Goal: Information Seeking & Learning: Learn about a topic

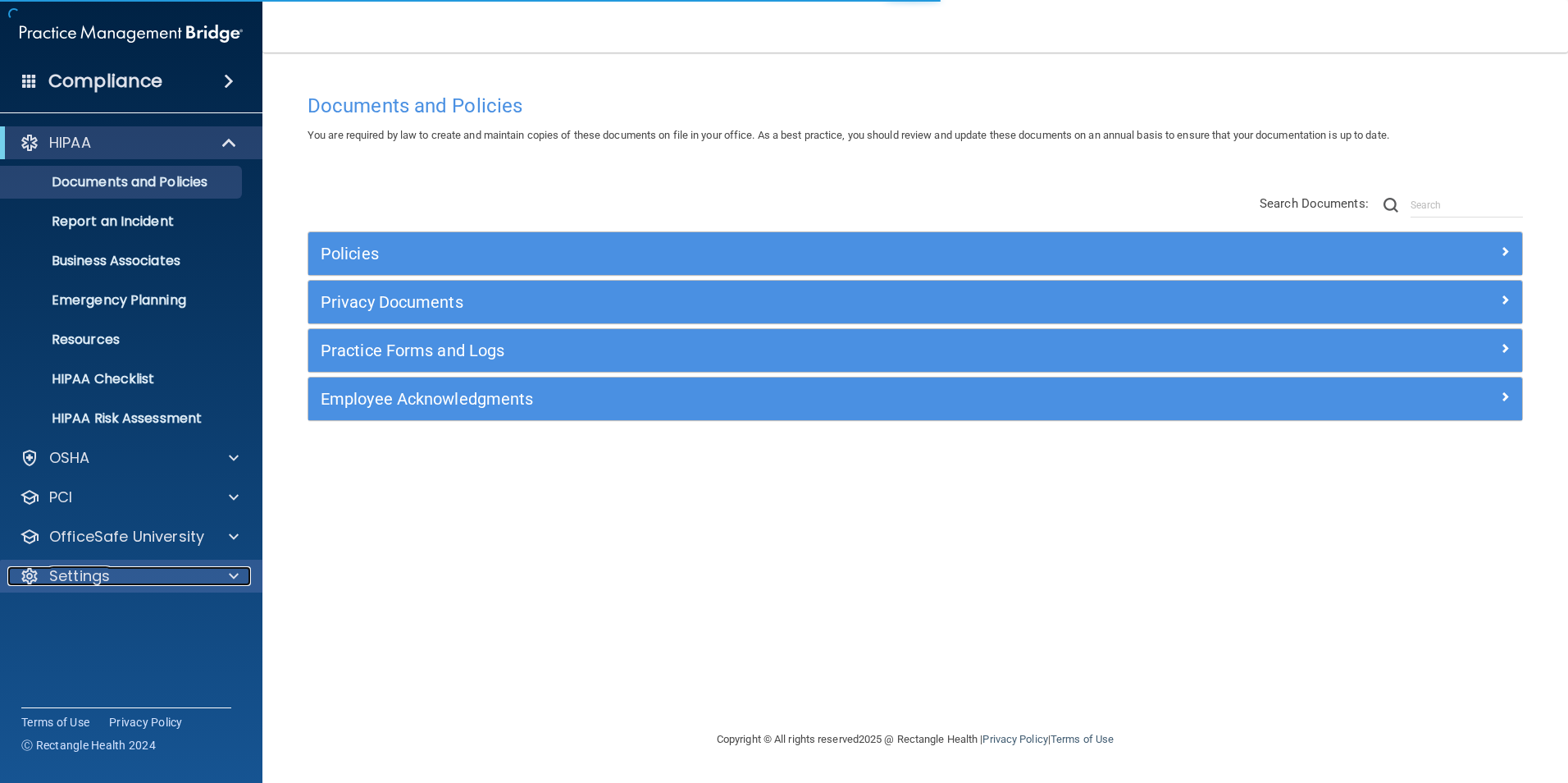
click at [74, 577] on p "Settings" at bounding box center [79, 577] width 61 height 20
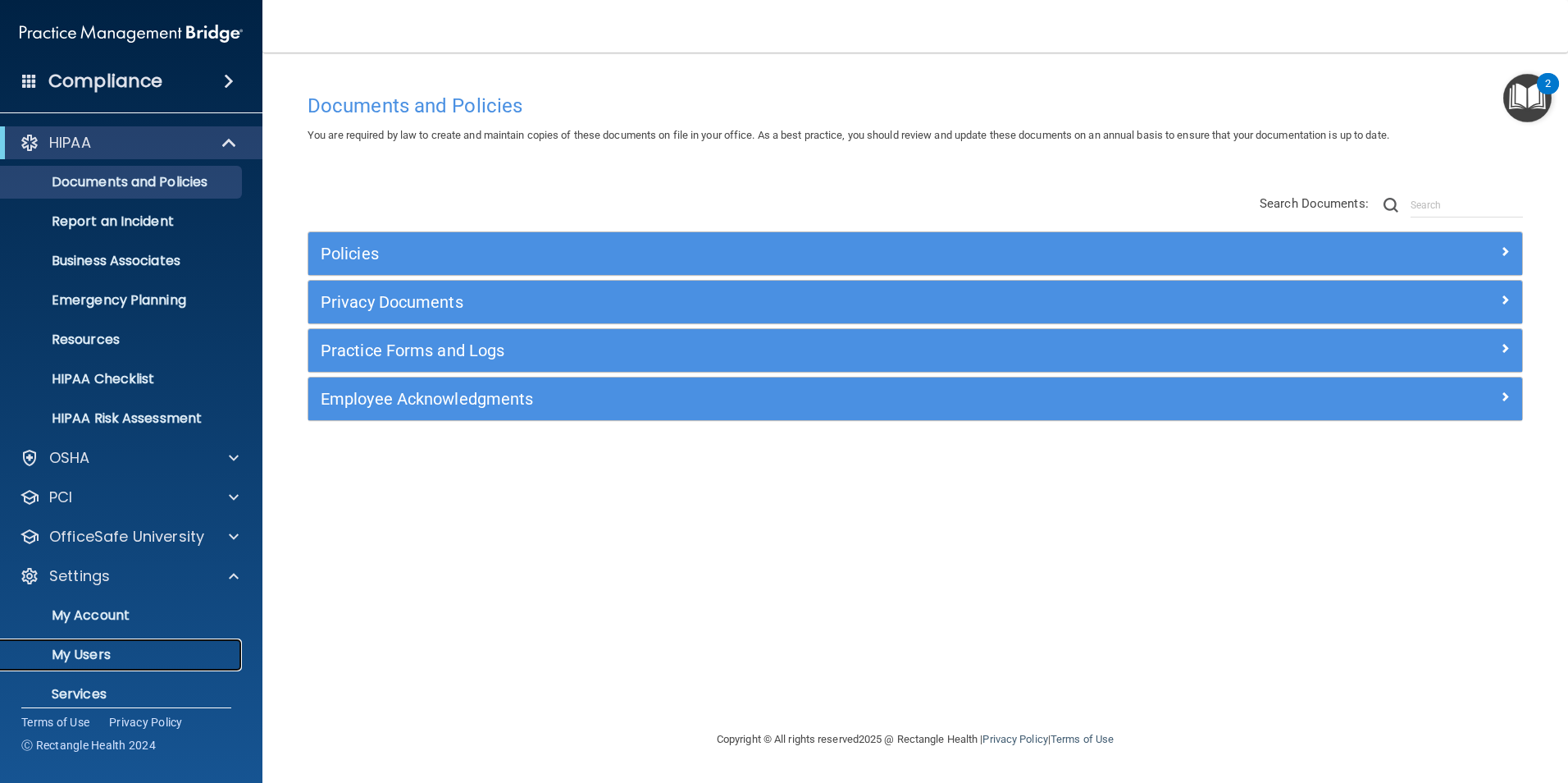
click at [84, 659] on p "My Users" at bounding box center [123, 655] width 224 height 16
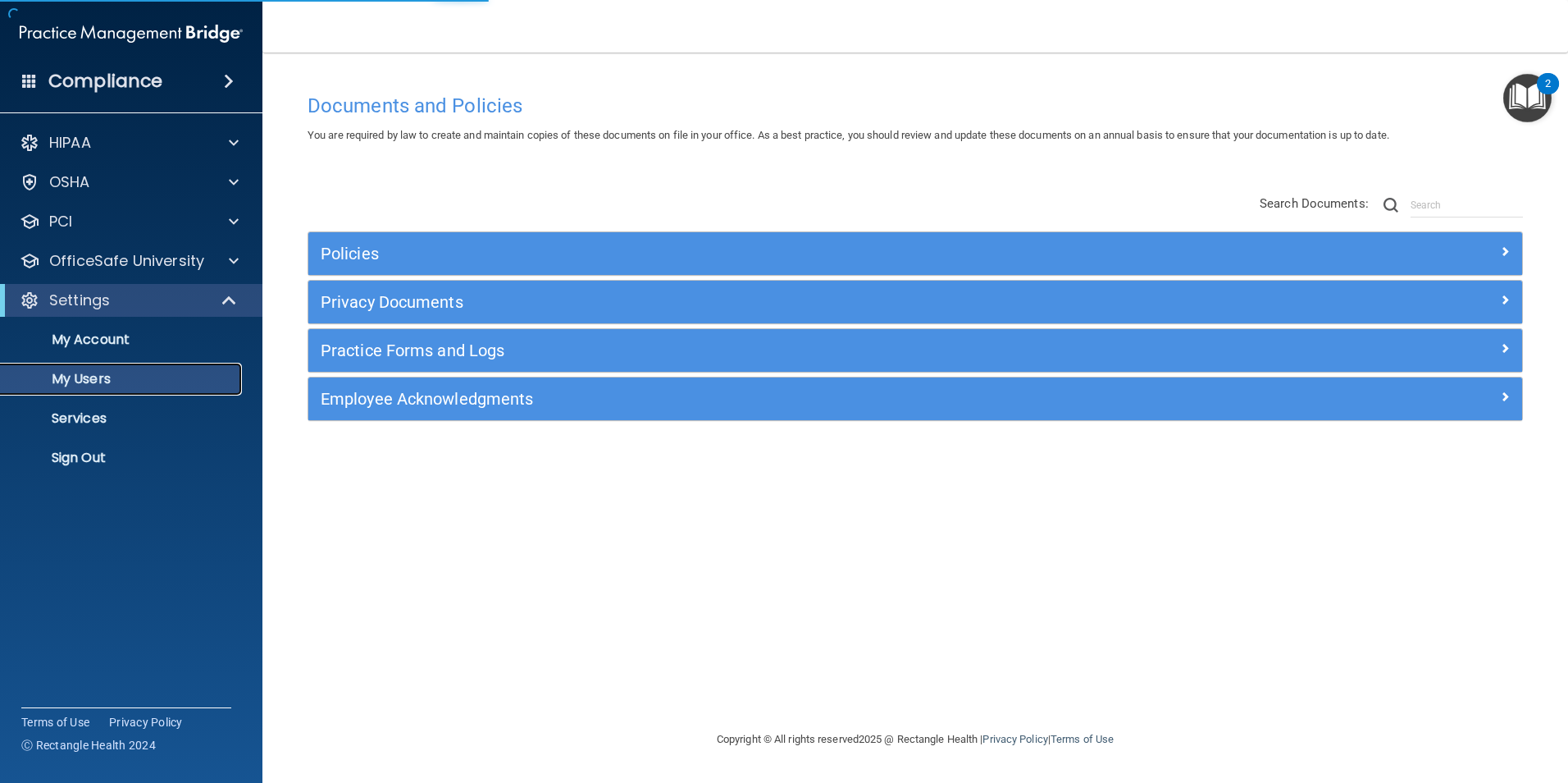
select select "20"
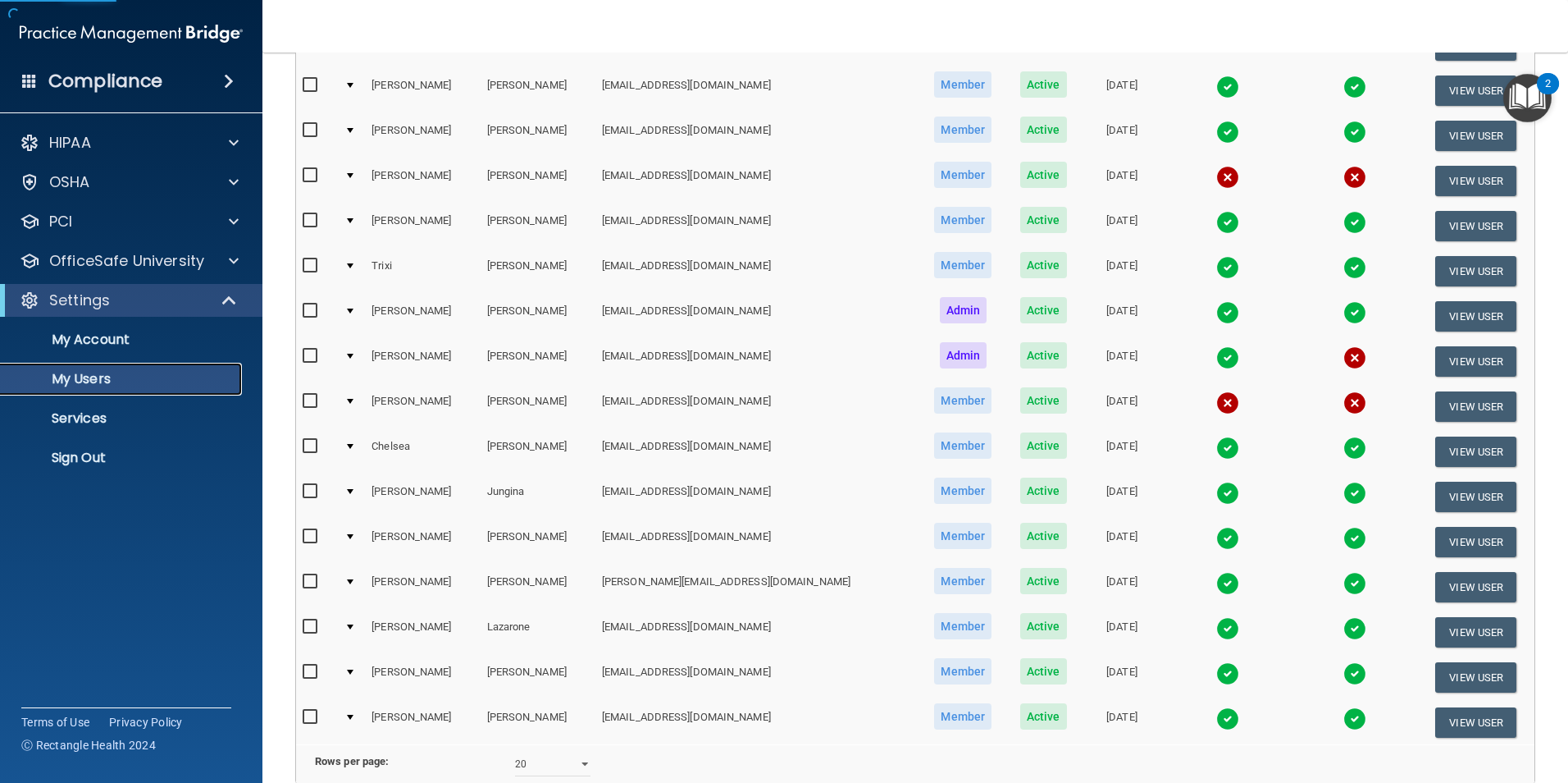
scroll to position [410, 0]
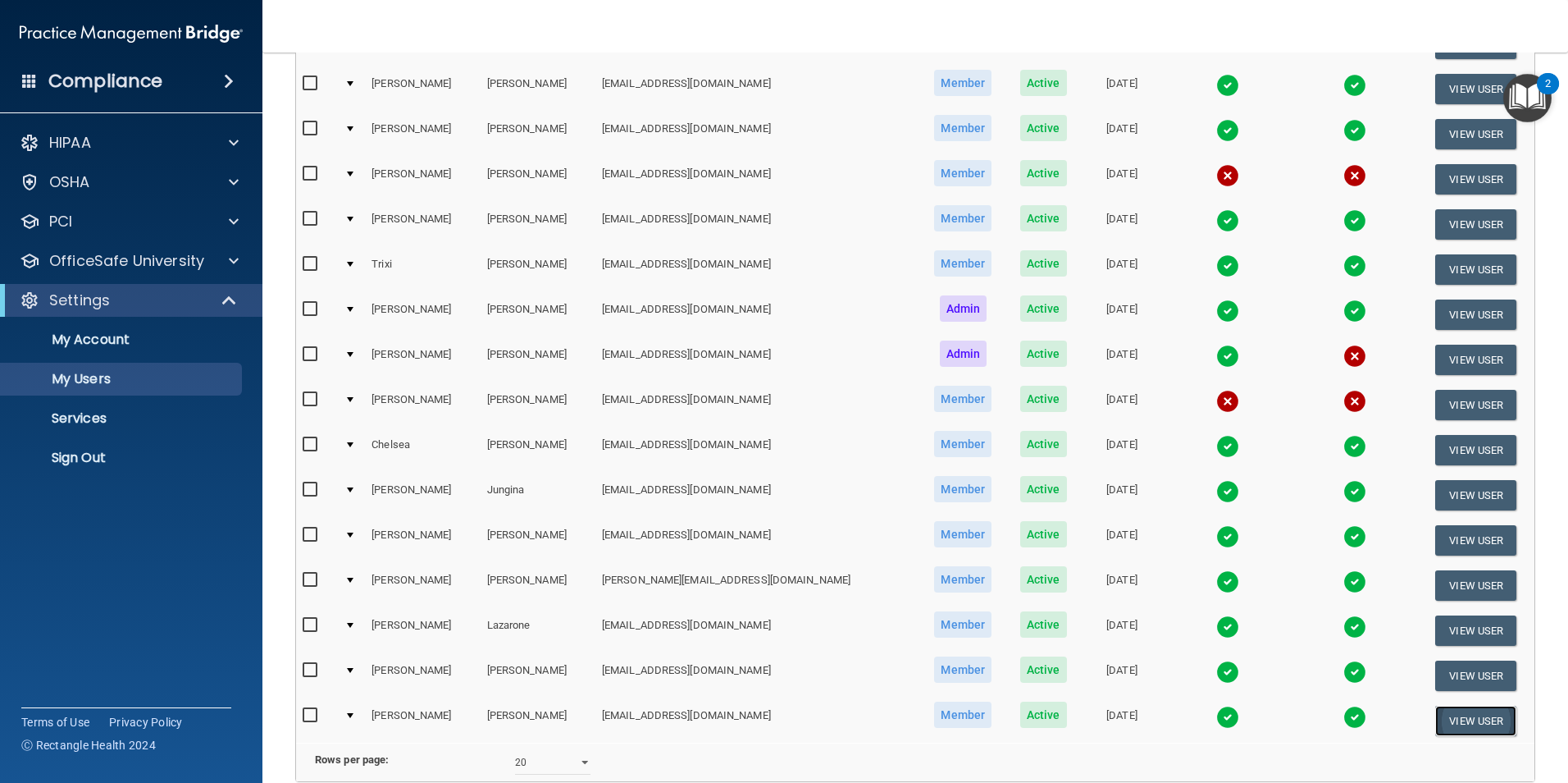
click at [1442, 718] on button "View User" at bounding box center [1475, 720] width 81 height 30
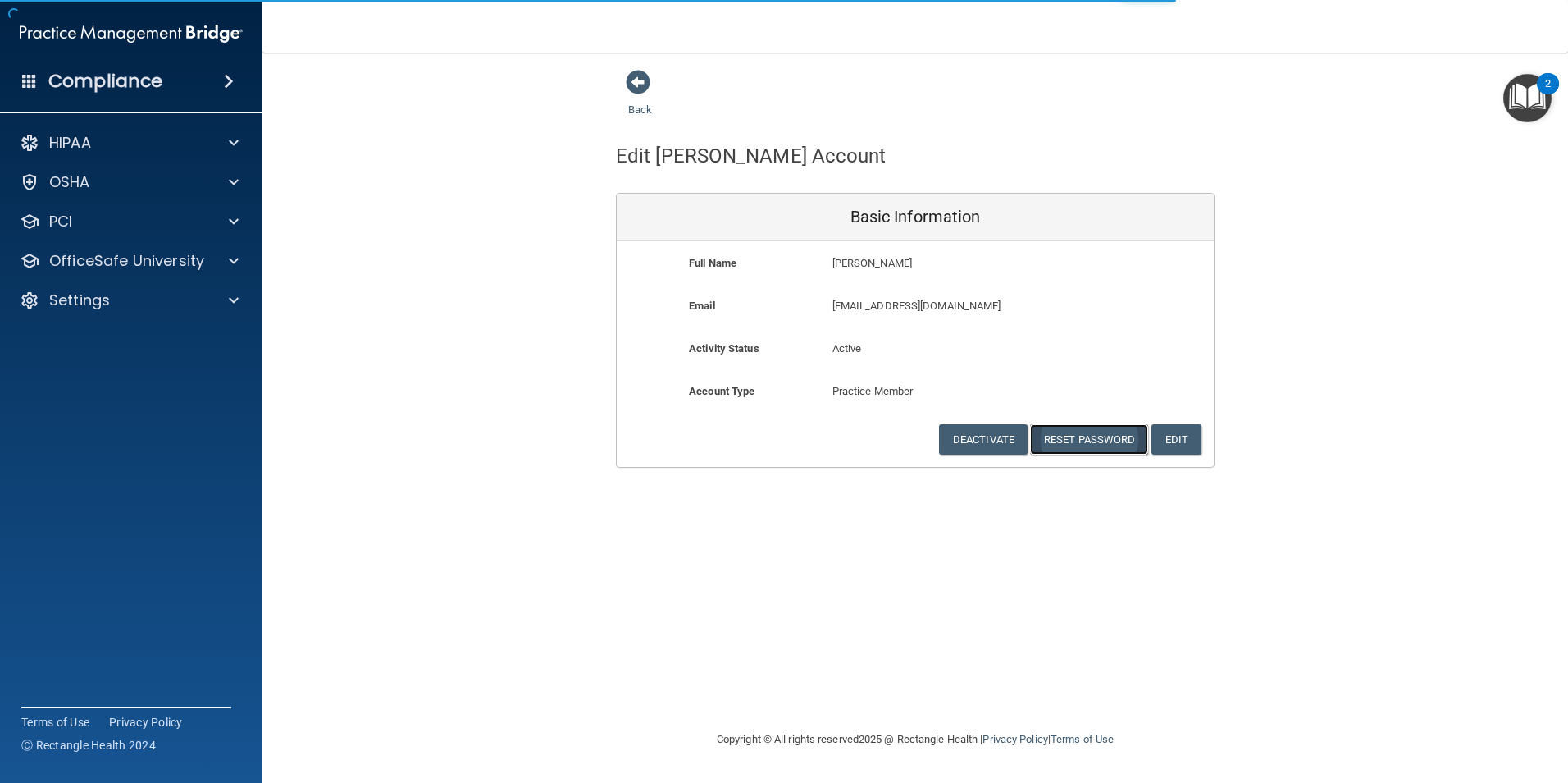
click at [1066, 431] on button "Reset Password" at bounding box center [1089, 438] width 118 height 30
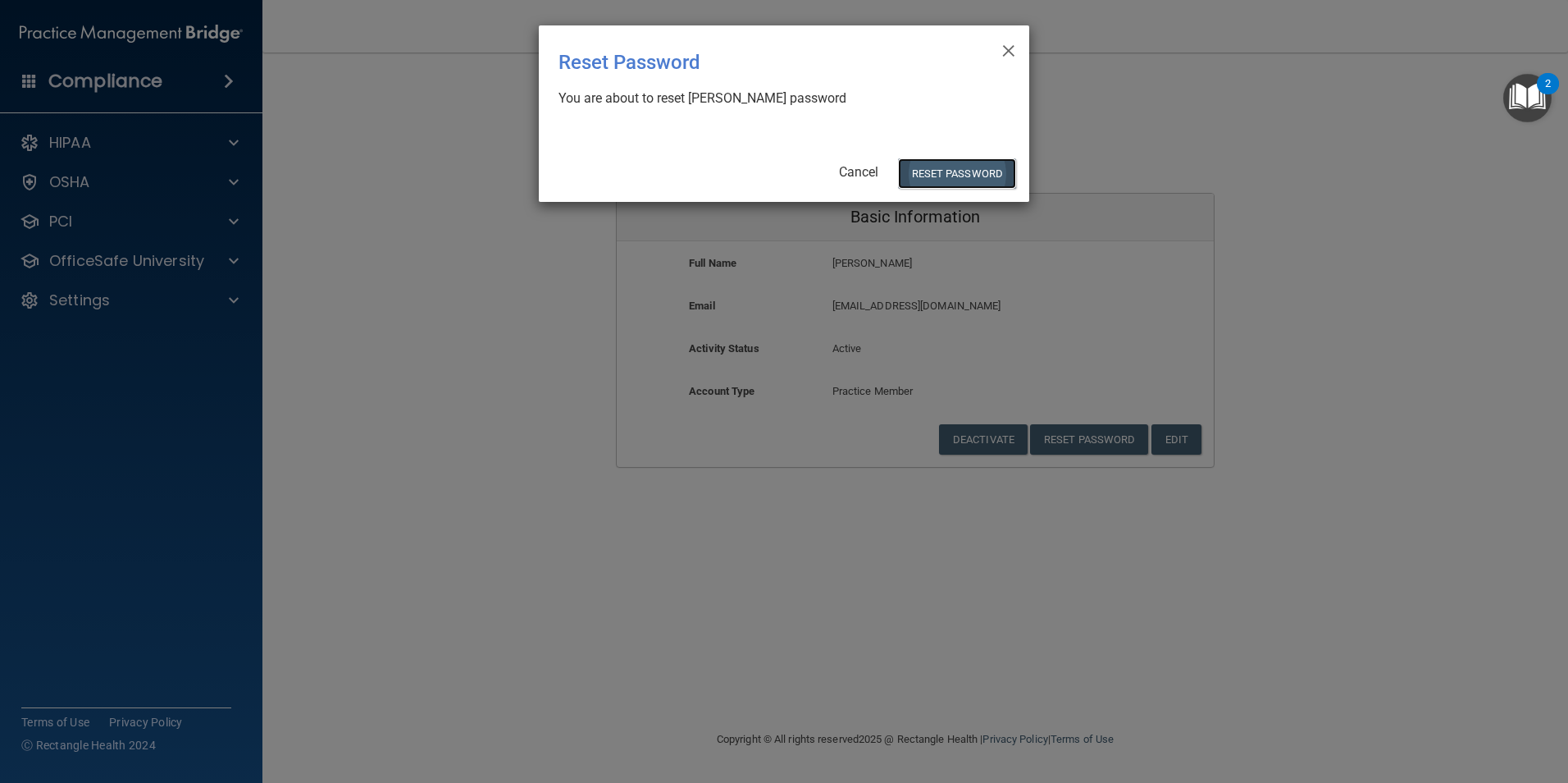
click at [965, 165] on button "Reset Password" at bounding box center [957, 173] width 118 height 30
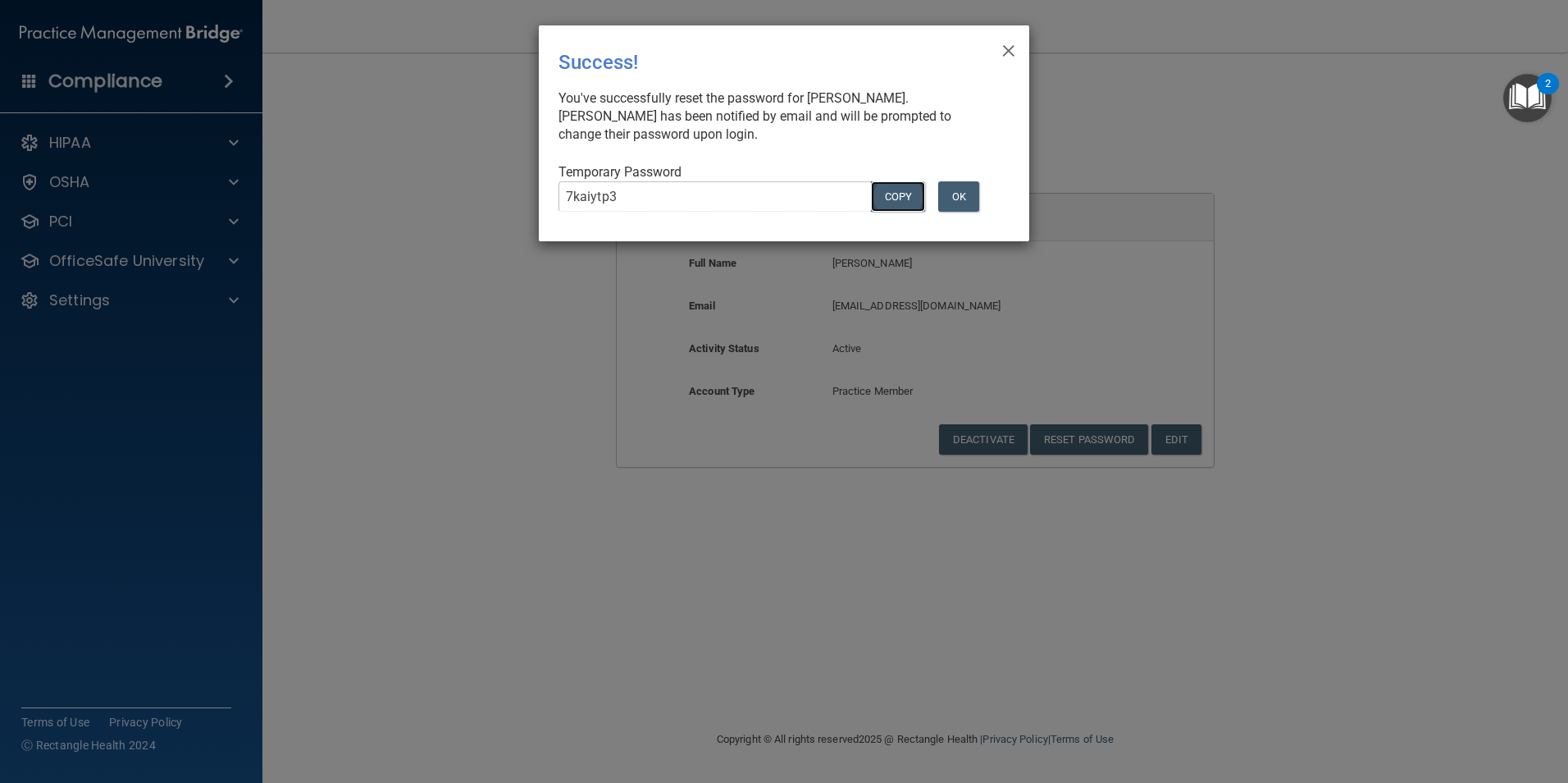
click at [915, 196] on button "COPY" at bounding box center [898, 196] width 55 height 30
drag, startPoint x: 959, startPoint y: 196, endPoint x: 958, endPoint y: 223, distance: 27.0
click at [958, 196] on button "OK" at bounding box center [958, 196] width 41 height 30
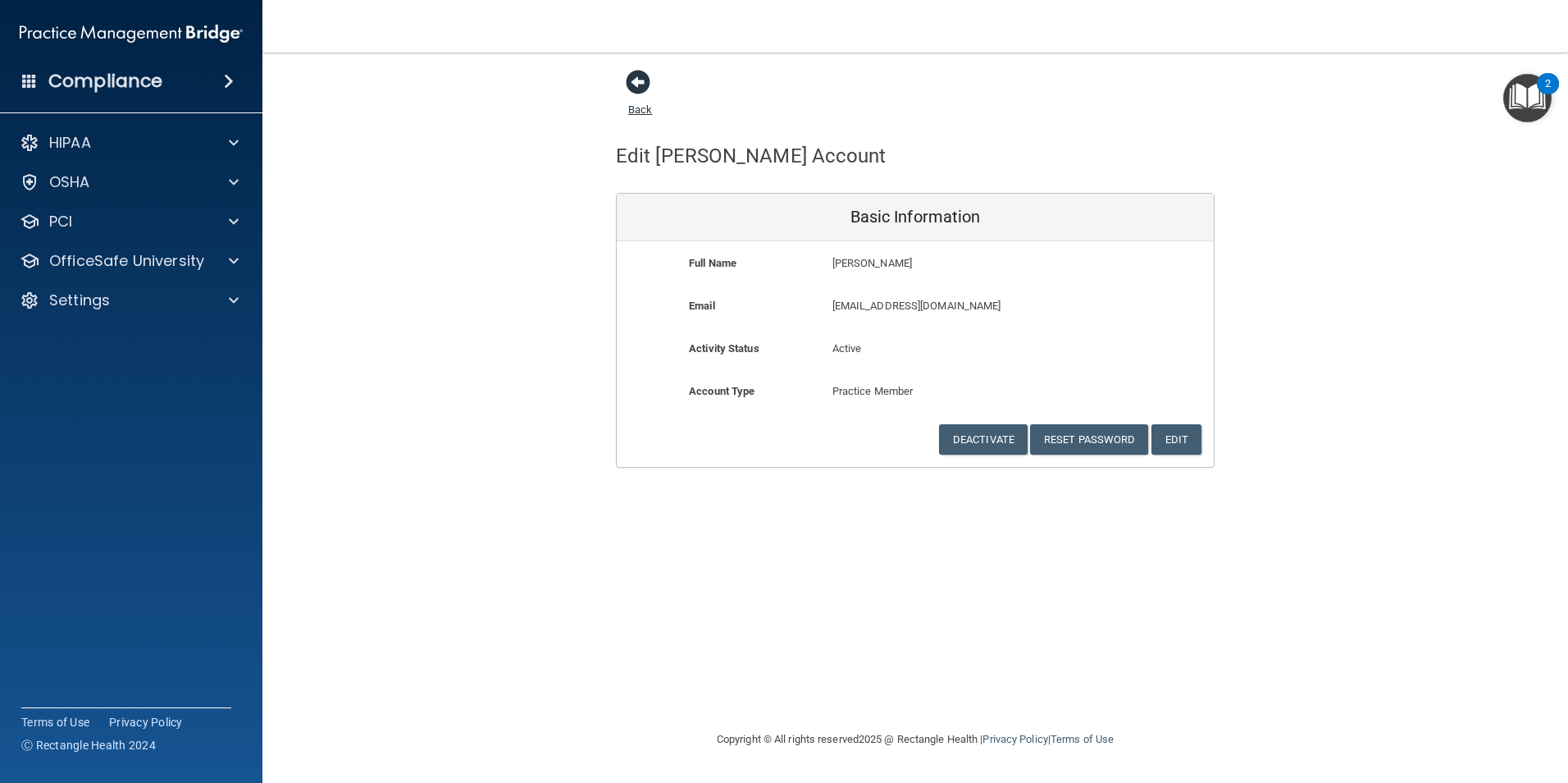
click at [634, 85] on span at bounding box center [637, 82] width 25 height 25
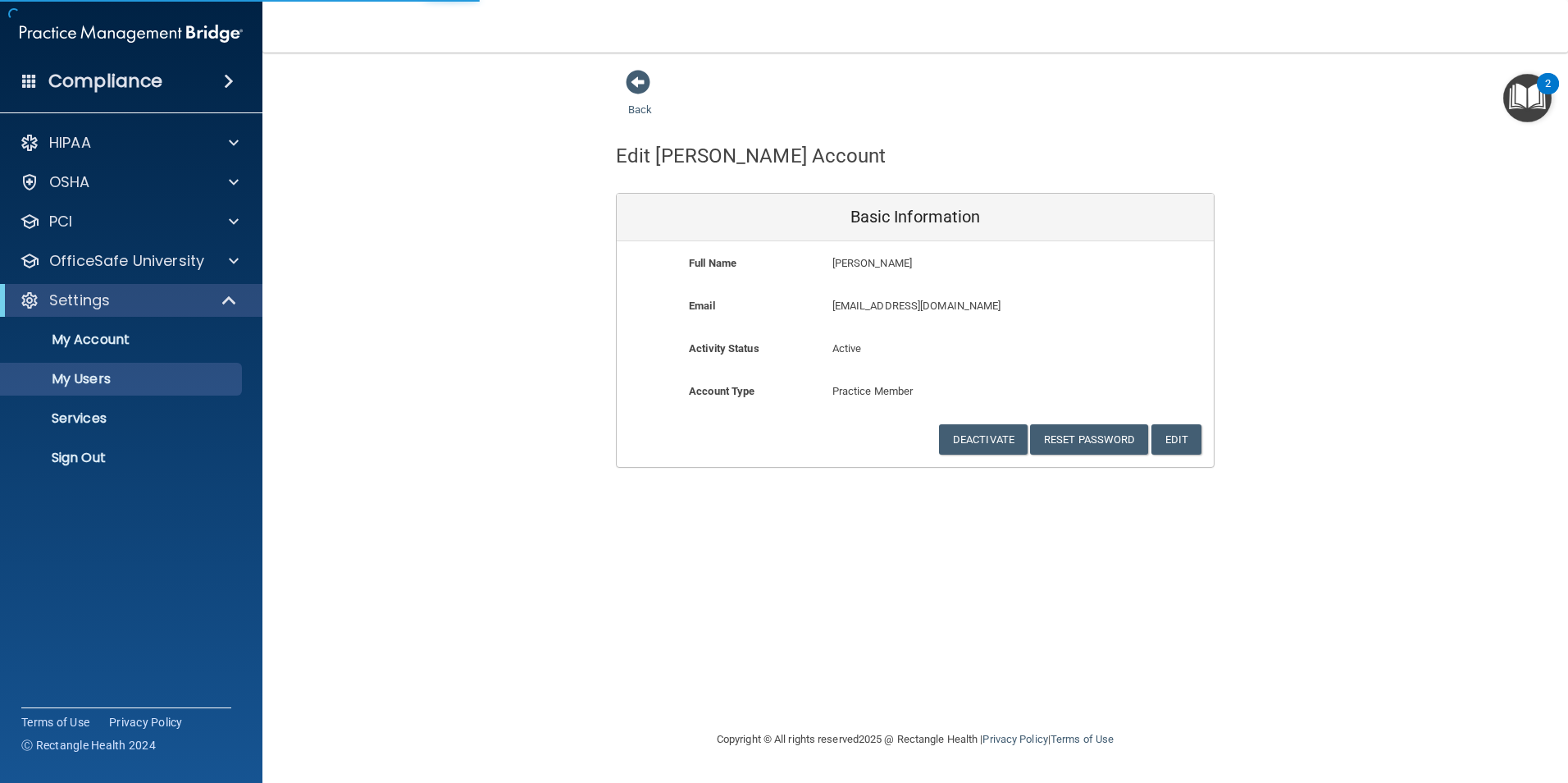
select select "20"
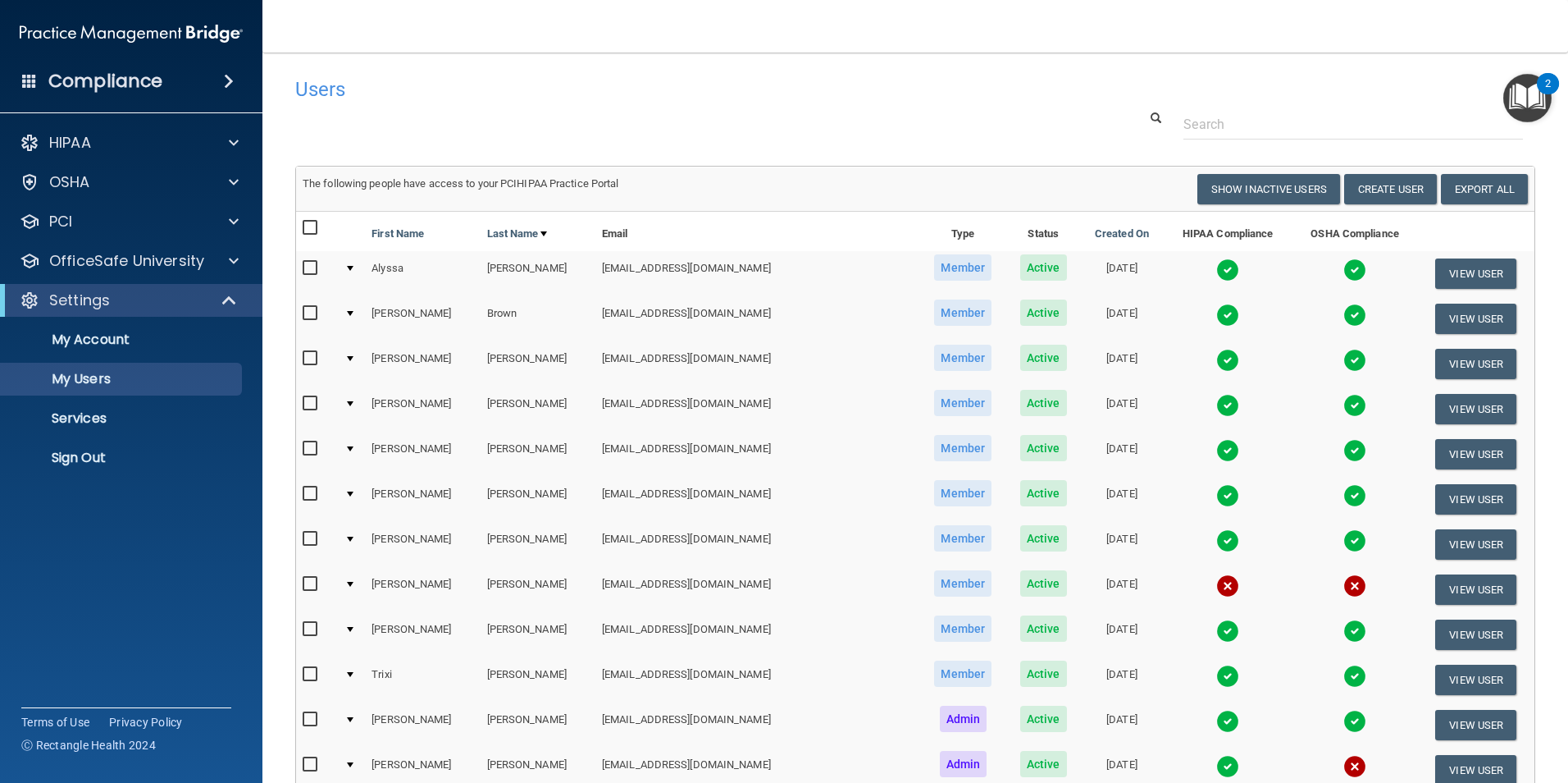
click at [227, 75] on span at bounding box center [228, 81] width 10 height 20
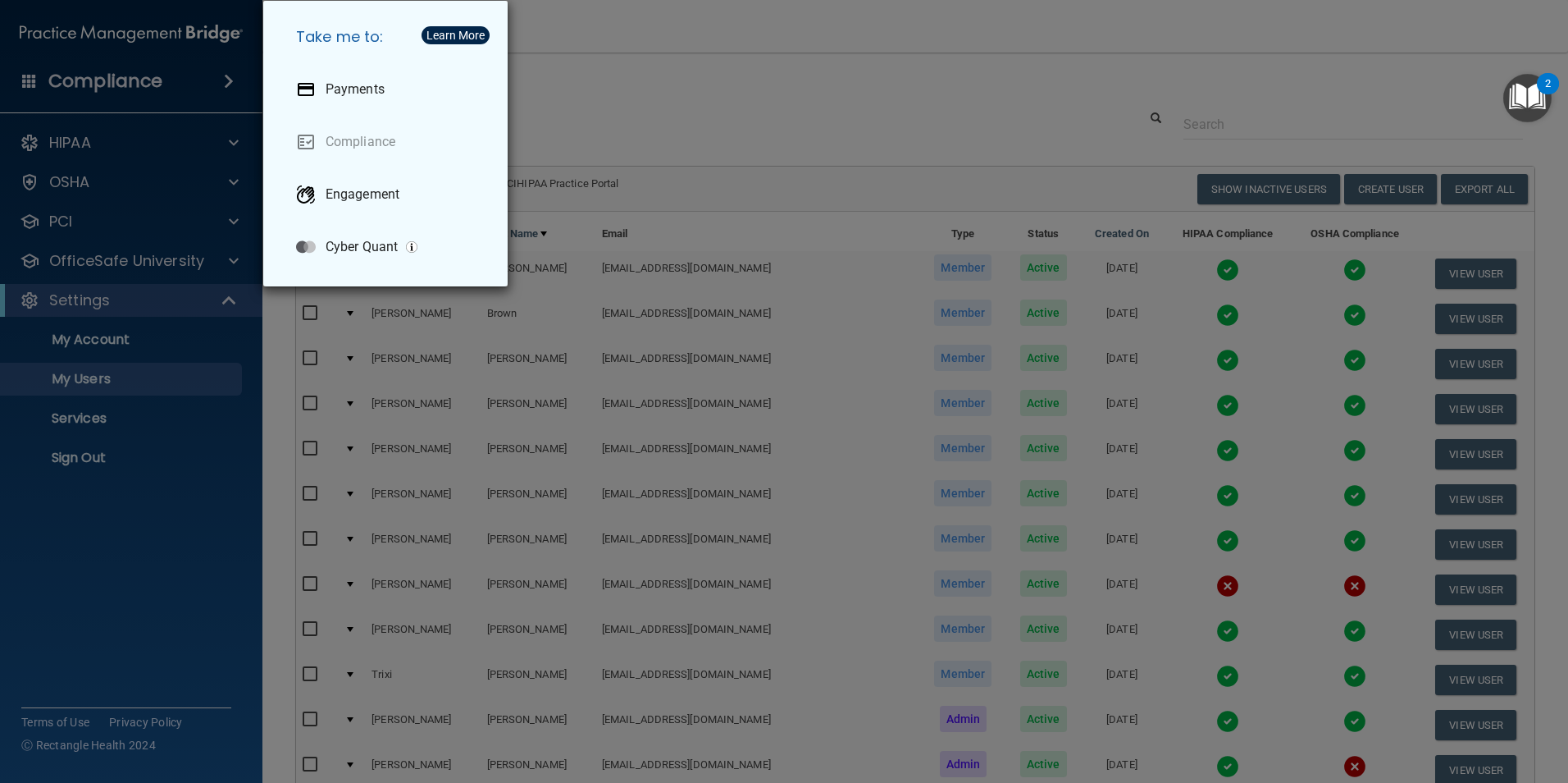
click at [198, 576] on div "Take me to: Payments Compliance Engagement Cyber Quant" at bounding box center [784, 391] width 1568 height 783
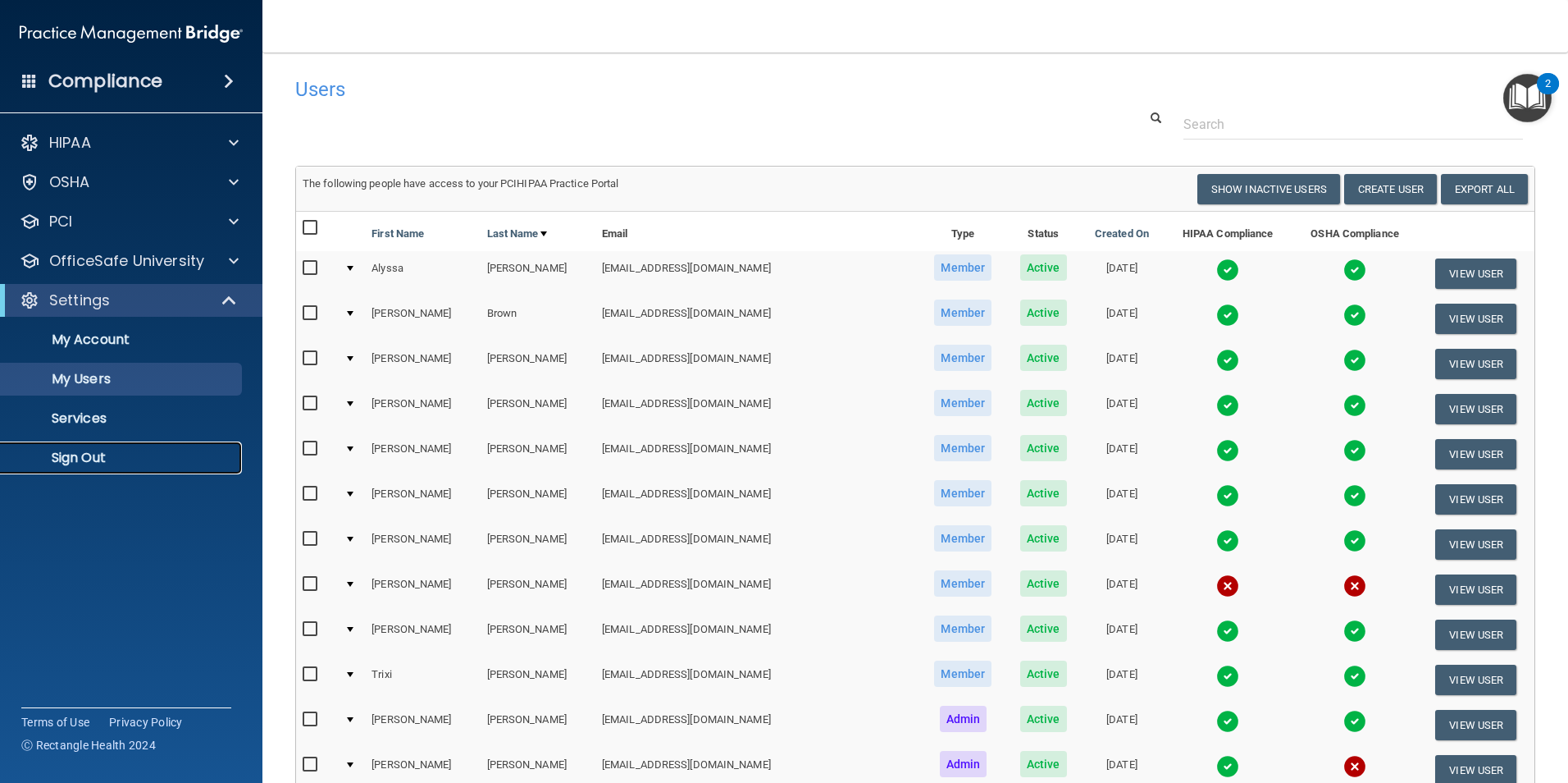
click at [96, 466] on p "Sign Out" at bounding box center [123, 457] width 224 height 16
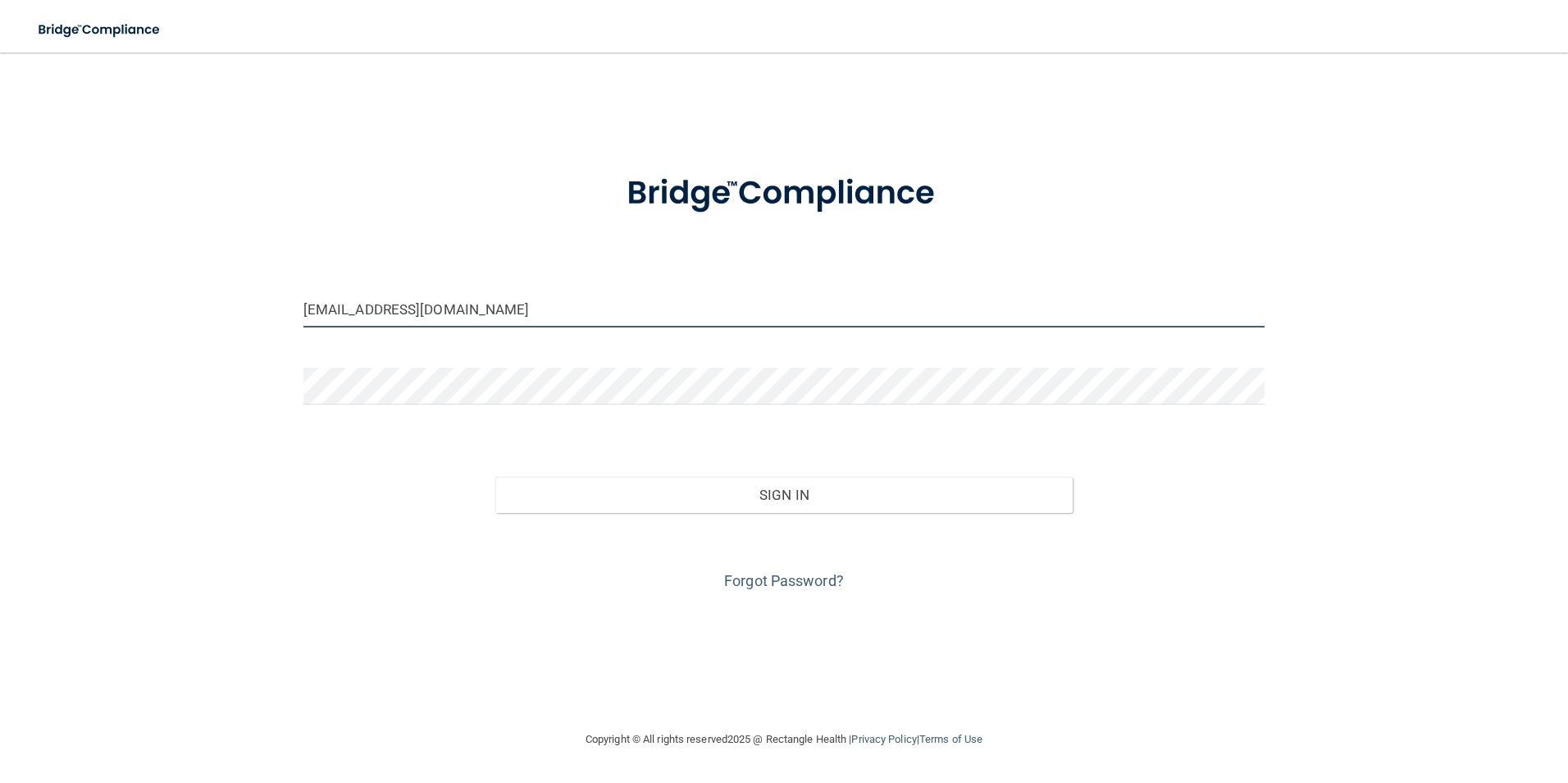
drag, startPoint x: 344, startPoint y: 309, endPoint x: 290, endPoint y: 306, distance: 54.1
click at [291, 306] on div "mwest@hopkinsdermatology.com" at bounding box center [784, 315] width 986 height 49
type input "[EMAIL_ADDRESS][DOMAIN_NAME]"
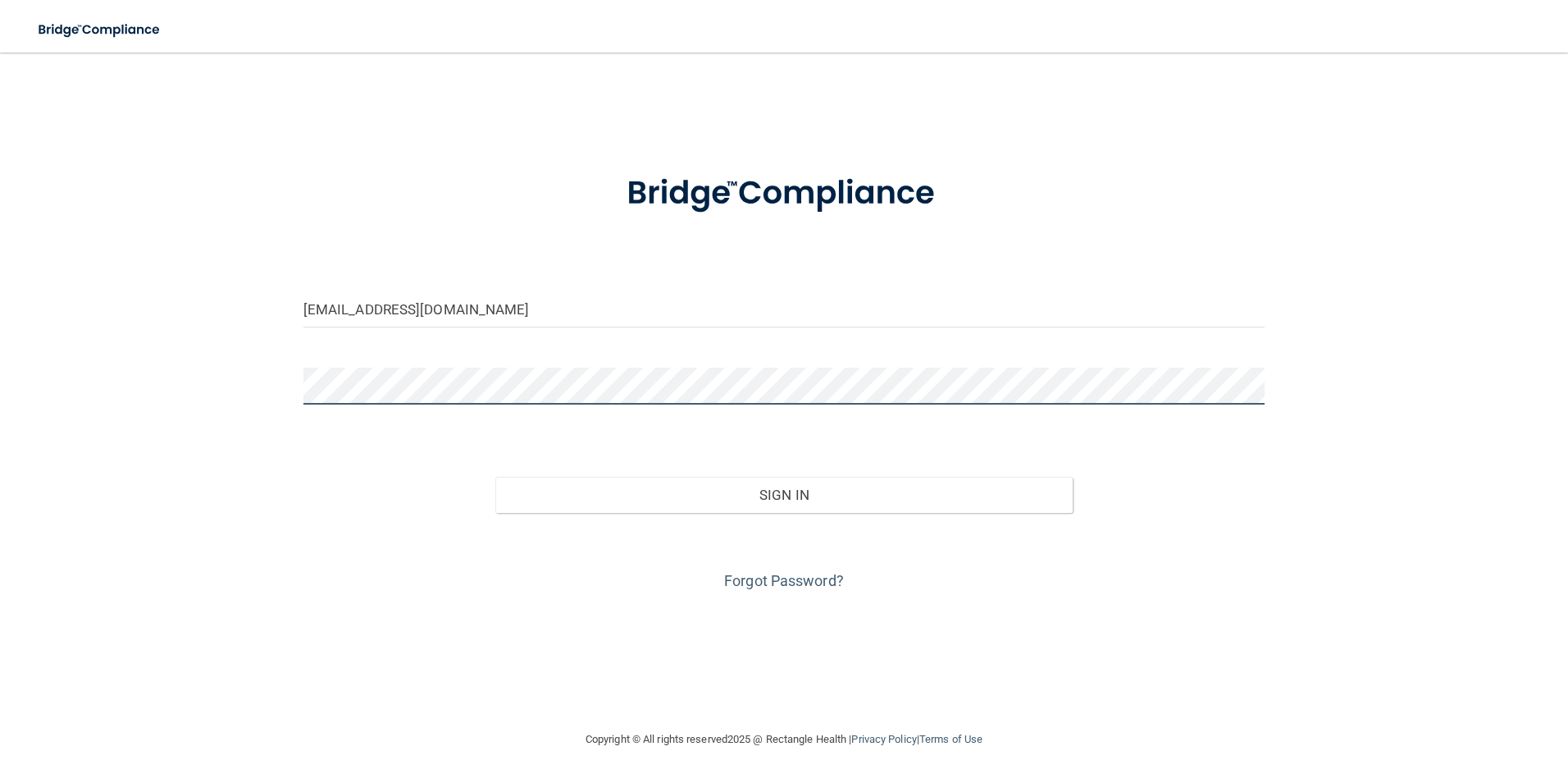
click at [214, 391] on div "alivingston@hopkinsdermatology.com Invalid email/password. You don't have permi…" at bounding box center [784, 391] width 1503 height 644
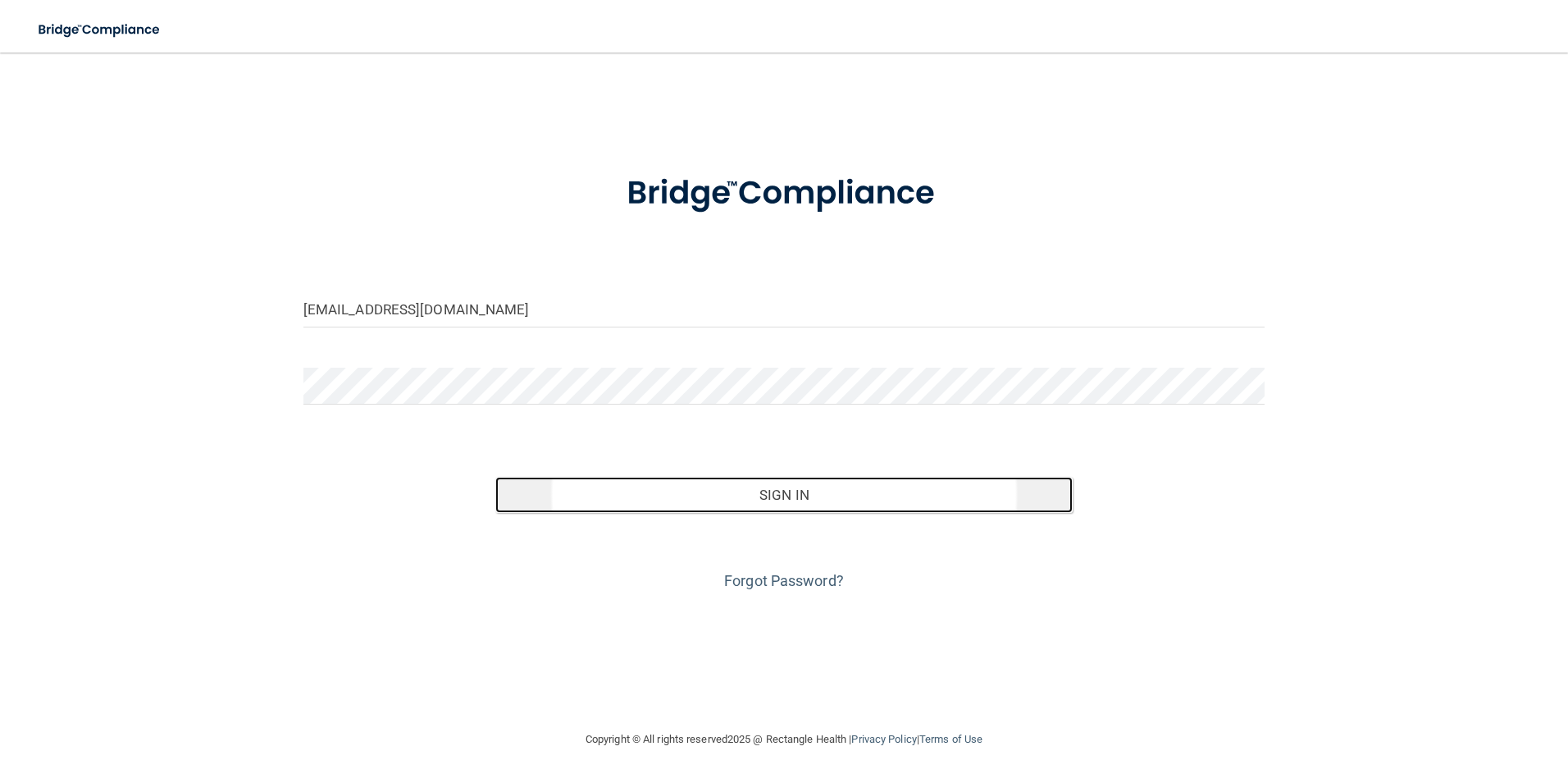
click at [793, 491] on button "Sign In" at bounding box center [784, 495] width 577 height 36
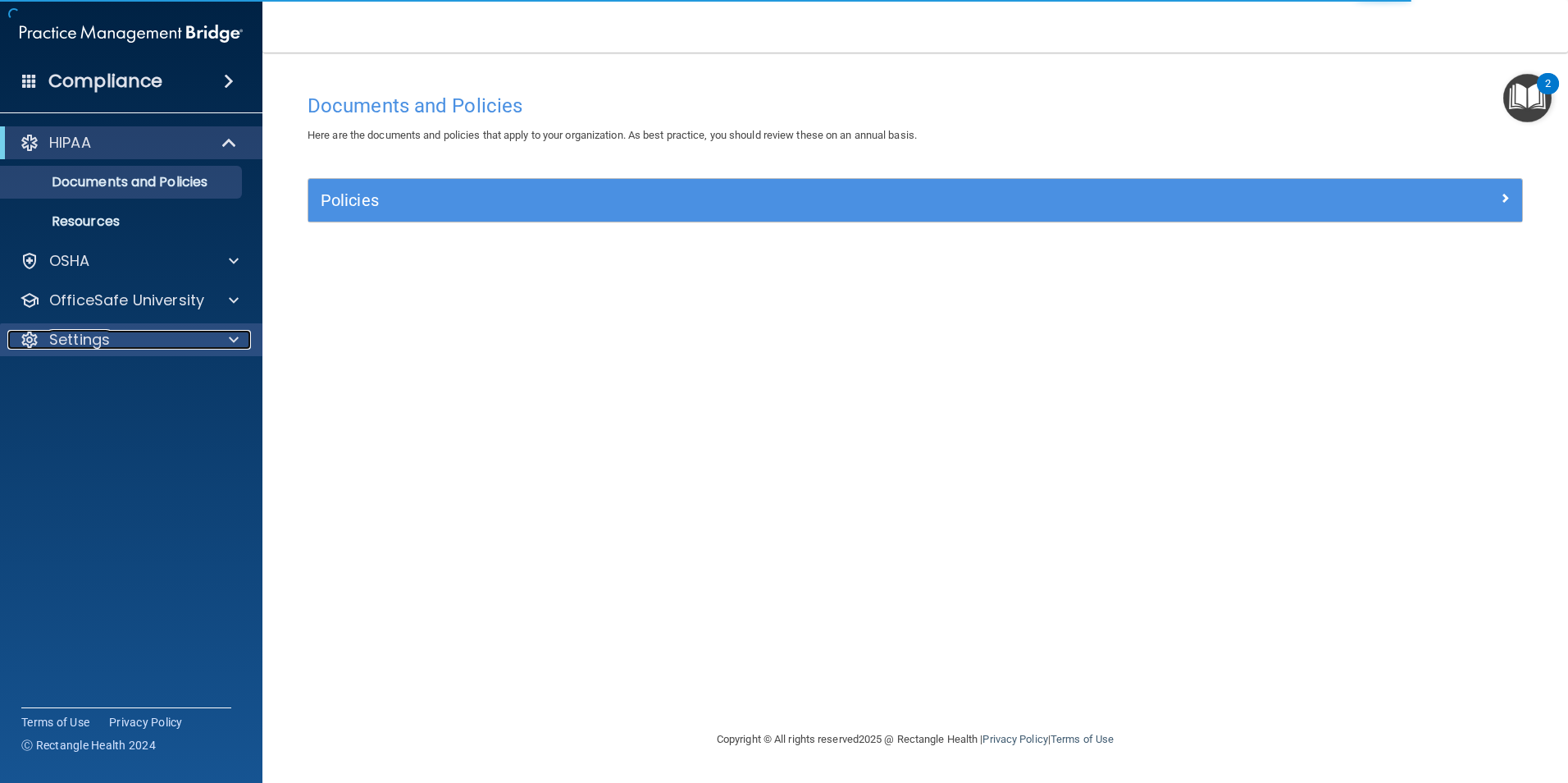
click at [106, 344] on p "Settings" at bounding box center [79, 340] width 61 height 20
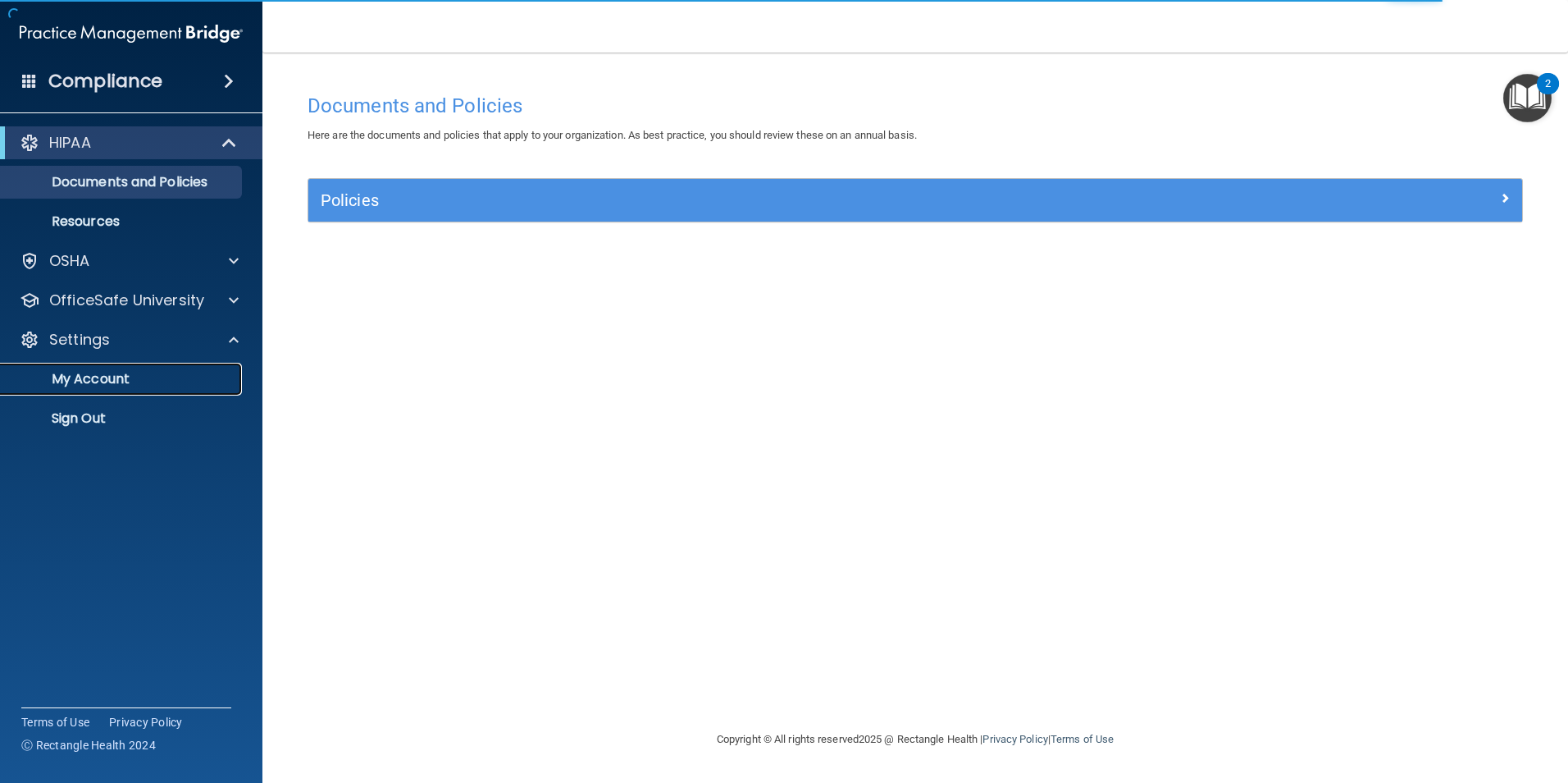
click at [94, 374] on p "My Account" at bounding box center [123, 379] width 224 height 16
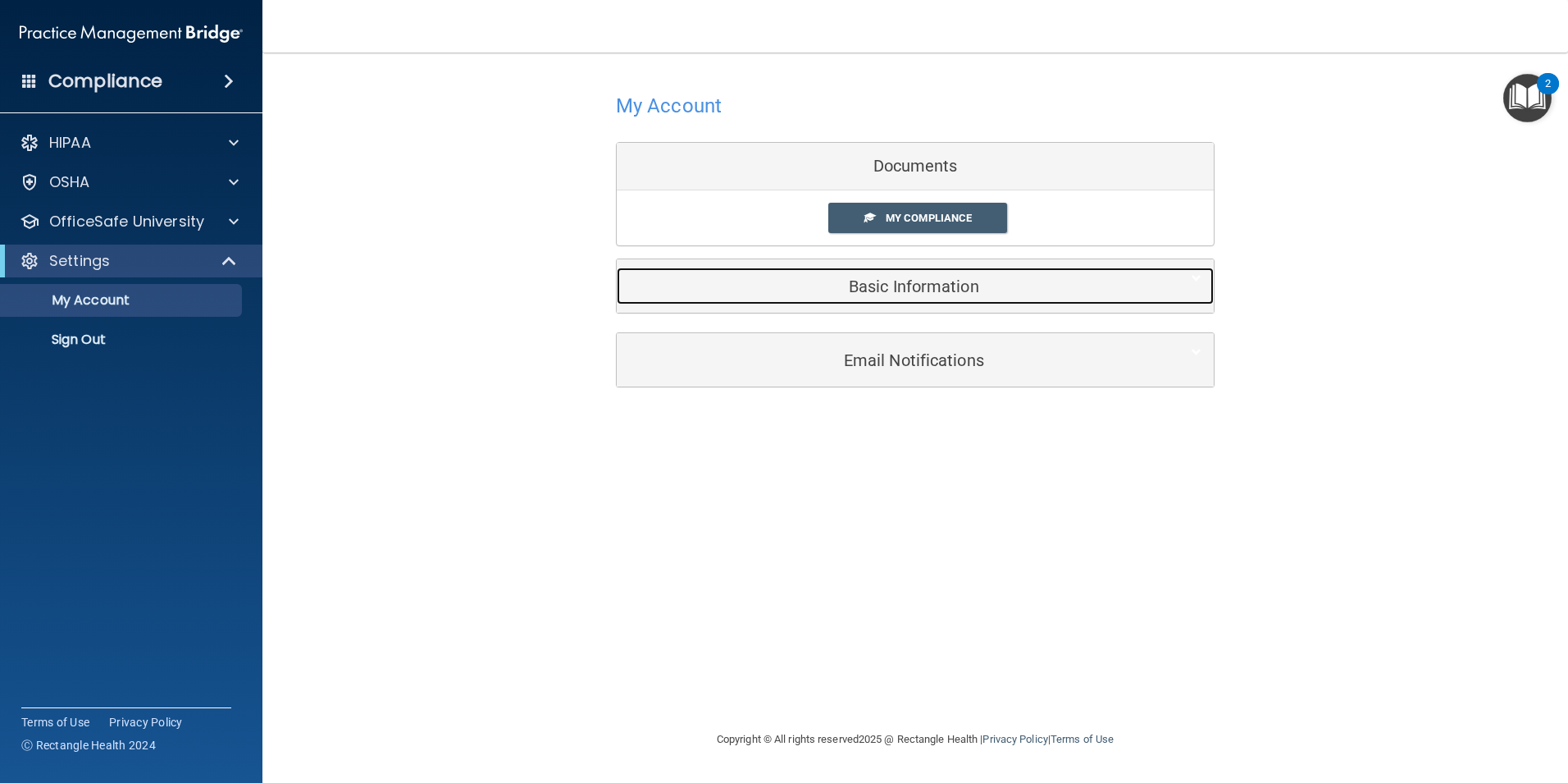
click at [868, 285] on h5 "Basic Information" at bounding box center [890, 286] width 523 height 18
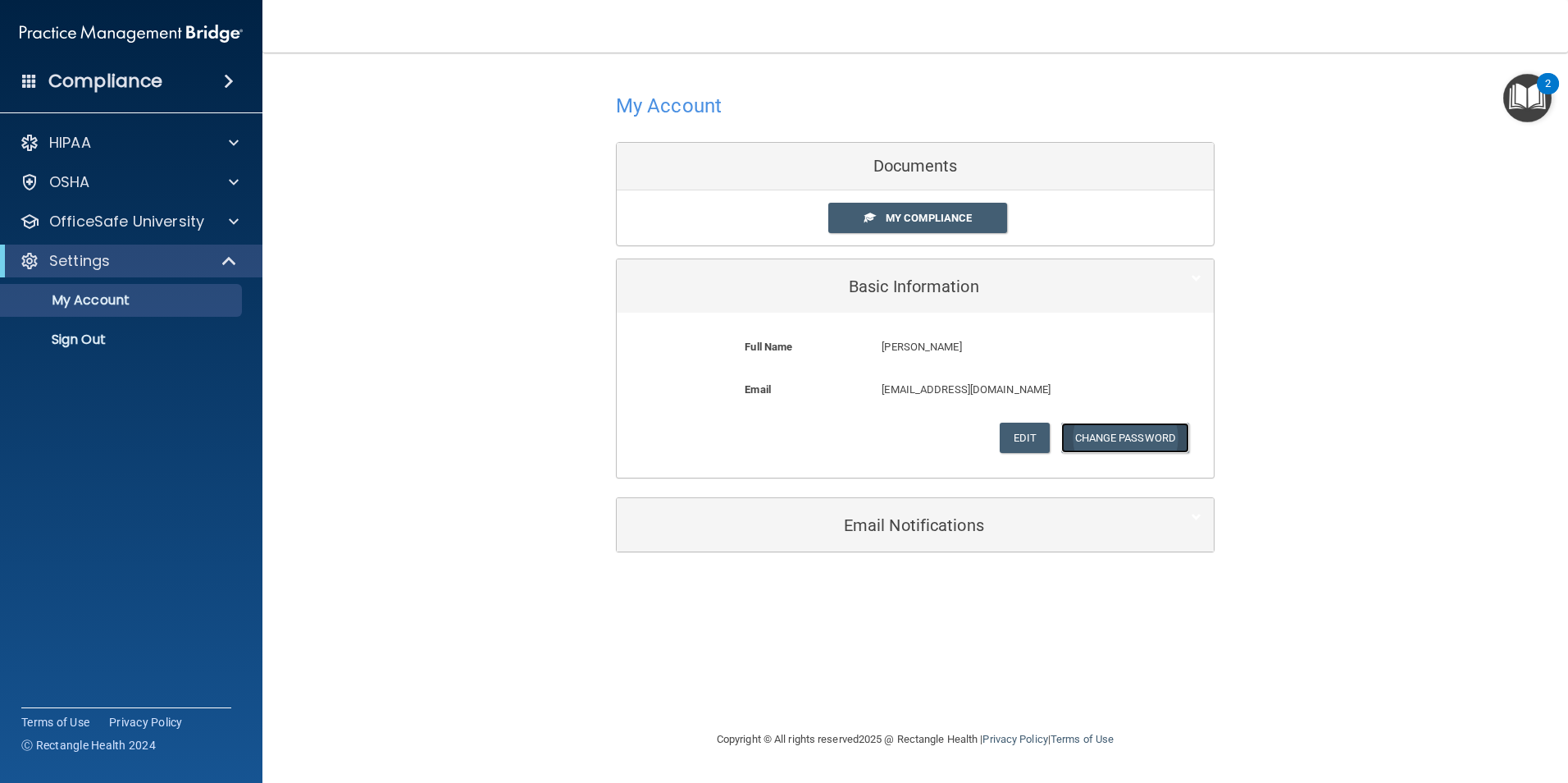
click at [1119, 447] on button "Change Password" at bounding box center [1125, 437] width 129 height 30
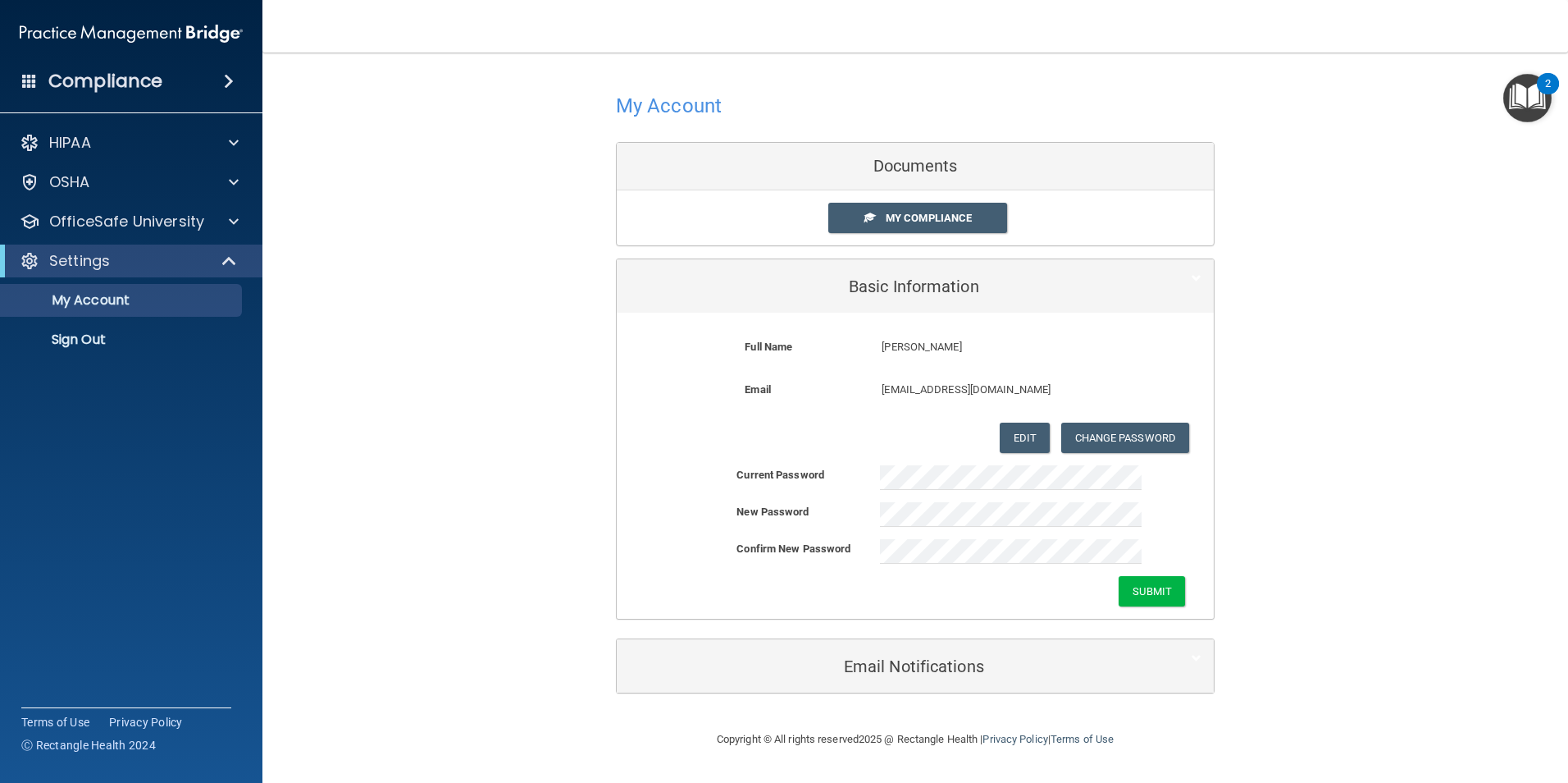
click at [859, 558] on div "Confirm New Password" at bounding box center [796, 549] width 144 height 20
click at [1125, 585] on button "Submit" at bounding box center [1152, 590] width 66 height 30
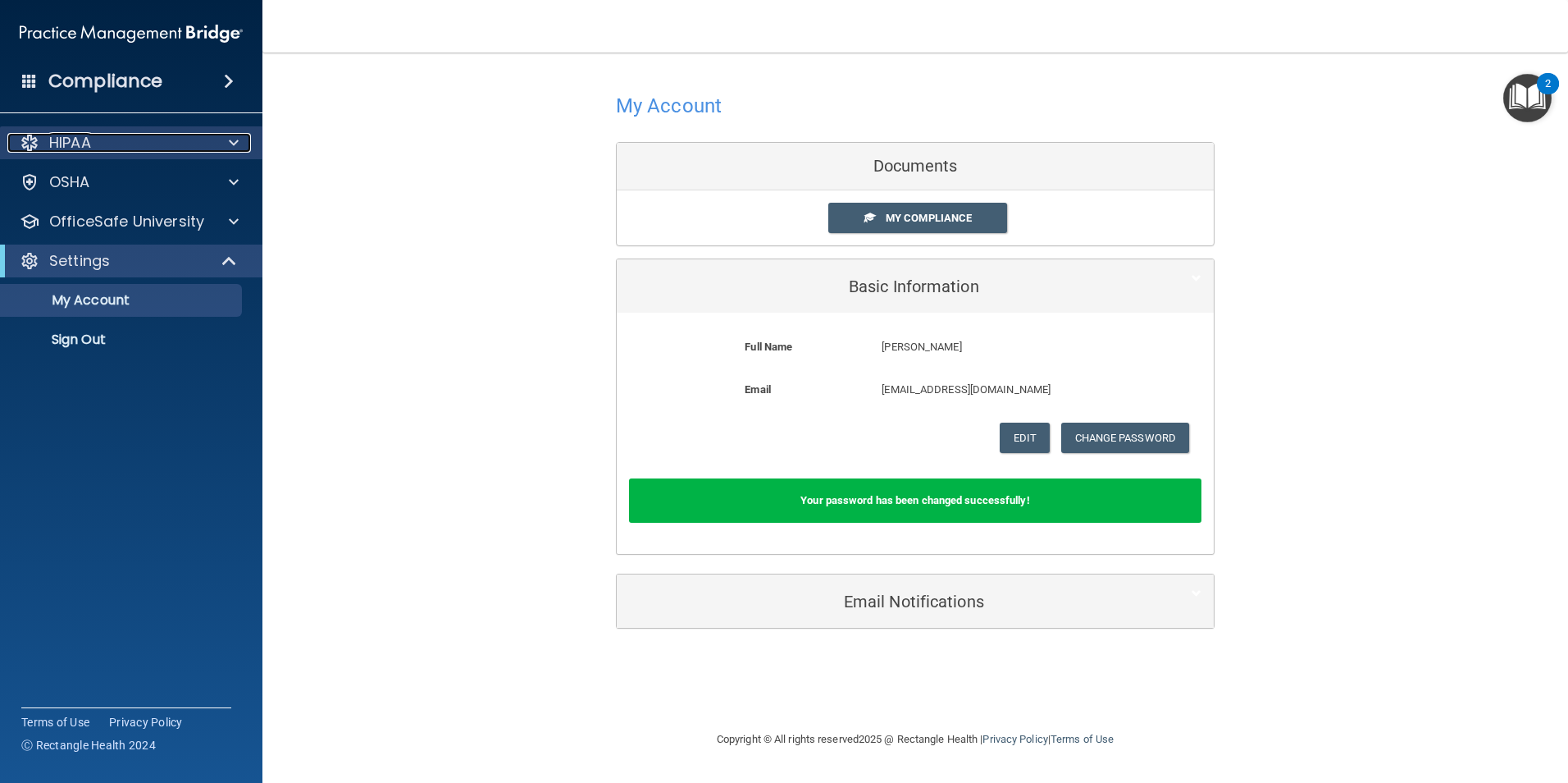
click at [113, 142] on div "HIPAA" at bounding box center [109, 143] width 204 height 20
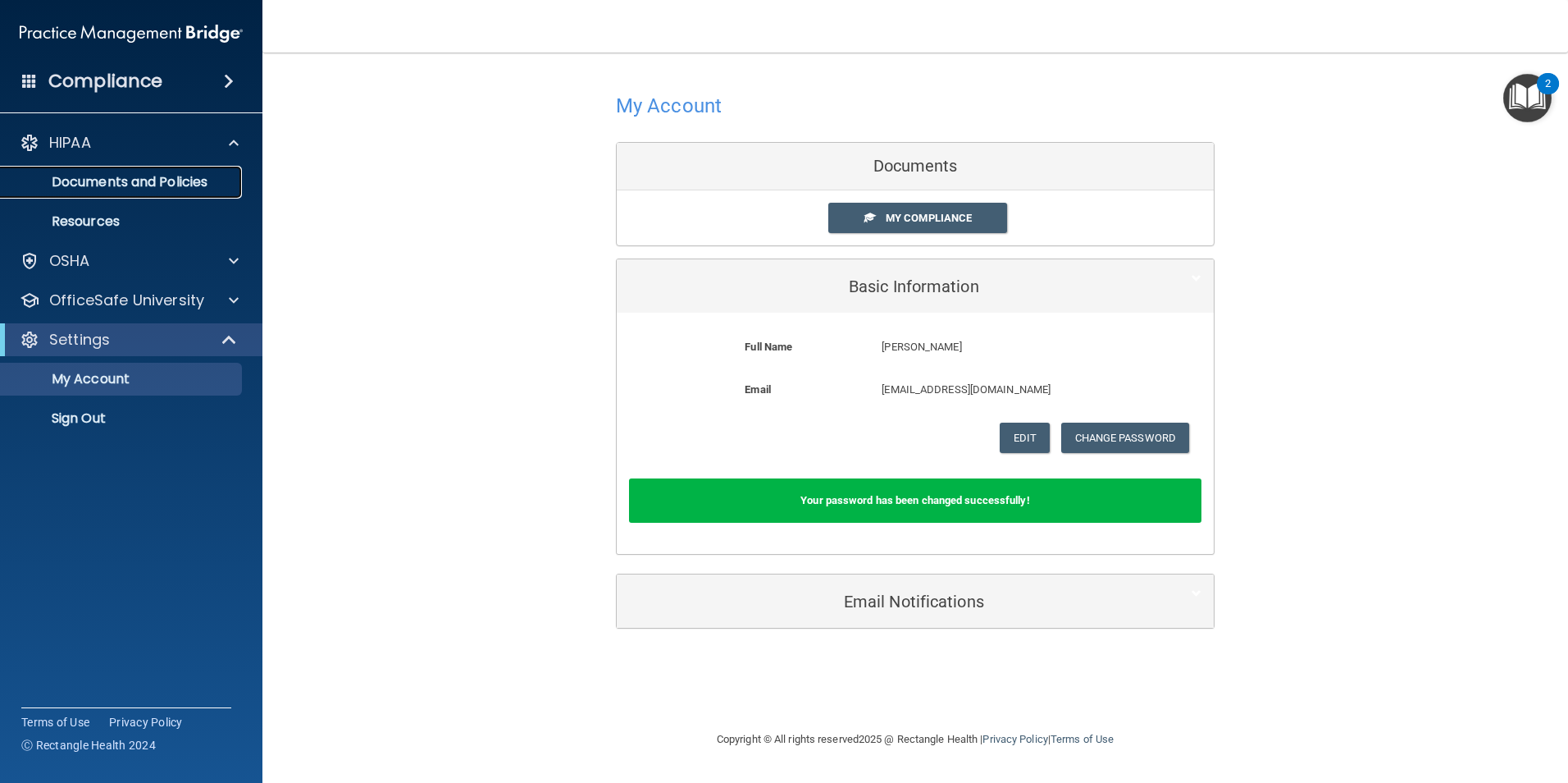
click at [135, 189] on p "Documents and Policies" at bounding box center [123, 182] width 224 height 16
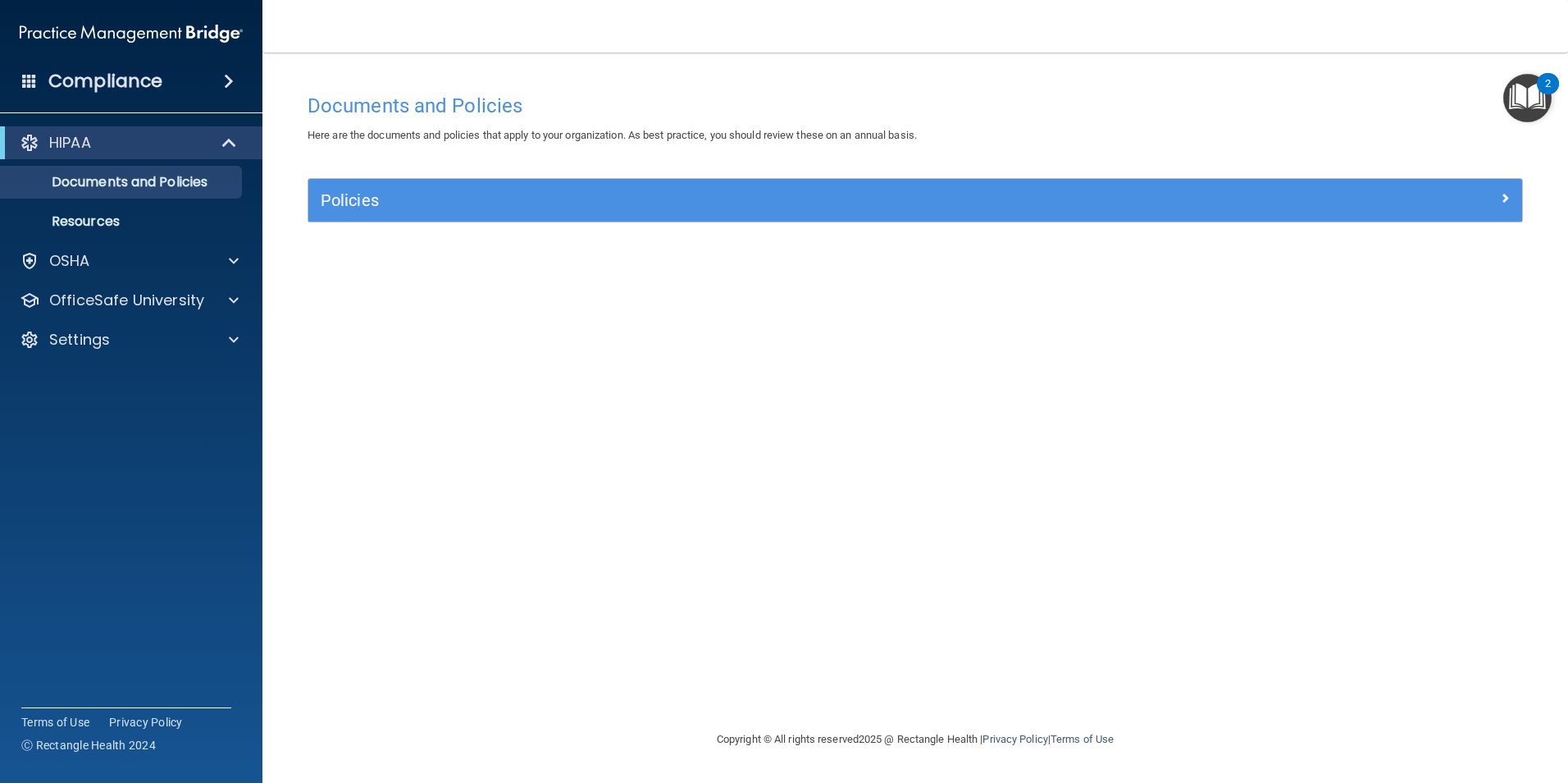
click at [38, 88] on div "Compliance" at bounding box center [131, 81] width 263 height 36
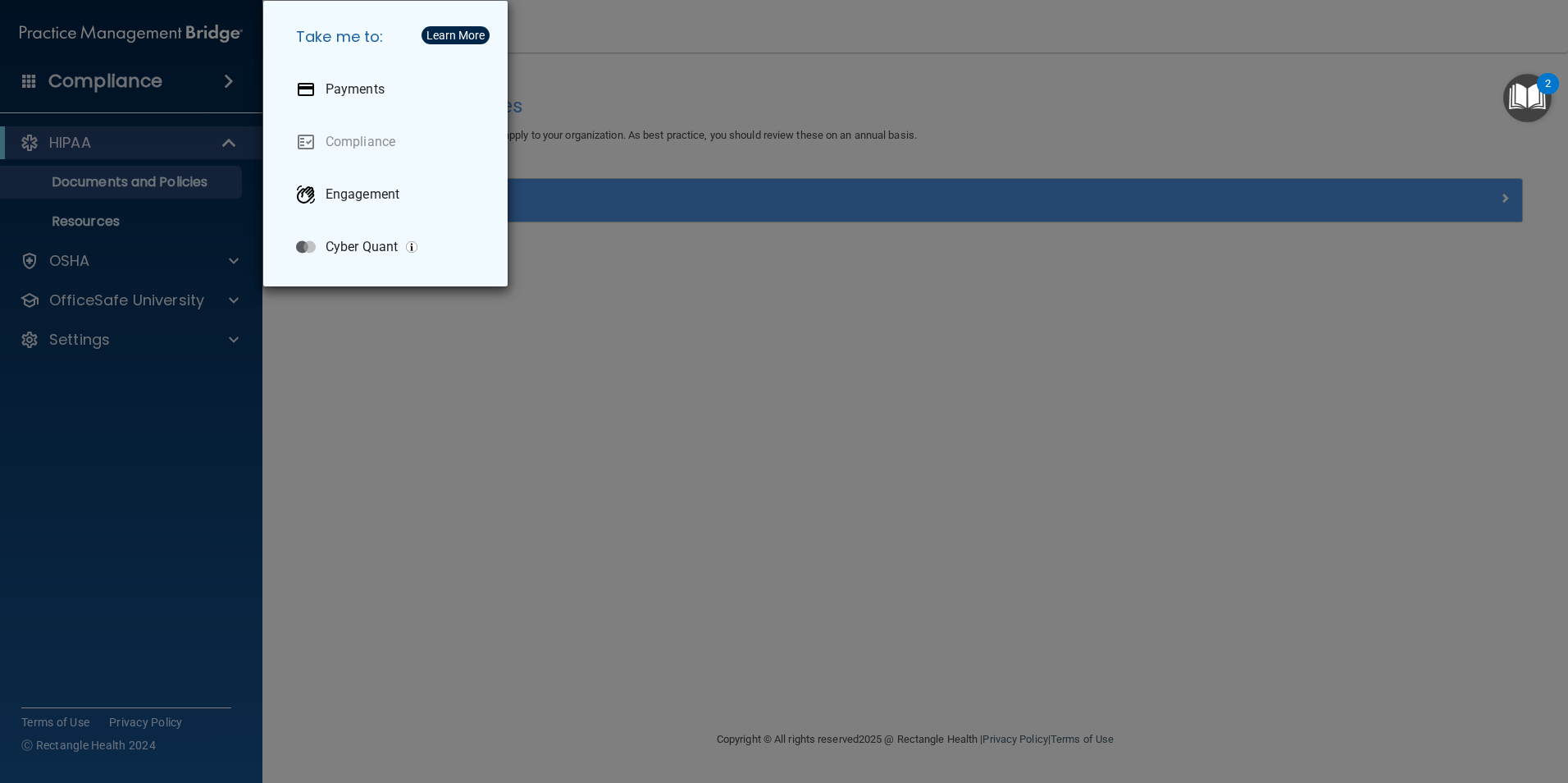
click at [38, 88] on div "Take me to: Payments Compliance Engagement Cyber Quant" at bounding box center [784, 391] width 1568 height 783
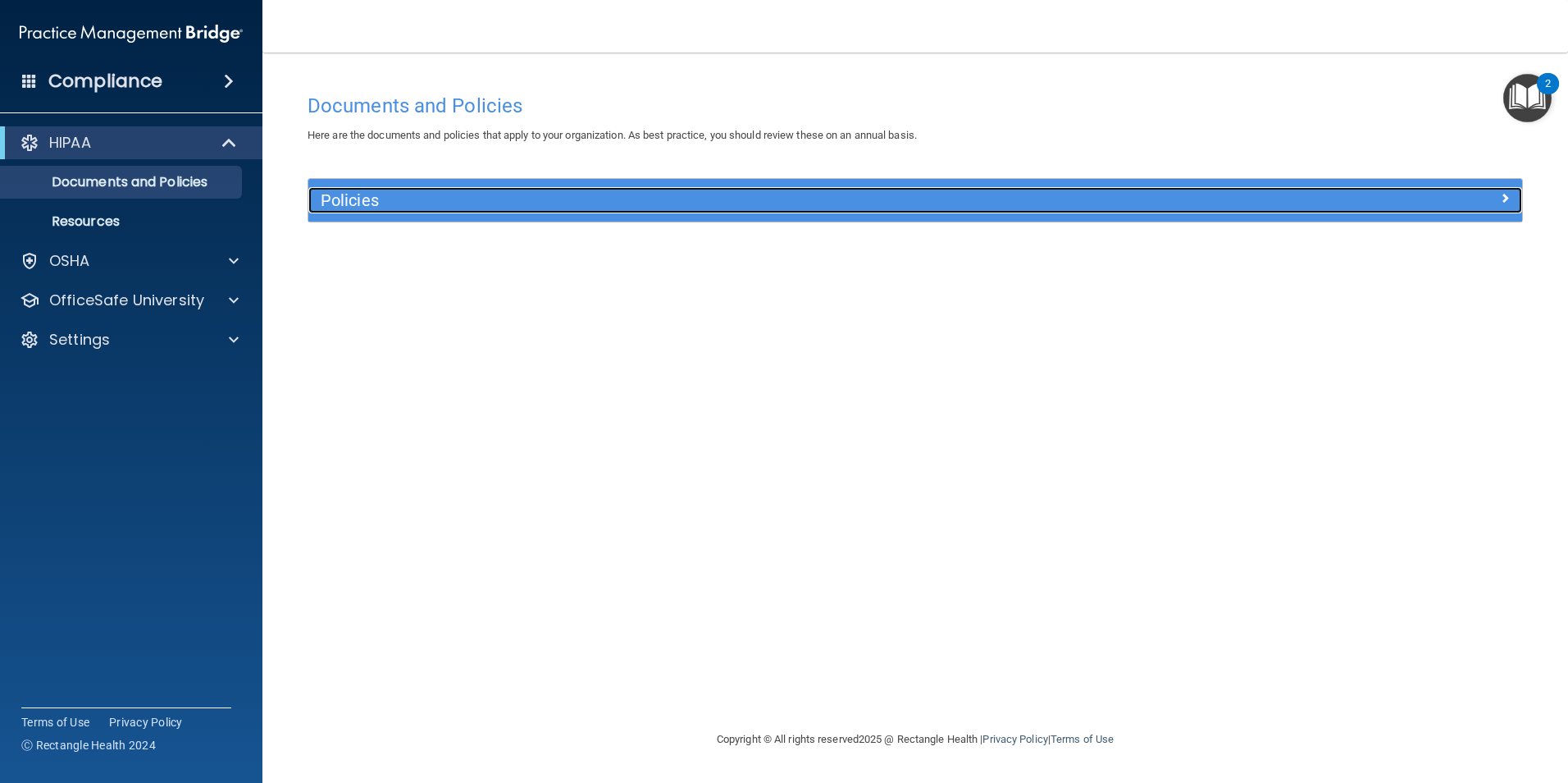
click at [1514, 200] on div at bounding box center [1371, 197] width 304 height 20
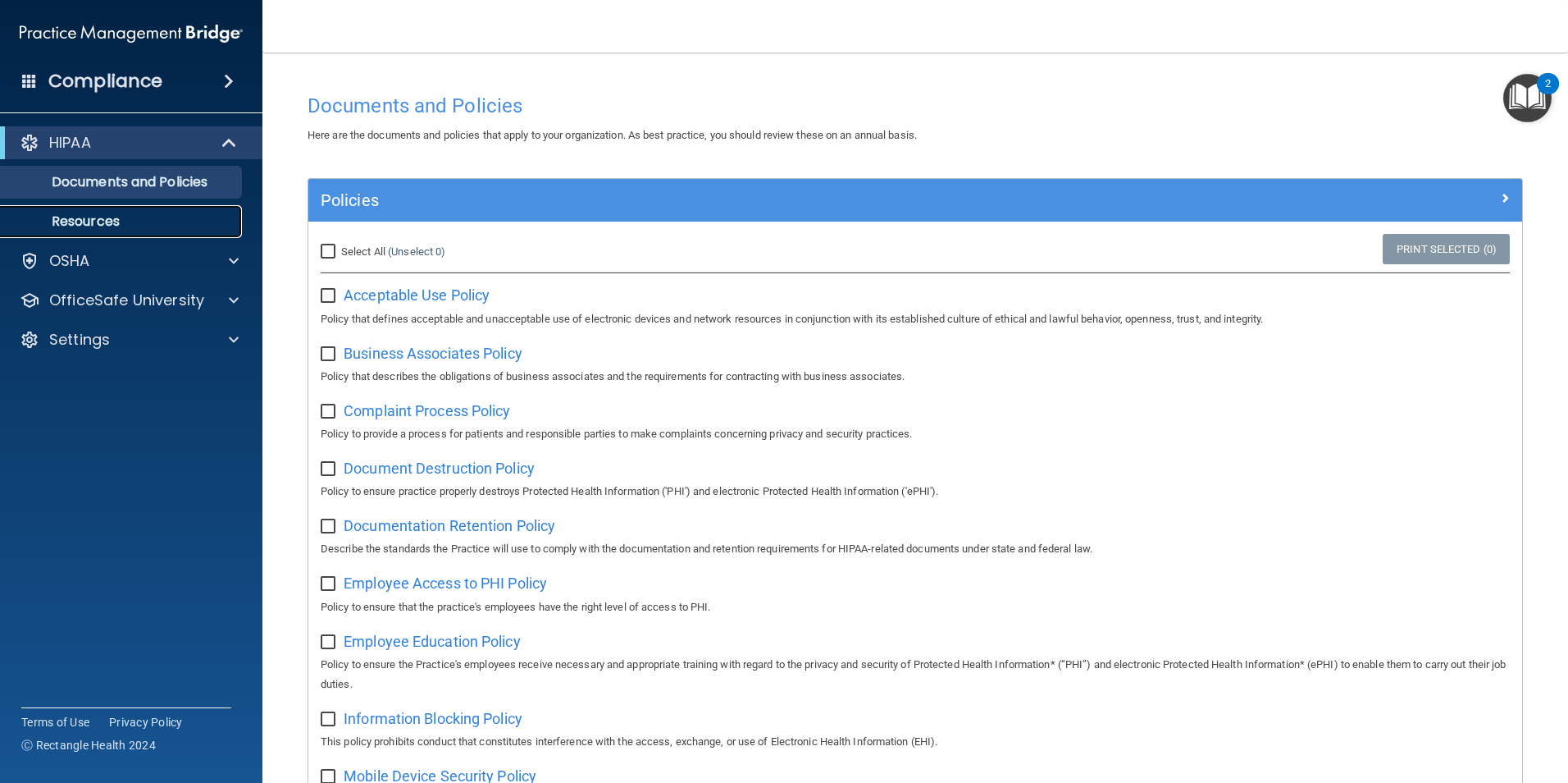
click at [109, 221] on p "Resources" at bounding box center [123, 222] width 224 height 16
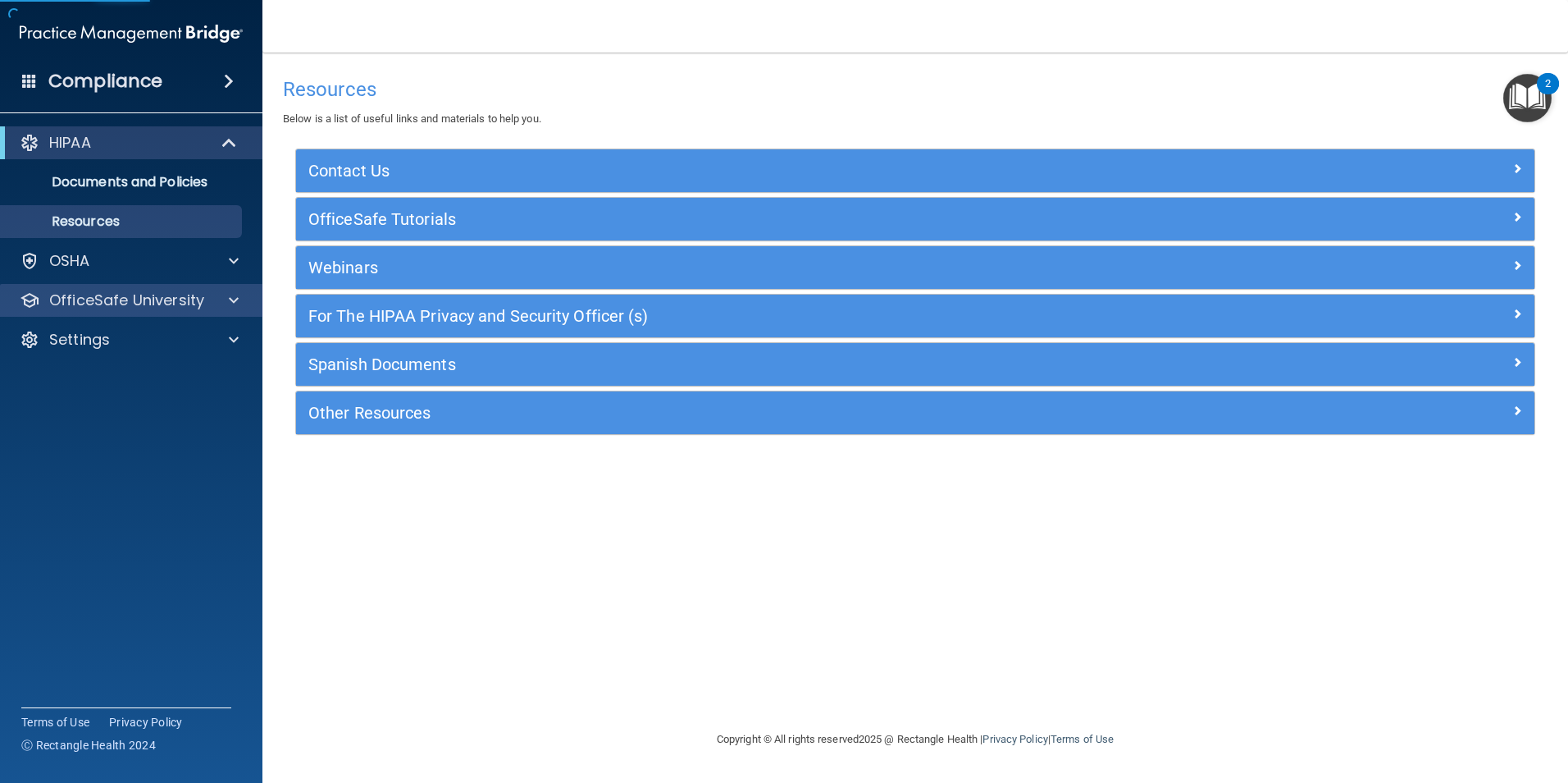
click at [132, 313] on div "OfficeSafe University" at bounding box center [132, 300] width 264 height 33
click at [231, 291] on span at bounding box center [234, 300] width 10 height 20
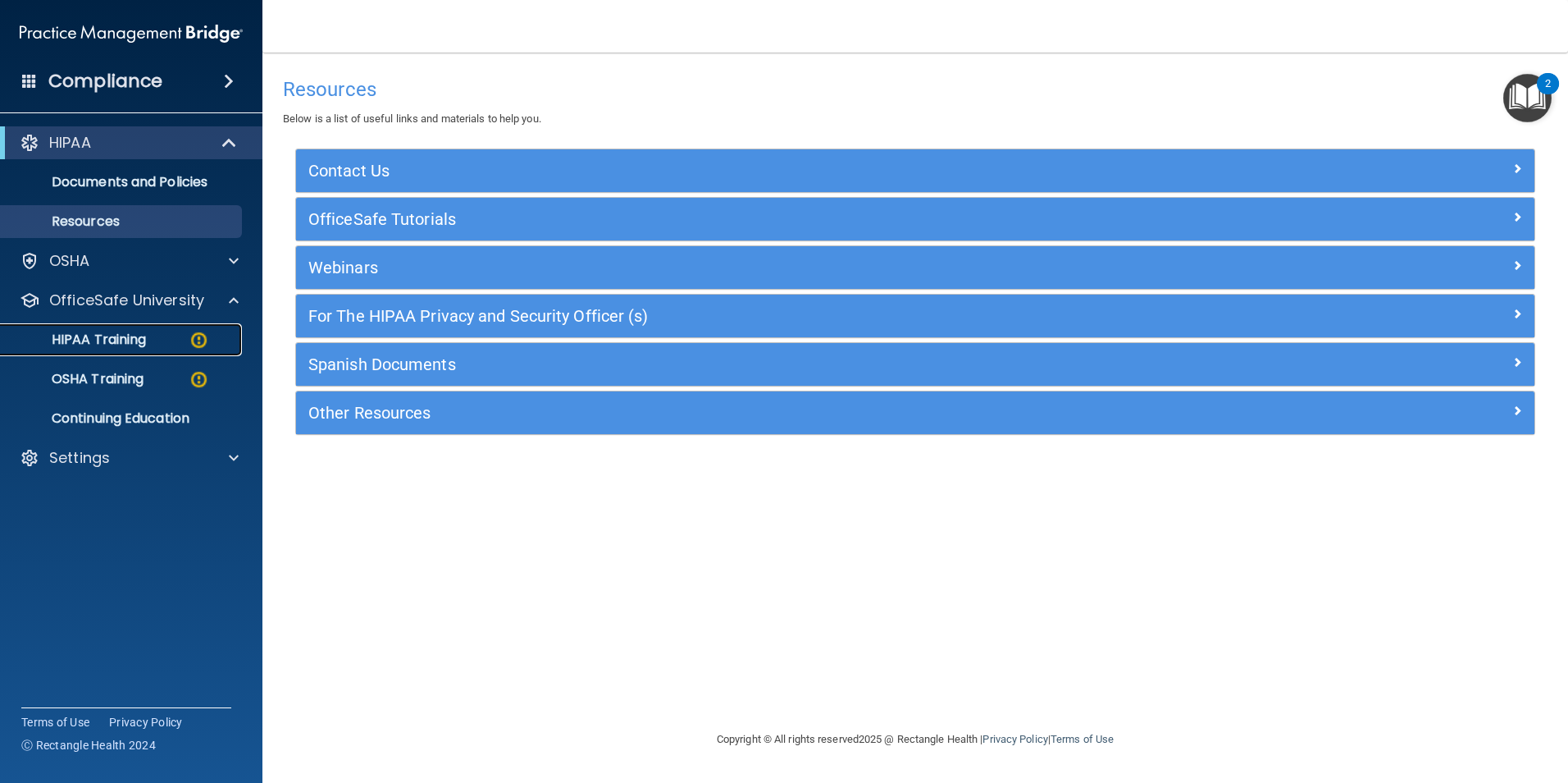
click at [146, 336] on p "HIPAA Training" at bounding box center [78, 339] width 135 height 16
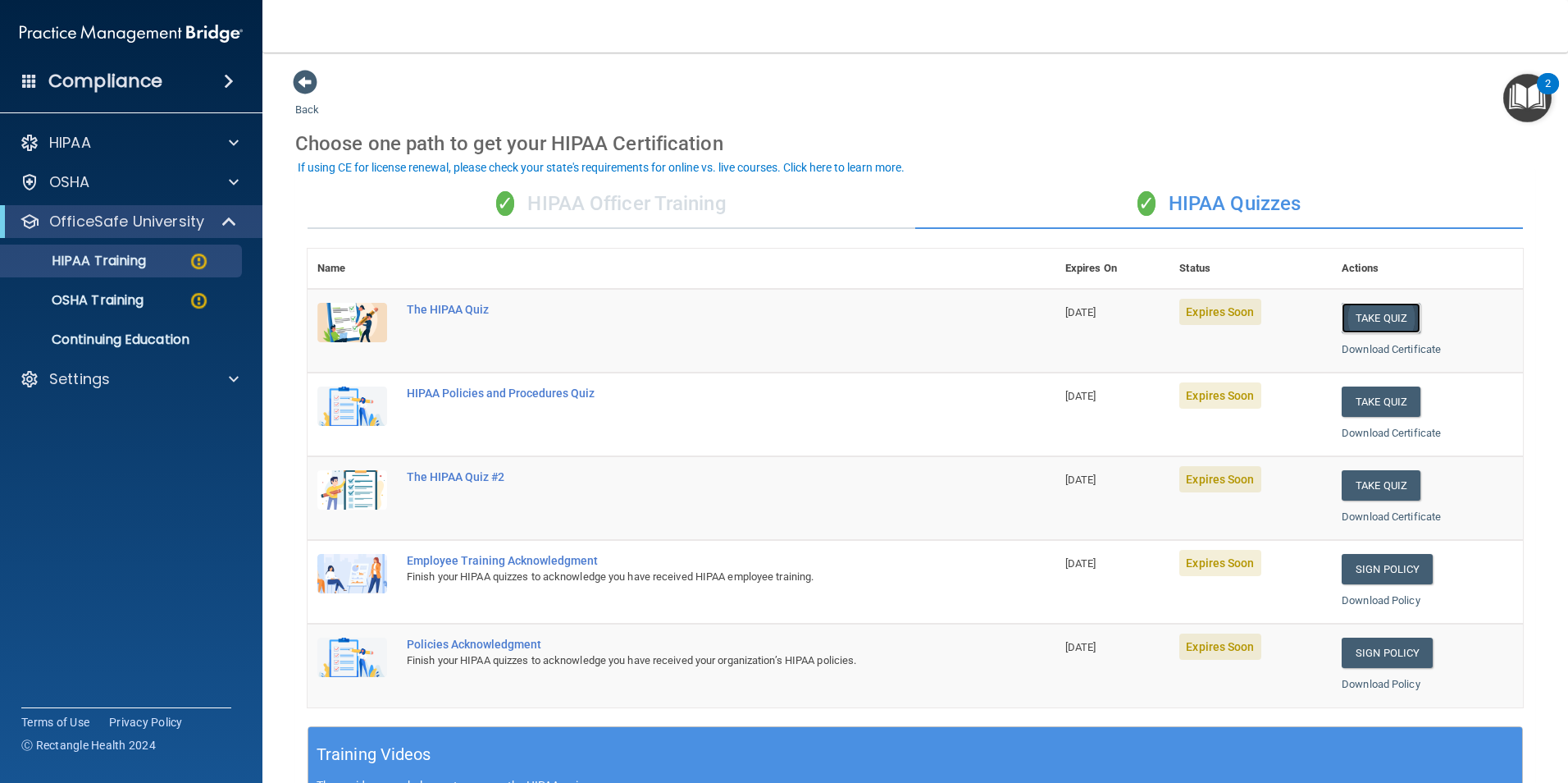
click at [1360, 314] on button "Take Quiz" at bounding box center [1381, 317] width 79 height 30
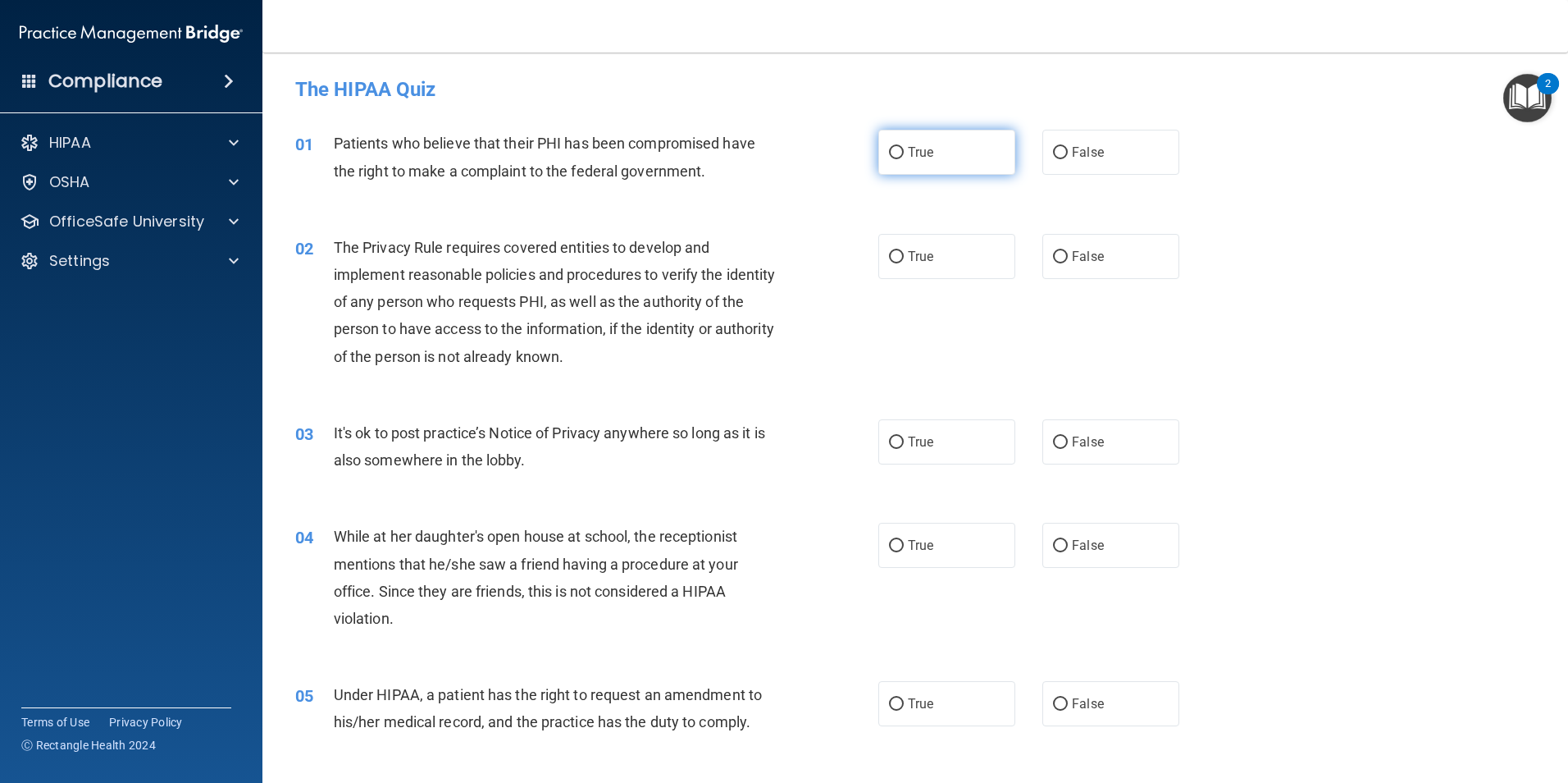
click at [908, 157] on span "True" at bounding box center [921, 152] width 25 height 15
click at [904, 157] on input "True" at bounding box center [896, 153] width 15 height 13
radio input "true"
click at [946, 271] on label "True" at bounding box center [946, 256] width 137 height 45
click at [904, 264] on input "True" at bounding box center [896, 257] width 15 height 13
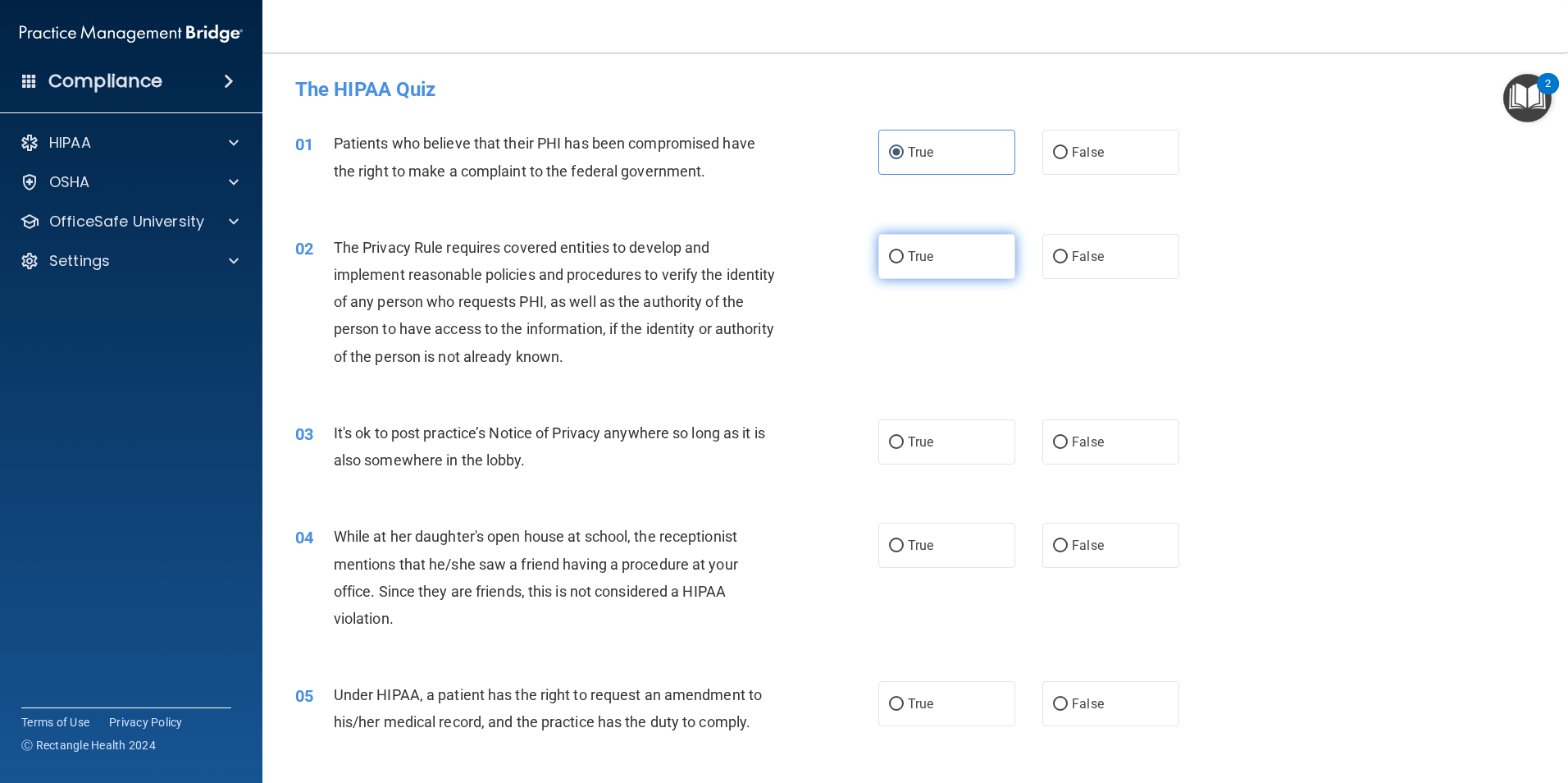
radio input "true"
drag, startPoint x: 1124, startPoint y: 443, endPoint x: 1116, endPoint y: 501, distance: 58.5
click at [1124, 442] on label "False" at bounding box center [1111, 442] width 137 height 45
click at [1068, 442] on input "False" at bounding box center [1060, 443] width 15 height 13
radio input "true"
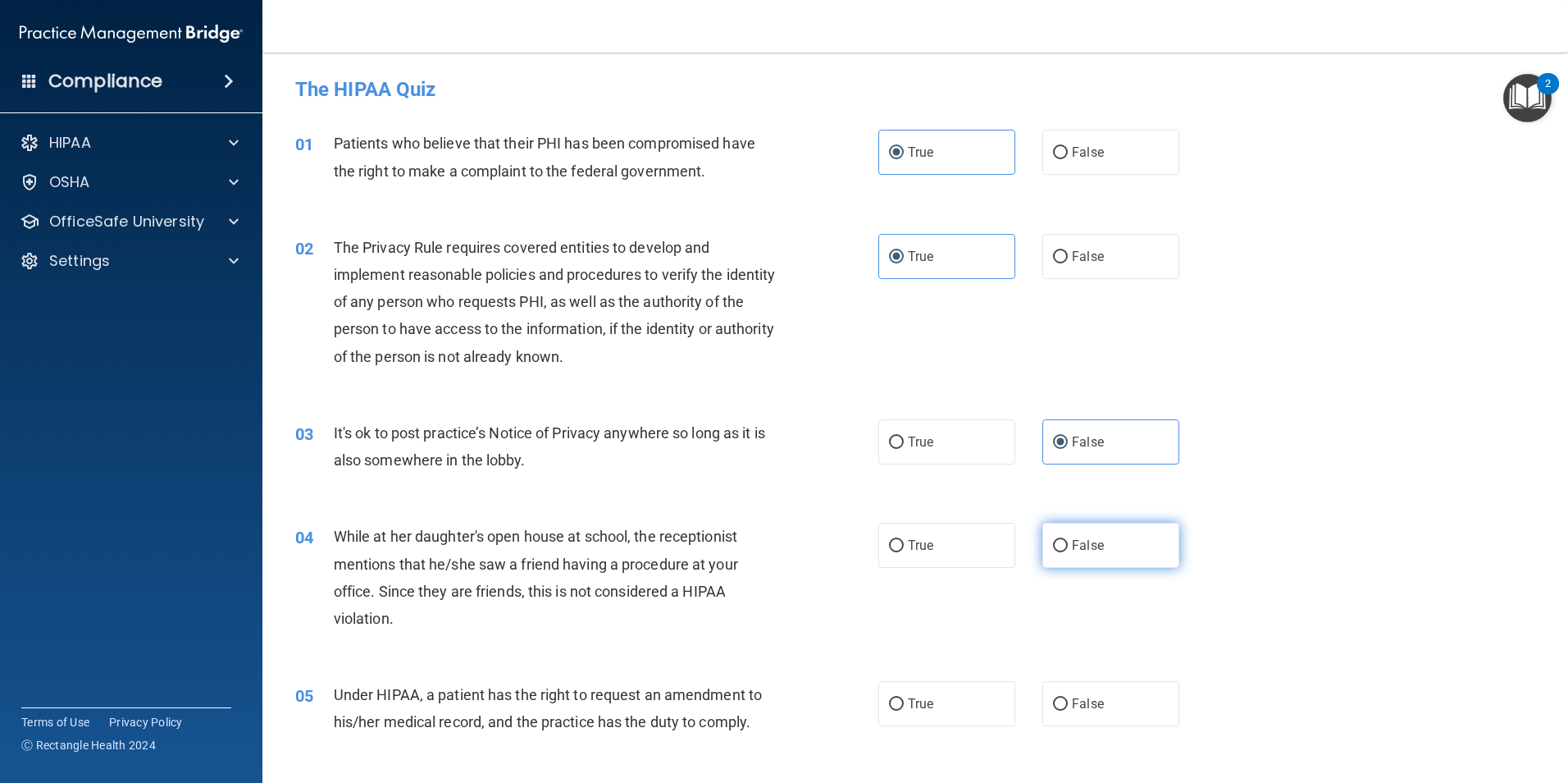
click at [1099, 537] on label "False" at bounding box center [1111, 546] width 137 height 45
click at [1068, 540] on input "False" at bounding box center [1060, 547] width 15 height 13
radio input "true"
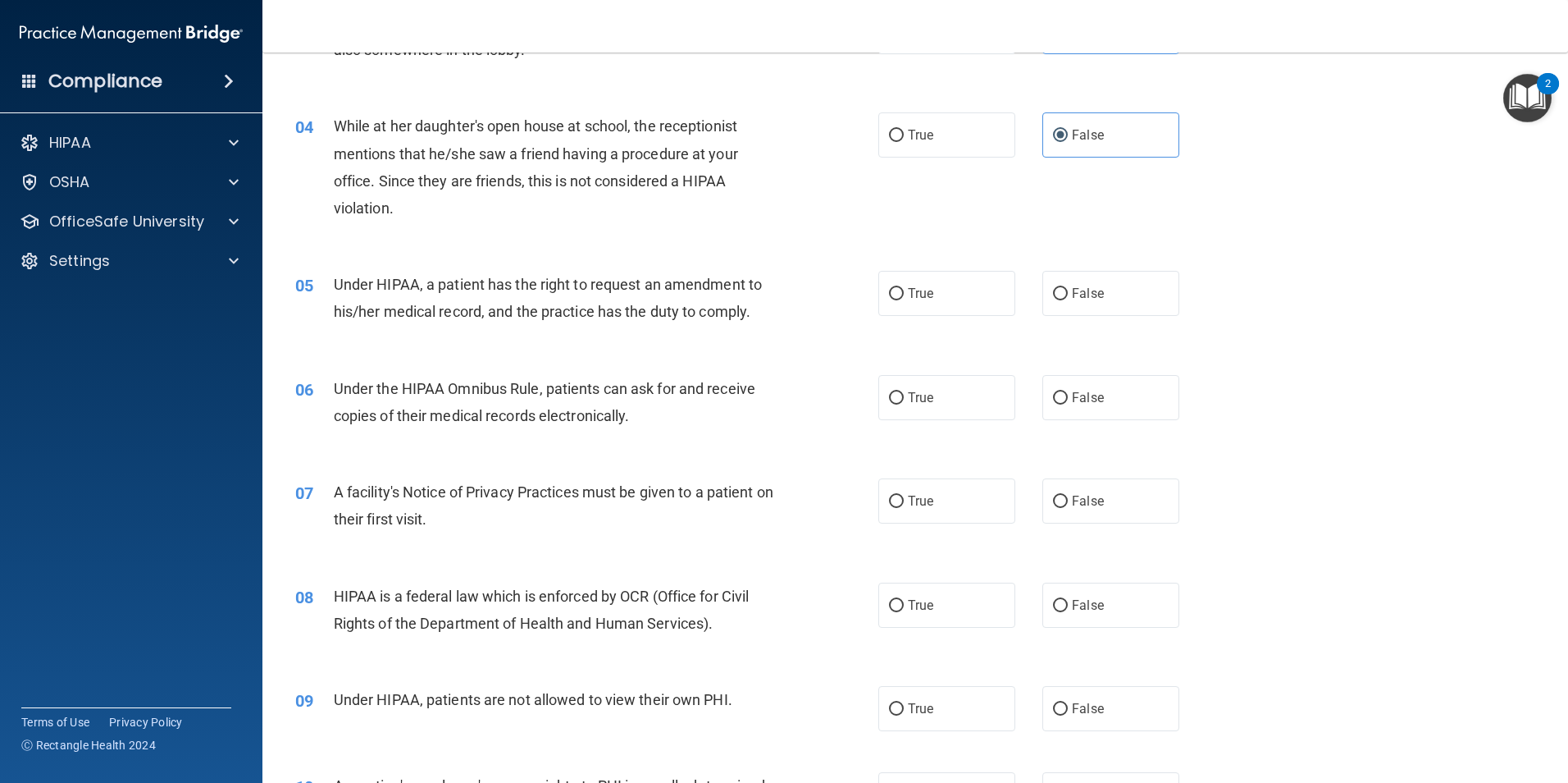
scroll to position [492, 0]
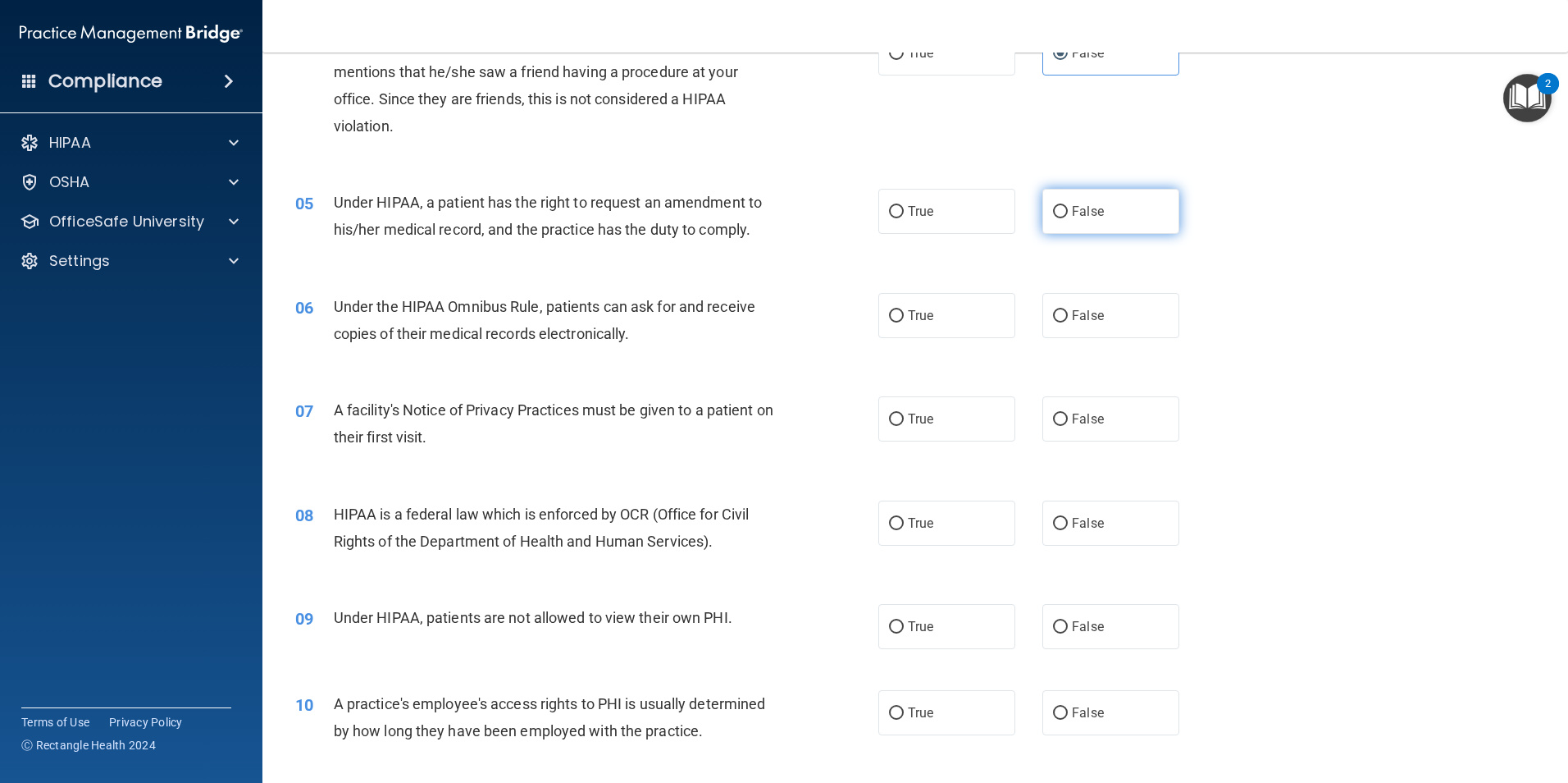
click at [1129, 231] on label "False" at bounding box center [1111, 212] width 137 height 45
click at [1068, 218] on input "False" at bounding box center [1060, 212] width 15 height 13
radio input "true"
click at [976, 333] on label "True" at bounding box center [946, 316] width 137 height 45
click at [904, 323] on input "True" at bounding box center [896, 316] width 15 height 13
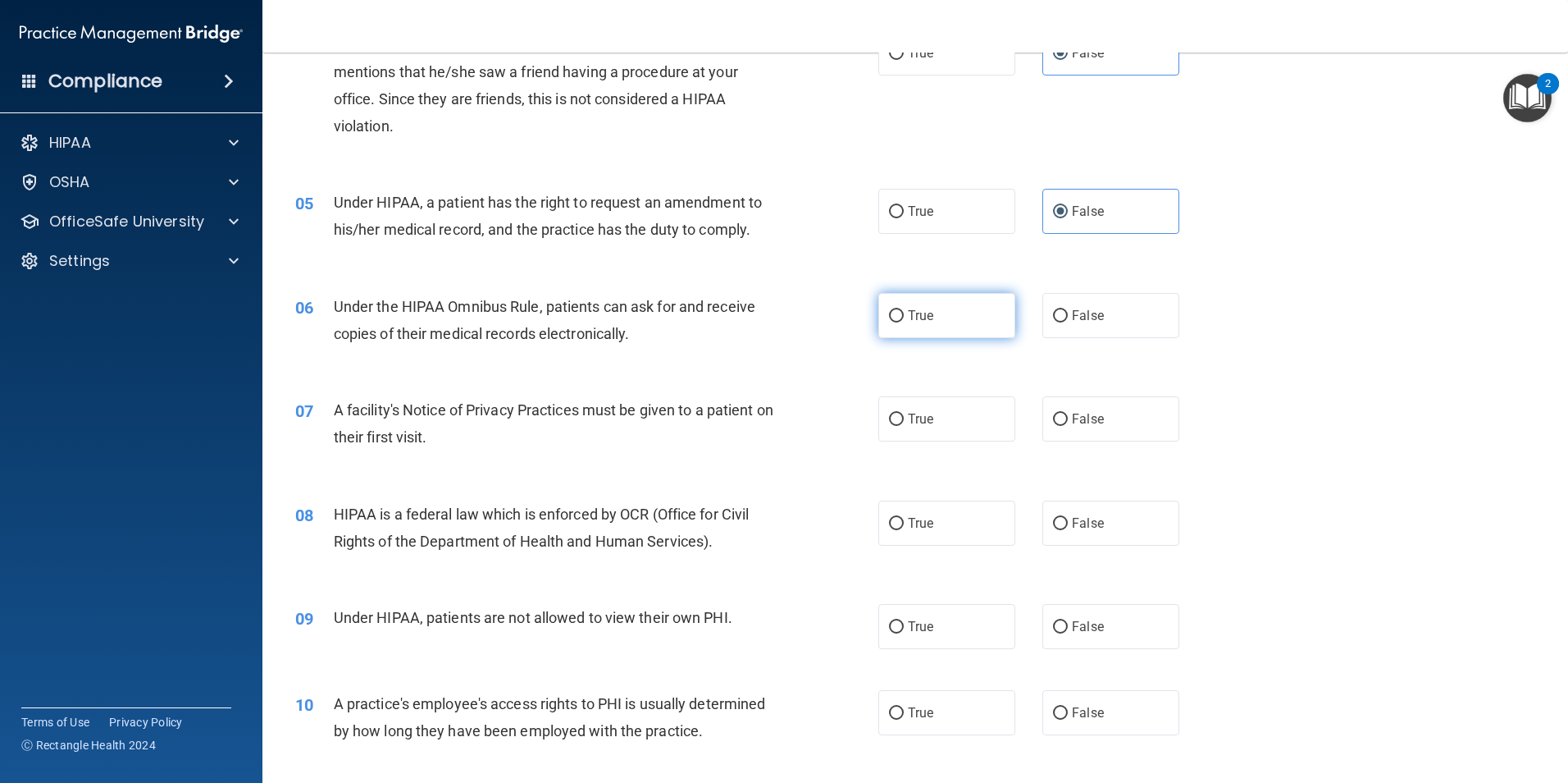
radio input "true"
drag, startPoint x: 970, startPoint y: 412, endPoint x: 980, endPoint y: 414, distance: 10.2
click at [971, 412] on label "True" at bounding box center [946, 419] width 137 height 45
click at [904, 414] on input "True" at bounding box center [896, 420] width 15 height 13
radio input "true"
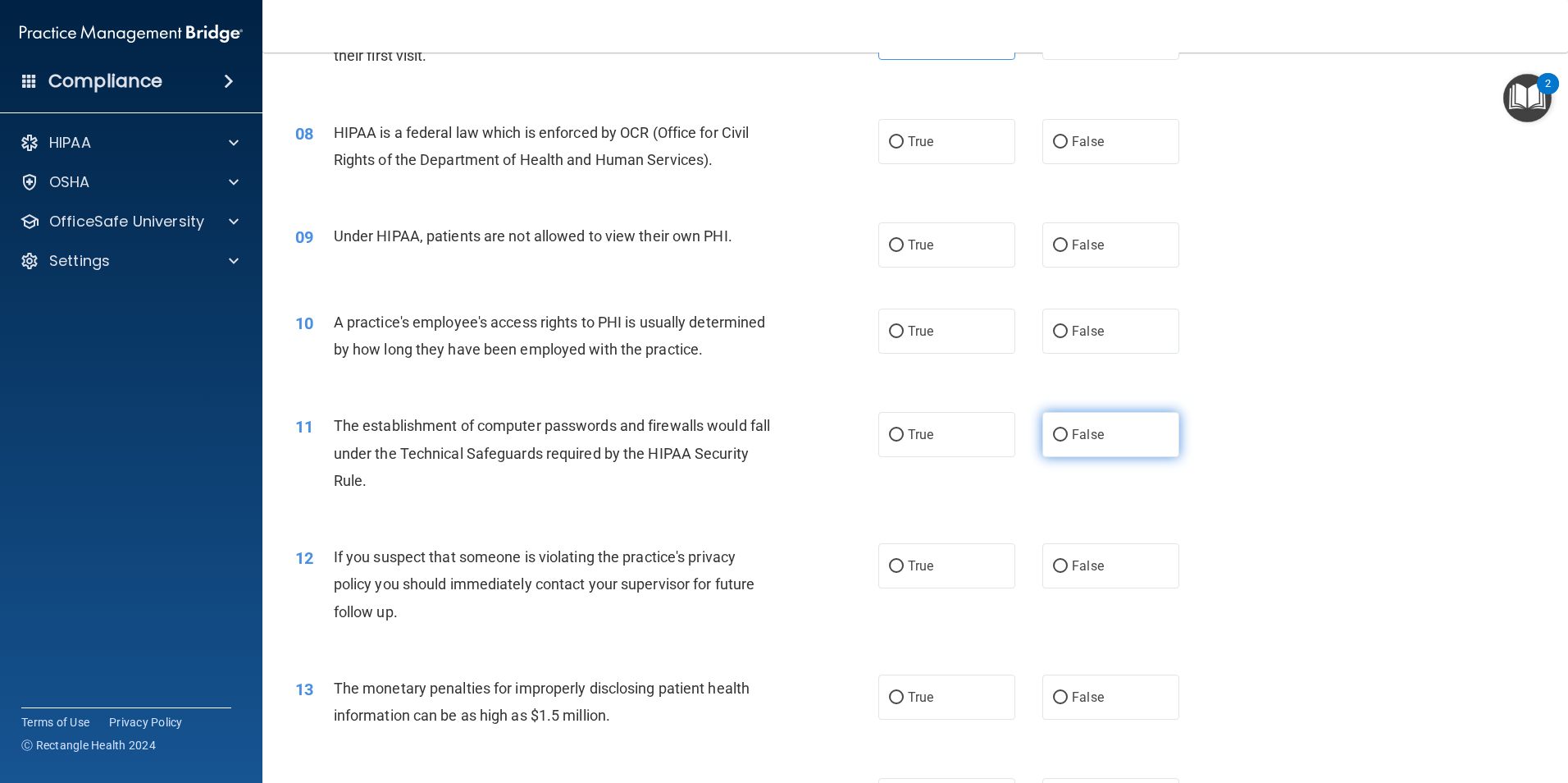
scroll to position [902, 0]
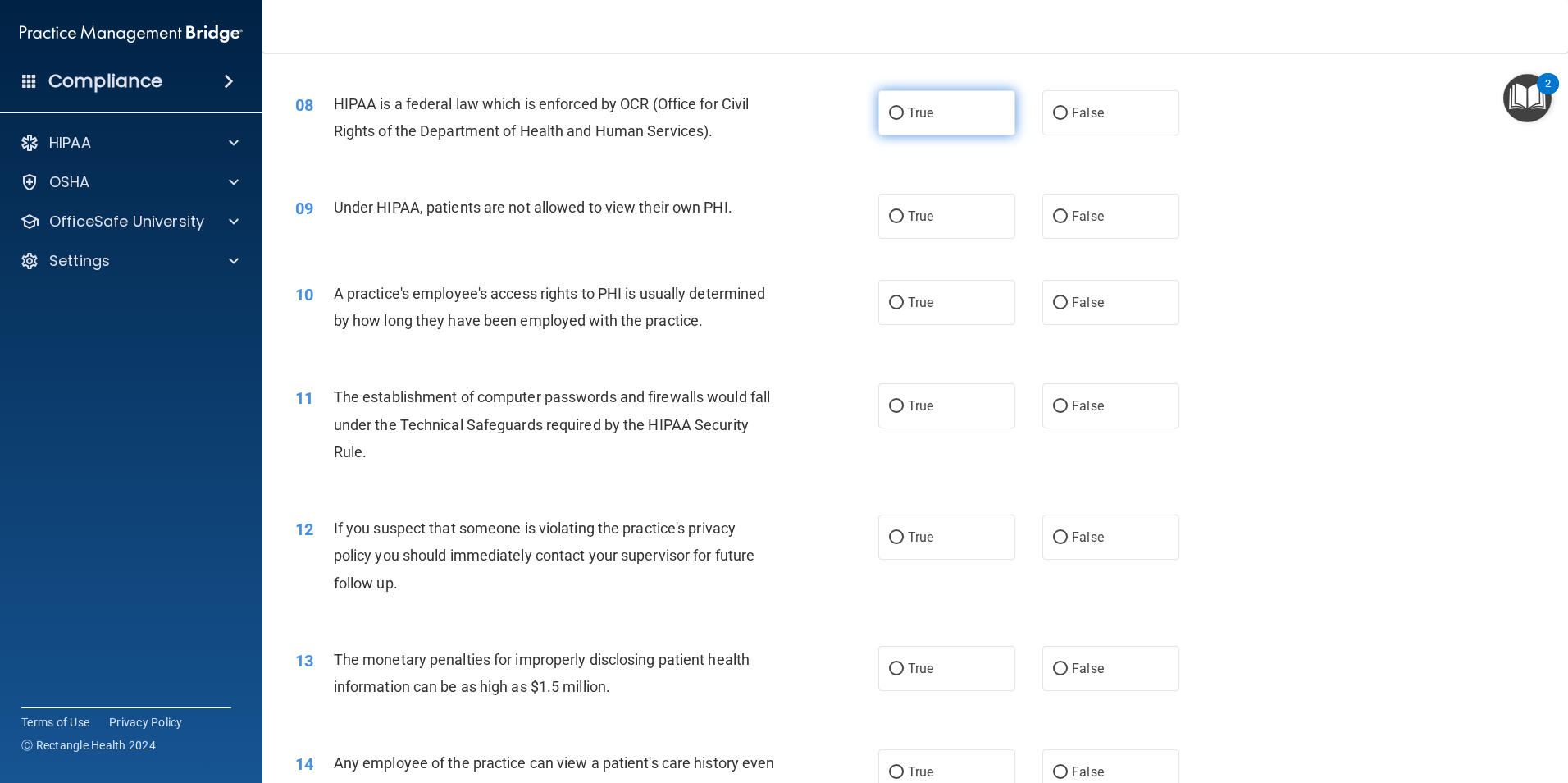
click at [960, 122] on label "True" at bounding box center [946, 113] width 137 height 45
click at [904, 120] on input "True" at bounding box center [896, 114] width 15 height 13
radio input "true"
click at [1138, 239] on div "09 Under HIPAA, patients are not allowed to view their own PHI. True False" at bounding box center [914, 216] width 1264 height 86
click at [1144, 229] on label "False" at bounding box center [1111, 216] width 137 height 45
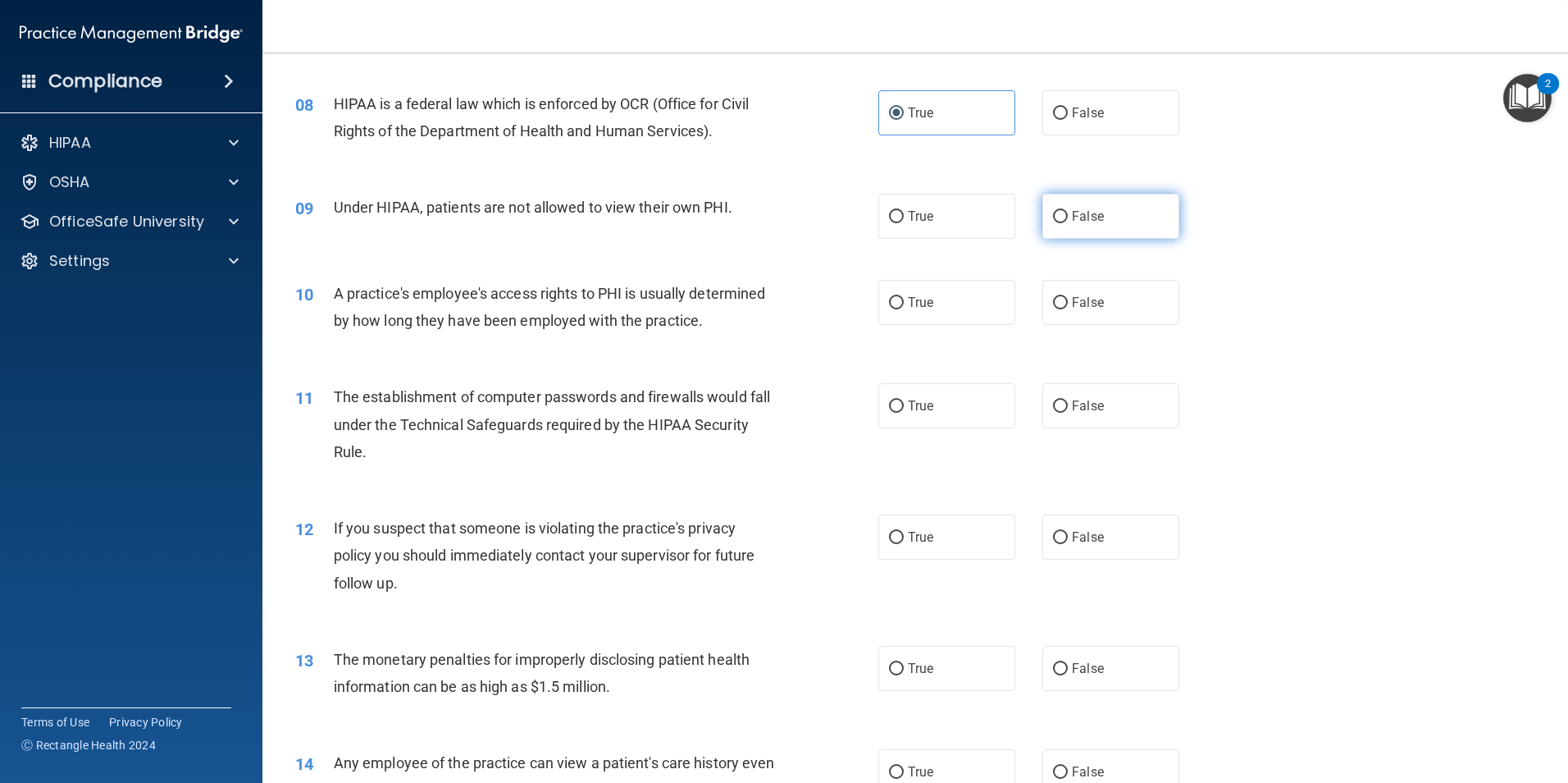
click at [1068, 223] on input "False" at bounding box center [1060, 217] width 15 height 13
radio input "true"
click at [1147, 310] on label "False" at bounding box center [1111, 303] width 137 height 45
click at [1068, 309] on input "False" at bounding box center [1060, 304] width 15 height 13
radio input "true"
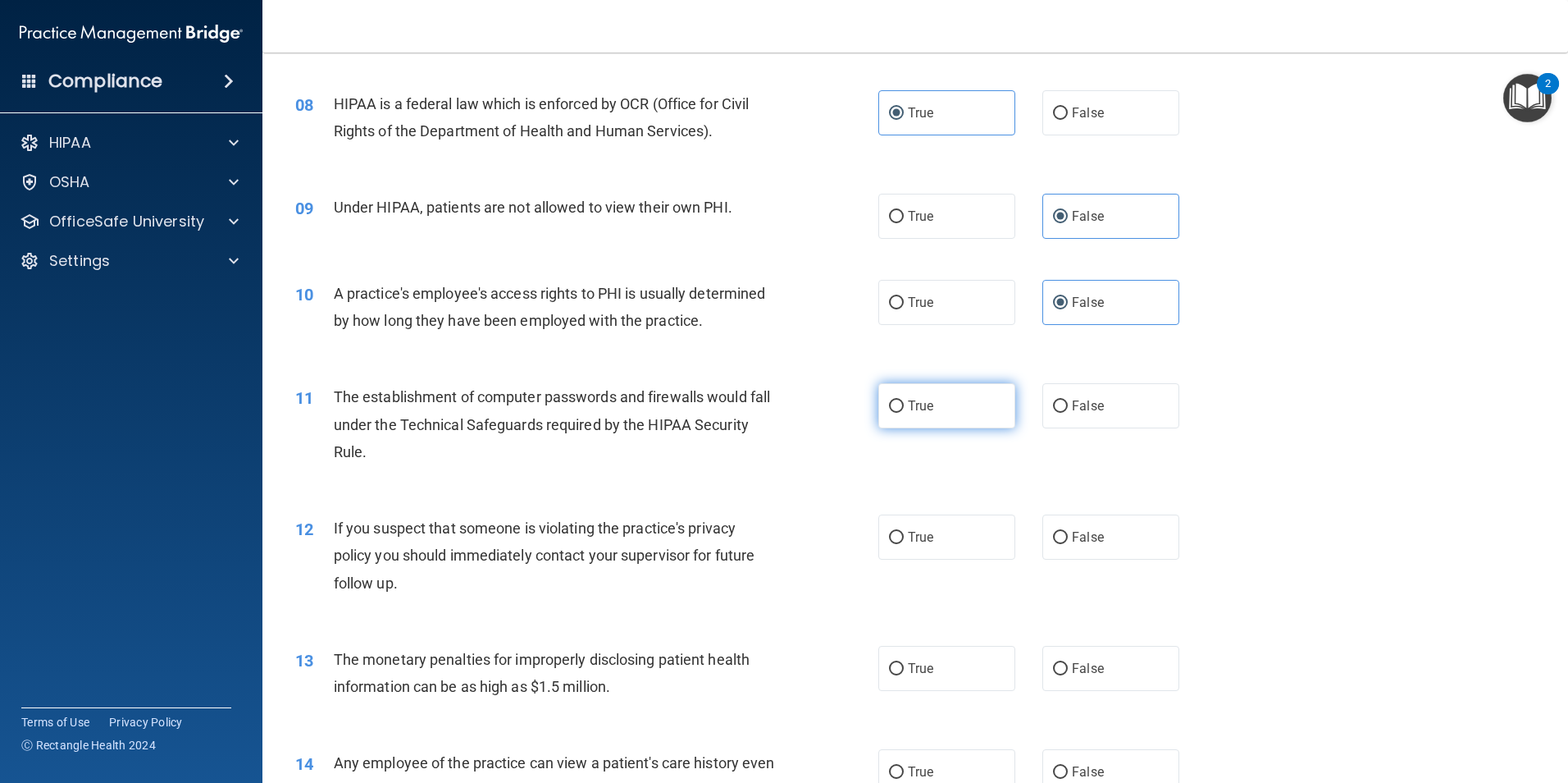
click at [976, 402] on label "True" at bounding box center [946, 406] width 137 height 45
click at [904, 402] on input "True" at bounding box center [896, 407] width 15 height 13
radio input "true"
click at [979, 549] on label "True" at bounding box center [946, 537] width 137 height 45
click at [904, 544] on input "True" at bounding box center [896, 538] width 15 height 13
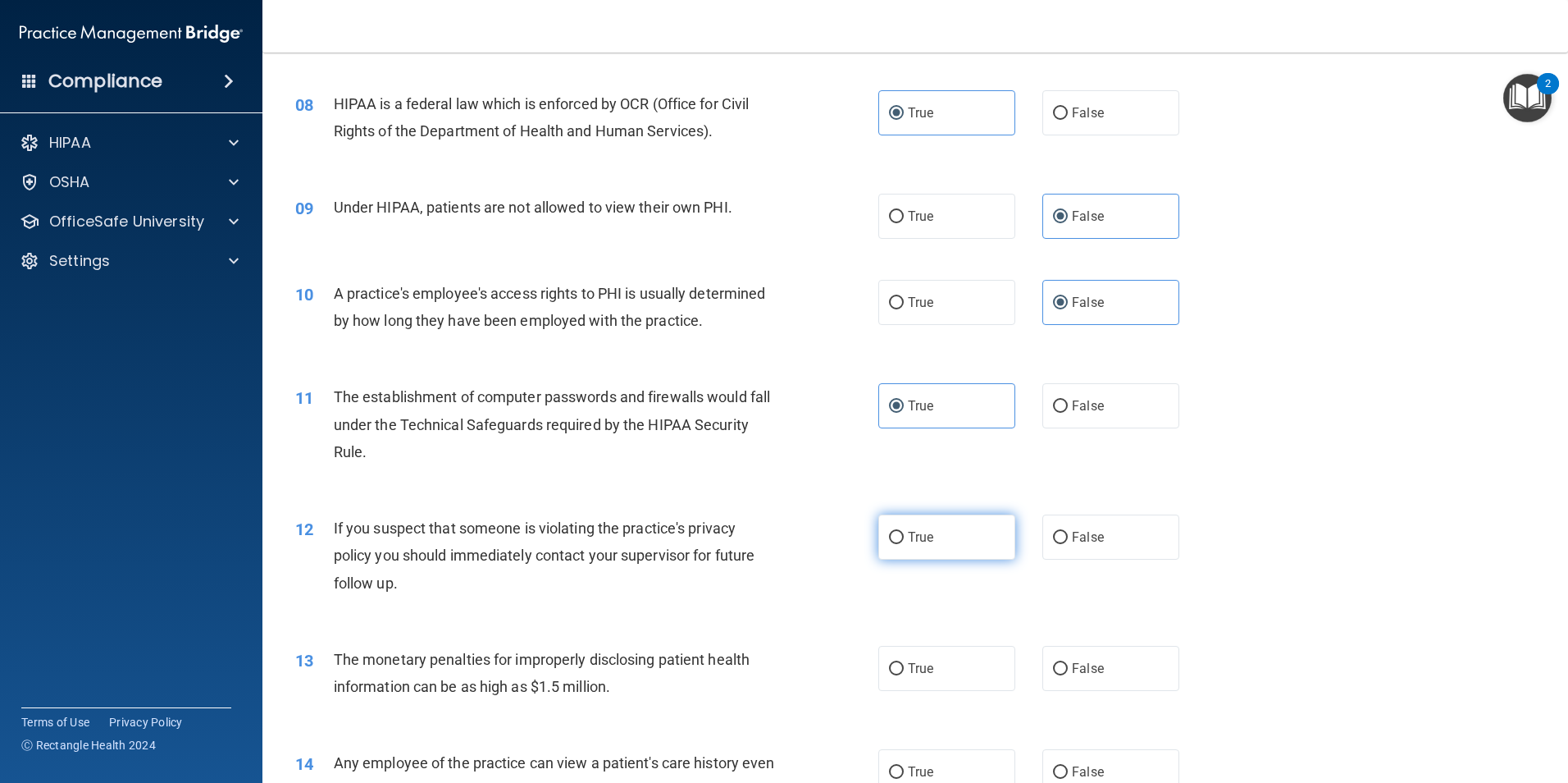
radio input "true"
click at [967, 670] on label "True" at bounding box center [946, 668] width 137 height 45
click at [904, 670] on input "True" at bounding box center [896, 669] width 15 height 13
radio input "true"
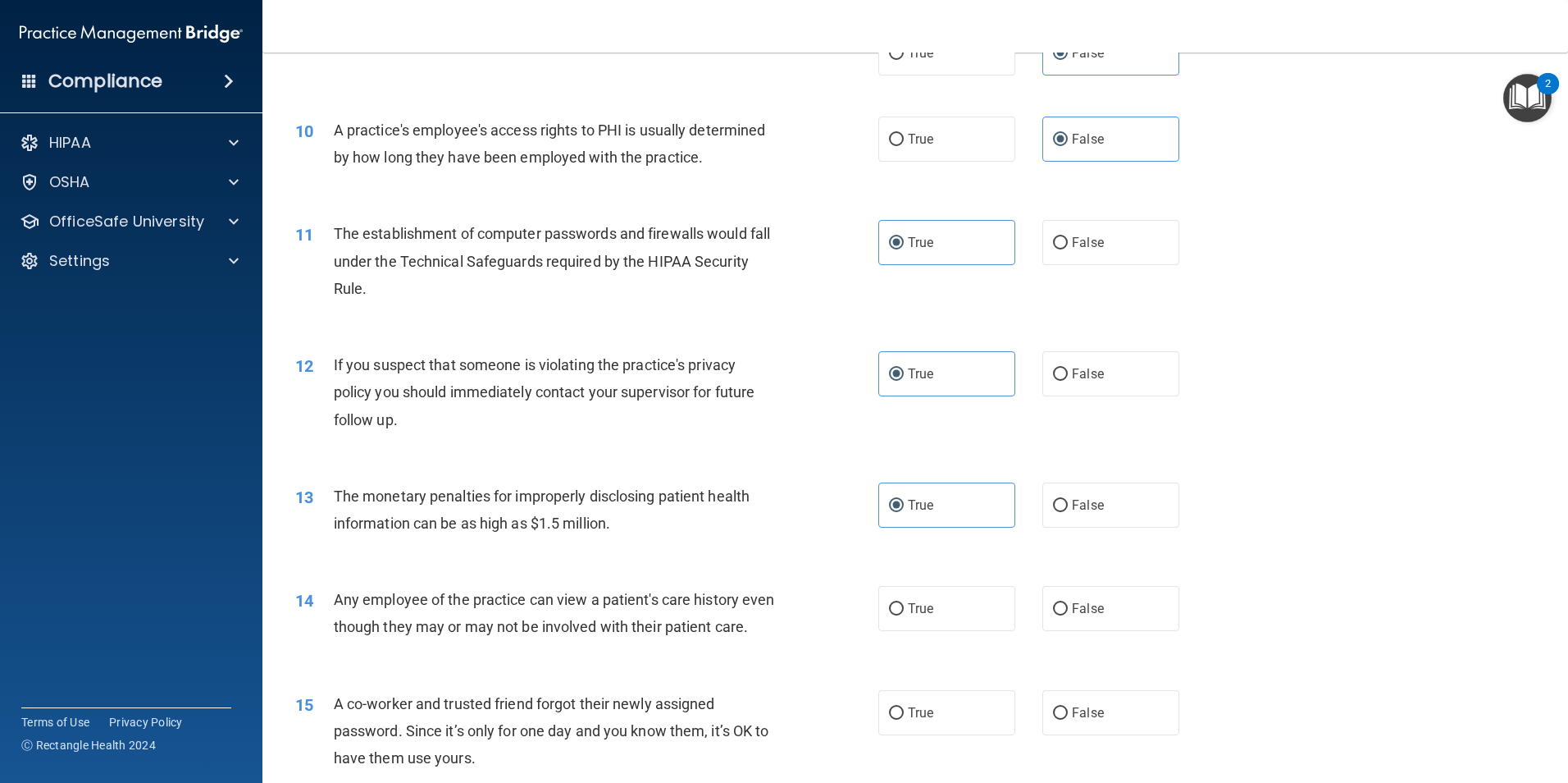
scroll to position [1067, 0]
click at [1103, 615] on label "False" at bounding box center [1111, 607] width 137 height 45
click at [1068, 615] on input "False" at bounding box center [1060, 608] width 15 height 13
radio input "true"
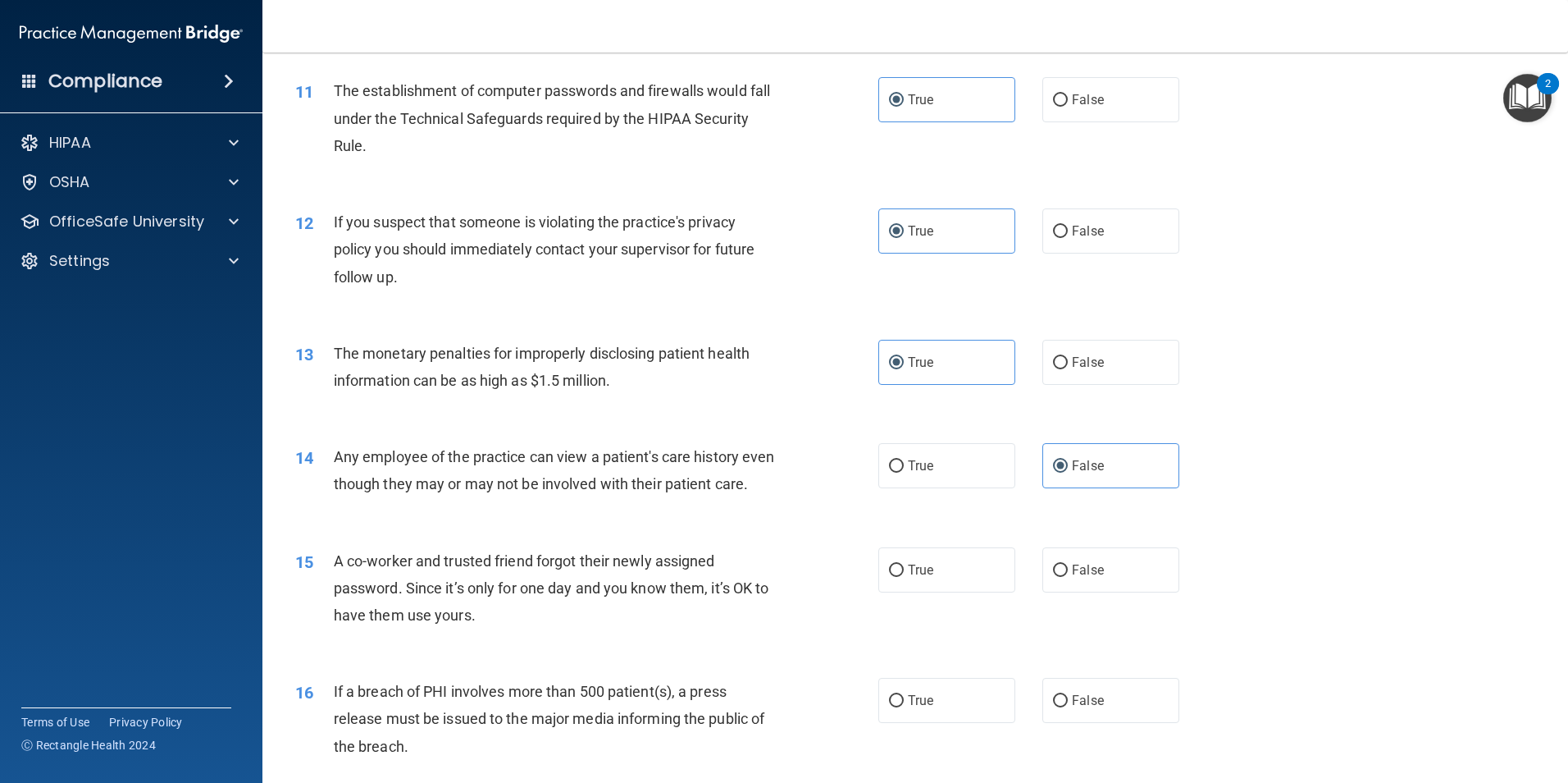
scroll to position [1230, 0]
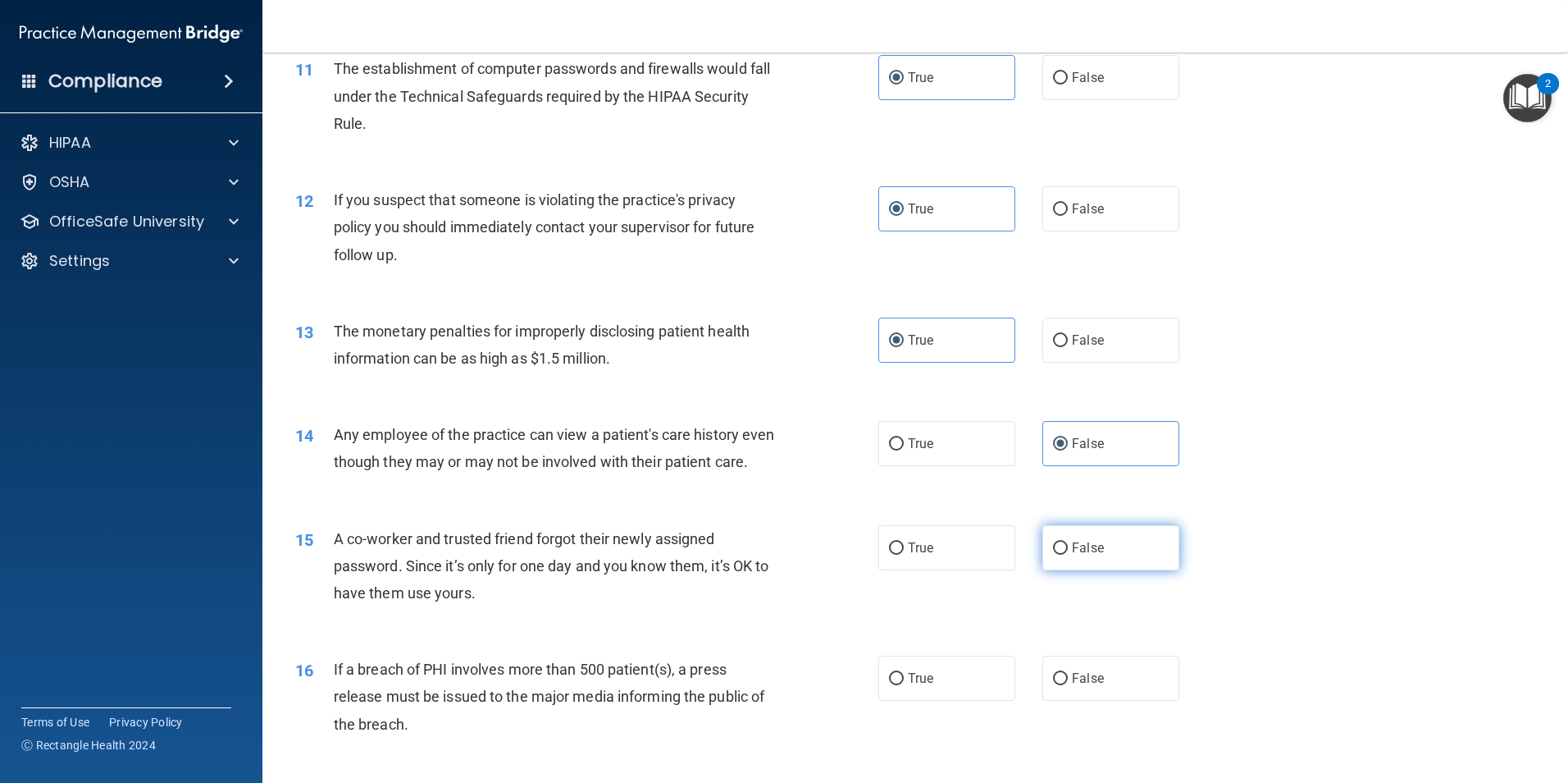
click at [1104, 570] on label "False" at bounding box center [1111, 547] width 137 height 45
click at [1068, 555] on input "False" at bounding box center [1060, 548] width 15 height 13
radio input "true"
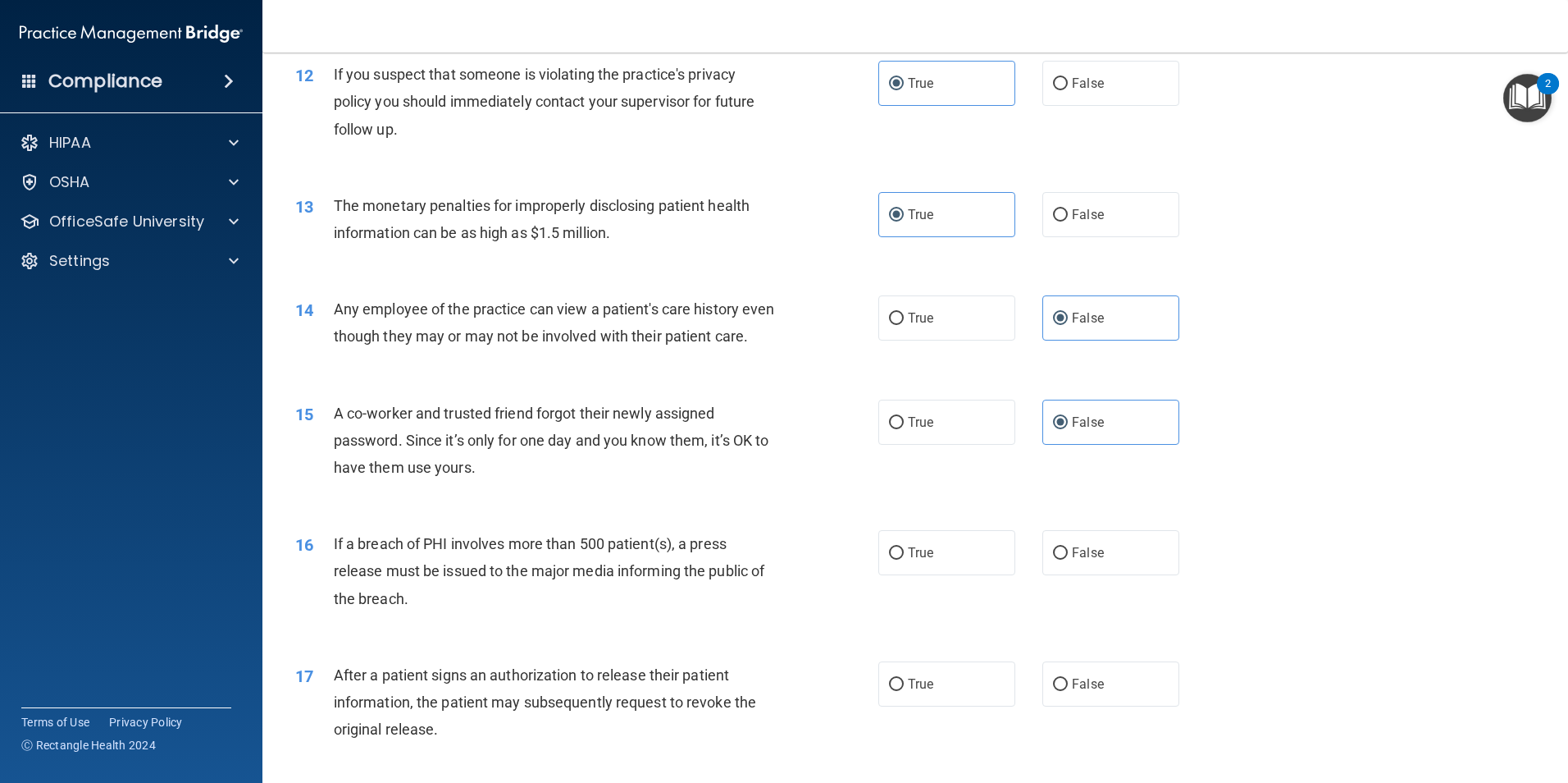
scroll to position [1395, 0]
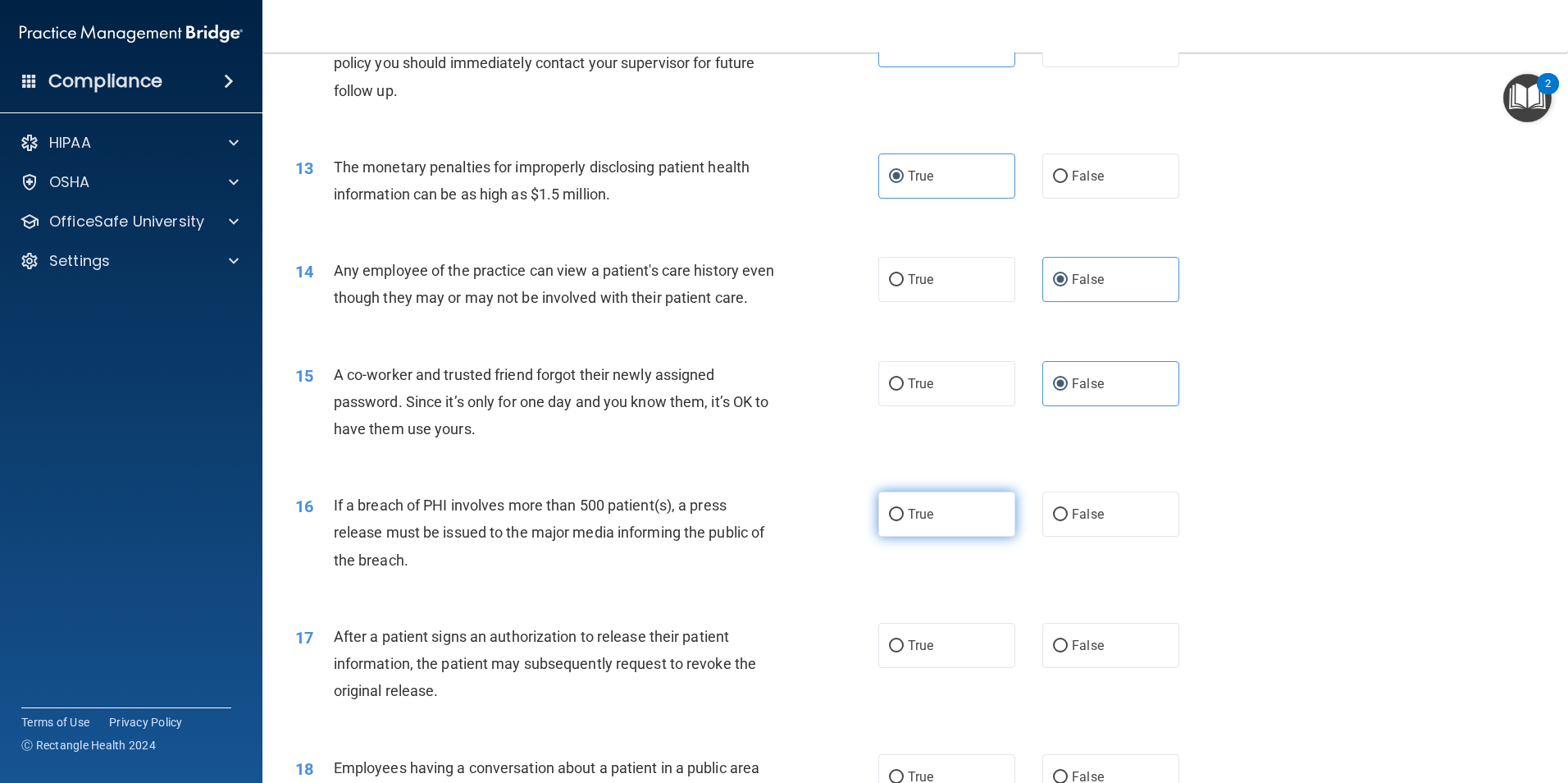
click at [944, 532] on label "True" at bounding box center [946, 514] width 137 height 45
click at [904, 521] on input "True" at bounding box center [896, 515] width 15 height 13
radio input "true"
click at [957, 668] on label "True" at bounding box center [946, 646] width 137 height 45
click at [904, 652] on input "True" at bounding box center [896, 647] width 15 height 13
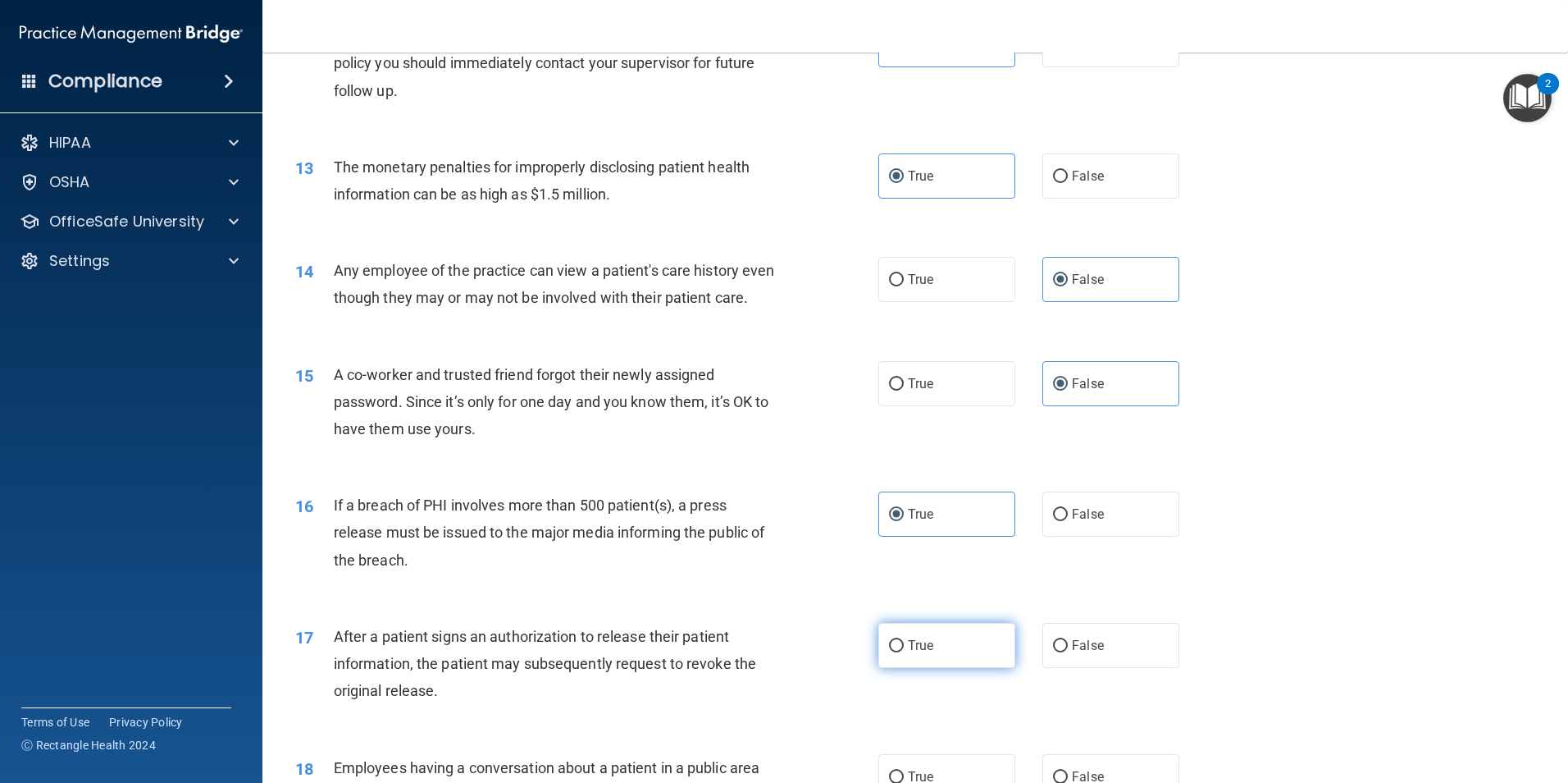
radio input "true"
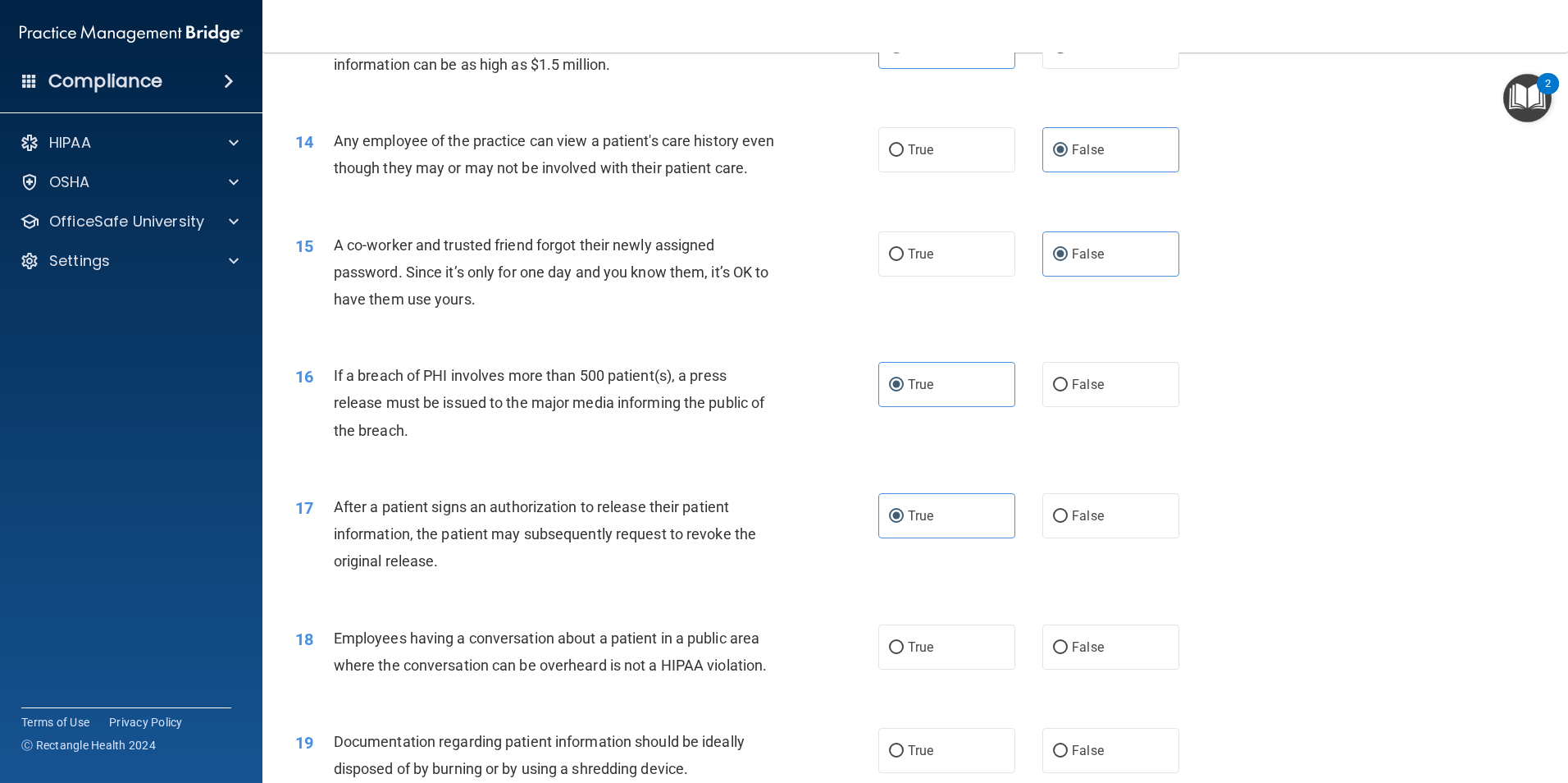
scroll to position [1723, 0]
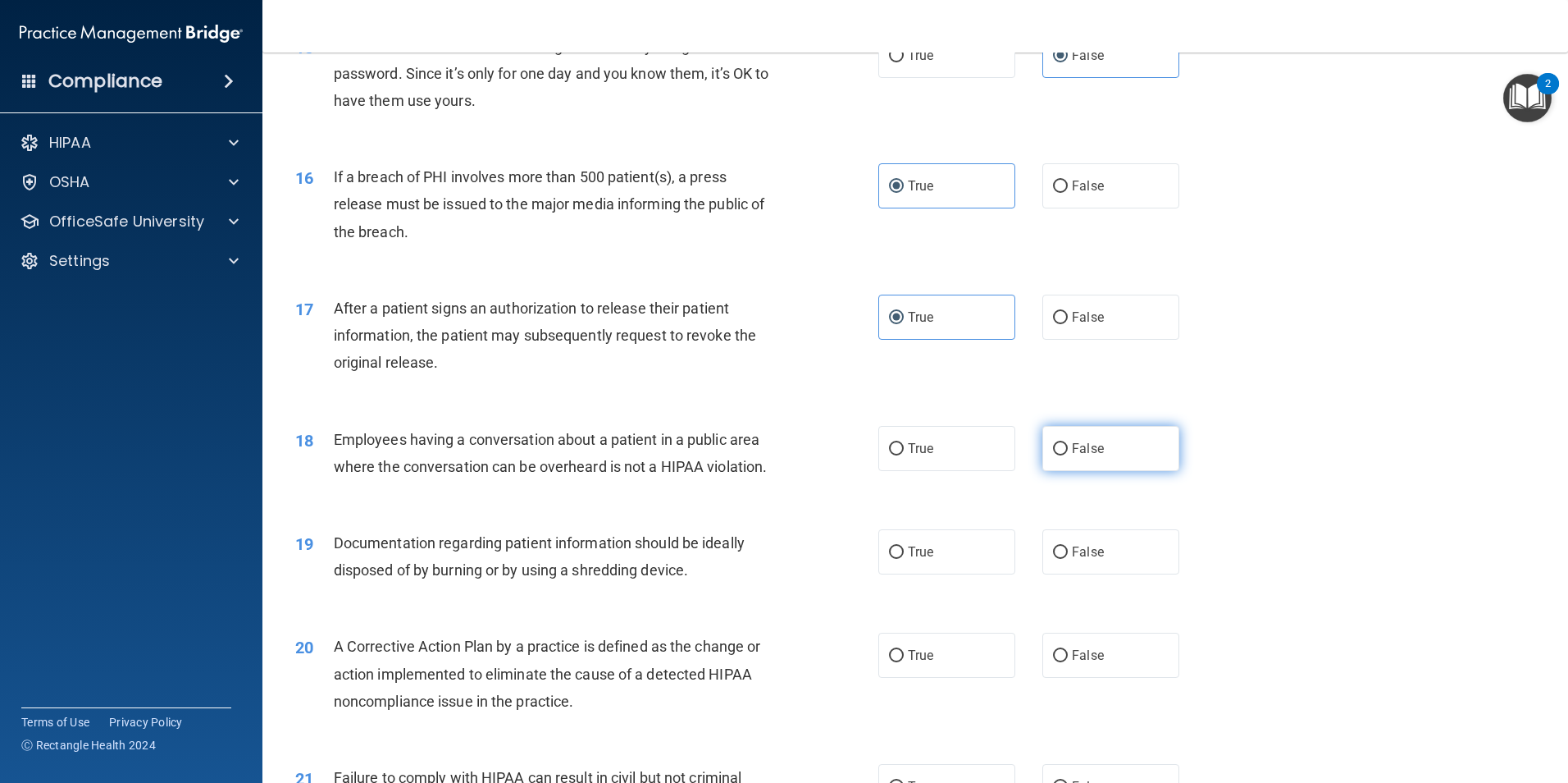
click at [1112, 471] on label "False" at bounding box center [1111, 448] width 137 height 45
click at [1068, 456] on input "False" at bounding box center [1060, 449] width 15 height 13
radio input "true"
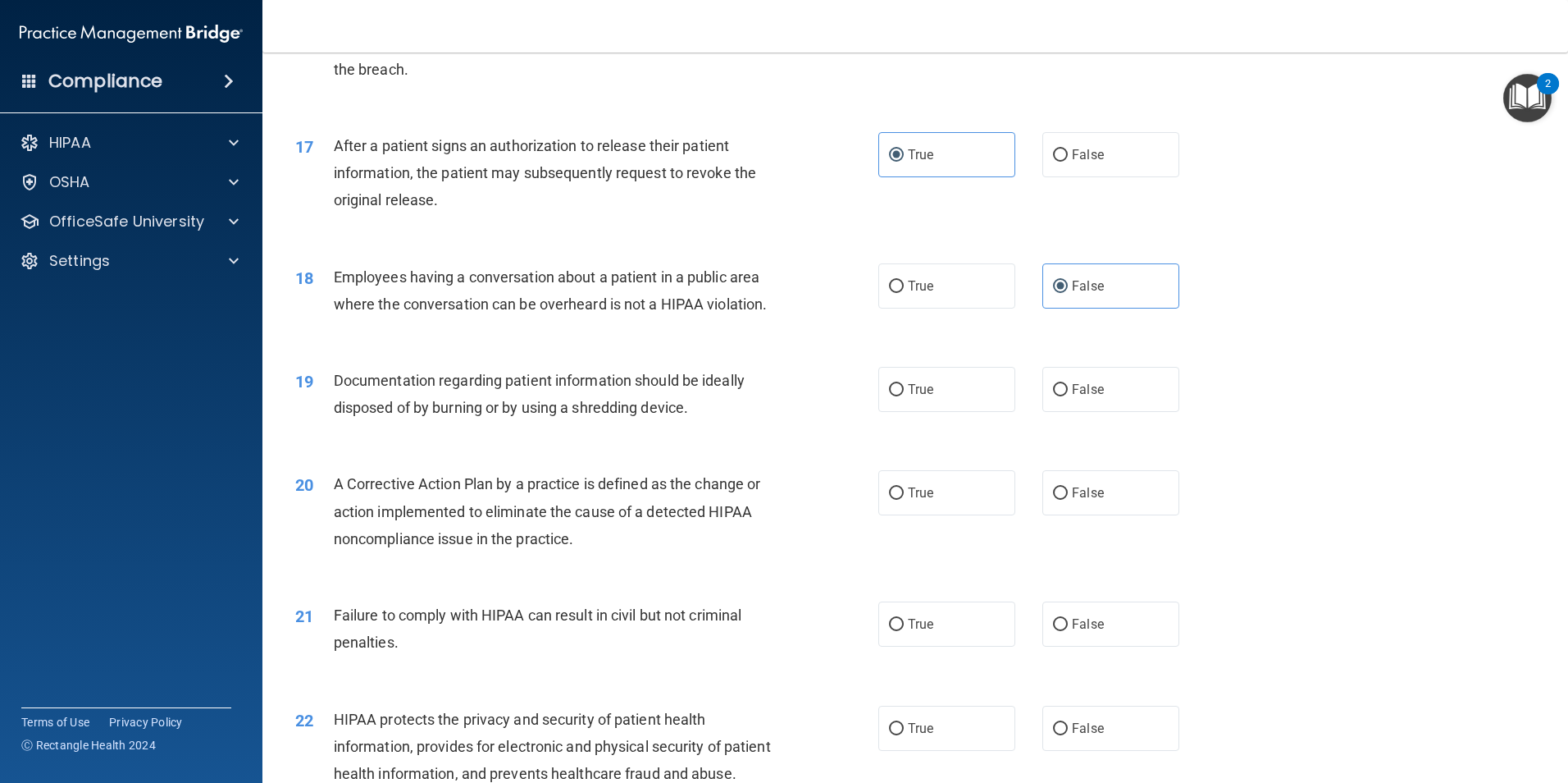
scroll to position [1887, 0]
click at [973, 410] on label "True" at bounding box center [946, 387] width 137 height 45
click at [904, 395] on input "True" at bounding box center [896, 388] width 15 height 13
radio input "true"
click at [975, 514] on label "True" at bounding box center [946, 491] width 137 height 45
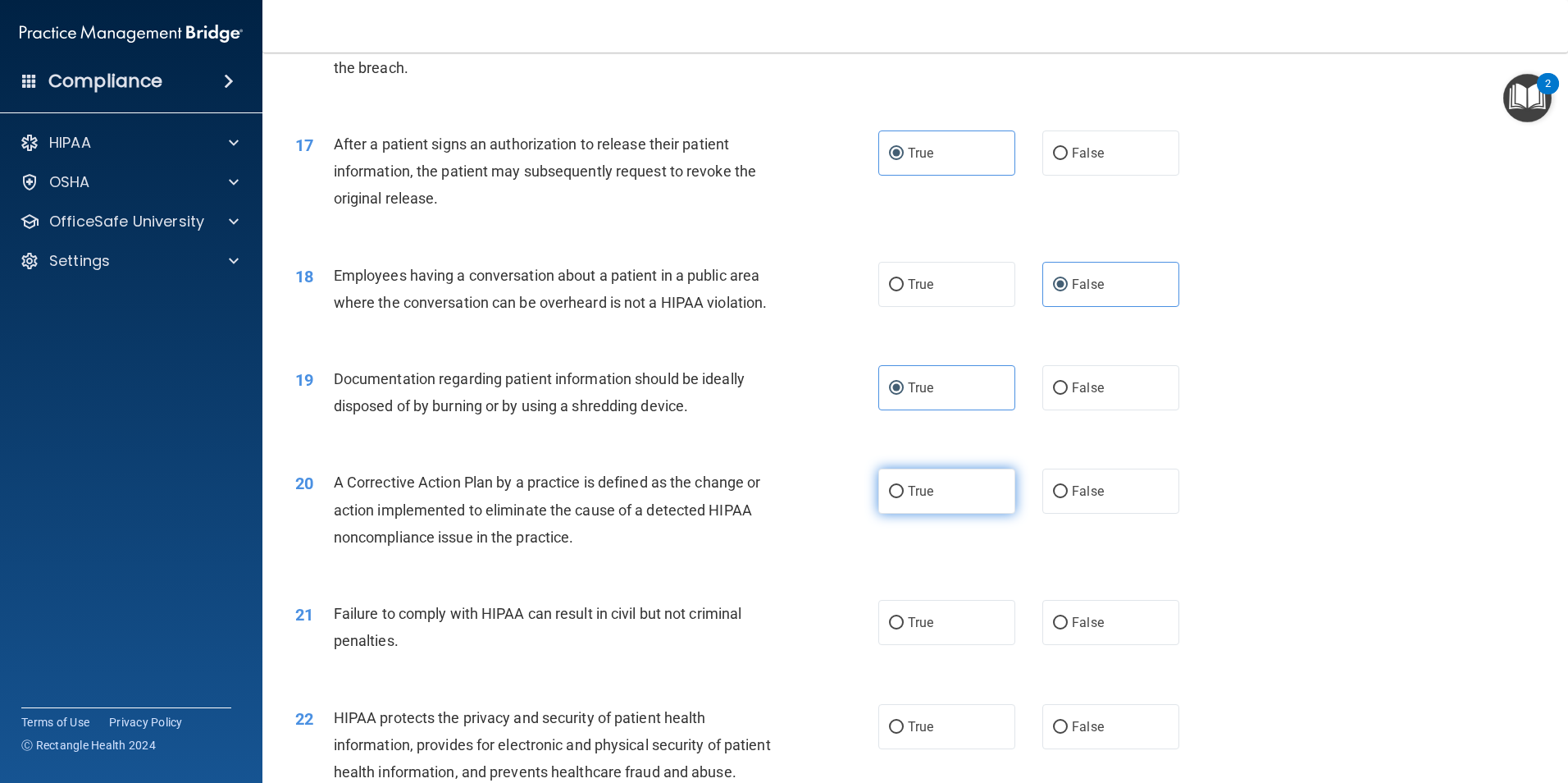
click at [904, 498] on input "True" at bounding box center [896, 492] width 15 height 13
radio input "true"
click at [1156, 645] on label "False" at bounding box center [1111, 623] width 137 height 45
click at [1068, 629] on input "False" at bounding box center [1060, 623] width 15 height 13
radio input "true"
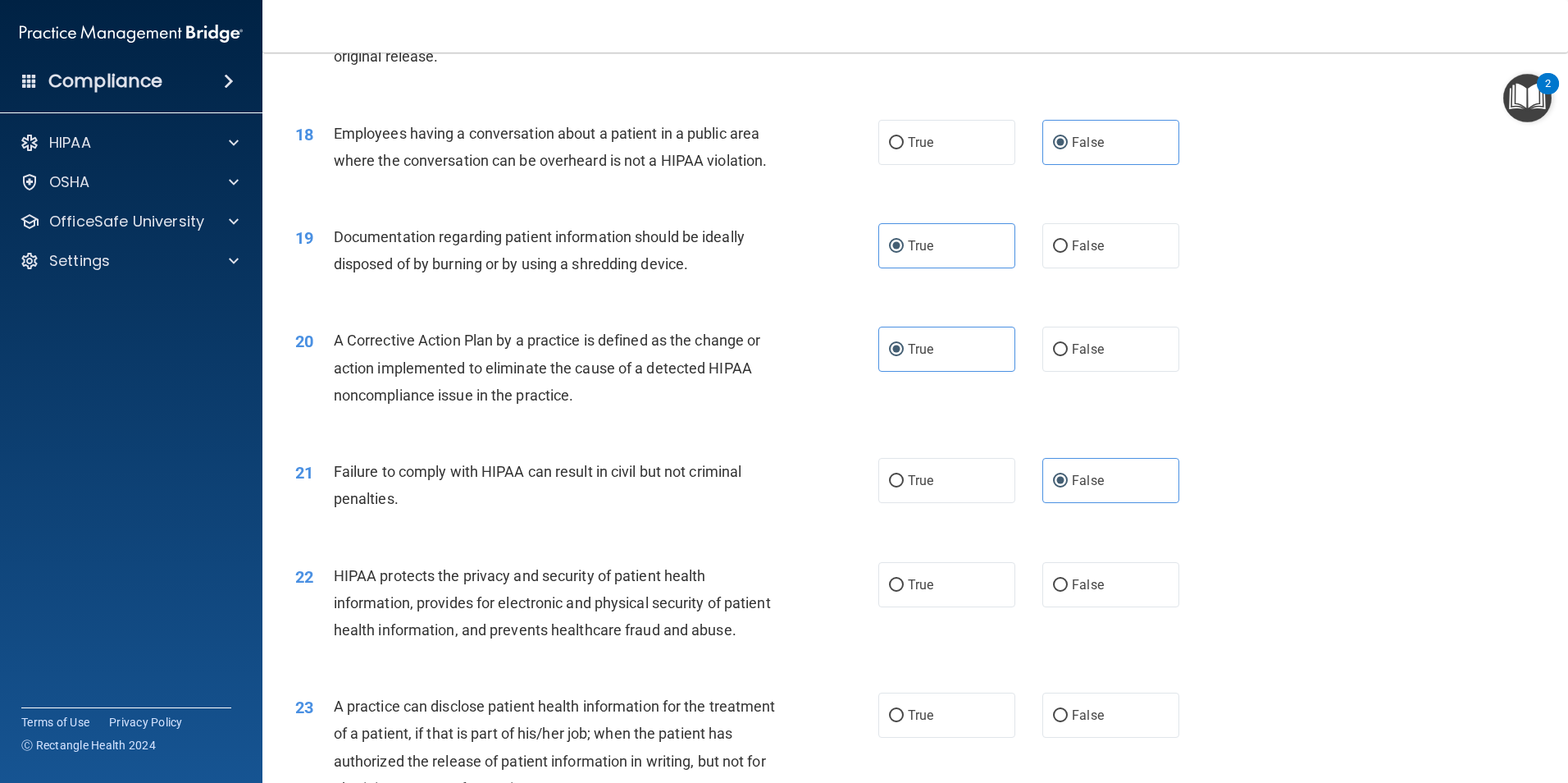
scroll to position [2215, 0]
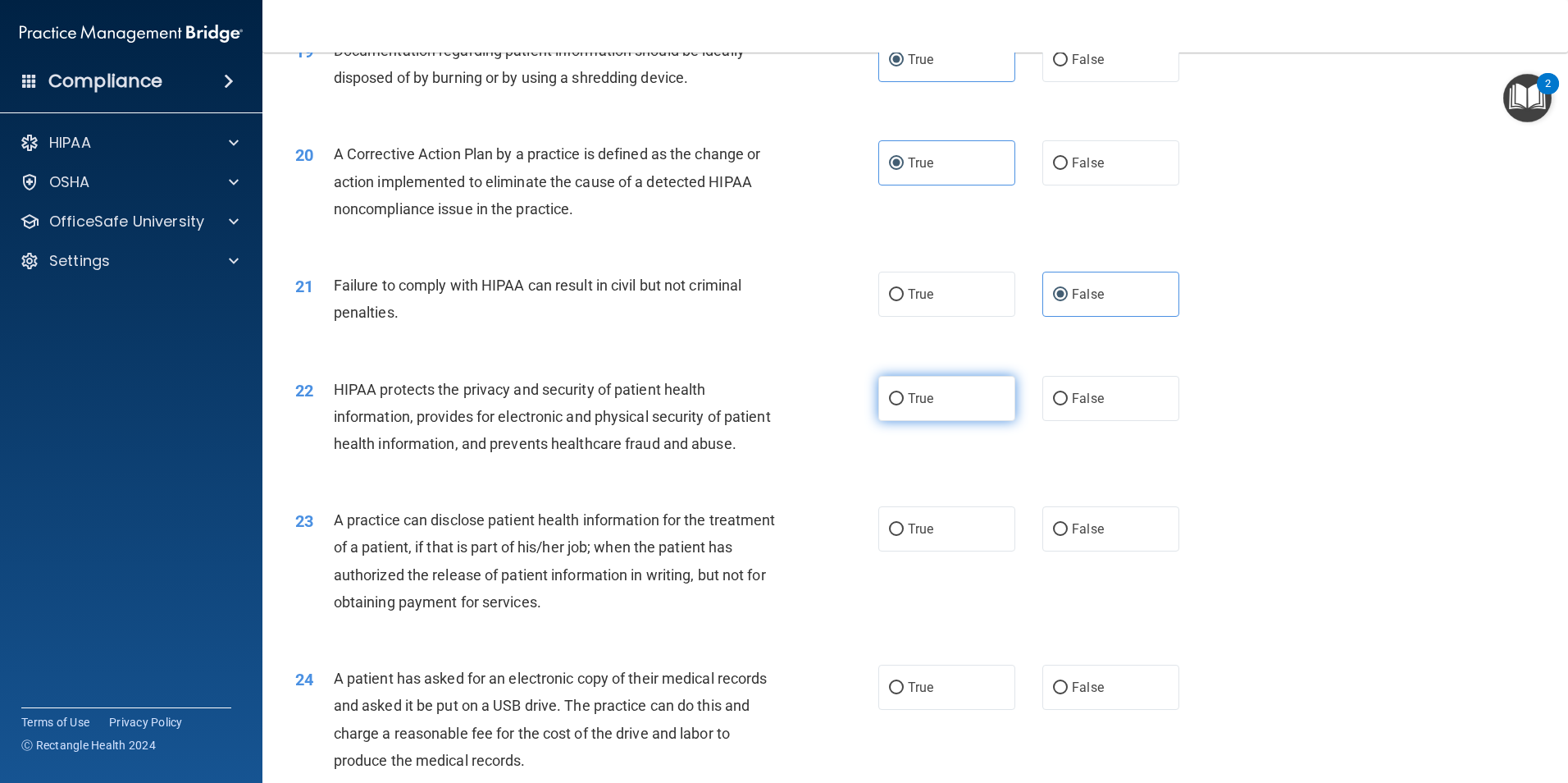
click at [981, 421] on label "True" at bounding box center [946, 398] width 137 height 45
click at [904, 406] on input "True" at bounding box center [896, 399] width 15 height 13
radio input "true"
click at [1156, 551] on label "False" at bounding box center [1111, 529] width 137 height 45
click at [1068, 536] on input "False" at bounding box center [1060, 530] width 15 height 13
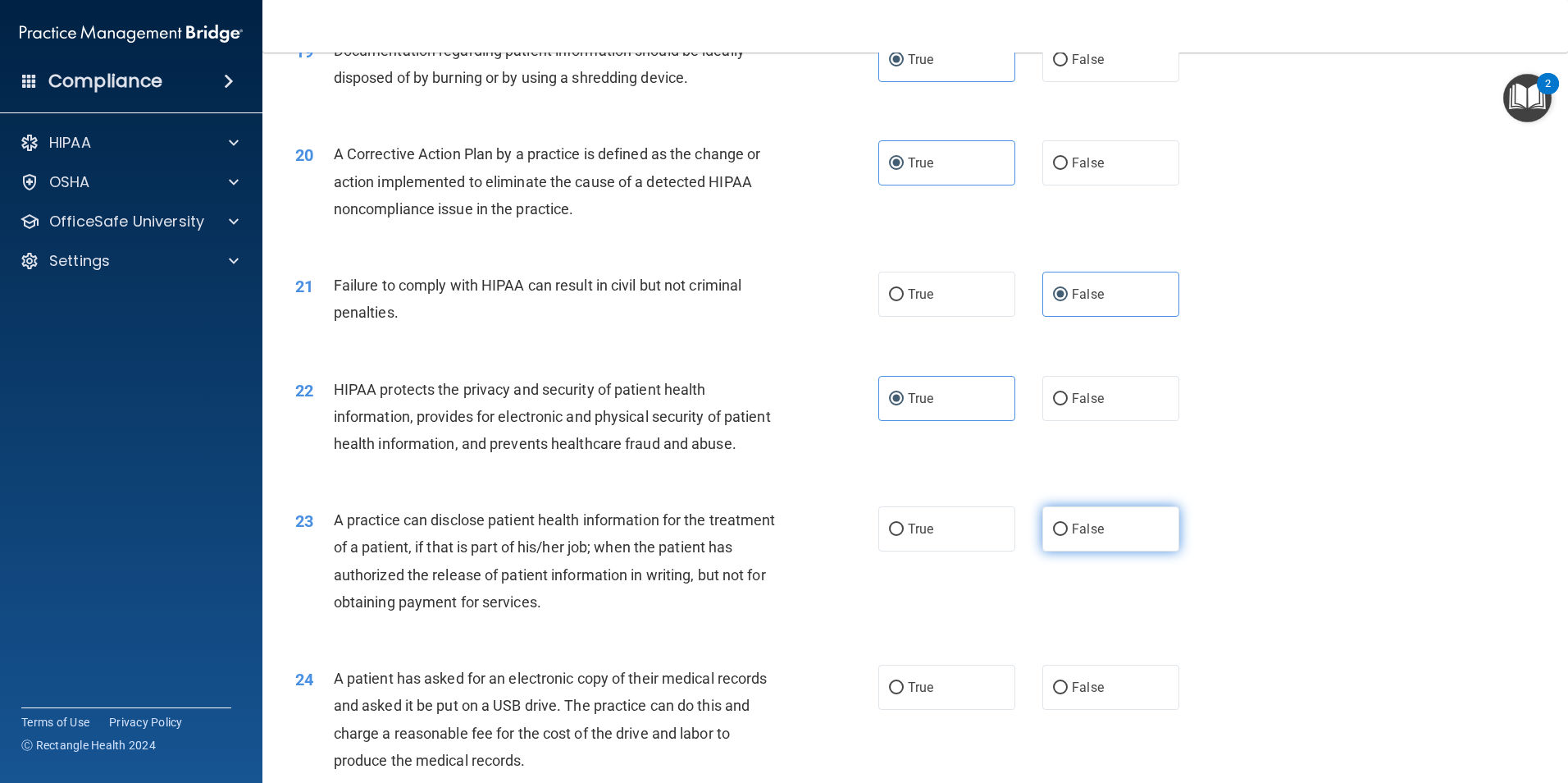
radio input "true"
click at [1003, 709] on label "True" at bounding box center [946, 688] width 137 height 45
click at [904, 694] on input "True" at bounding box center [896, 688] width 15 height 13
radio input "true"
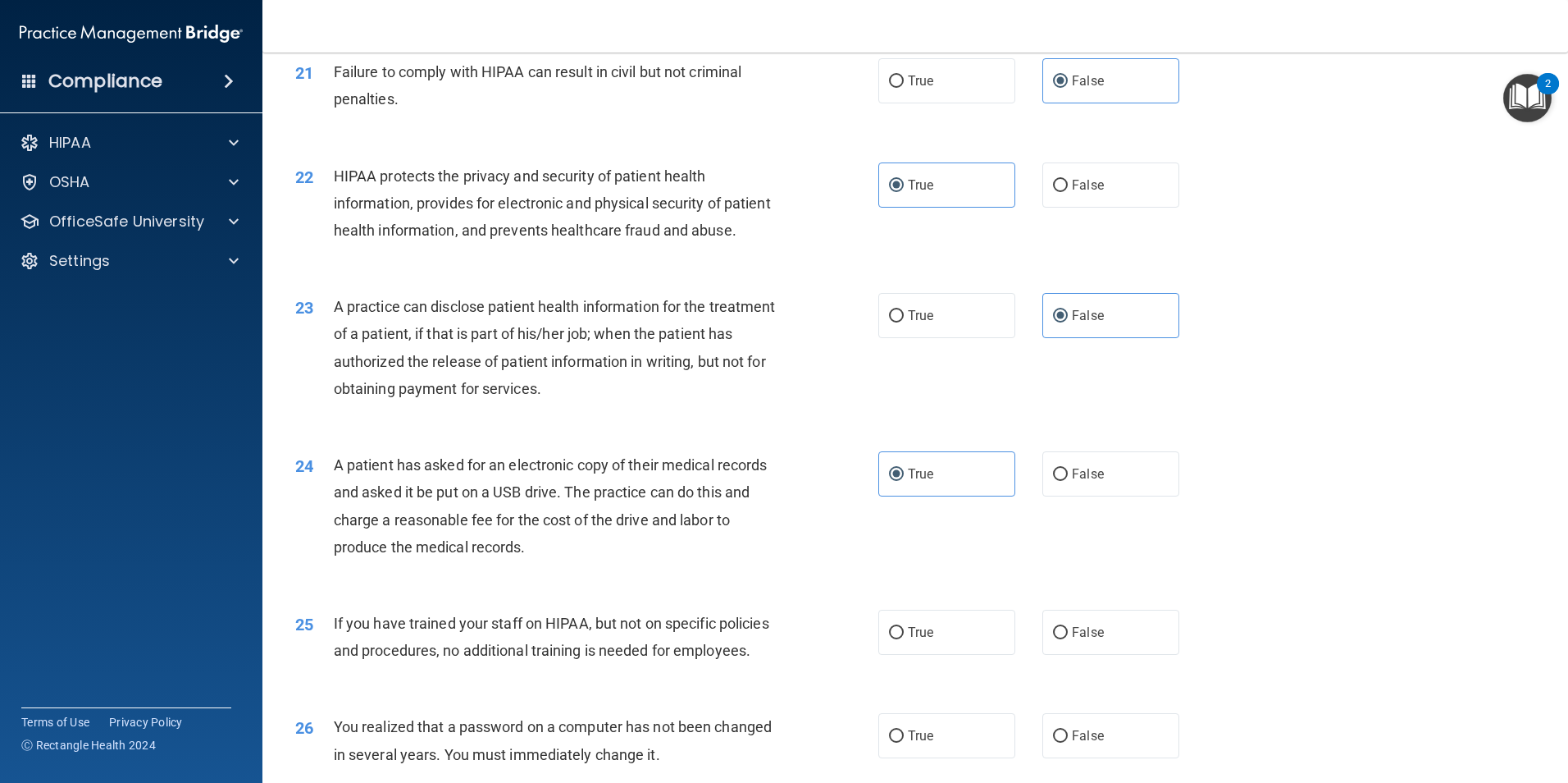
scroll to position [2625, 0]
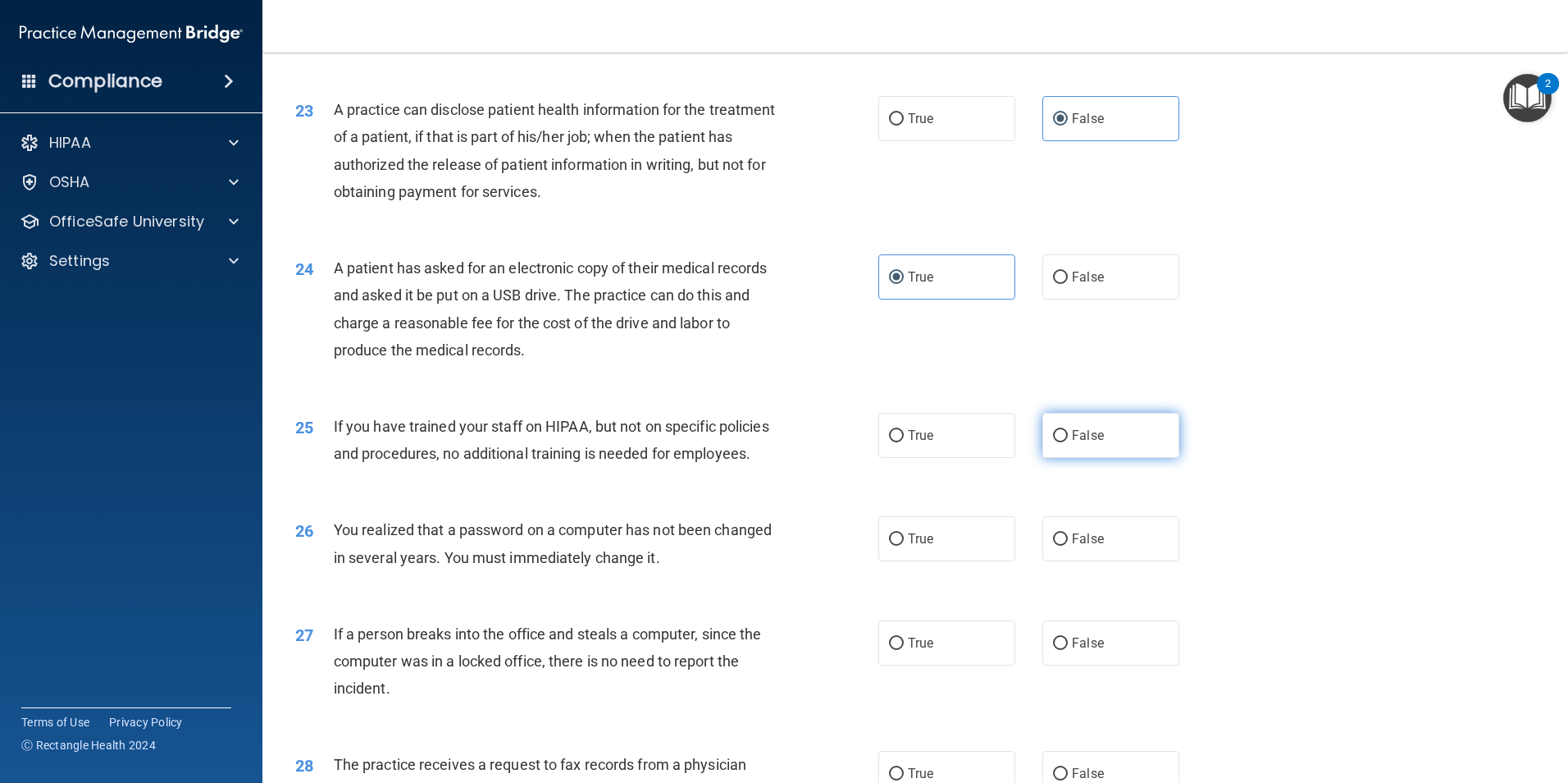
click at [1129, 457] on label "False" at bounding box center [1111, 436] width 137 height 45
click at [1068, 442] on input "False" at bounding box center [1060, 437] width 15 height 13
radio input "true"
click at [965, 561] on label "True" at bounding box center [946, 539] width 137 height 45
click at [904, 546] on input "True" at bounding box center [896, 539] width 15 height 13
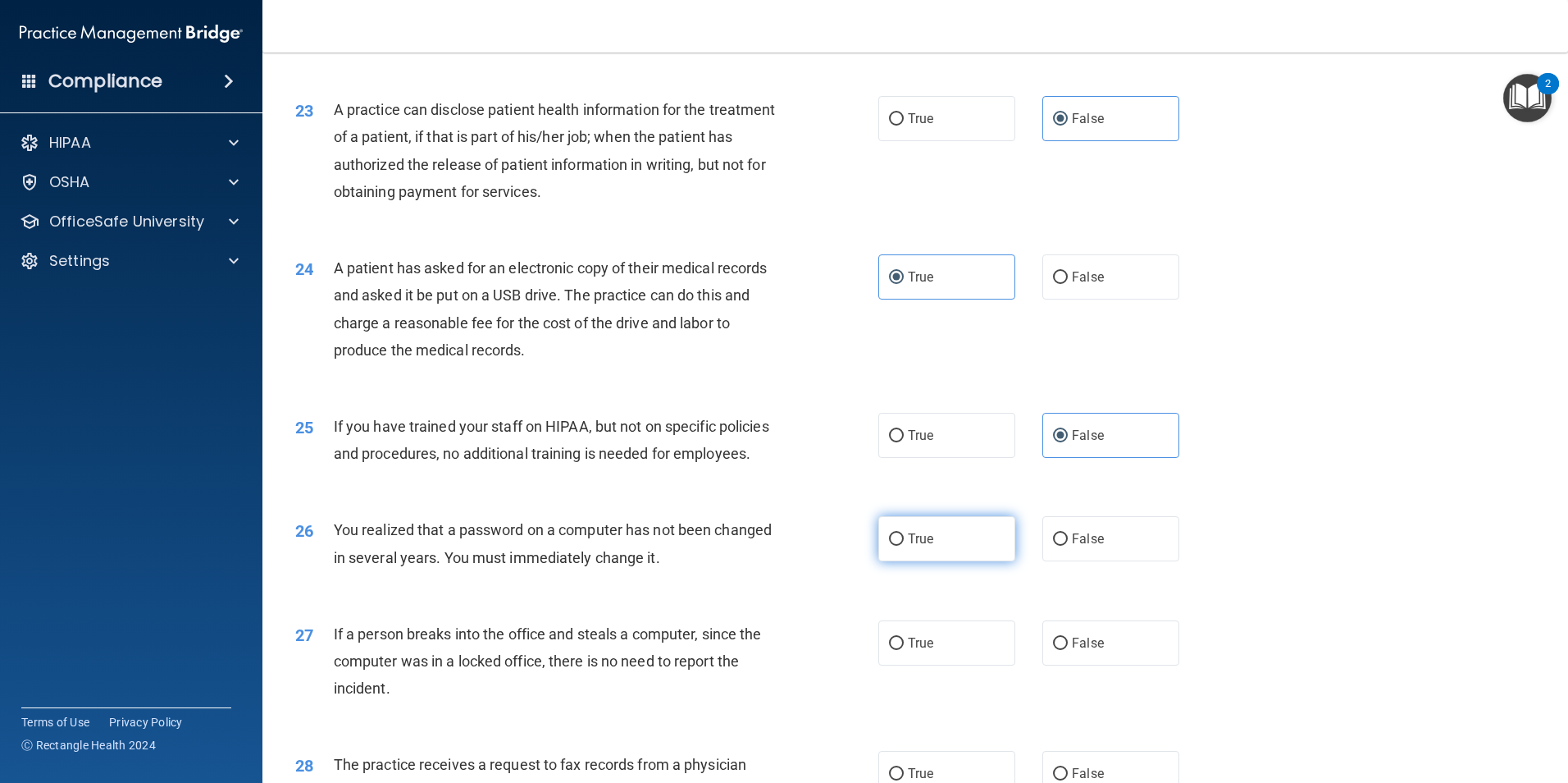
radio input "true"
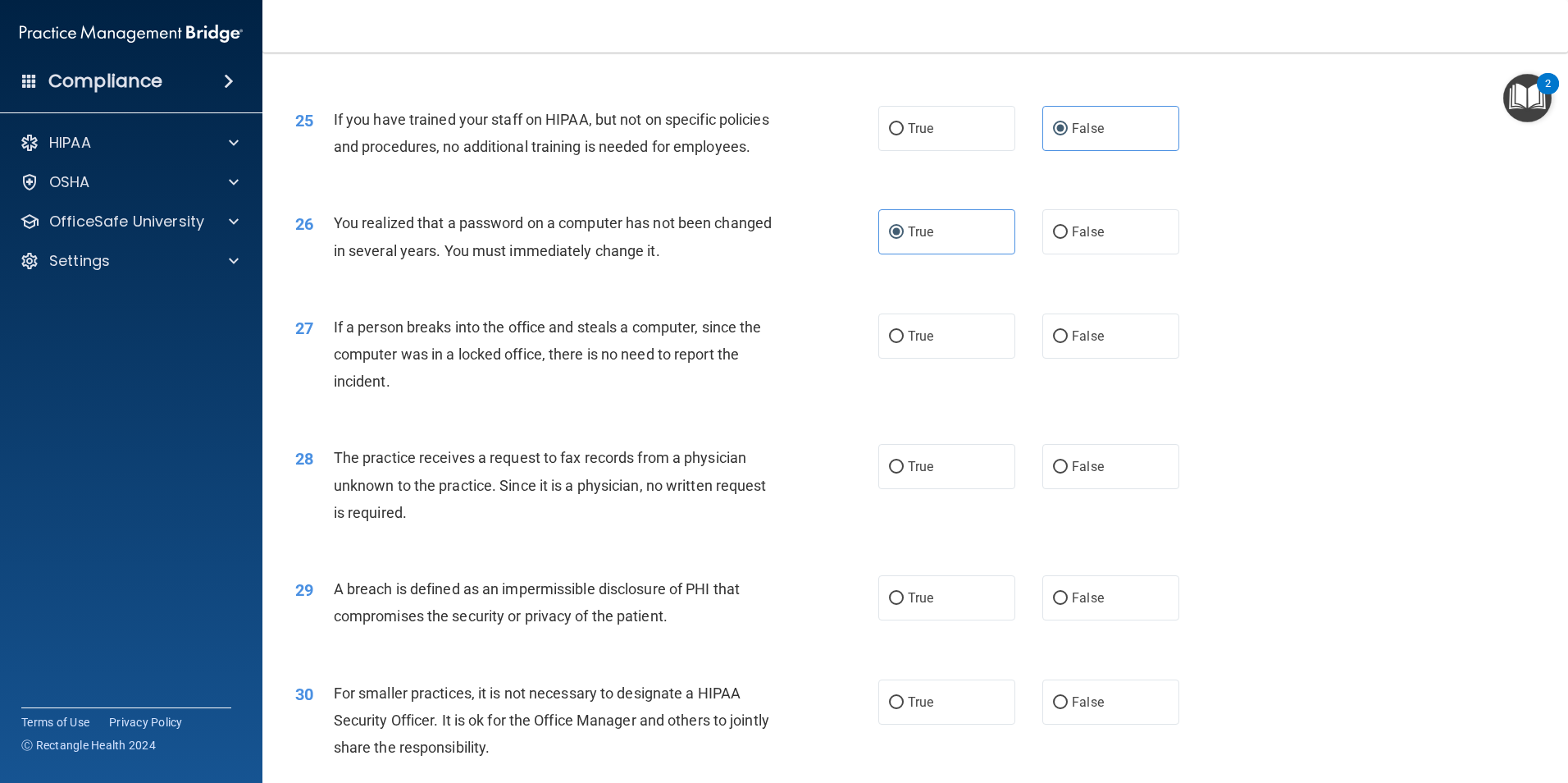
scroll to position [2954, 0]
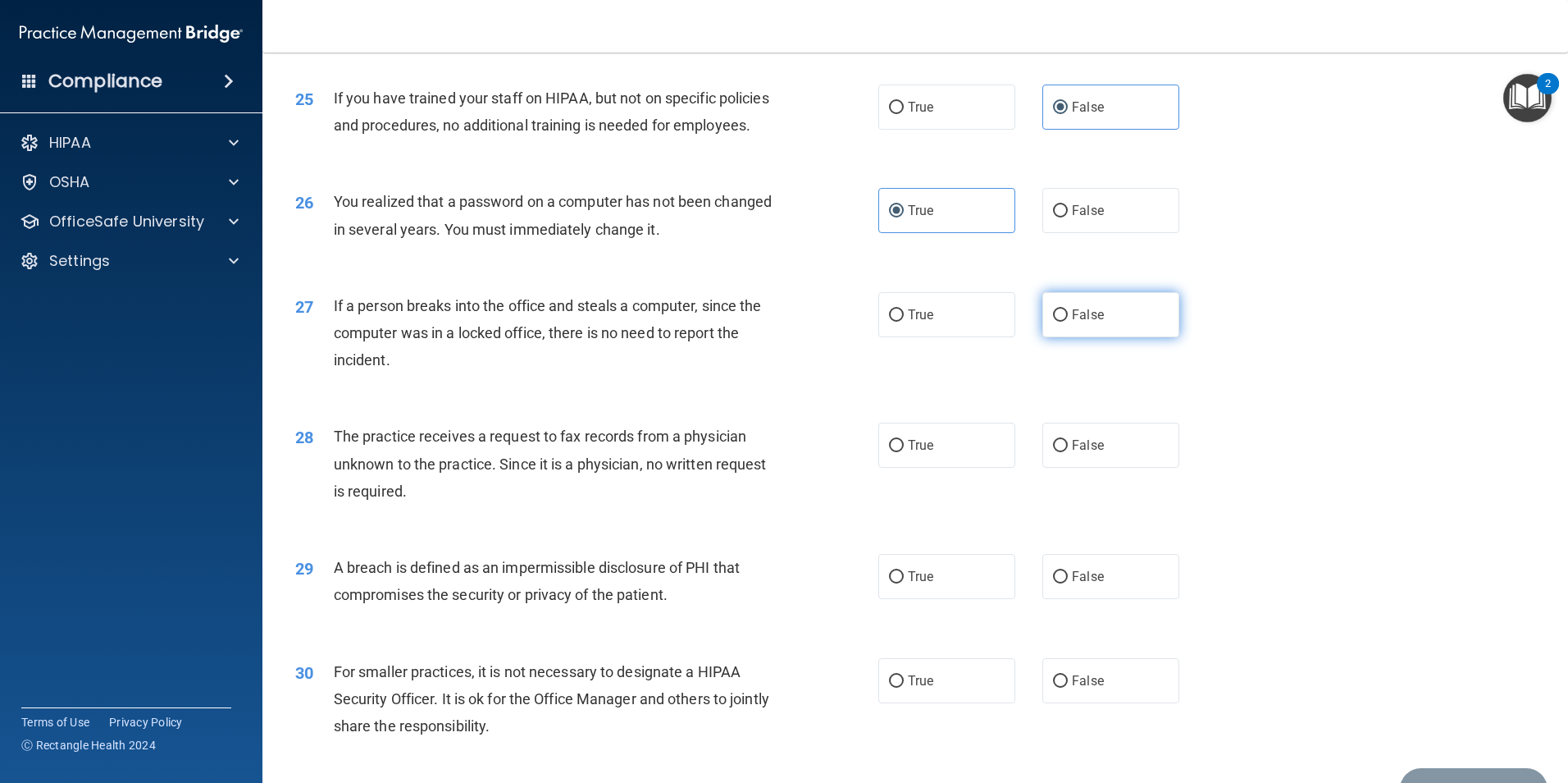
click at [1131, 337] on label "False" at bounding box center [1111, 315] width 137 height 45
click at [1068, 322] on input "False" at bounding box center [1060, 316] width 15 height 13
radio input "true"
click at [1123, 467] on label "False" at bounding box center [1111, 446] width 137 height 45
click at [1068, 452] on input "False" at bounding box center [1060, 447] width 15 height 13
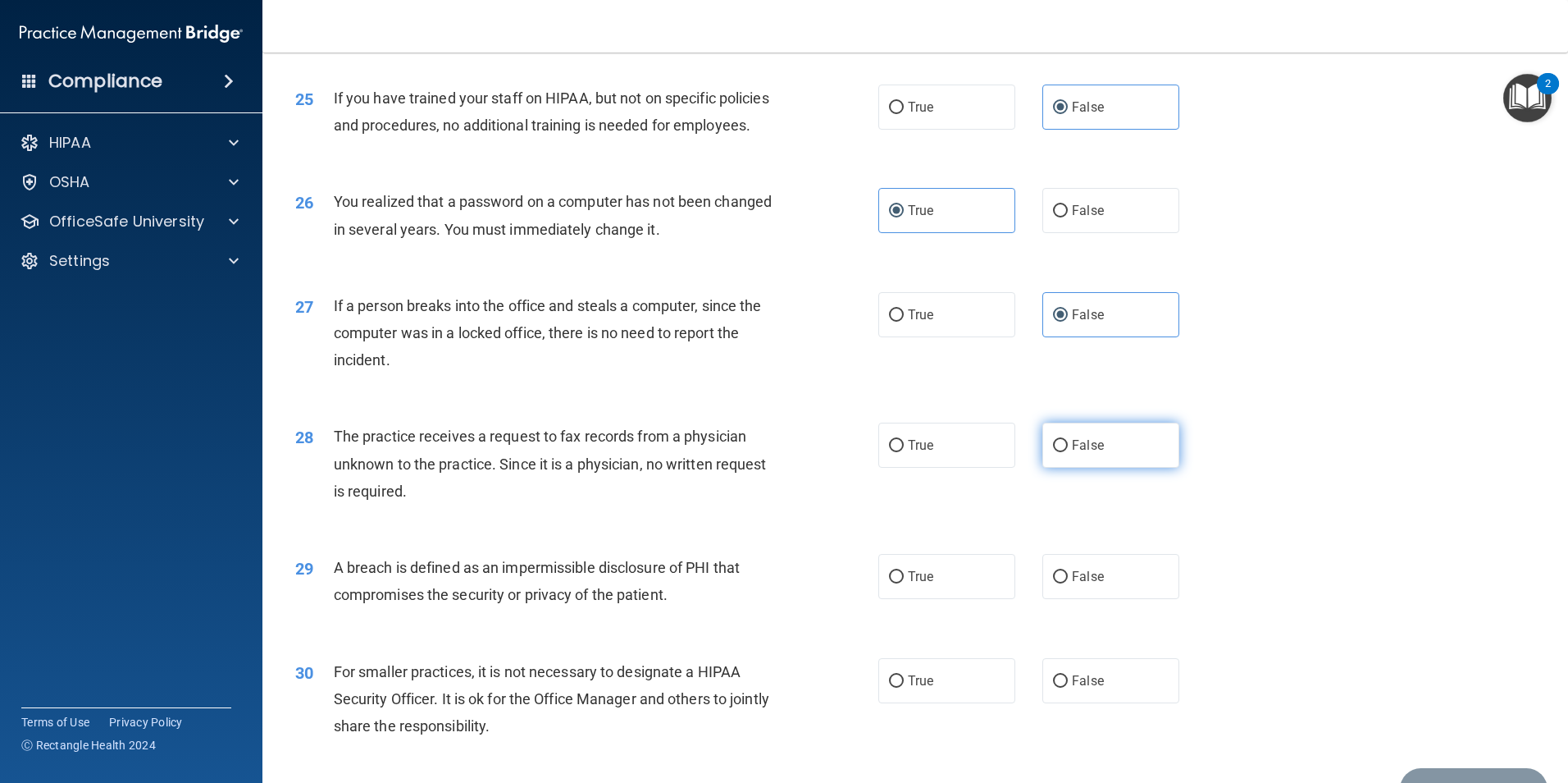
radio input "true"
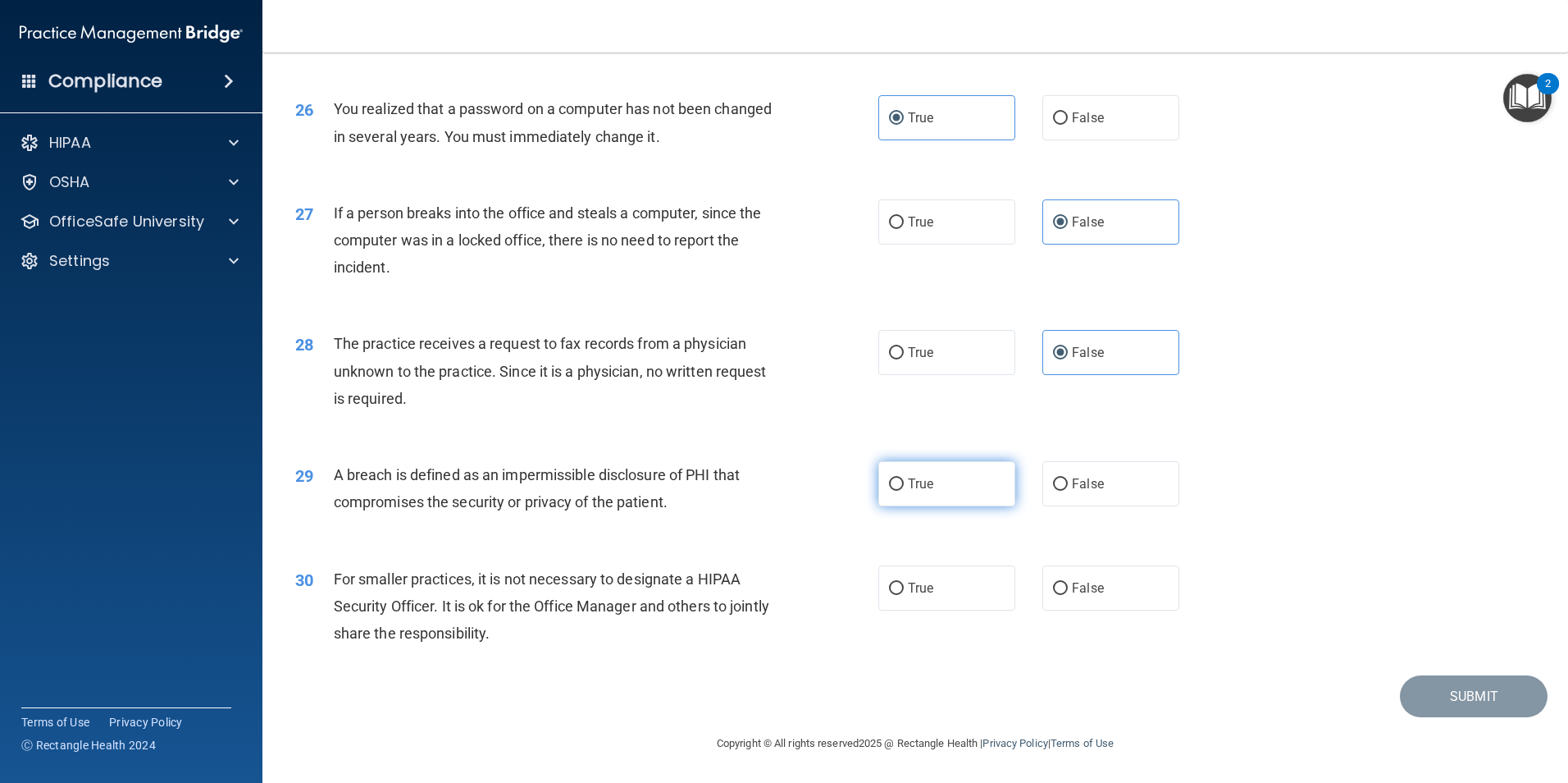
scroll to position [3127, 0]
click at [938, 475] on label "True" at bounding box center [946, 484] width 137 height 45
click at [904, 478] on input "True" at bounding box center [896, 485] width 15 height 13
radio input "true"
click at [1102, 592] on label "False" at bounding box center [1111, 588] width 137 height 45
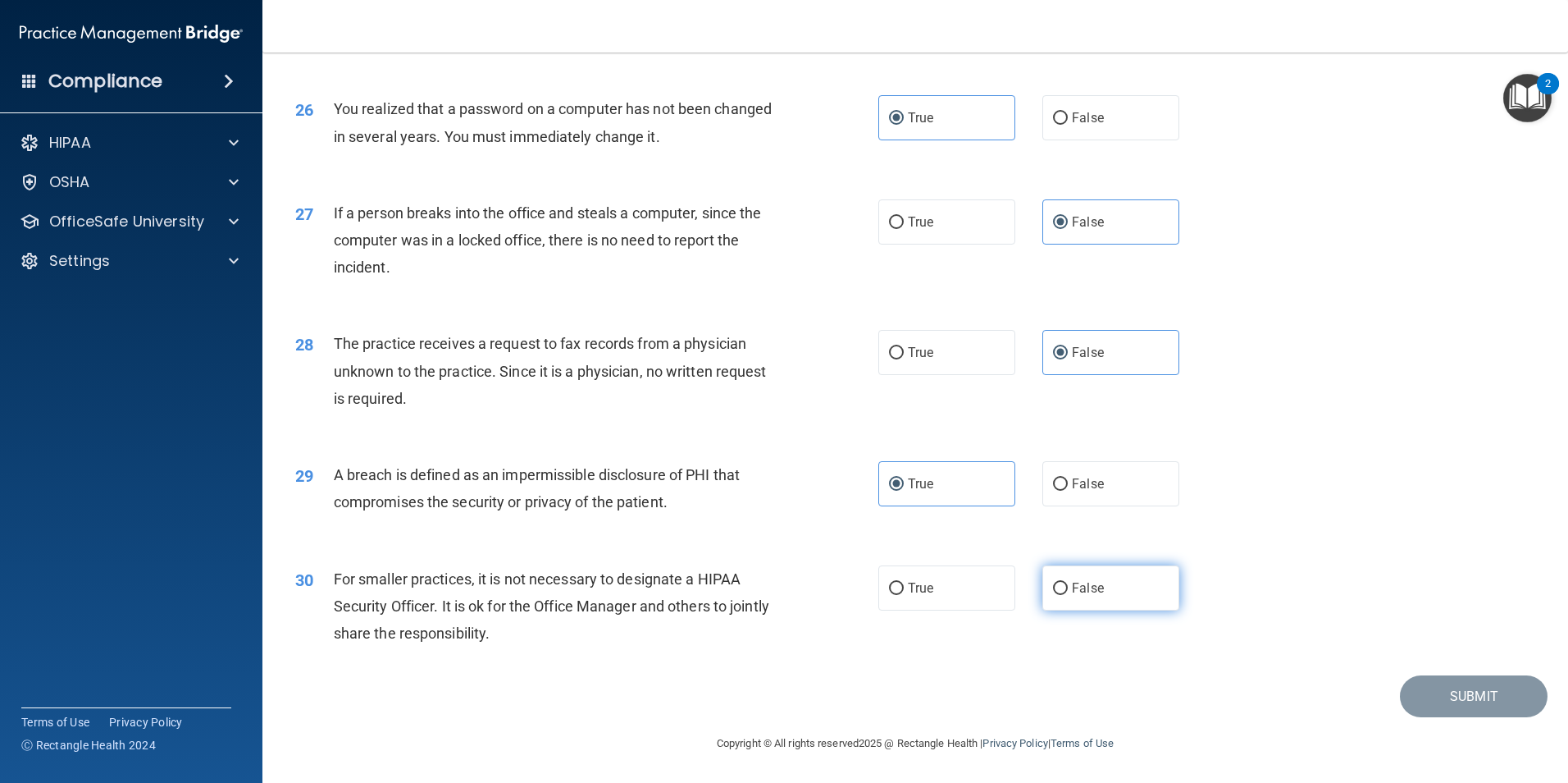
click at [1068, 592] on input "False" at bounding box center [1060, 589] width 15 height 13
radio input "true"
click at [1465, 693] on button "Submit" at bounding box center [1473, 697] width 147 height 42
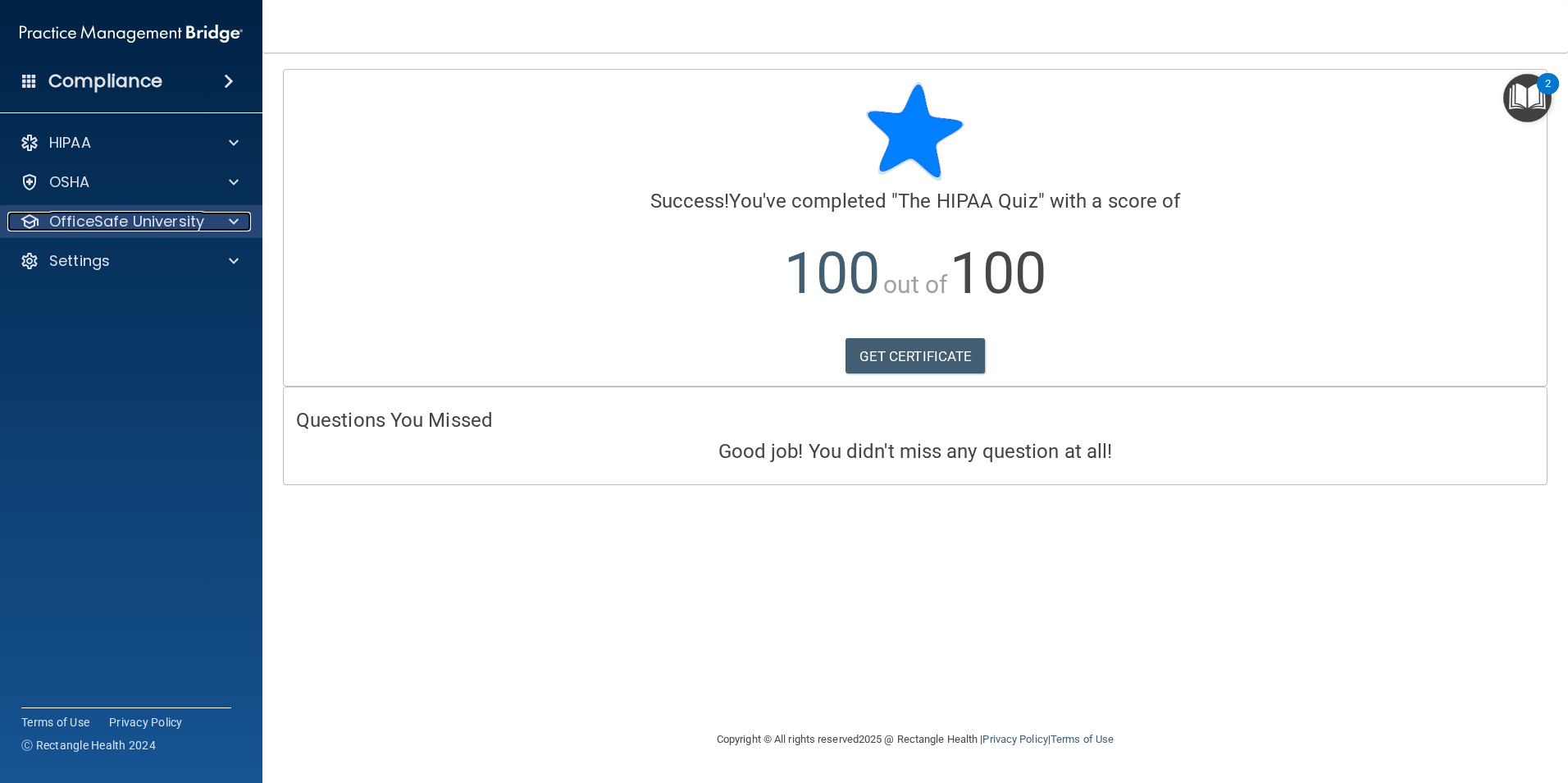
click at [170, 220] on p "OfficeSafe University" at bounding box center [126, 222] width 155 height 20
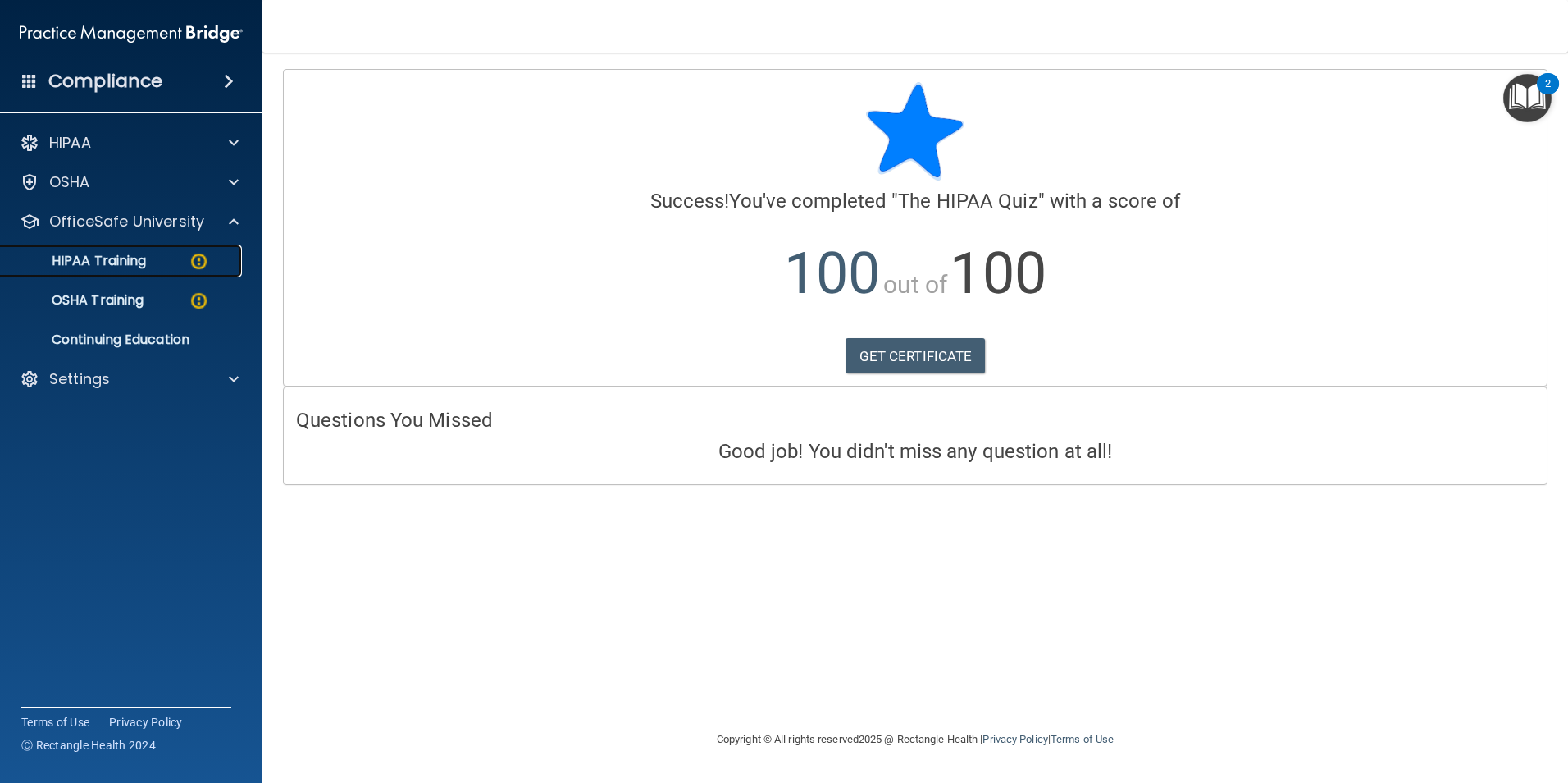
click at [135, 273] on link "HIPAA Training" at bounding box center [113, 261] width 258 height 33
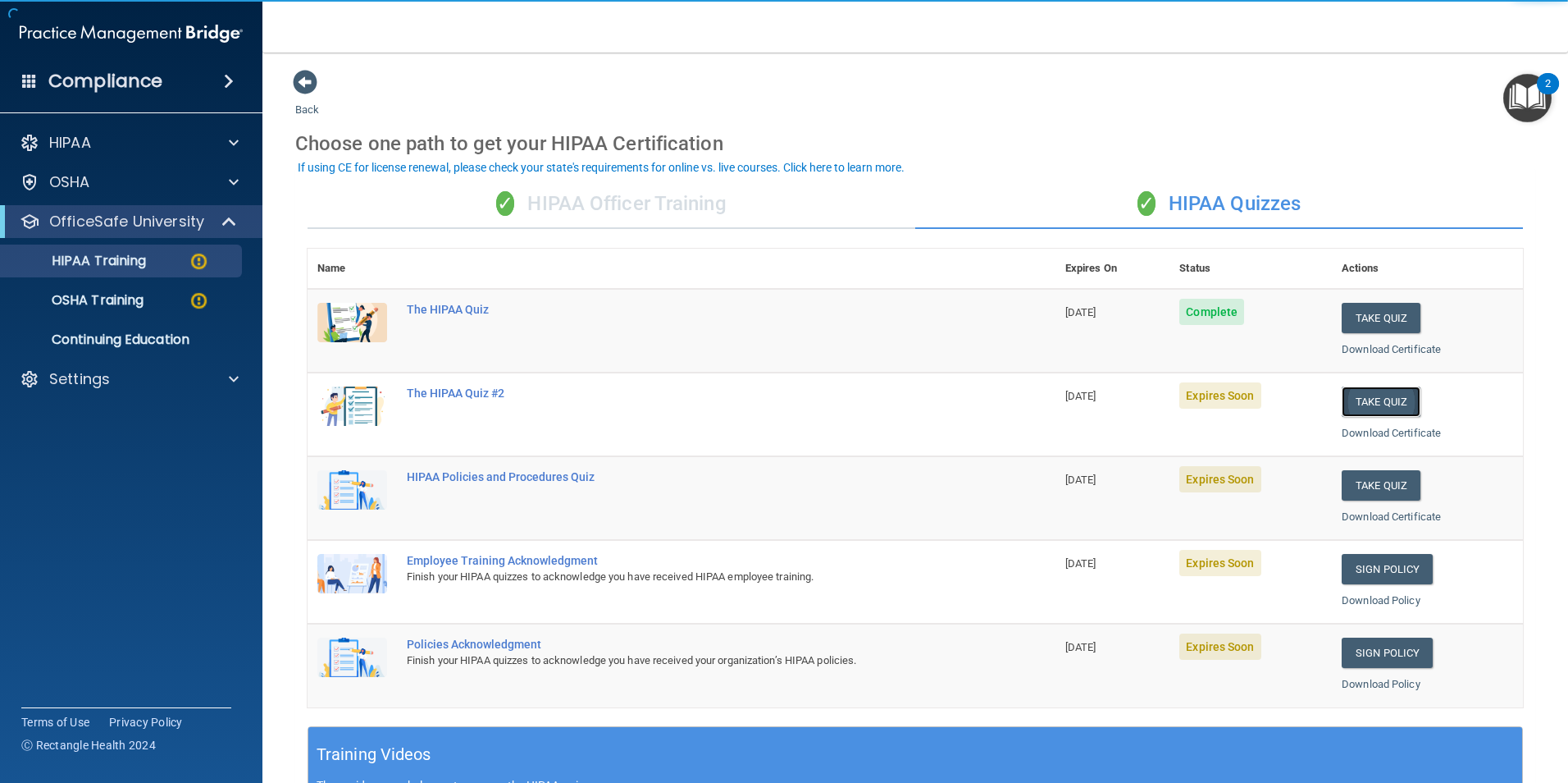
click at [1382, 396] on button "Take Quiz" at bounding box center [1381, 401] width 79 height 30
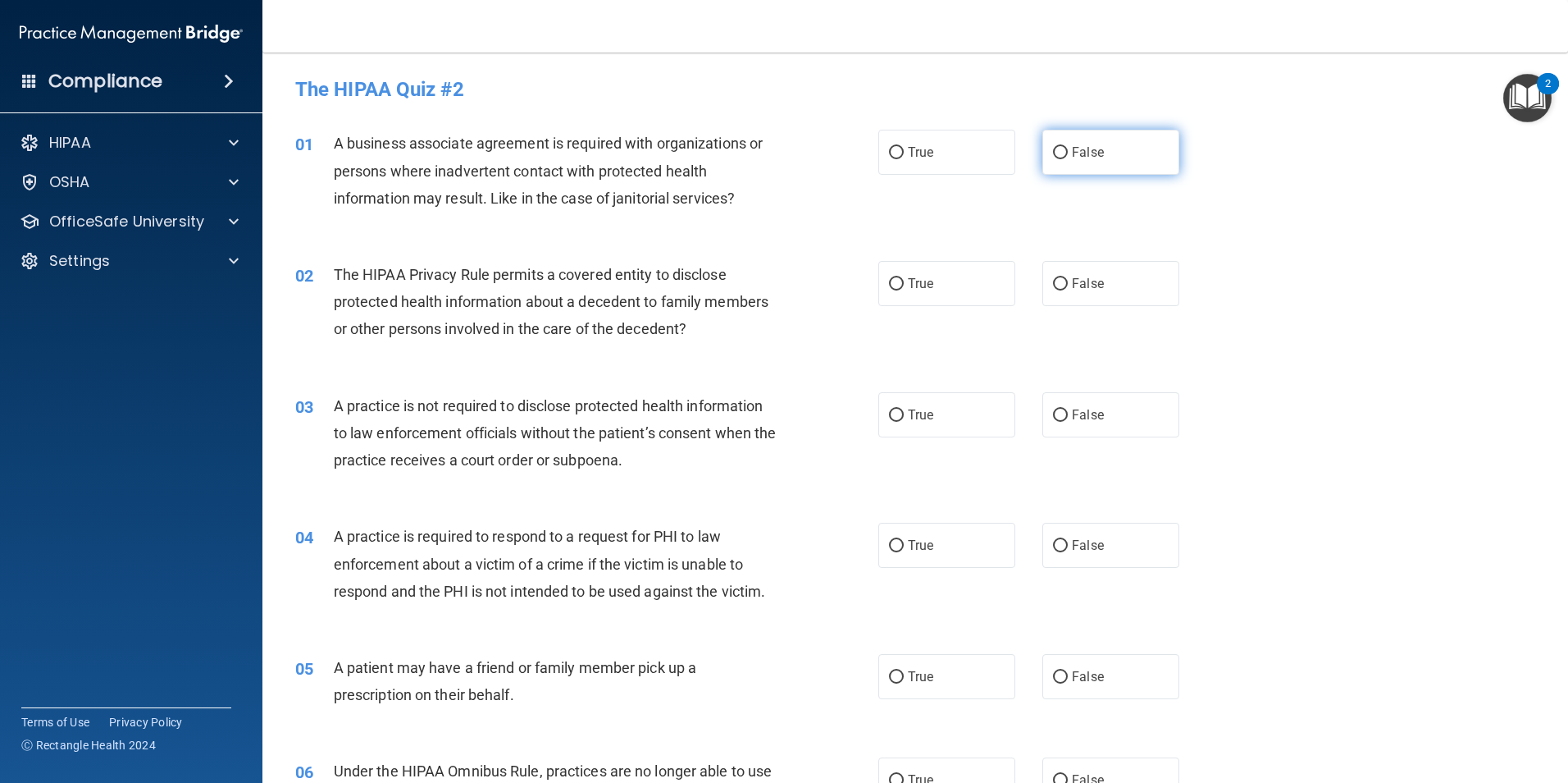
click at [1094, 146] on span "False" at bounding box center [1087, 152] width 32 height 15
click at [1068, 146] on input "False" at bounding box center [1060, 153] width 15 height 13
radio input "true"
click at [966, 271] on label "True" at bounding box center [946, 284] width 137 height 45
click at [904, 278] on input "True" at bounding box center [896, 285] width 15 height 13
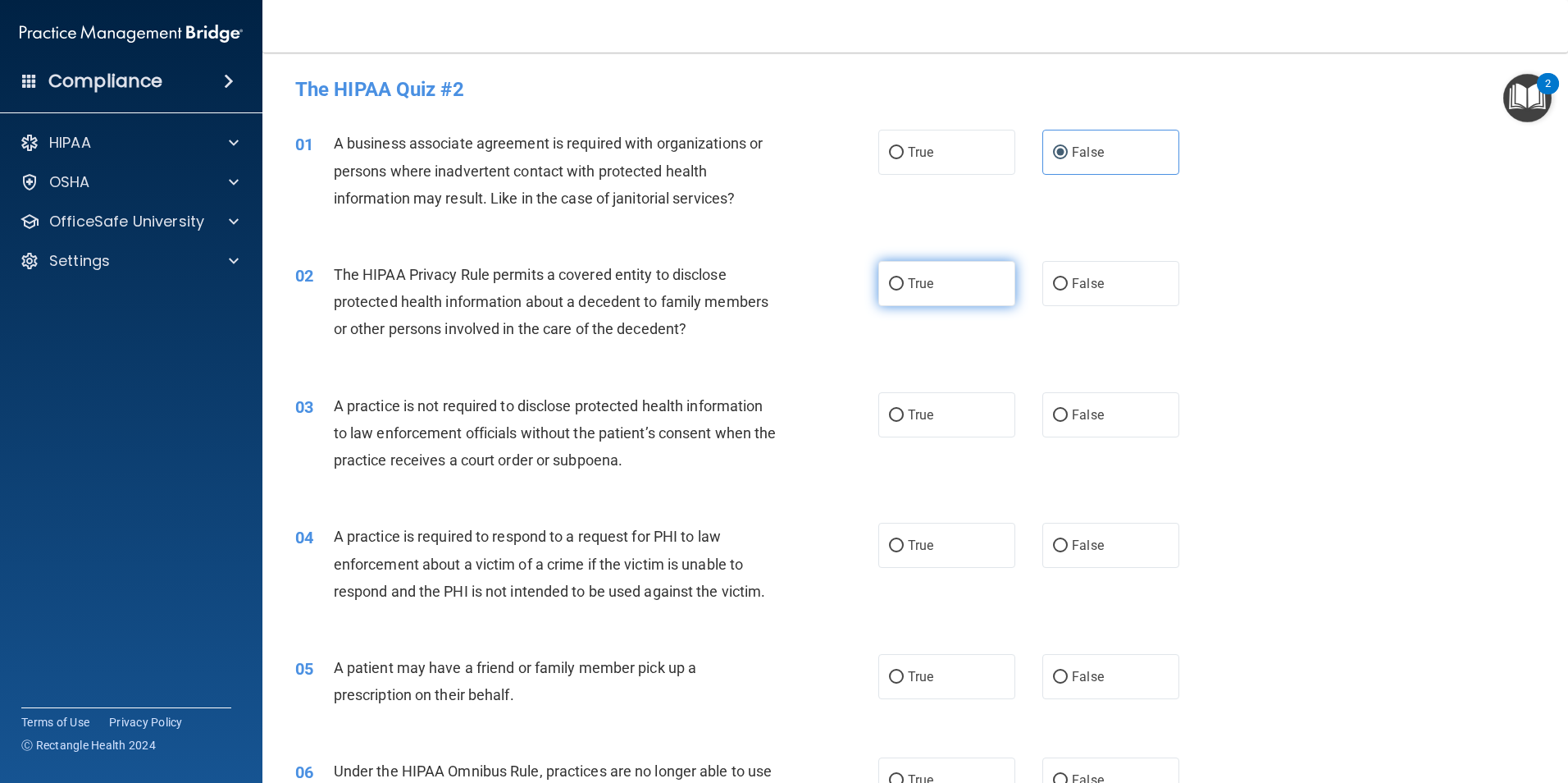
radio input "true"
click at [1131, 427] on label "False" at bounding box center [1111, 415] width 137 height 45
click at [1068, 422] on input "False" at bounding box center [1060, 416] width 15 height 13
radio input "true"
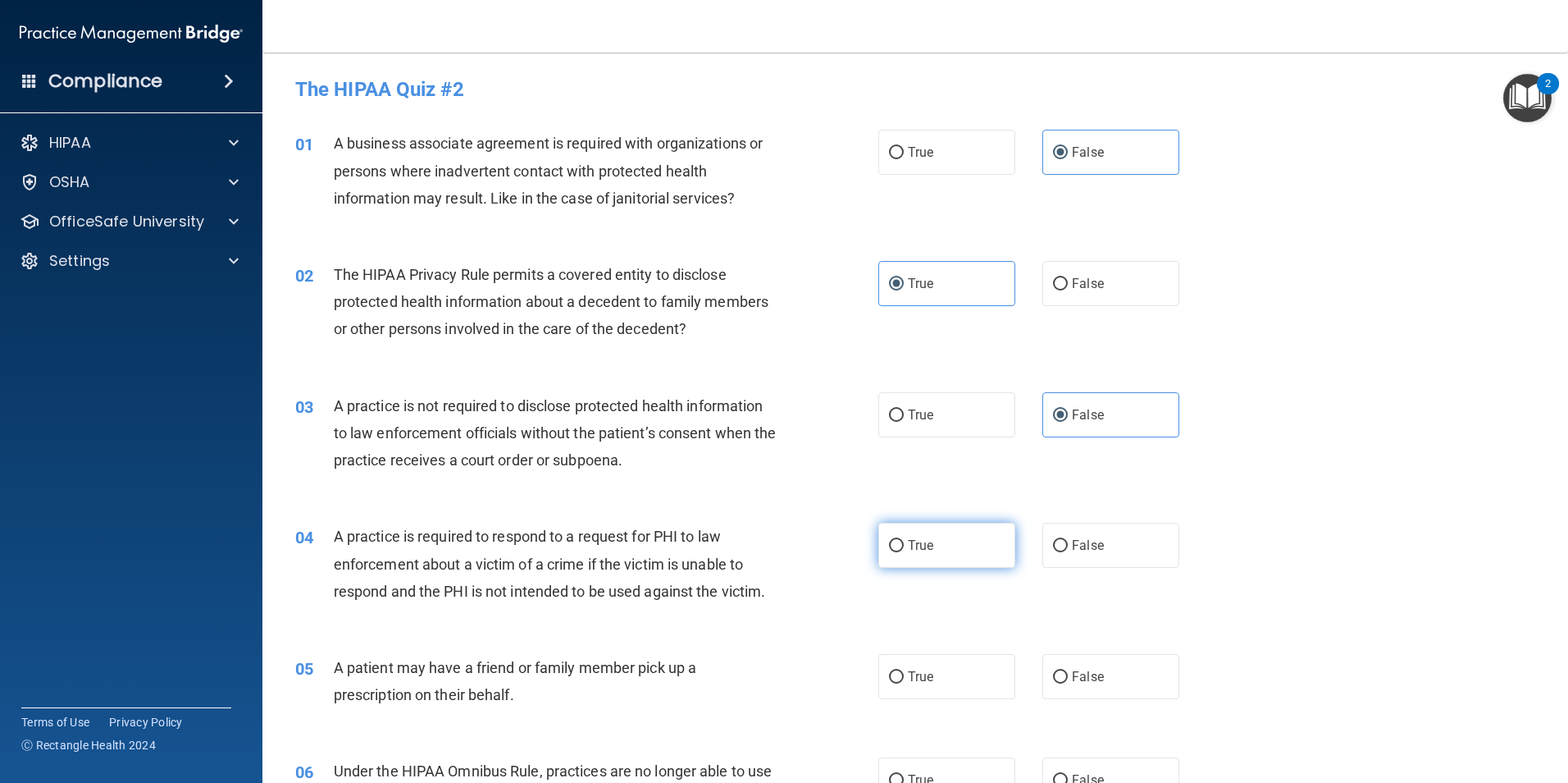
click at [947, 542] on label "True" at bounding box center [946, 546] width 137 height 45
click at [904, 542] on input "True" at bounding box center [896, 547] width 15 height 13
radio input "true"
click at [939, 693] on label "True" at bounding box center [946, 677] width 137 height 45
click at [904, 684] on input "True" at bounding box center [896, 678] width 15 height 13
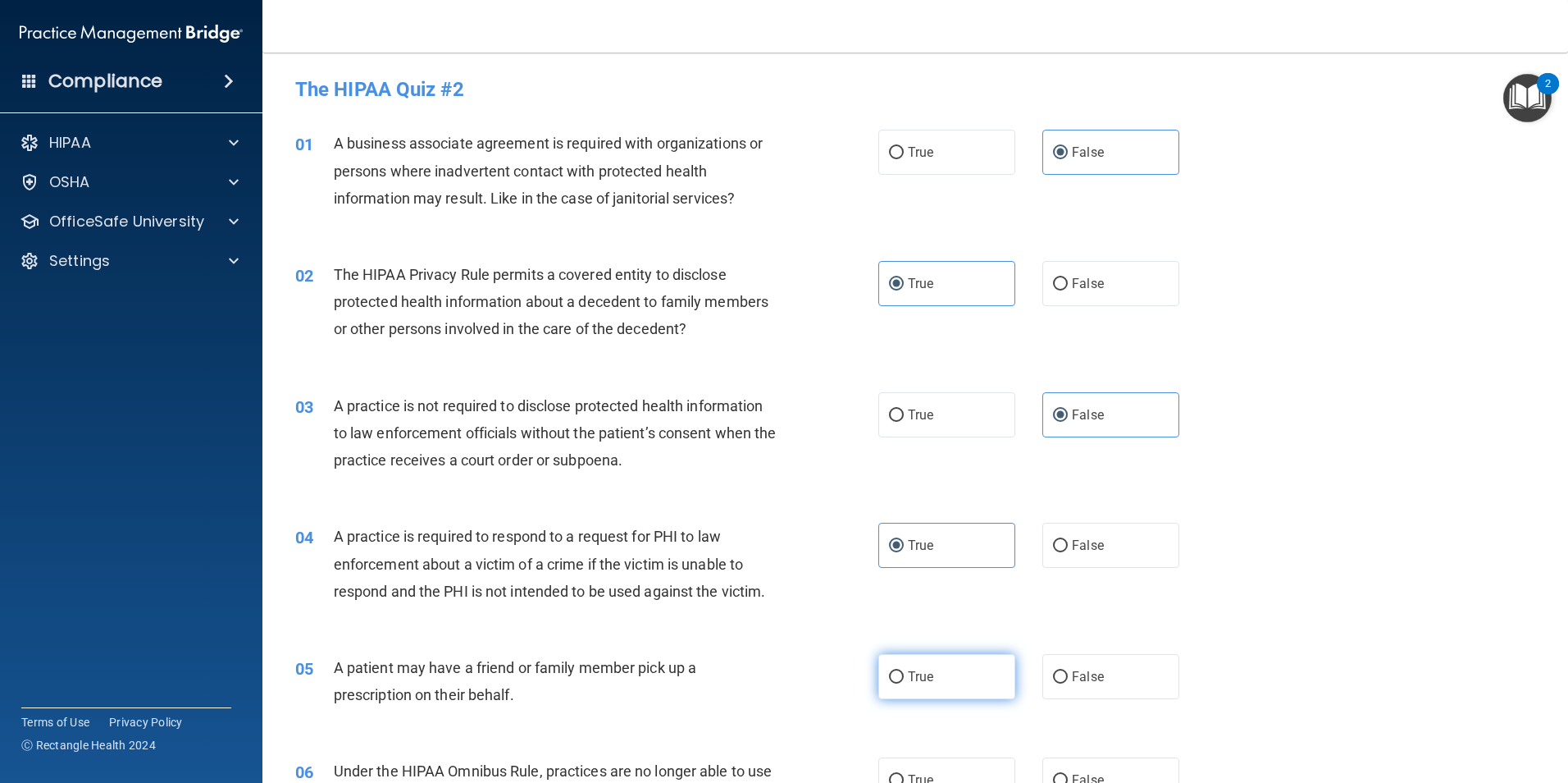
radio input "true"
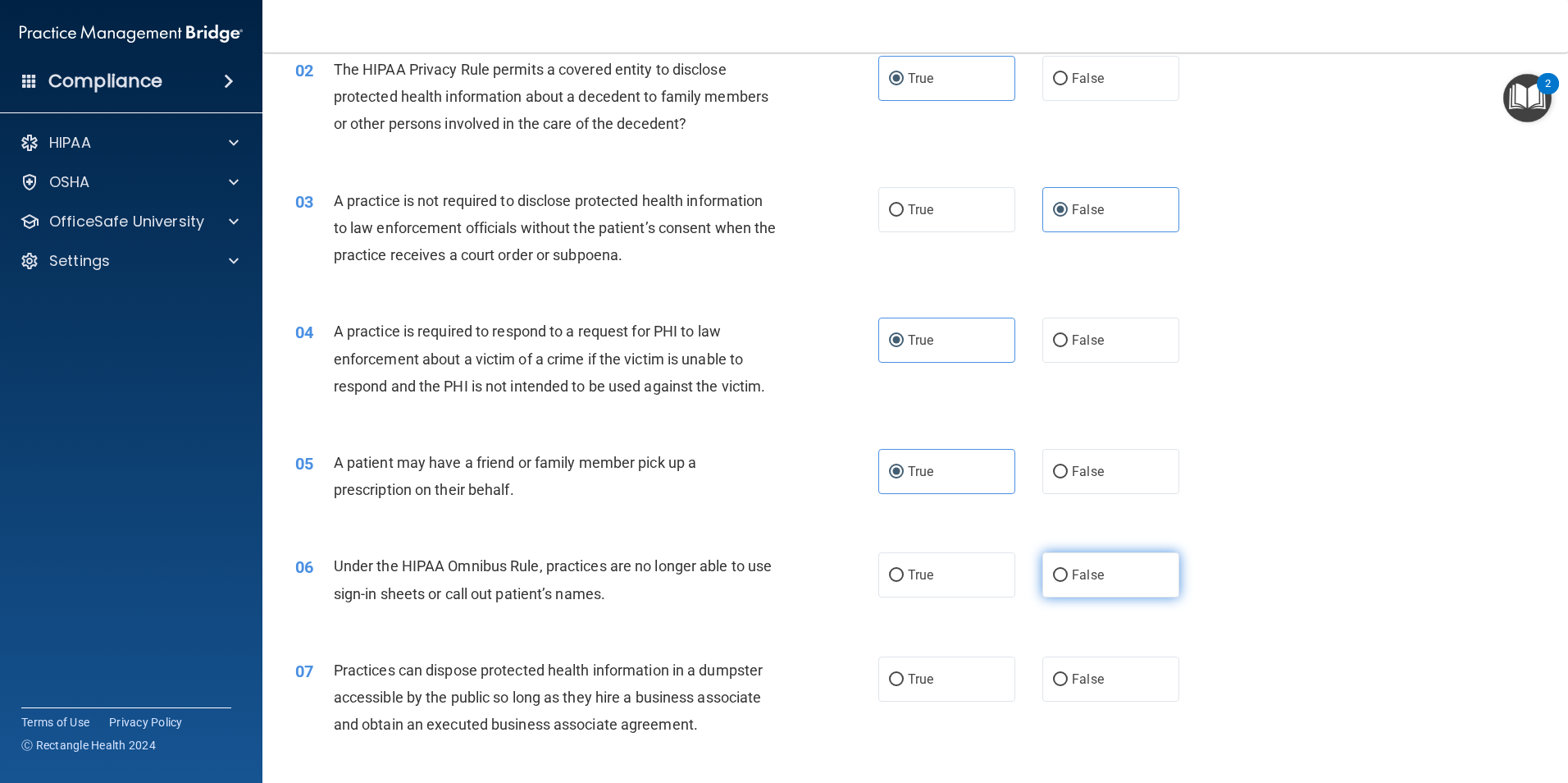
scroll to position [246, 0]
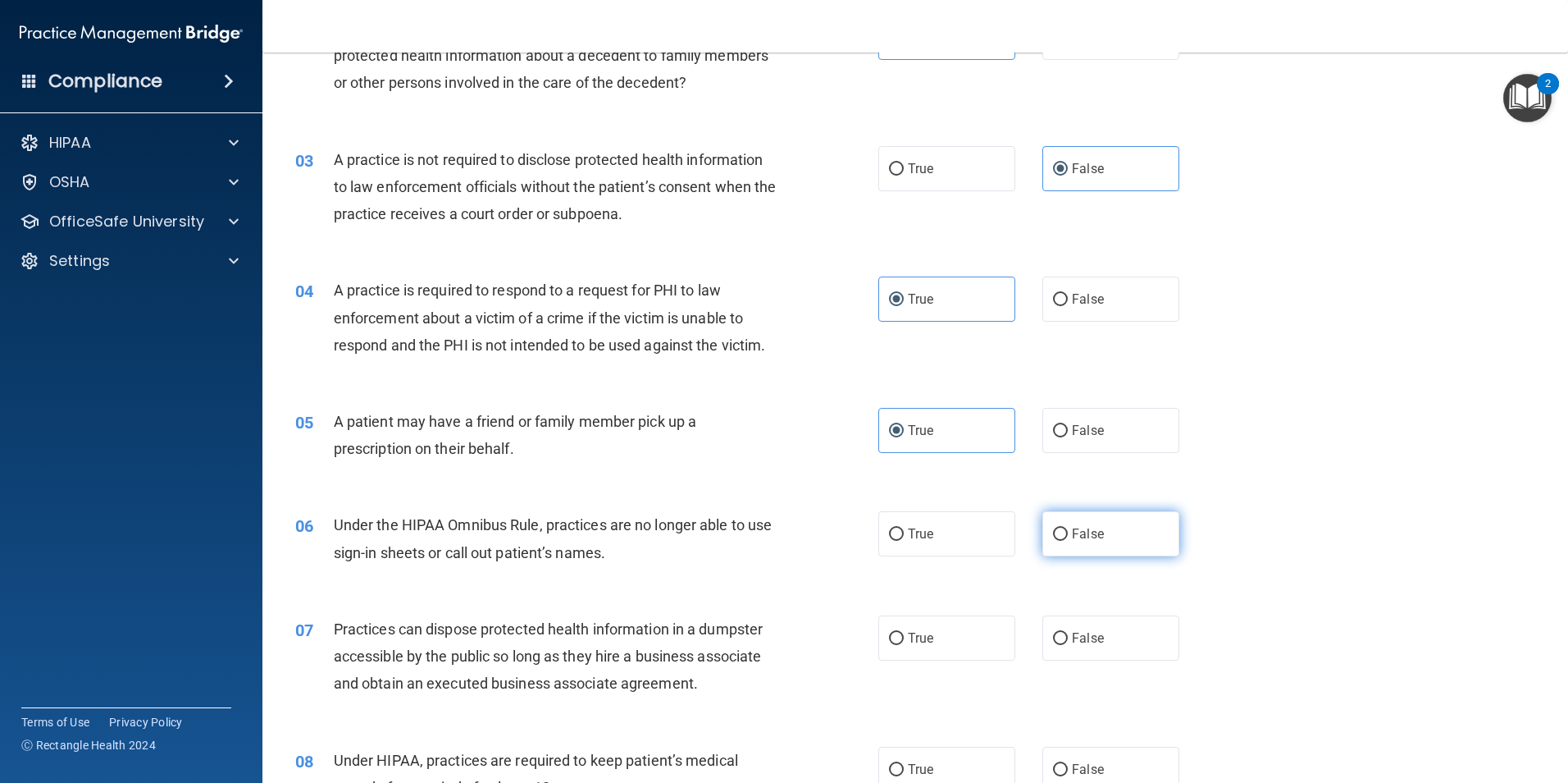
drag, startPoint x: 1107, startPoint y: 507, endPoint x: 1107, endPoint y: 517, distance: 10.0
click at [1107, 507] on div "06 Under the HIPAA Omnibus Rule, practices are no longer able to use sign-in sh…" at bounding box center [914, 543] width 1264 height 104
click at [1107, 517] on label "False" at bounding box center [1111, 534] width 137 height 45
click at [1068, 528] on input "False" at bounding box center [1060, 535] width 15 height 13
radio input "true"
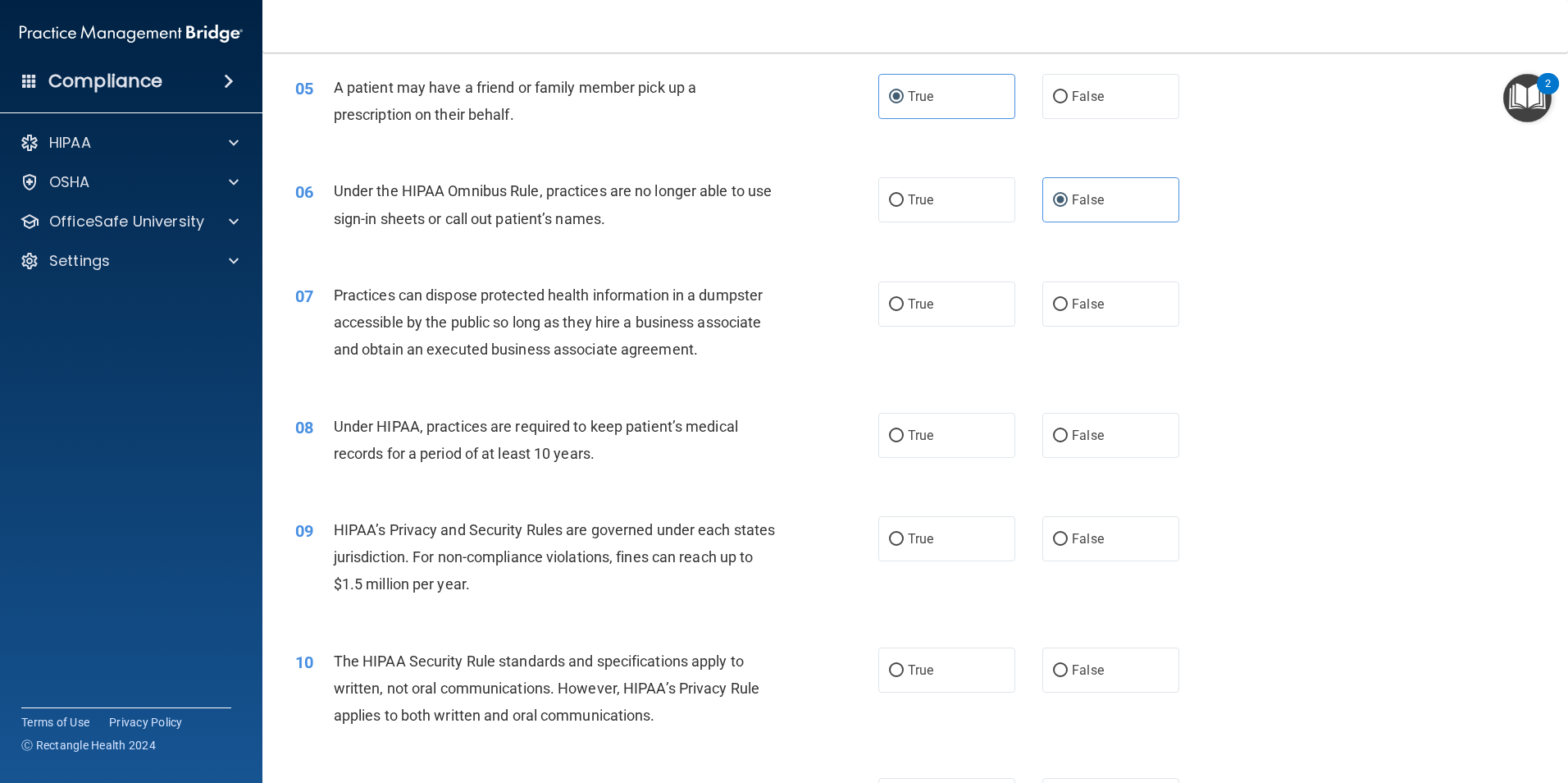
scroll to position [738, 0]
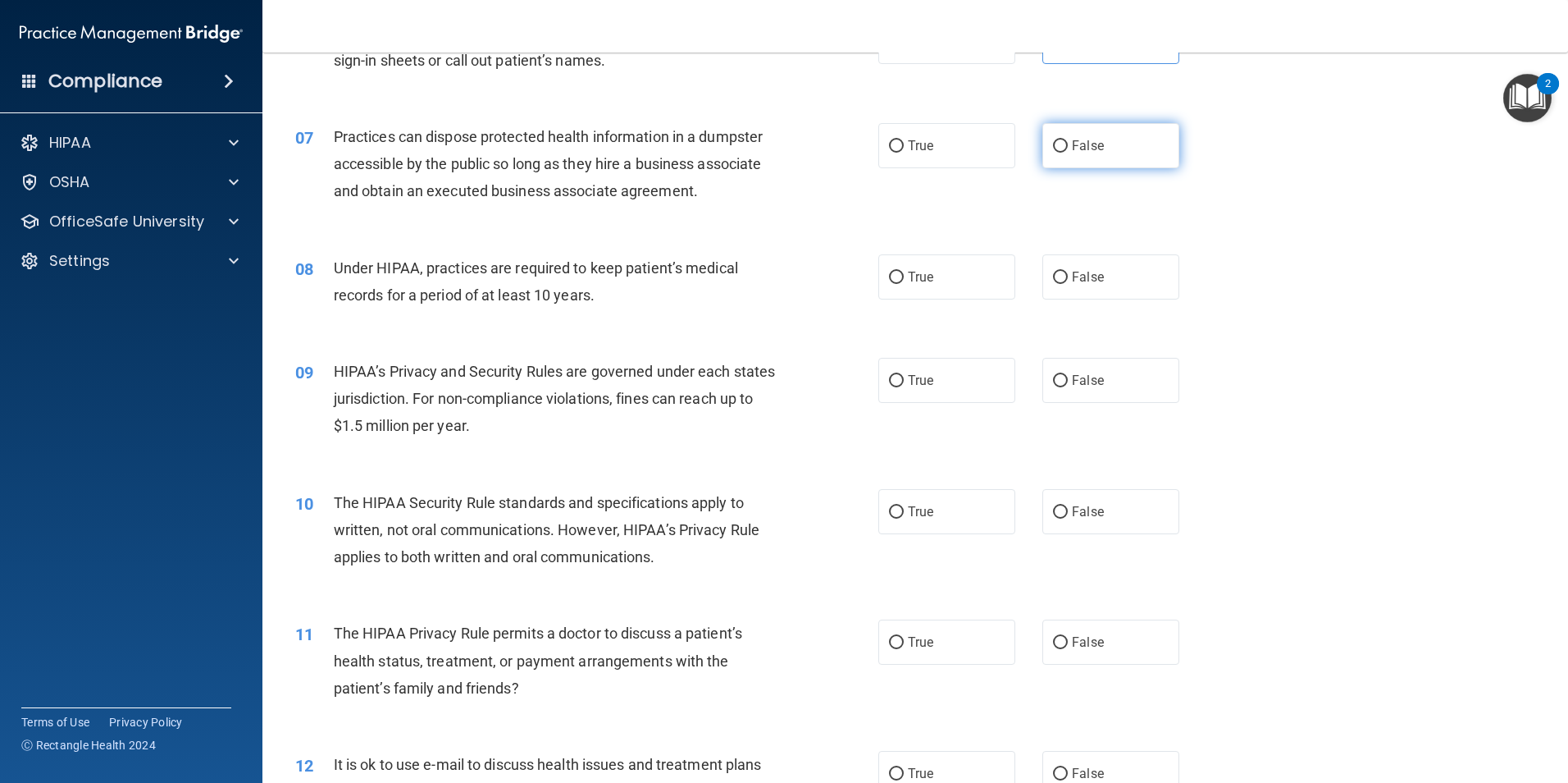
click at [1147, 144] on label "False" at bounding box center [1111, 146] width 137 height 45
click at [1068, 144] on input "False" at bounding box center [1060, 146] width 15 height 13
radio input "true"
click at [1139, 290] on label "False" at bounding box center [1111, 277] width 137 height 45
click at [1068, 284] on input "False" at bounding box center [1060, 278] width 15 height 13
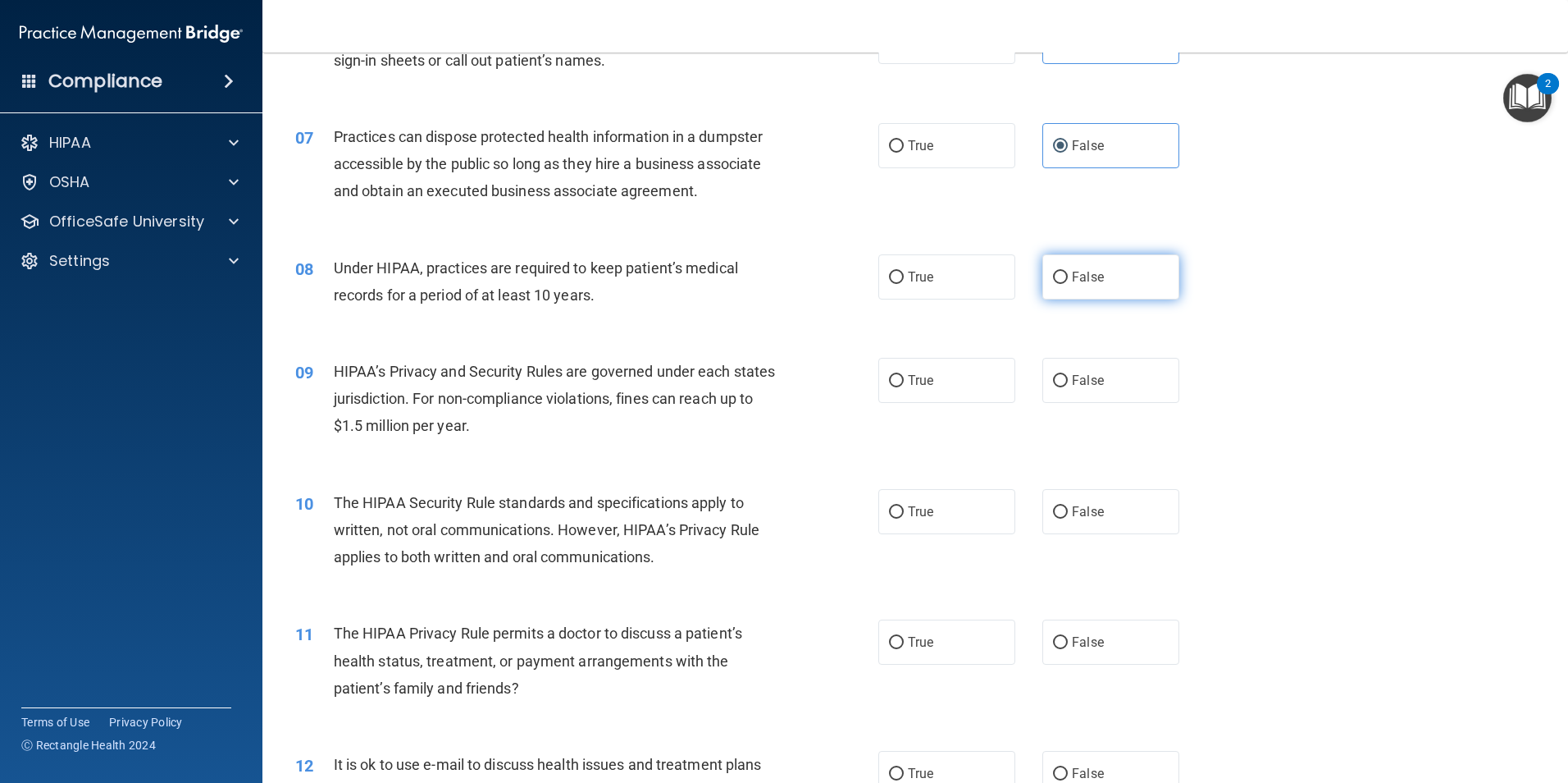
radio input "true"
click at [1138, 386] on label "False" at bounding box center [1111, 380] width 137 height 45
click at [1068, 386] on input "False" at bounding box center [1060, 381] width 15 height 13
radio input "true"
click at [980, 531] on label "True" at bounding box center [946, 512] width 137 height 45
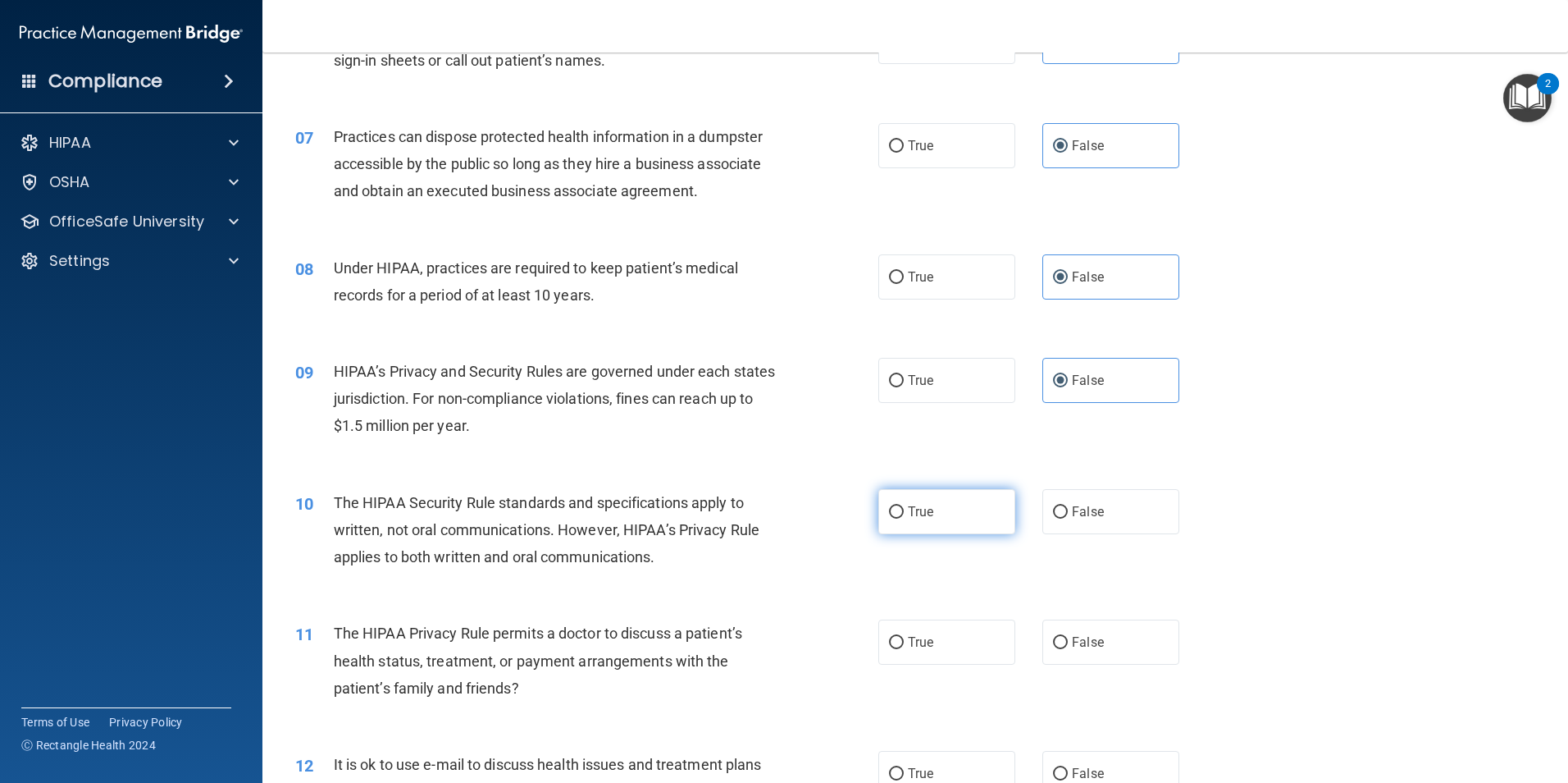
click at [904, 518] on input "True" at bounding box center [896, 513] width 15 height 13
radio input "true"
click at [984, 632] on label "True" at bounding box center [946, 642] width 137 height 45
click at [904, 637] on input "True" at bounding box center [896, 643] width 15 height 13
radio input "true"
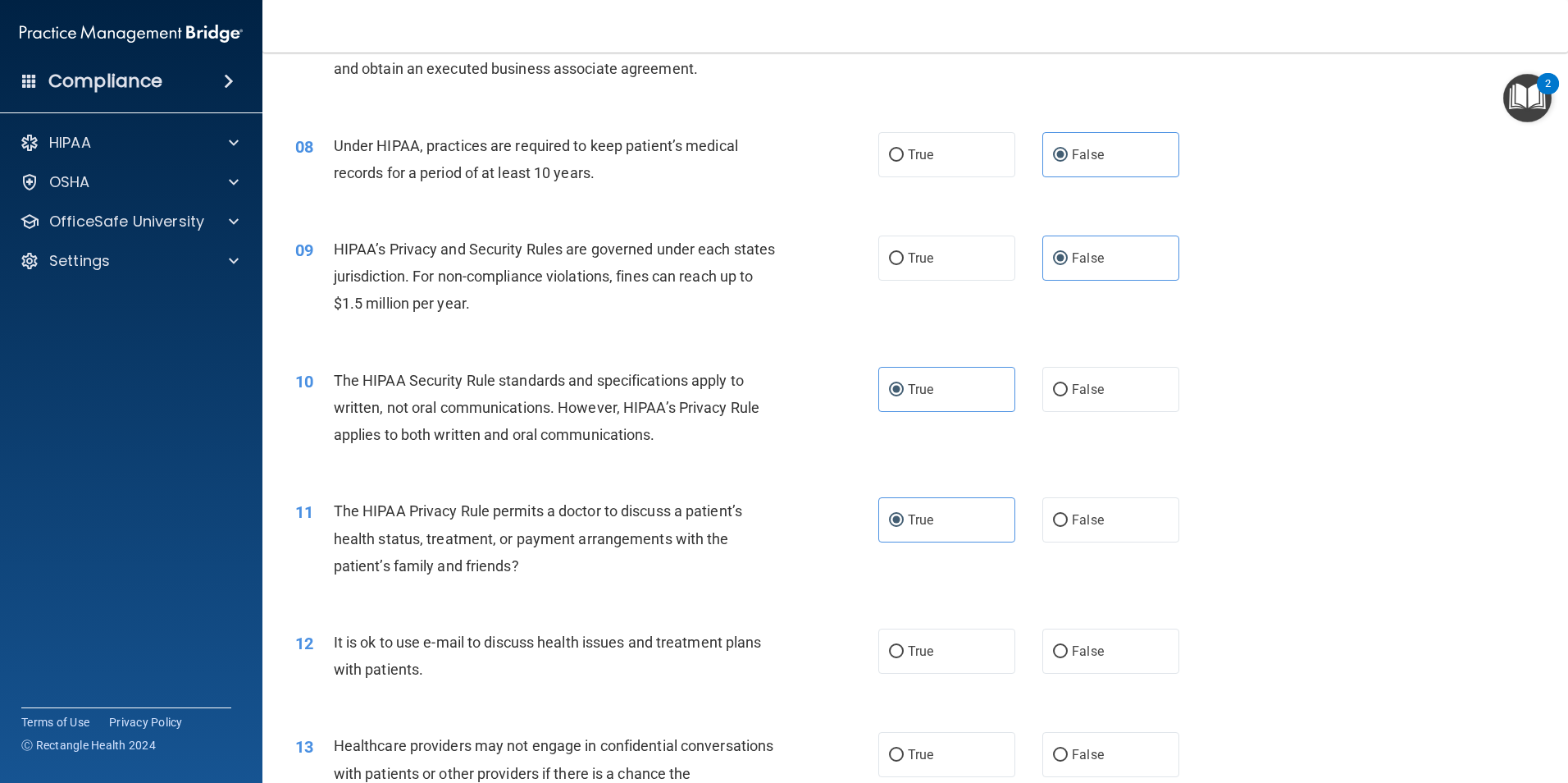
scroll to position [985, 0]
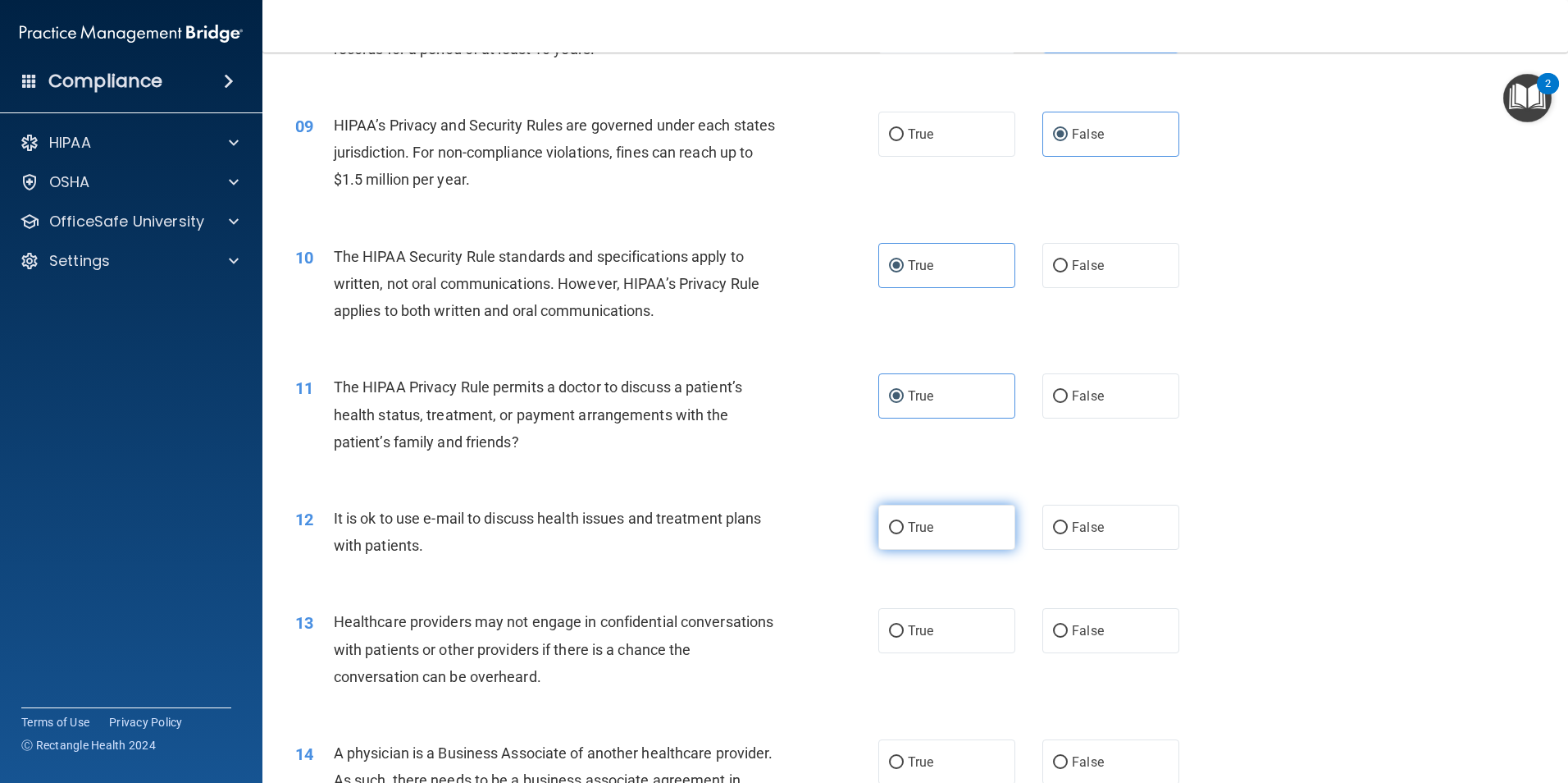
click at [964, 529] on label "True" at bounding box center [946, 527] width 137 height 45
click at [904, 529] on input "True" at bounding box center [896, 528] width 15 height 13
radio input "true"
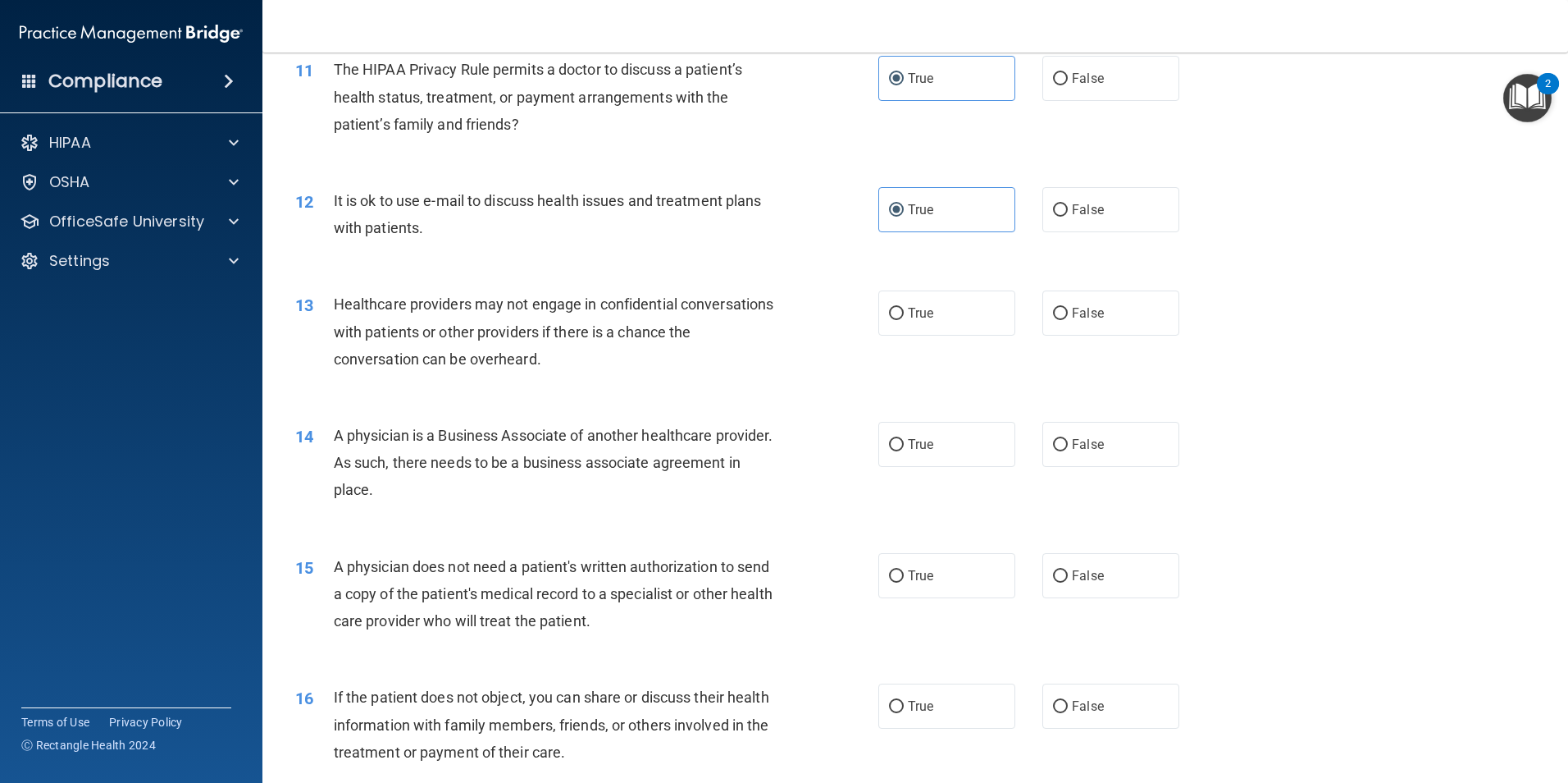
scroll to position [1395, 0]
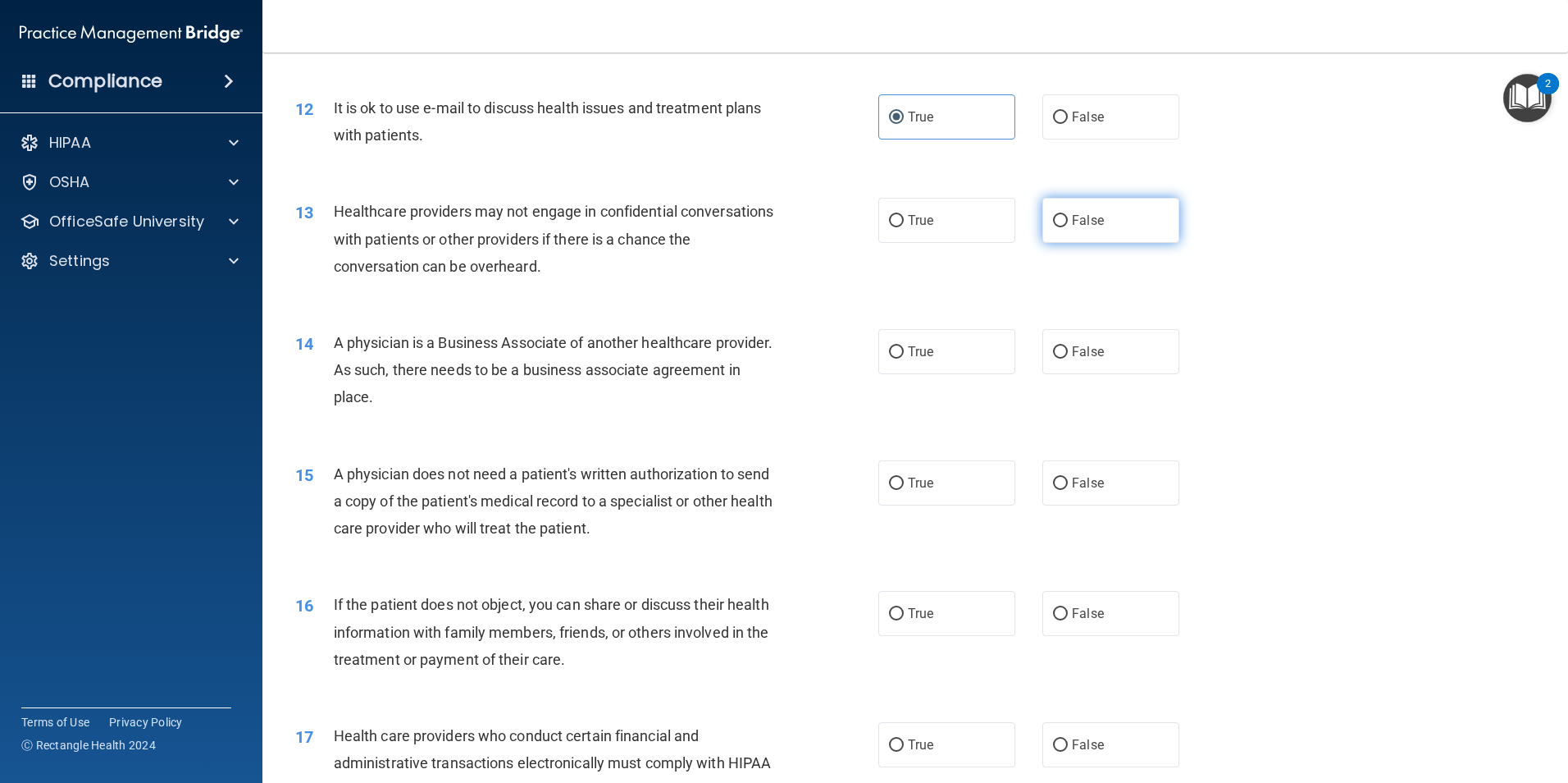
click at [1053, 220] on input "False" at bounding box center [1060, 221] width 15 height 13
radio input "true"
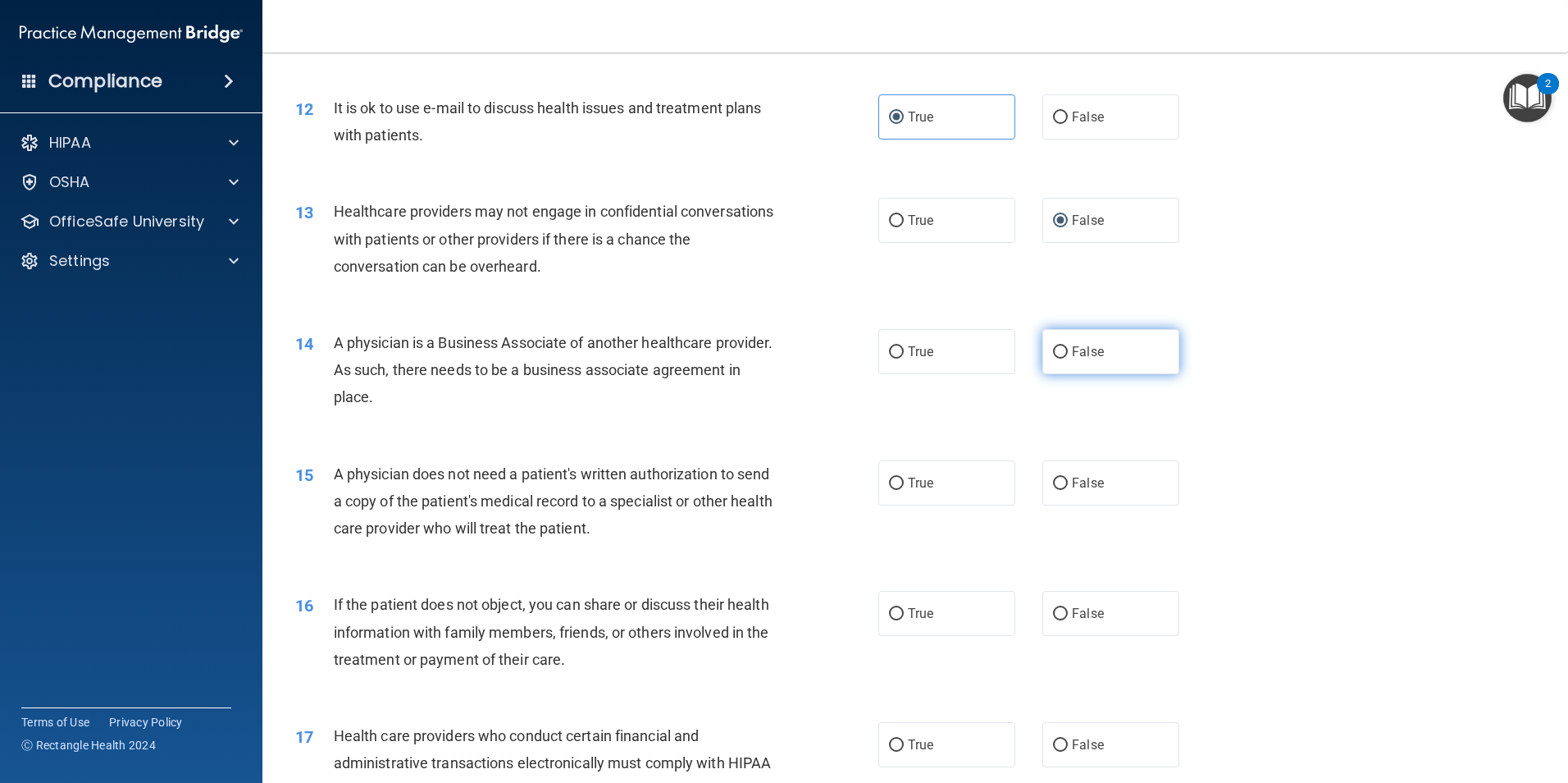
click at [1083, 350] on span "False" at bounding box center [1087, 351] width 32 height 15
click at [1068, 350] on input "False" at bounding box center [1060, 353] width 15 height 13
radio input "true"
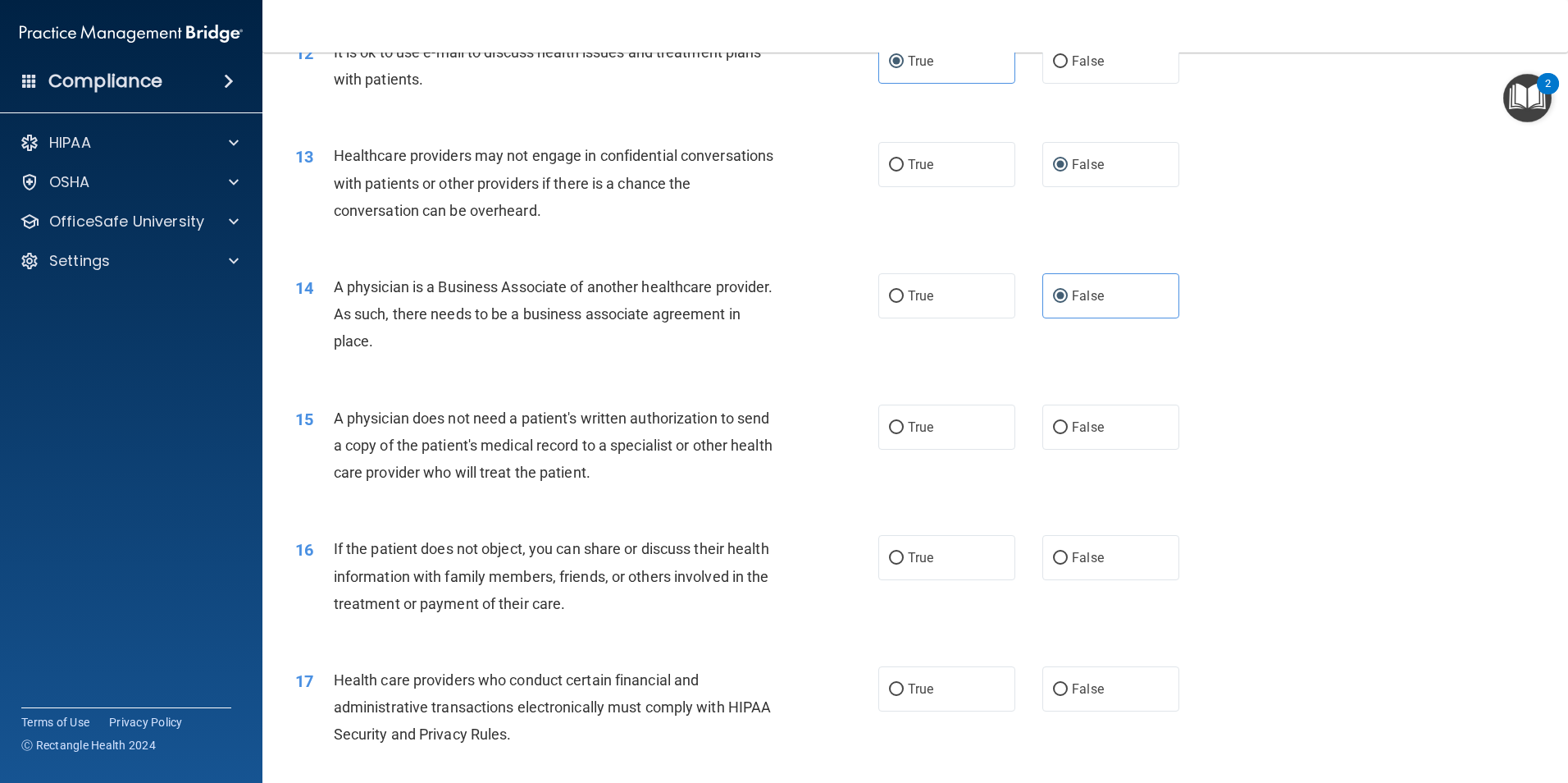
scroll to position [1559, 0]
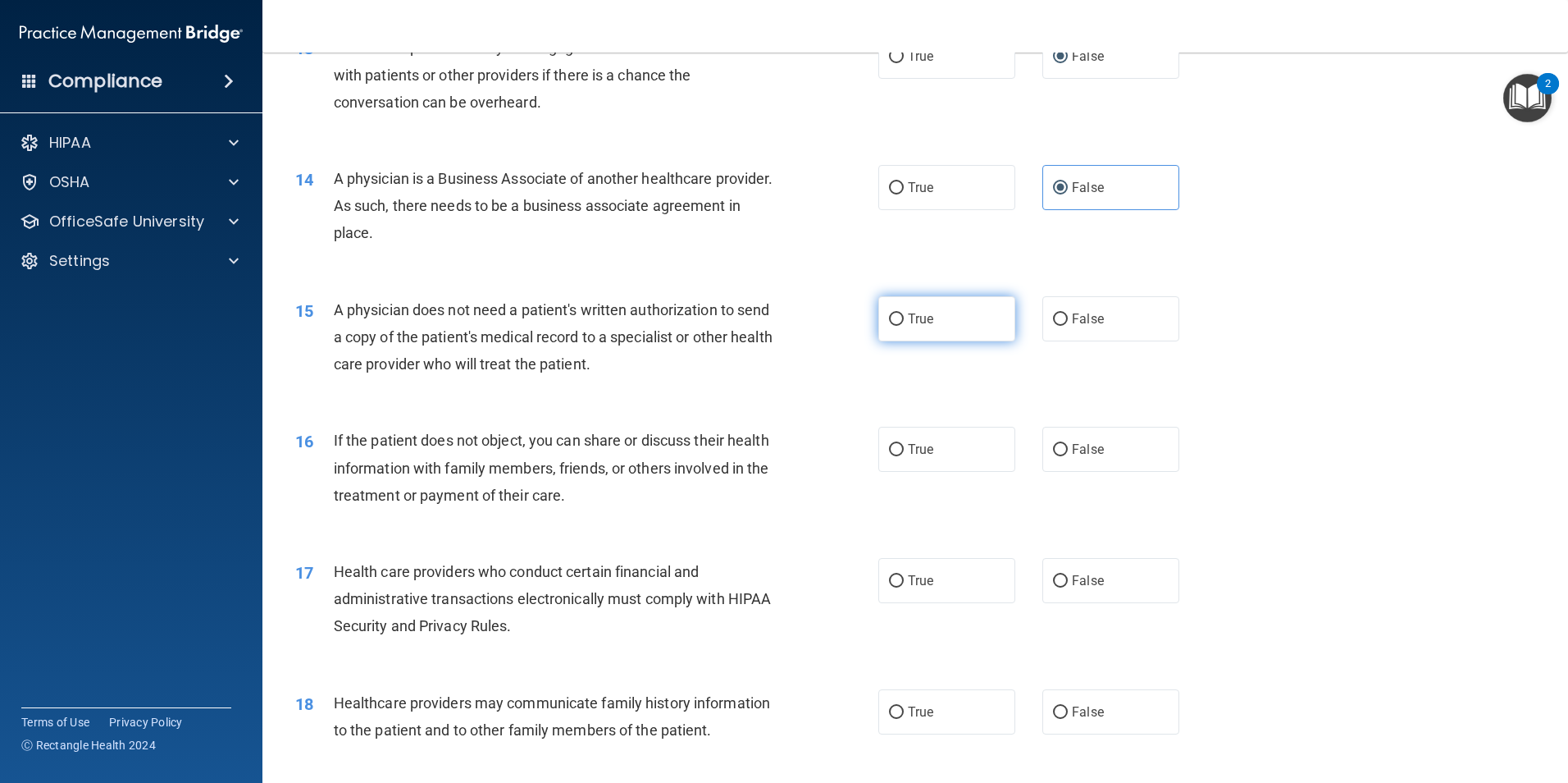
click at [969, 323] on label "True" at bounding box center [946, 319] width 137 height 45
click at [904, 323] on input "True" at bounding box center [896, 320] width 15 height 13
radio input "true"
click at [946, 449] on label "True" at bounding box center [946, 449] width 137 height 45
click at [904, 449] on input "True" at bounding box center [896, 450] width 15 height 13
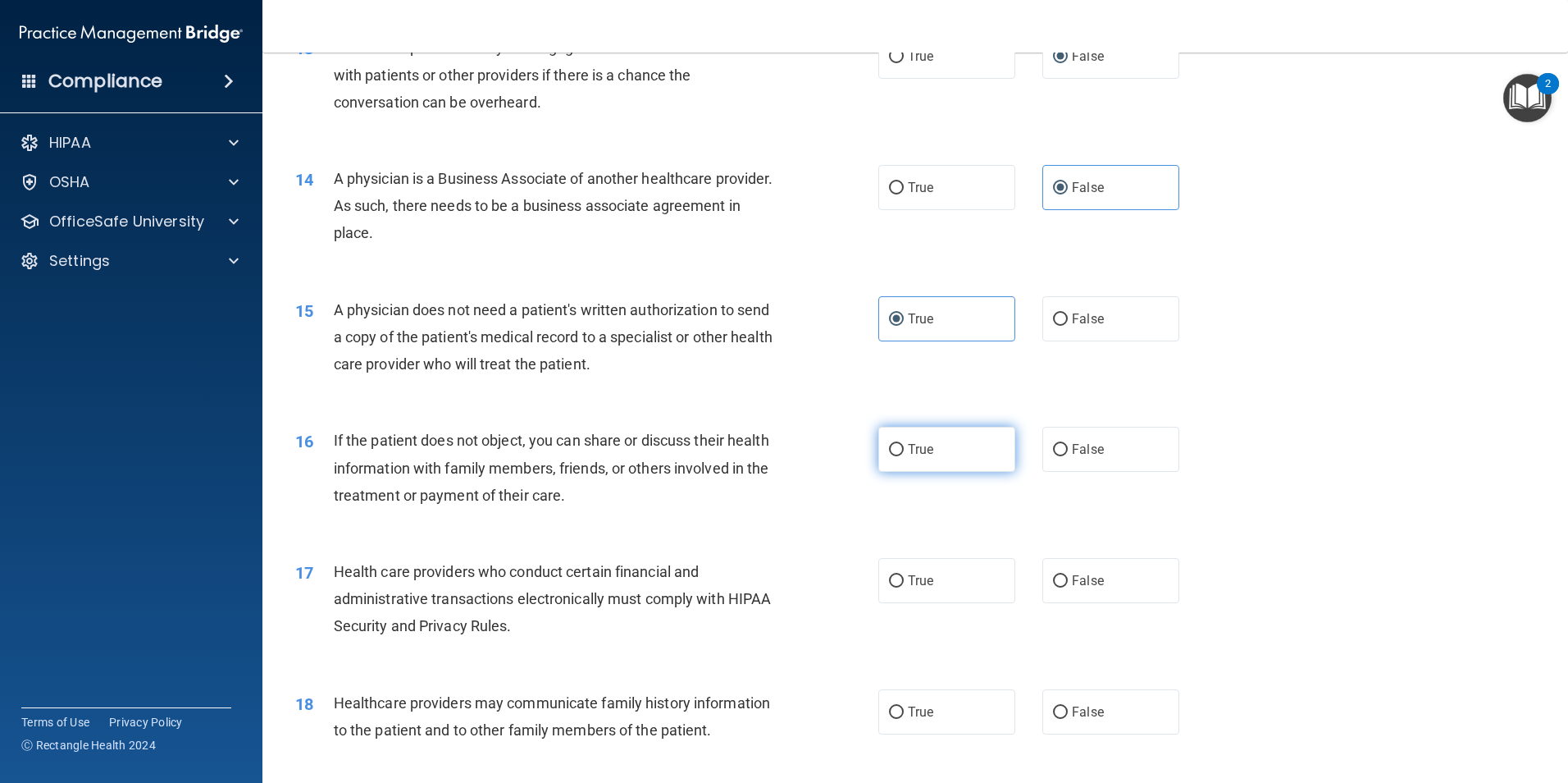
radio input "true"
click at [940, 583] on label "True" at bounding box center [946, 581] width 137 height 45
click at [904, 583] on input "True" at bounding box center [896, 581] width 15 height 13
radio input "true"
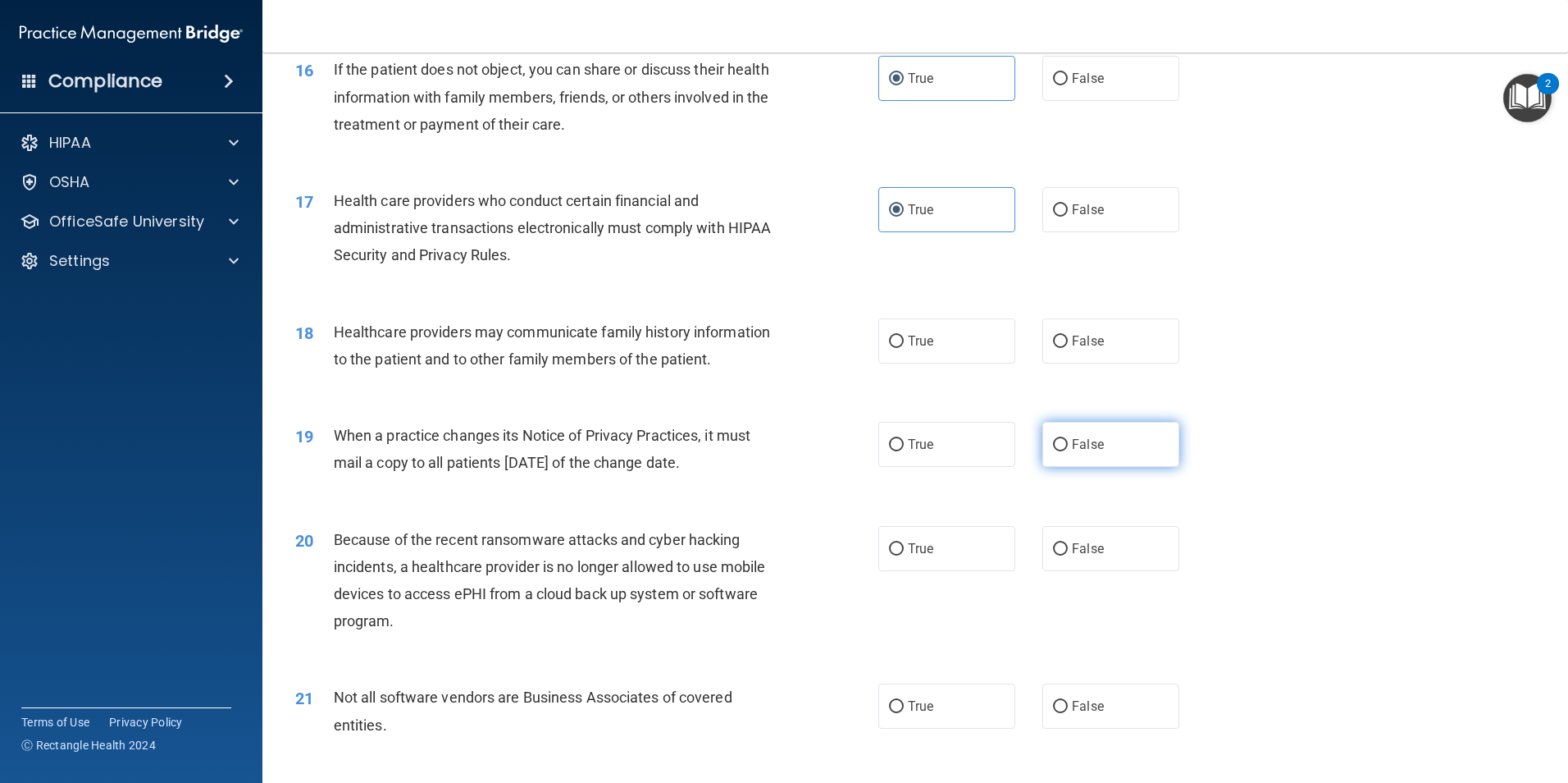
scroll to position [1969, 0]
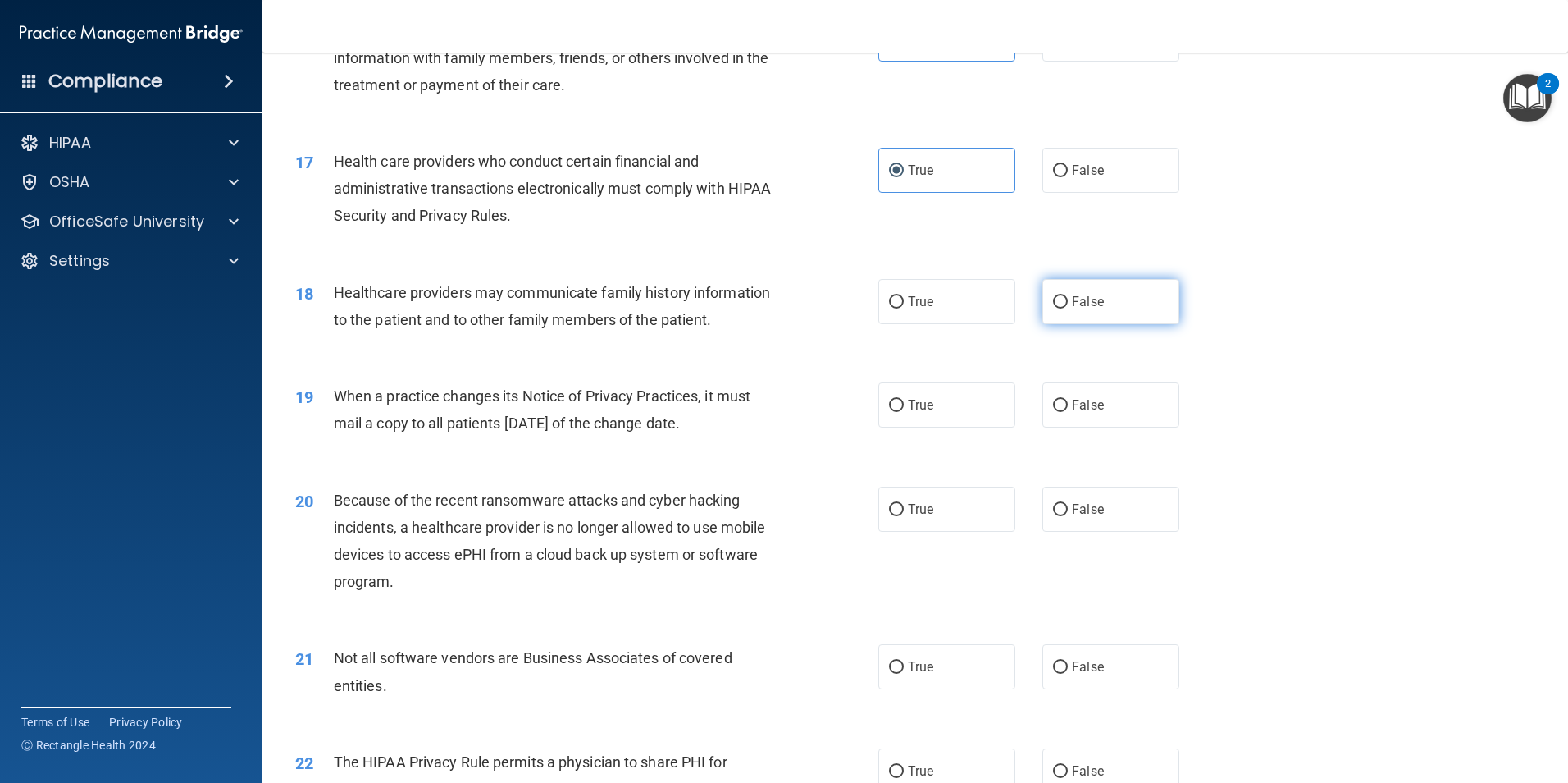
click at [1105, 297] on label "False" at bounding box center [1111, 302] width 137 height 45
click at [1068, 297] on input "False" at bounding box center [1060, 303] width 15 height 13
radio input "true"
click at [1103, 400] on label "False" at bounding box center [1111, 405] width 137 height 45
click at [1068, 400] on input "False" at bounding box center [1060, 406] width 15 height 13
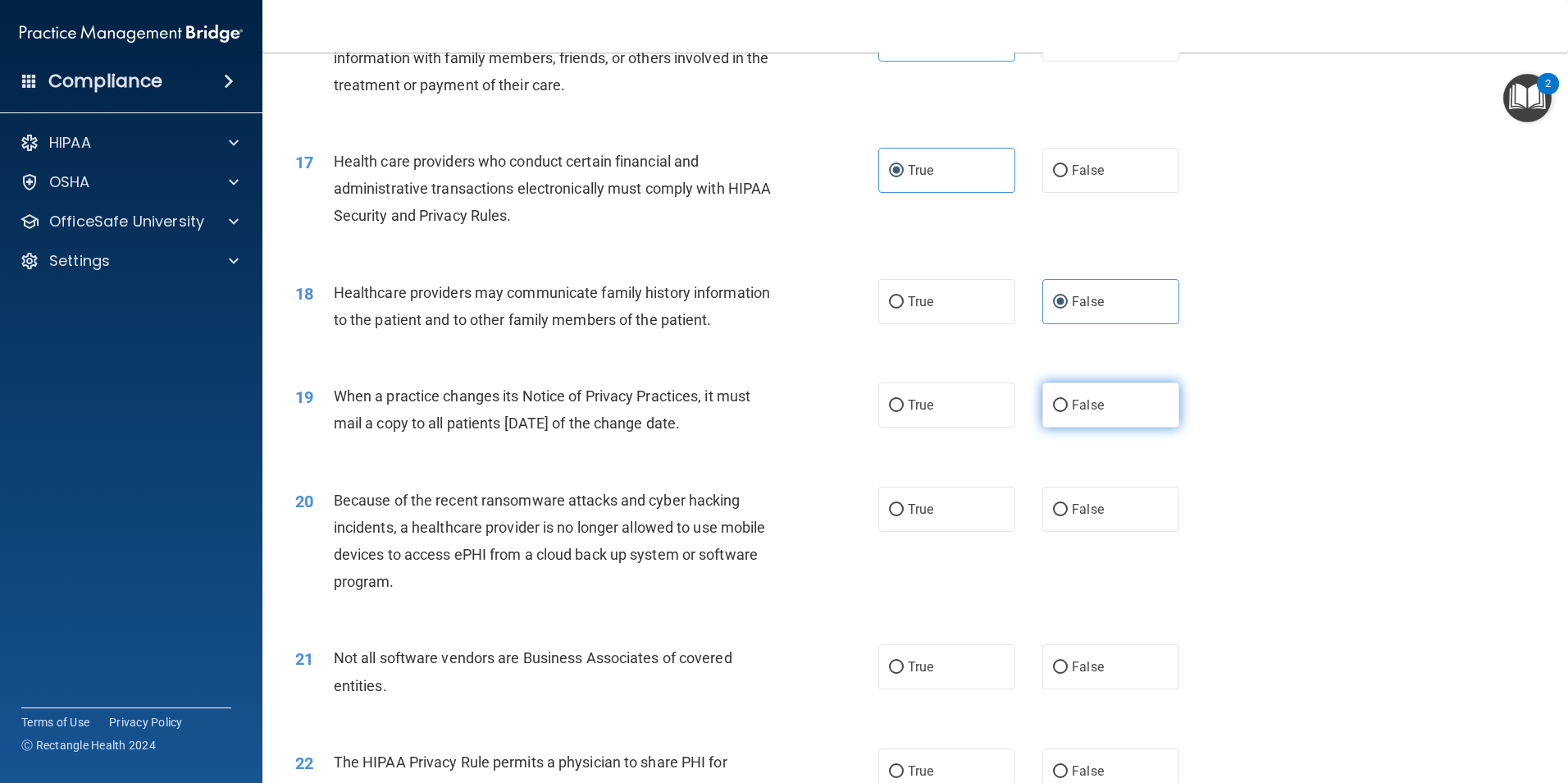
radio input "true"
click at [1097, 503] on label "False" at bounding box center [1111, 509] width 137 height 45
click at [1068, 504] on input "False" at bounding box center [1060, 510] width 15 height 13
radio input "true"
click at [916, 677] on label "True" at bounding box center [946, 667] width 137 height 45
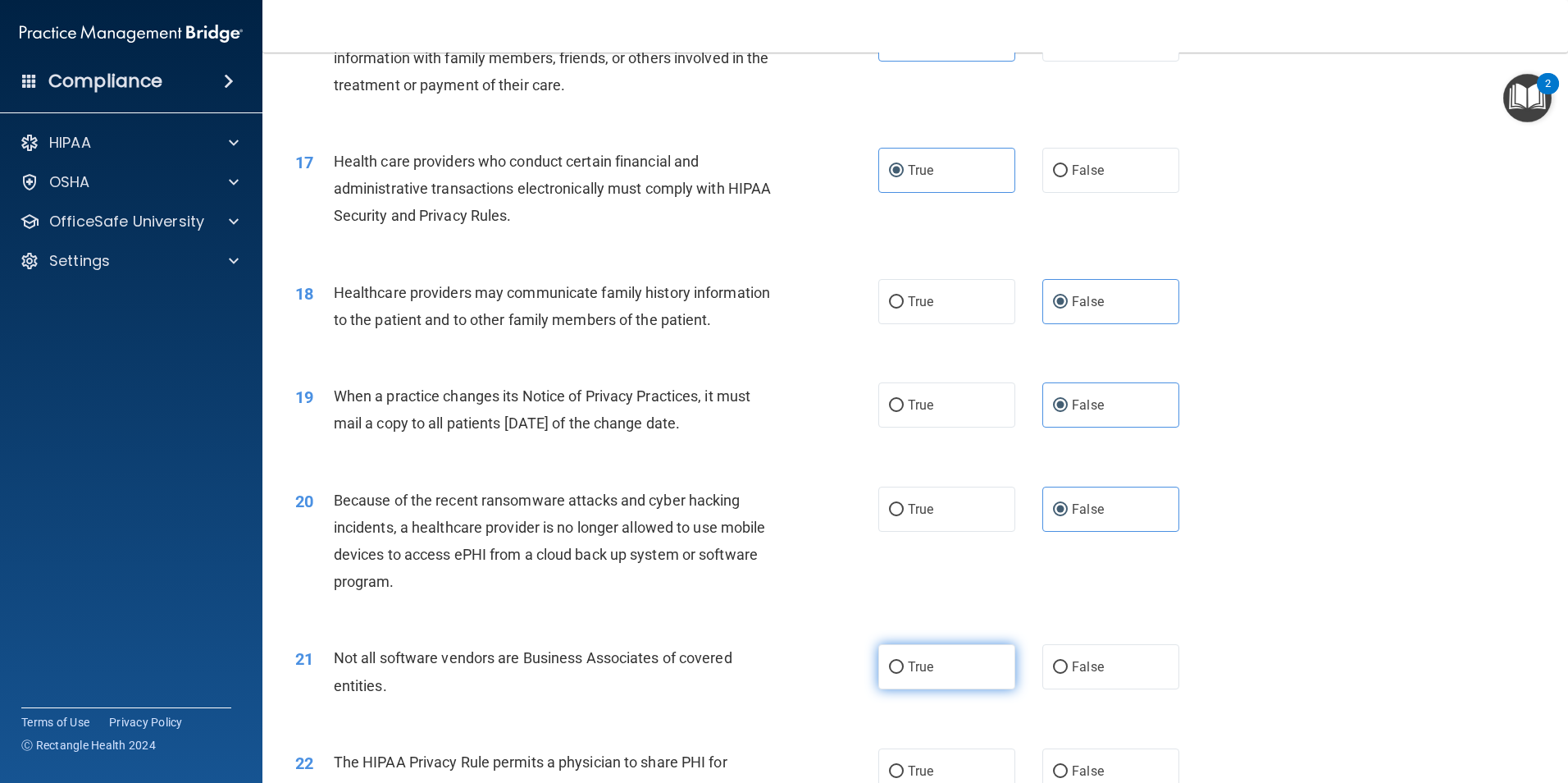
click at [904, 674] on input "True" at bounding box center [896, 668] width 15 height 13
radio input "true"
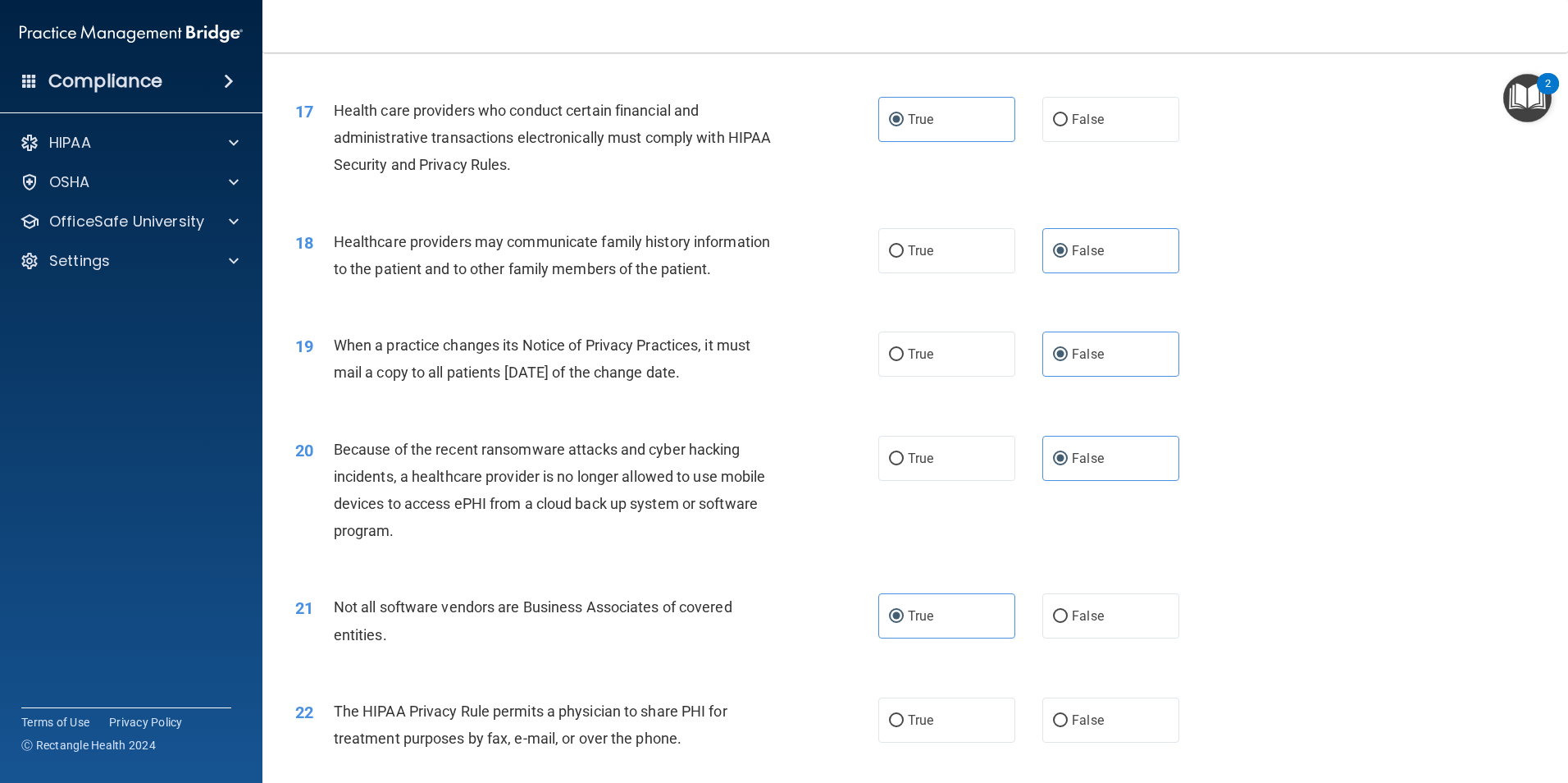
scroll to position [2215, 0]
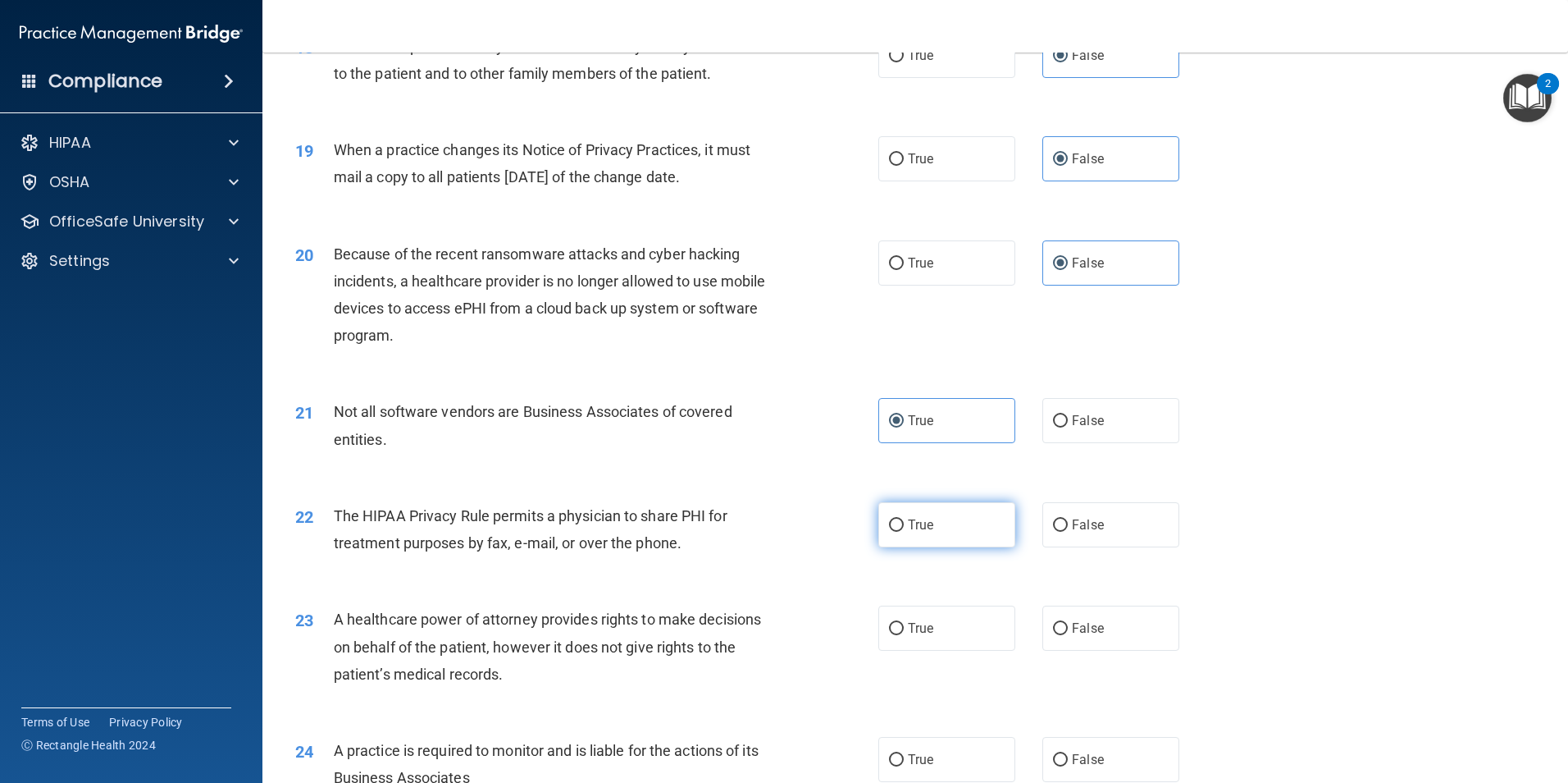
click at [952, 541] on label "True" at bounding box center [946, 525] width 137 height 45
click at [904, 532] on input "True" at bounding box center [896, 526] width 15 height 13
radio input "true"
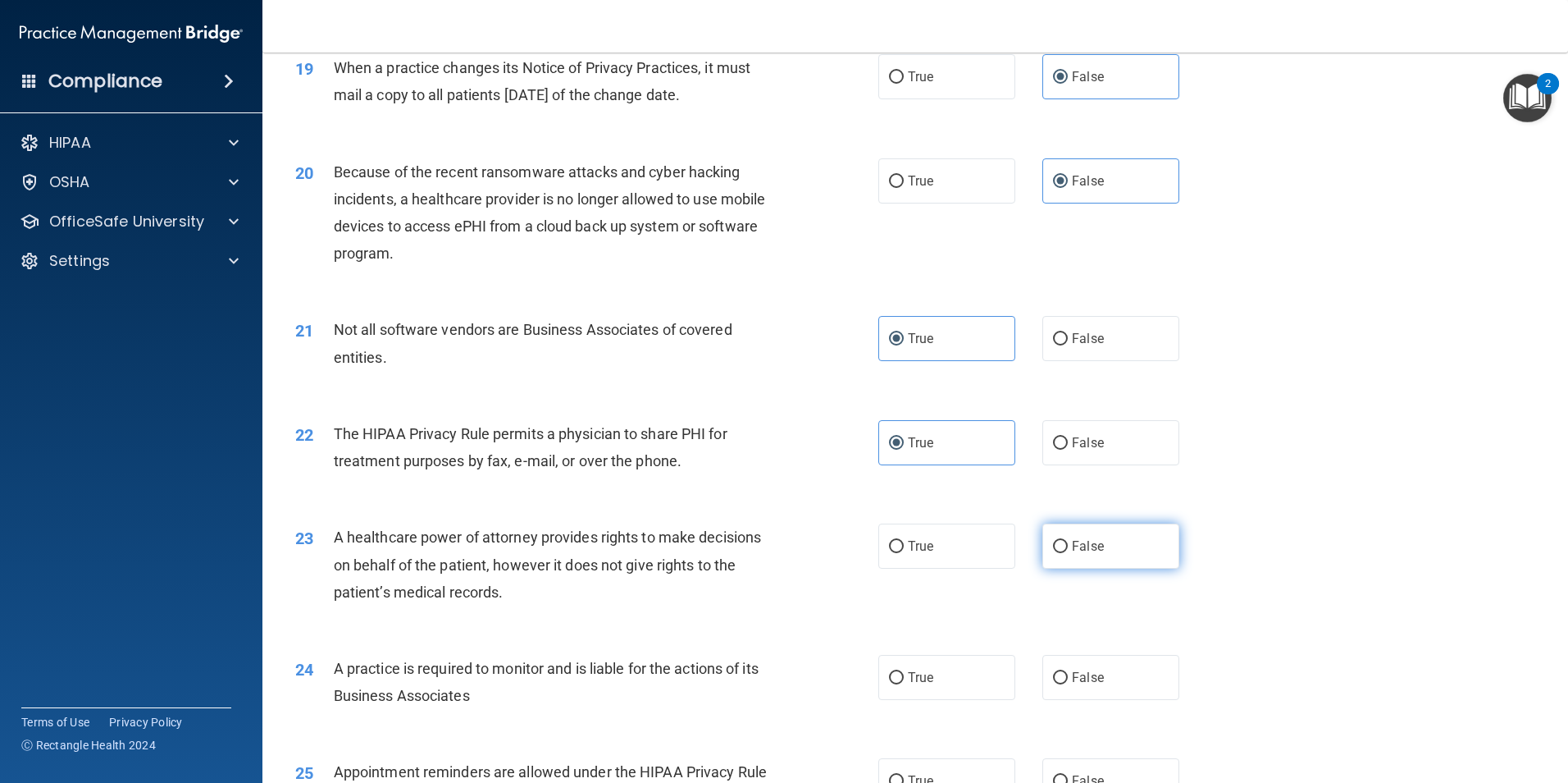
click at [1097, 549] on label "False" at bounding box center [1111, 547] width 137 height 45
click at [1068, 549] on input "False" at bounding box center [1060, 547] width 15 height 13
radio input "true"
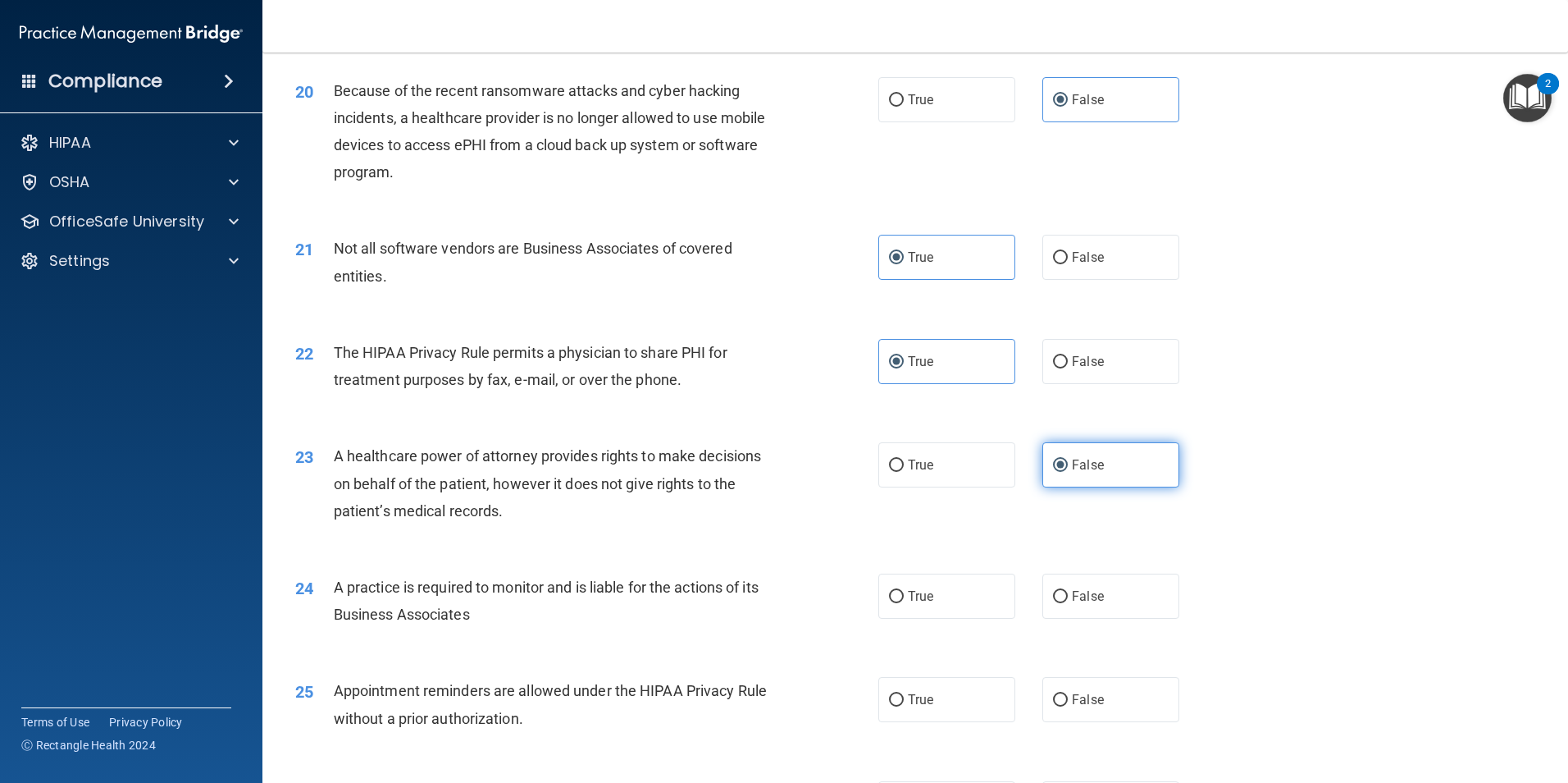
scroll to position [2379, 0]
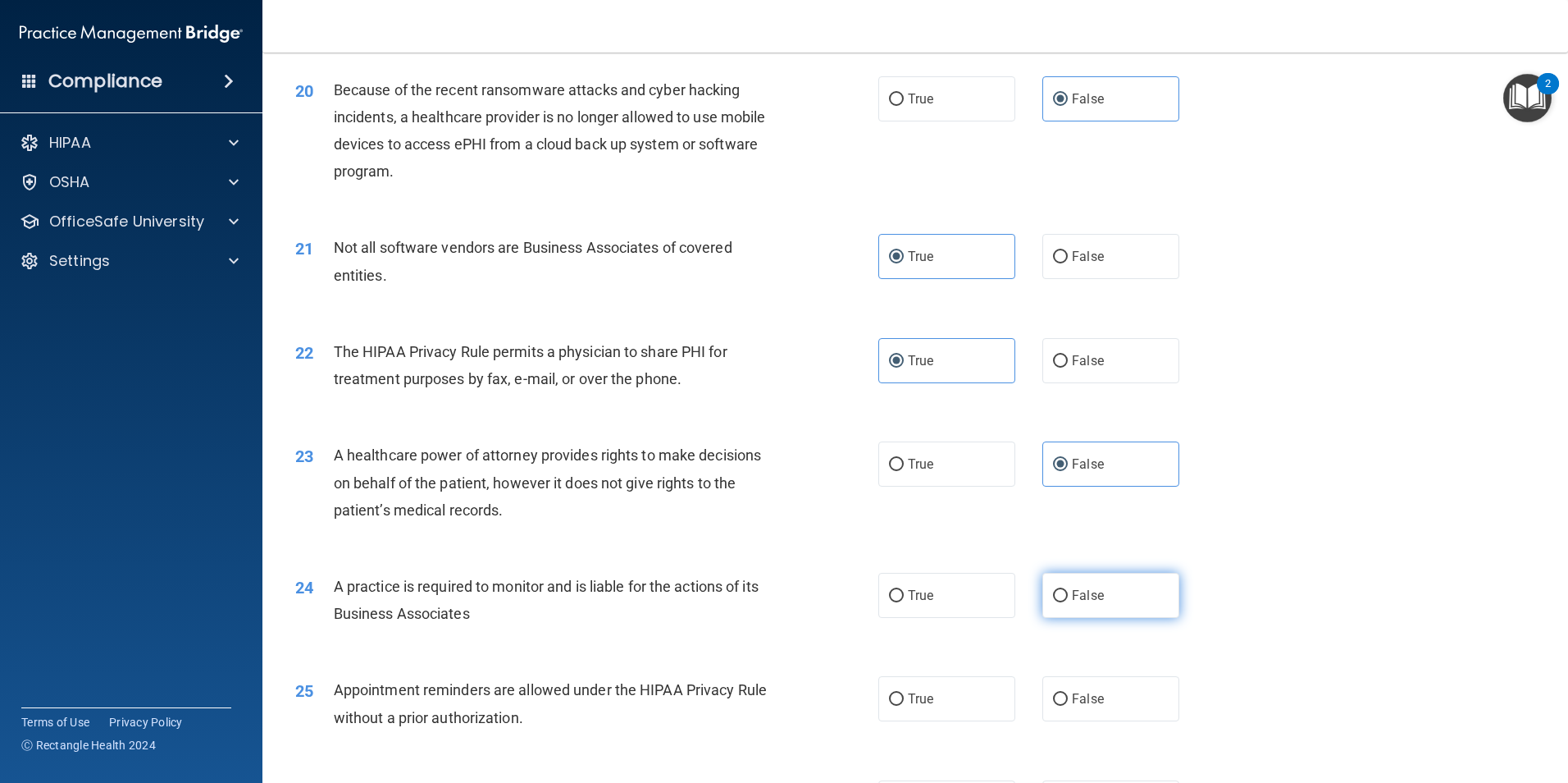
click at [1096, 584] on label "False" at bounding box center [1111, 596] width 137 height 45
click at [1068, 590] on input "False" at bounding box center [1060, 597] width 15 height 13
radio input "true"
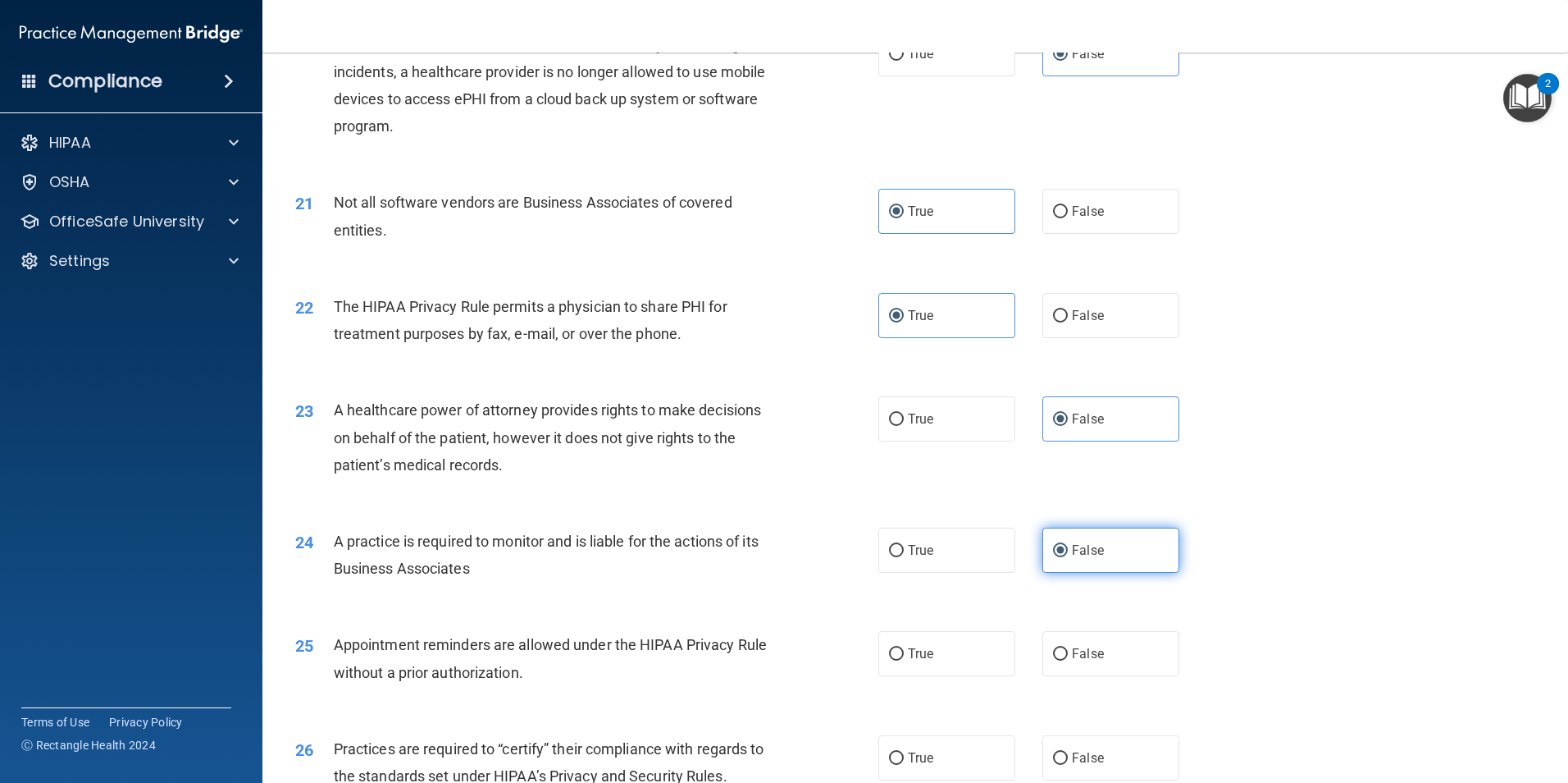
scroll to position [2462, 0]
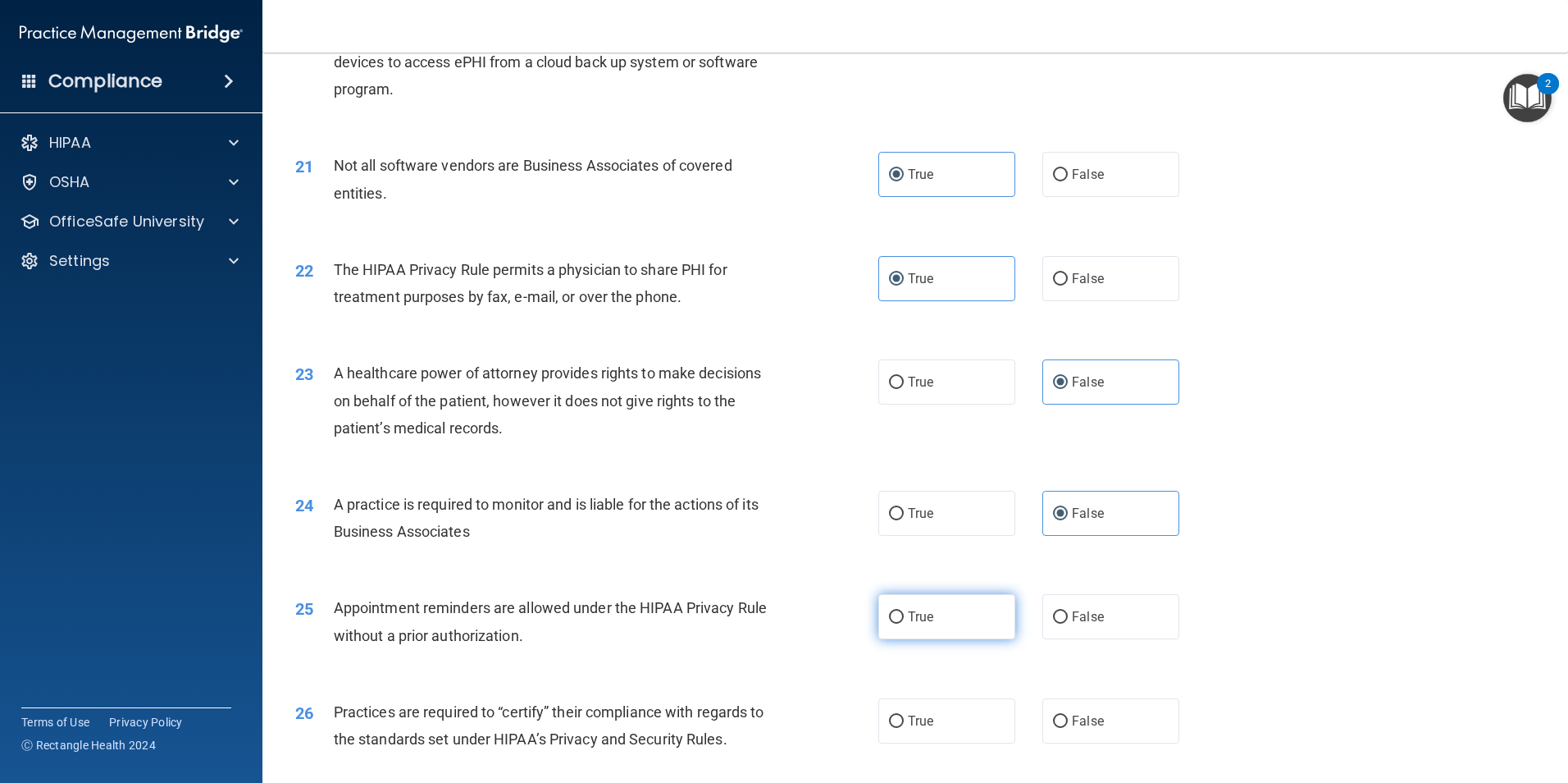
click at [974, 620] on label "True" at bounding box center [946, 617] width 137 height 45
click at [904, 620] on input "True" at bounding box center [896, 617] width 15 height 13
radio input "true"
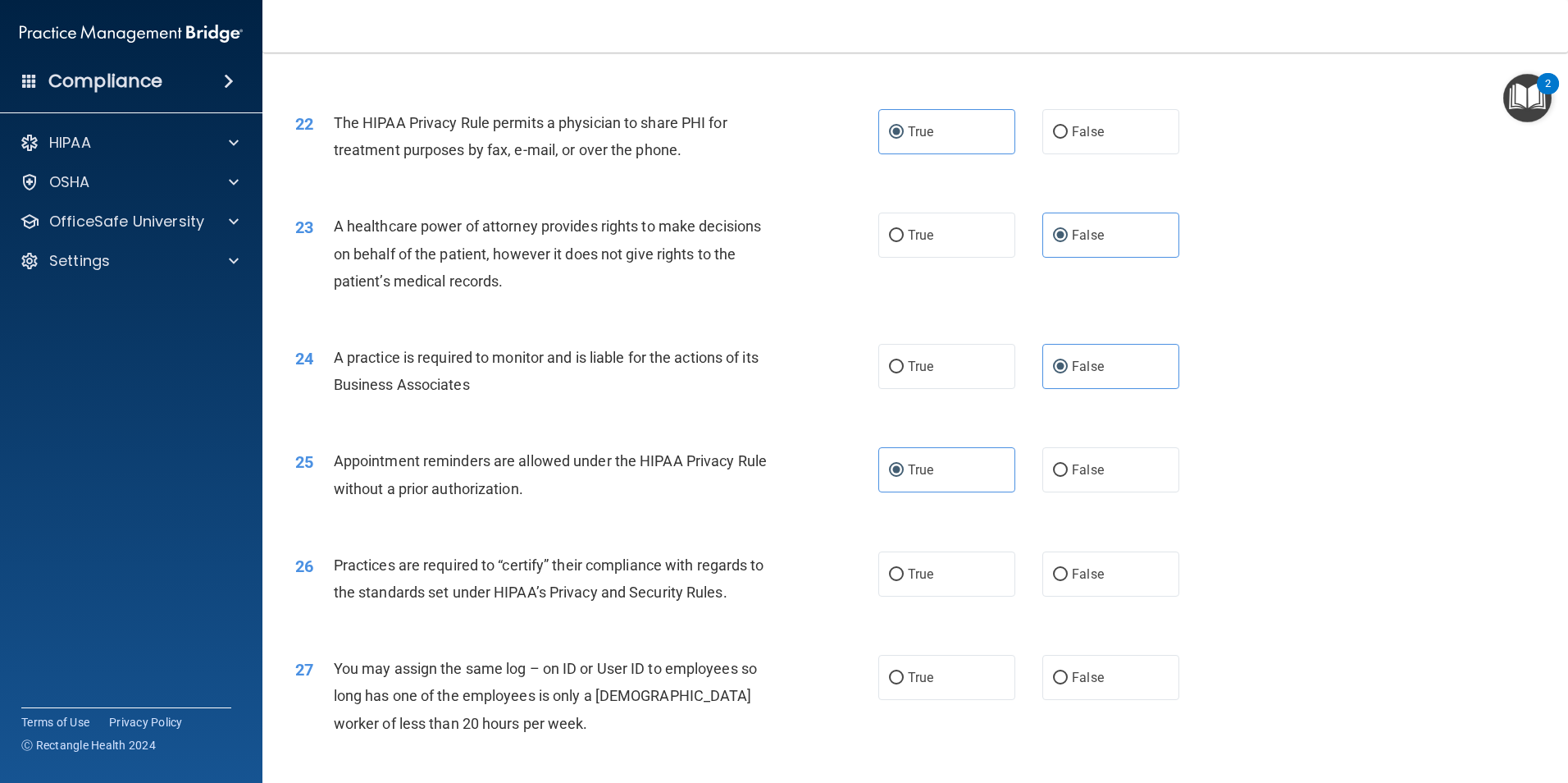
scroll to position [2625, 0]
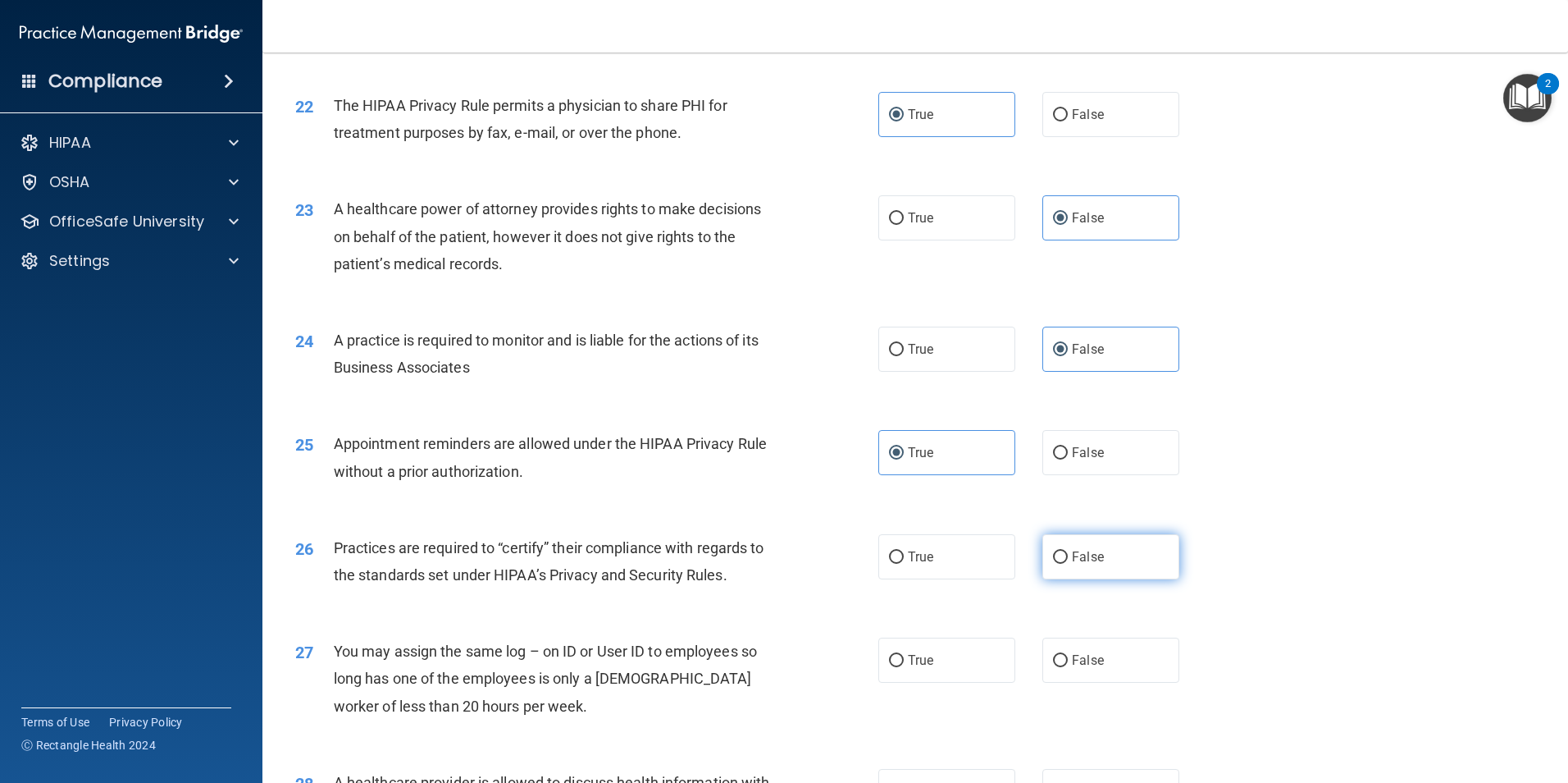
click at [1115, 558] on label "False" at bounding box center [1111, 557] width 137 height 45
click at [1068, 558] on input "False" at bounding box center [1060, 557] width 15 height 13
radio input "true"
click at [1125, 666] on label "False" at bounding box center [1111, 660] width 137 height 45
click at [1068, 666] on input "False" at bounding box center [1060, 661] width 15 height 13
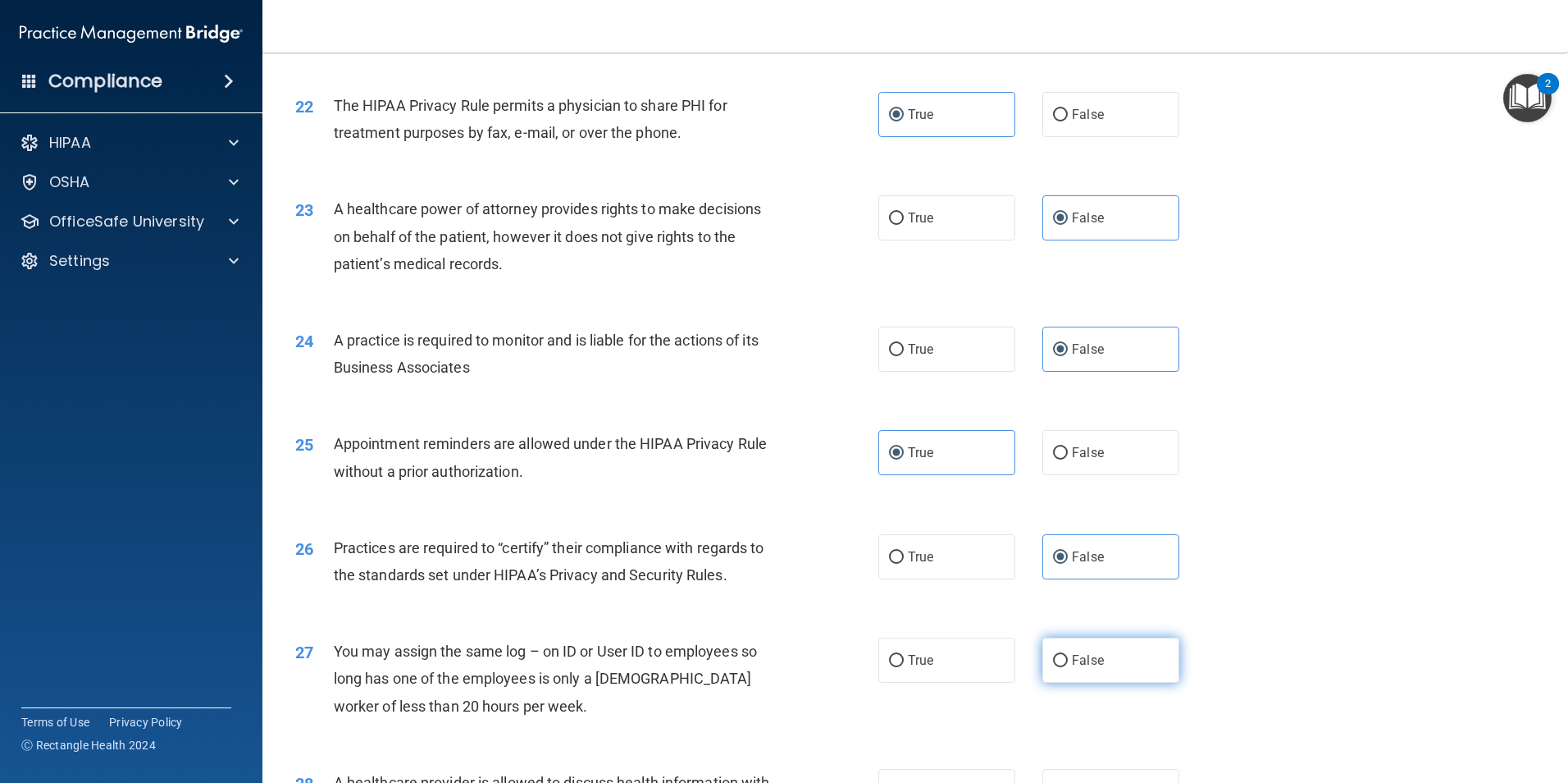
radio input "true"
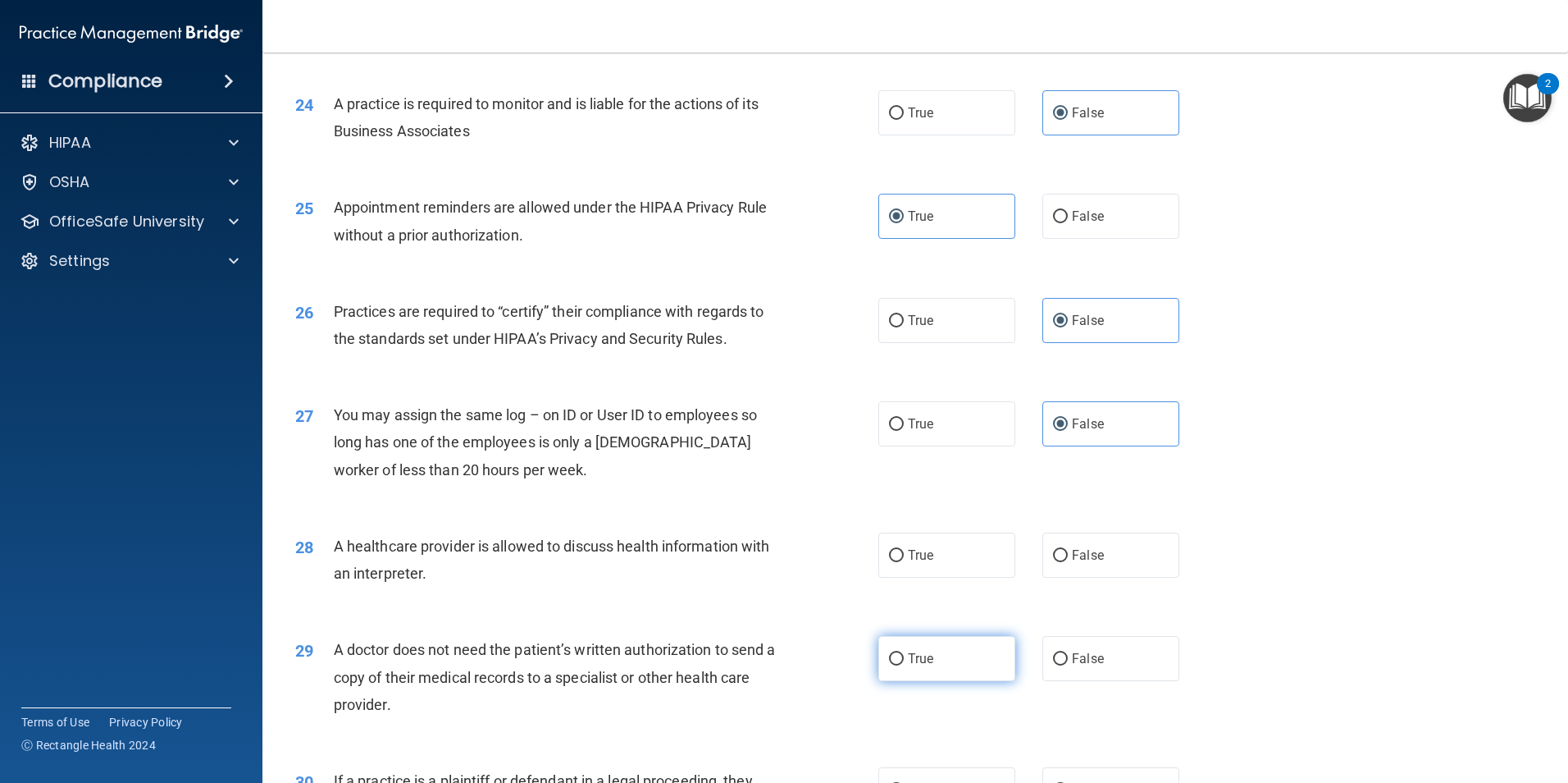
scroll to position [2872, 0]
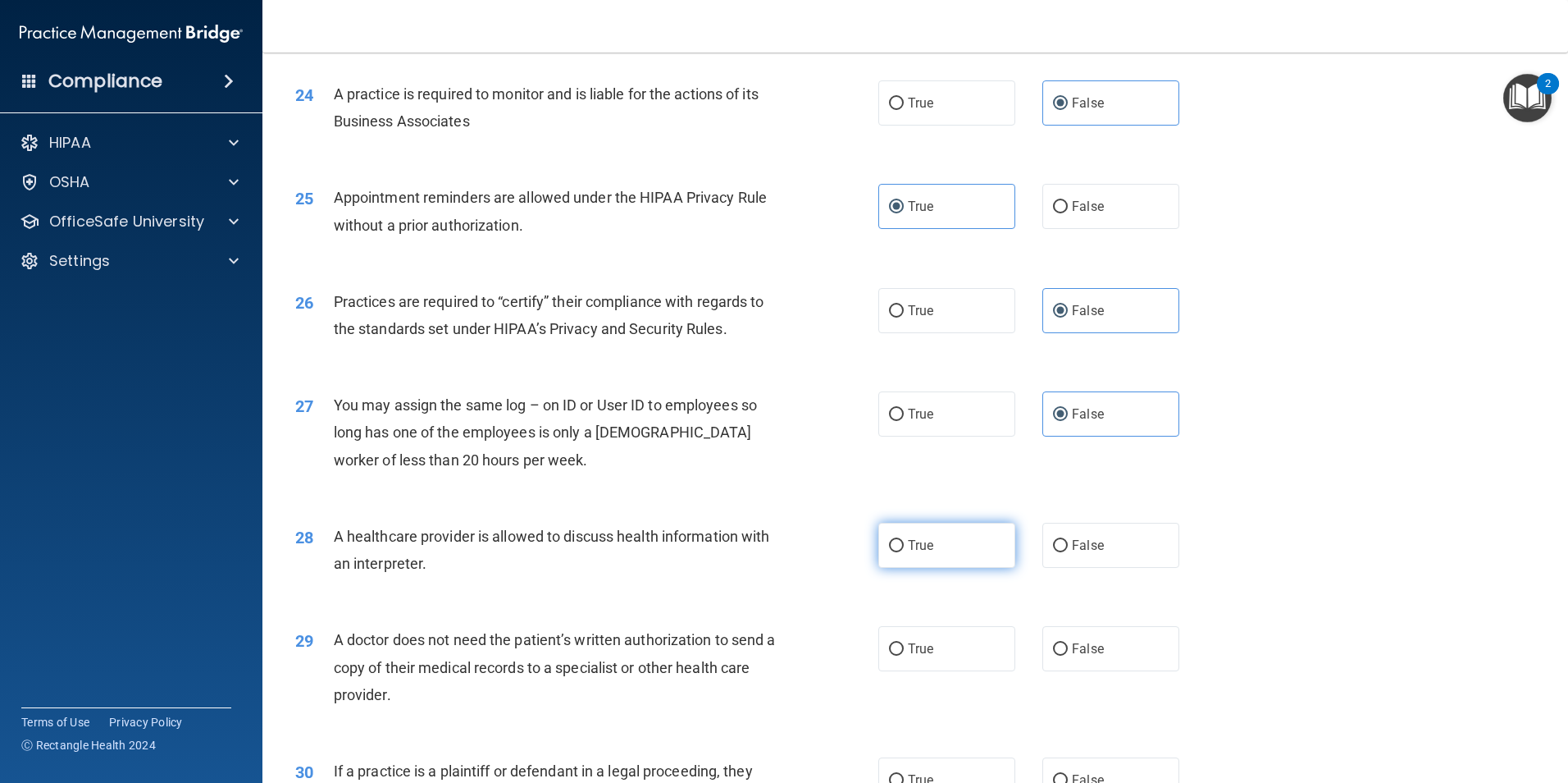
click at [942, 567] on label "True" at bounding box center [946, 546] width 137 height 45
click at [904, 552] on input "True" at bounding box center [896, 547] width 15 height 13
radio input "true"
click at [1117, 555] on label "False" at bounding box center [1111, 546] width 137 height 45
click at [1068, 552] on input "False" at bounding box center [1060, 547] width 15 height 13
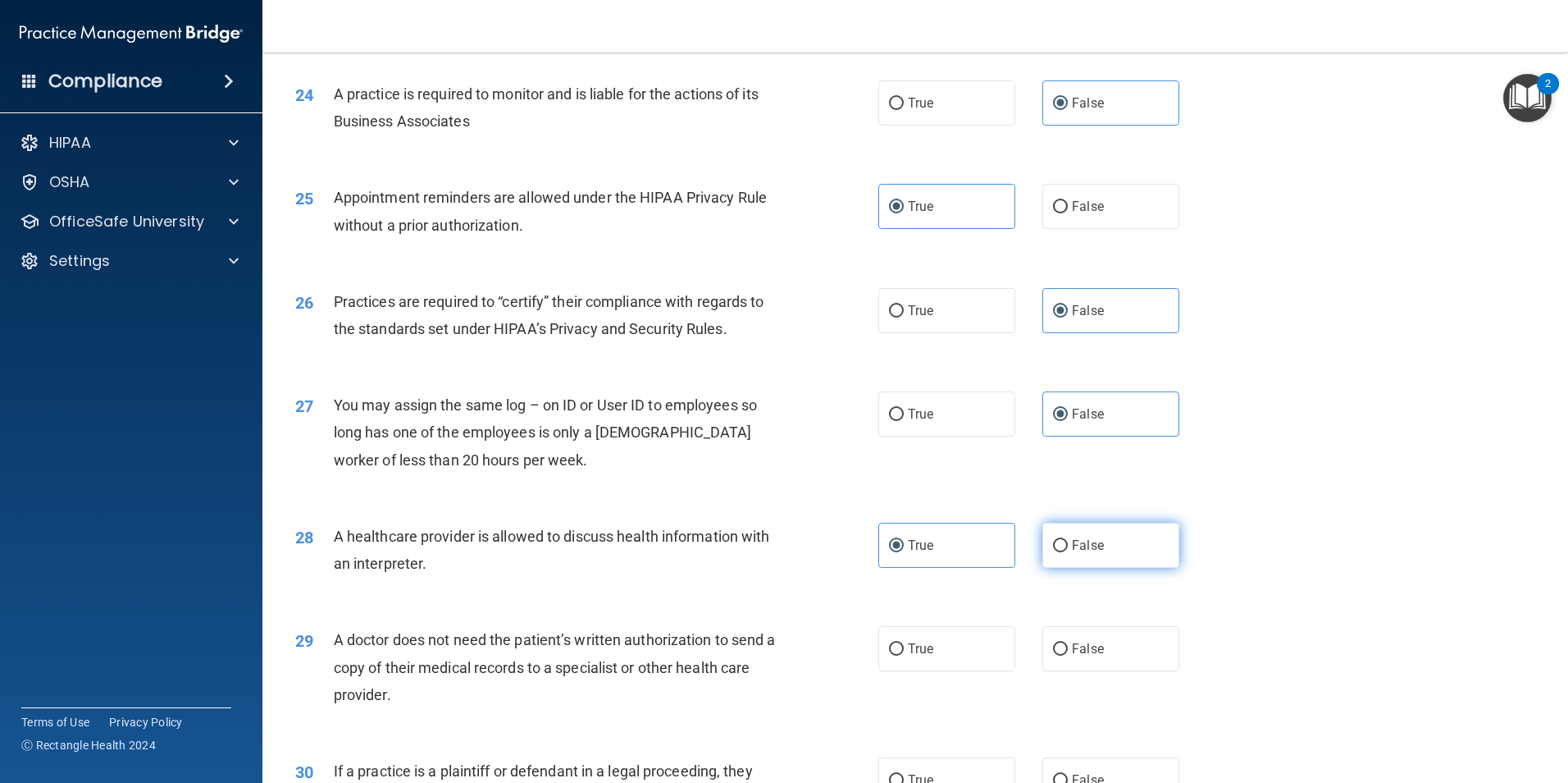
radio input "true"
click at [915, 538] on span "True" at bounding box center [921, 545] width 25 height 15
click at [904, 540] on input "True" at bounding box center [896, 547] width 15 height 13
radio input "true"
radio input "false"
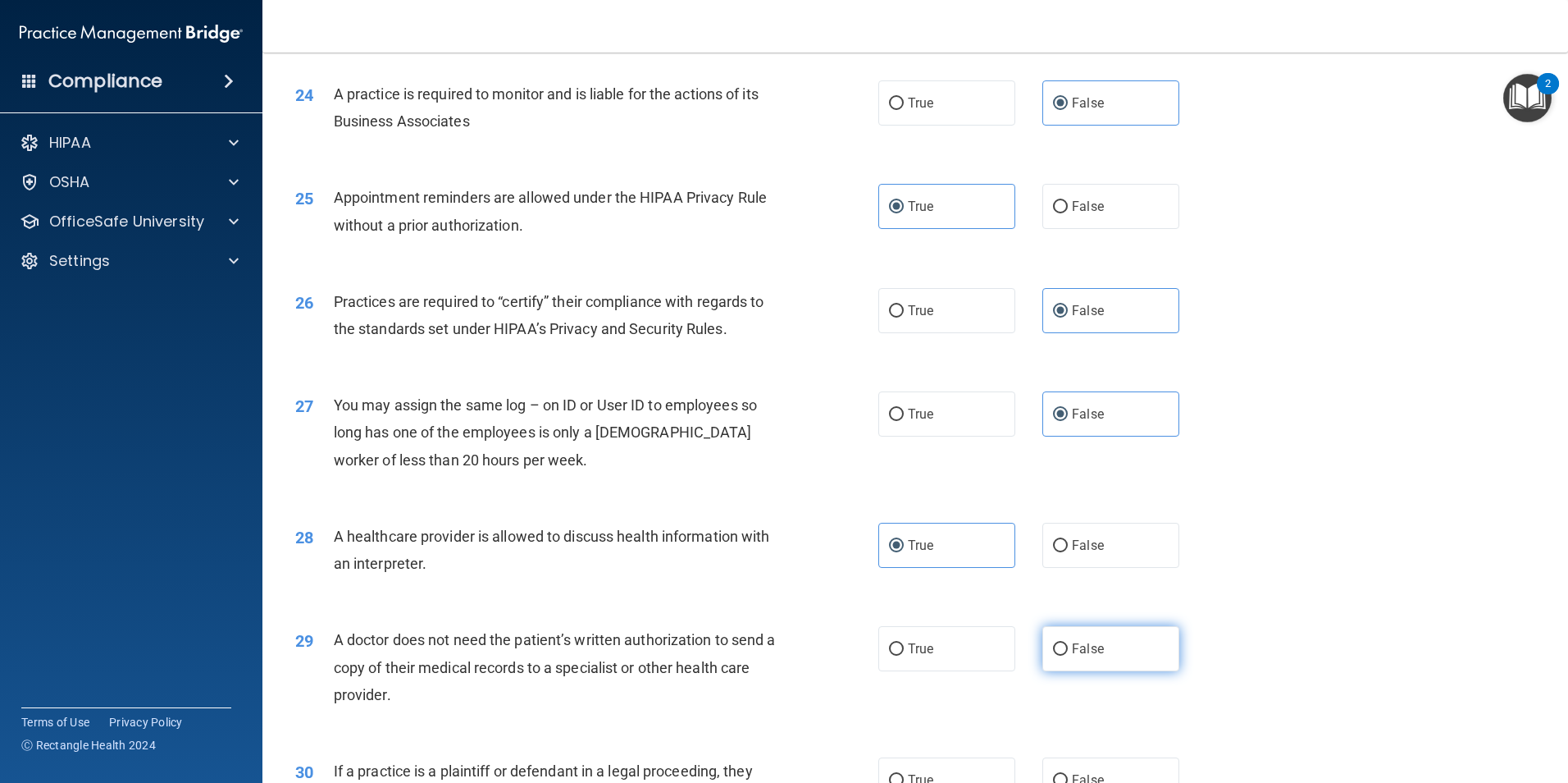
click at [1092, 652] on span "False" at bounding box center [1087, 648] width 32 height 15
click at [1068, 652] on input "False" at bounding box center [1060, 649] width 15 height 13
radio input "true"
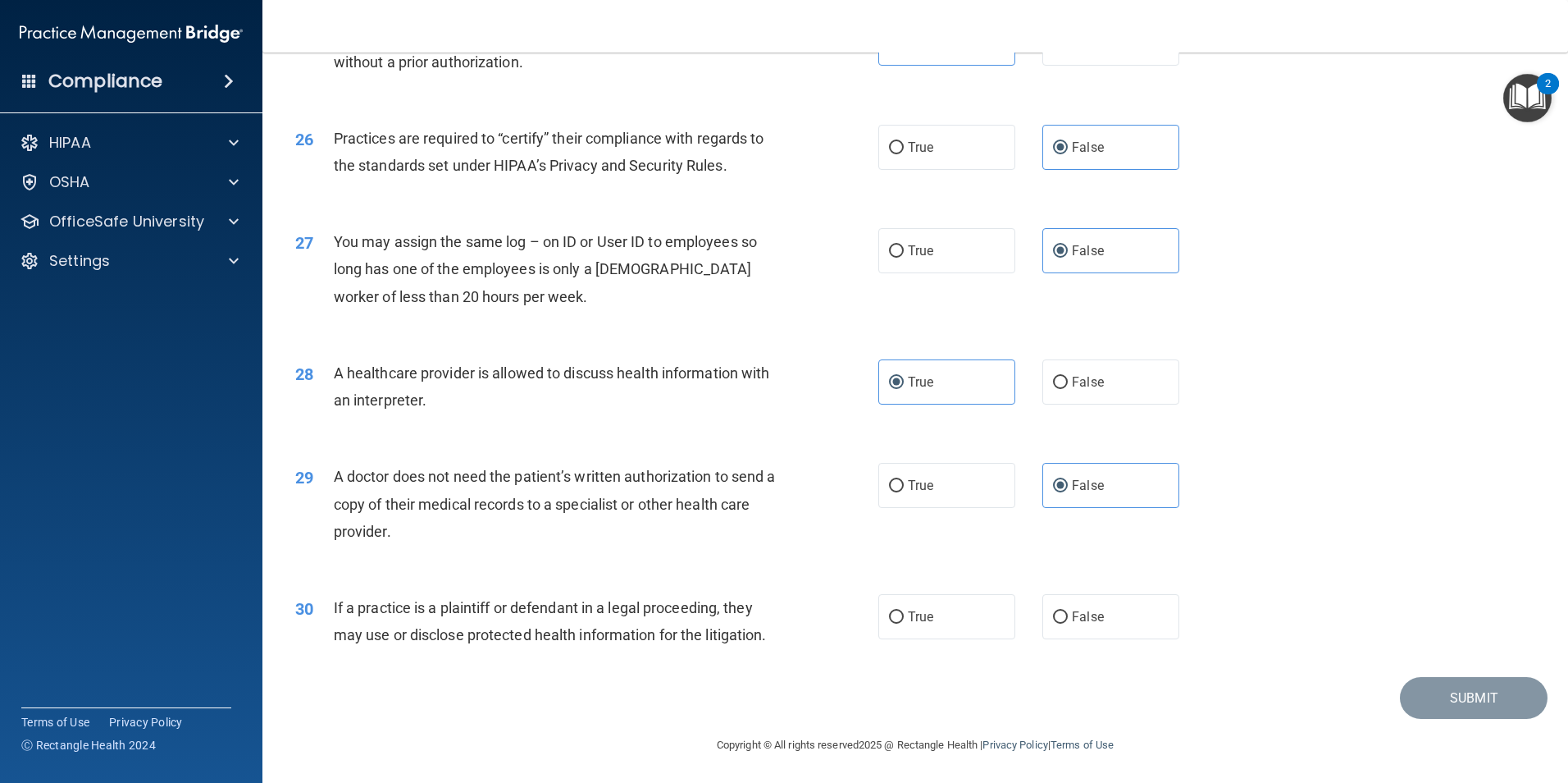
scroll to position [3036, 0]
click at [985, 629] on label "True" at bounding box center [946, 616] width 137 height 45
click at [904, 623] on input "True" at bounding box center [896, 617] width 15 height 13
radio input "true"
click at [1433, 706] on button "Submit" at bounding box center [1473, 697] width 147 height 42
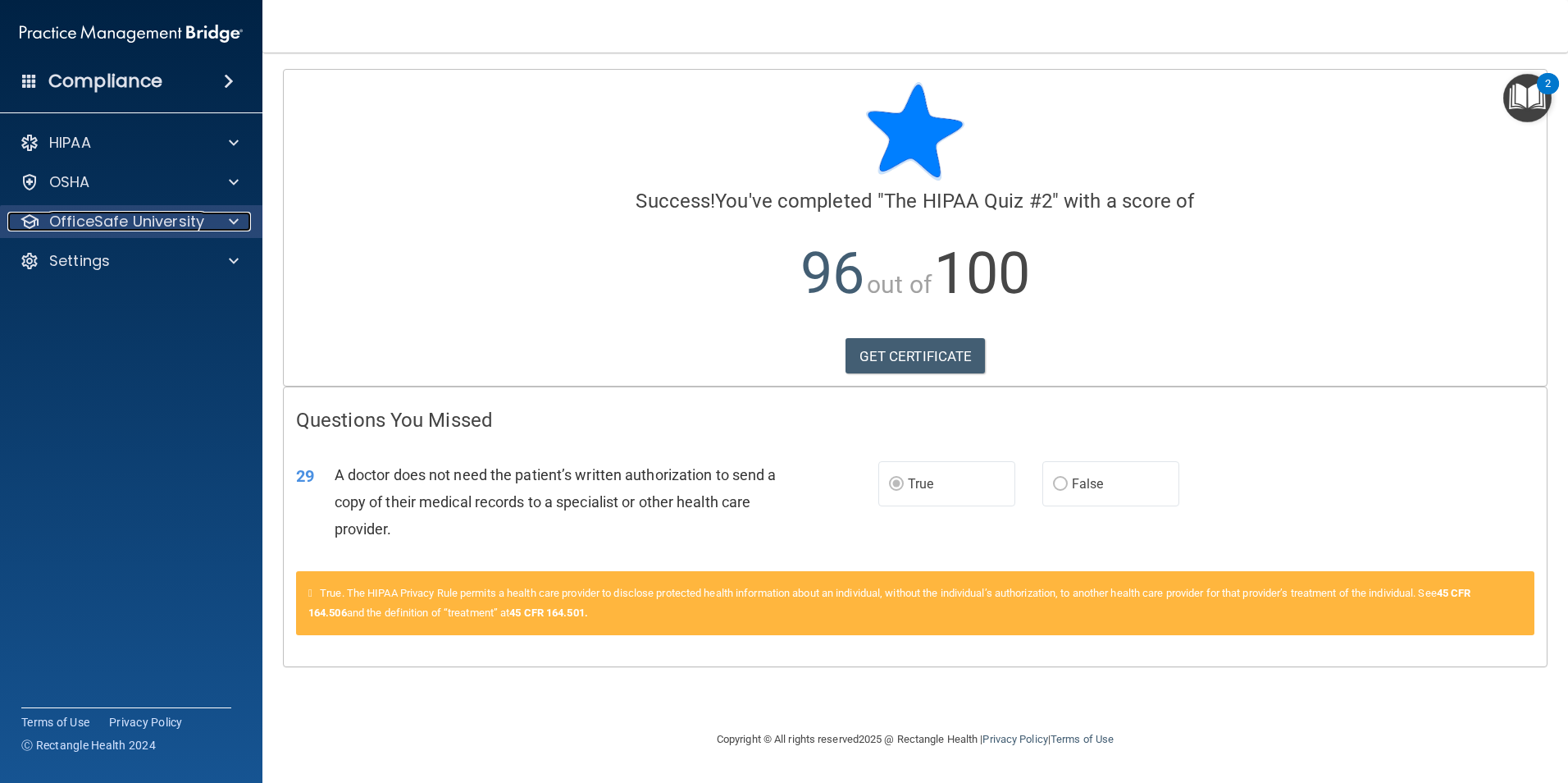
click at [132, 221] on p "OfficeSafe University" at bounding box center [126, 222] width 155 height 20
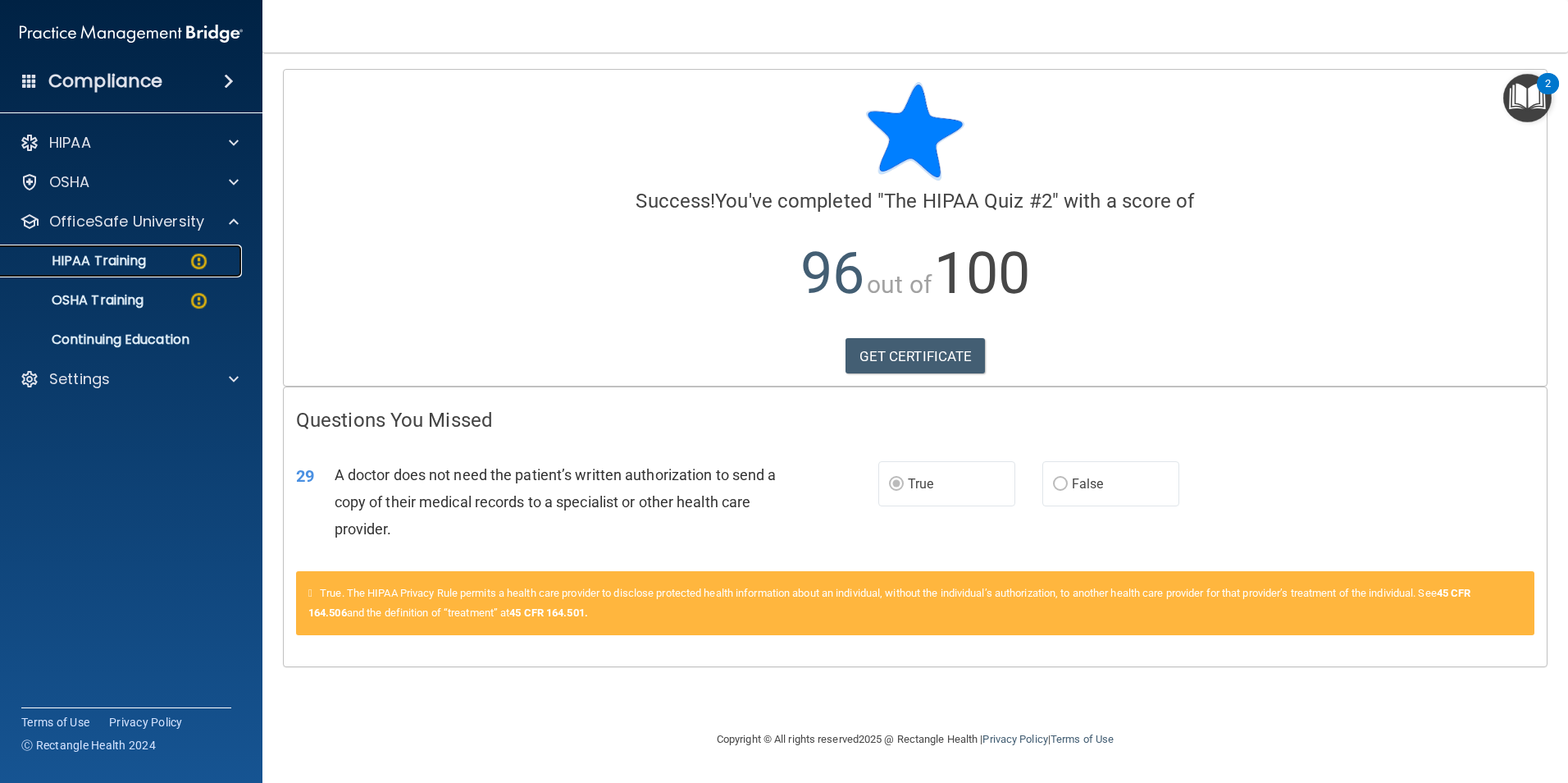
click at [123, 261] on p "HIPAA Training" at bounding box center [78, 261] width 135 height 16
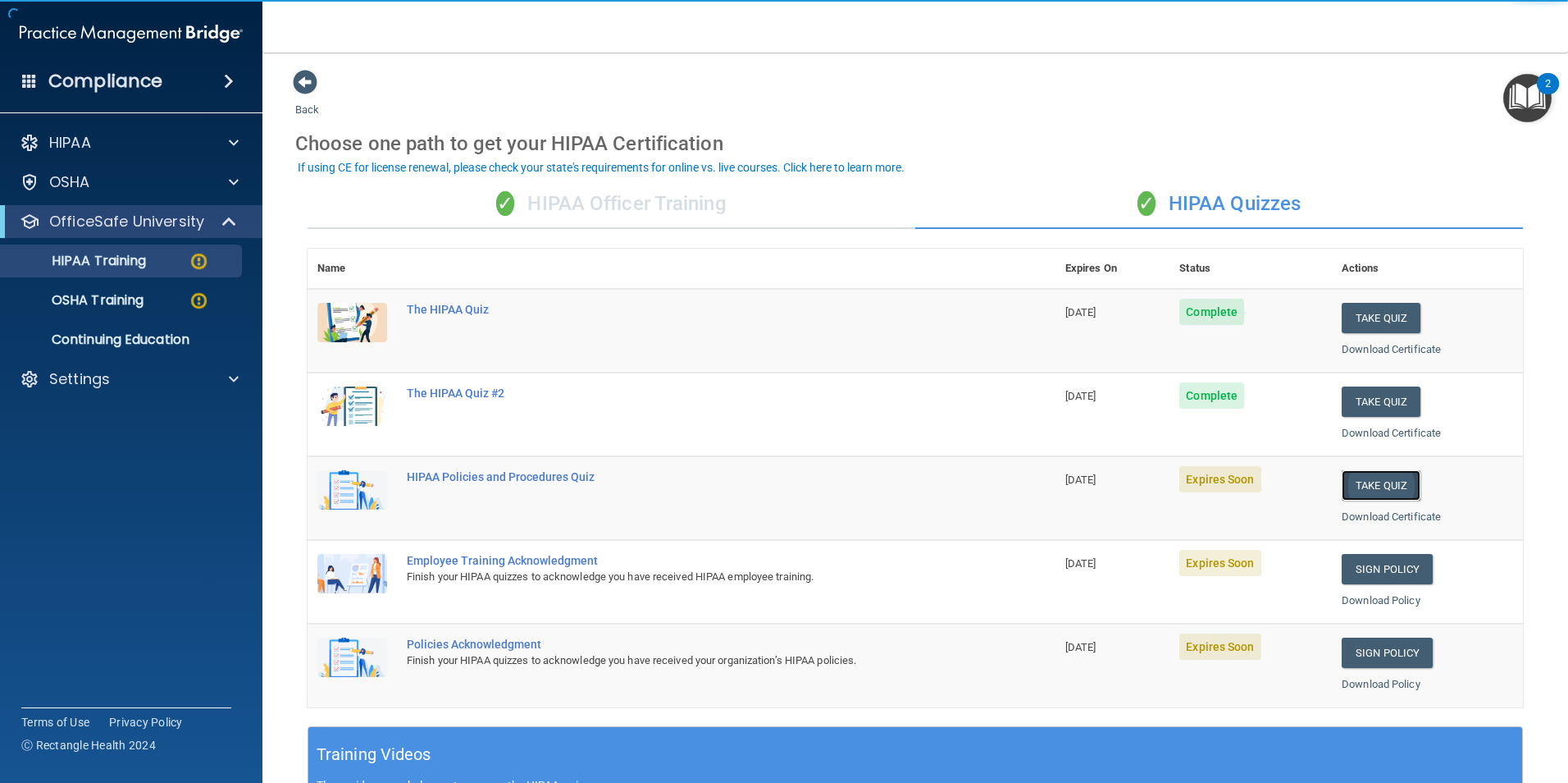
click at [1375, 483] on button "Take Quiz" at bounding box center [1381, 485] width 79 height 30
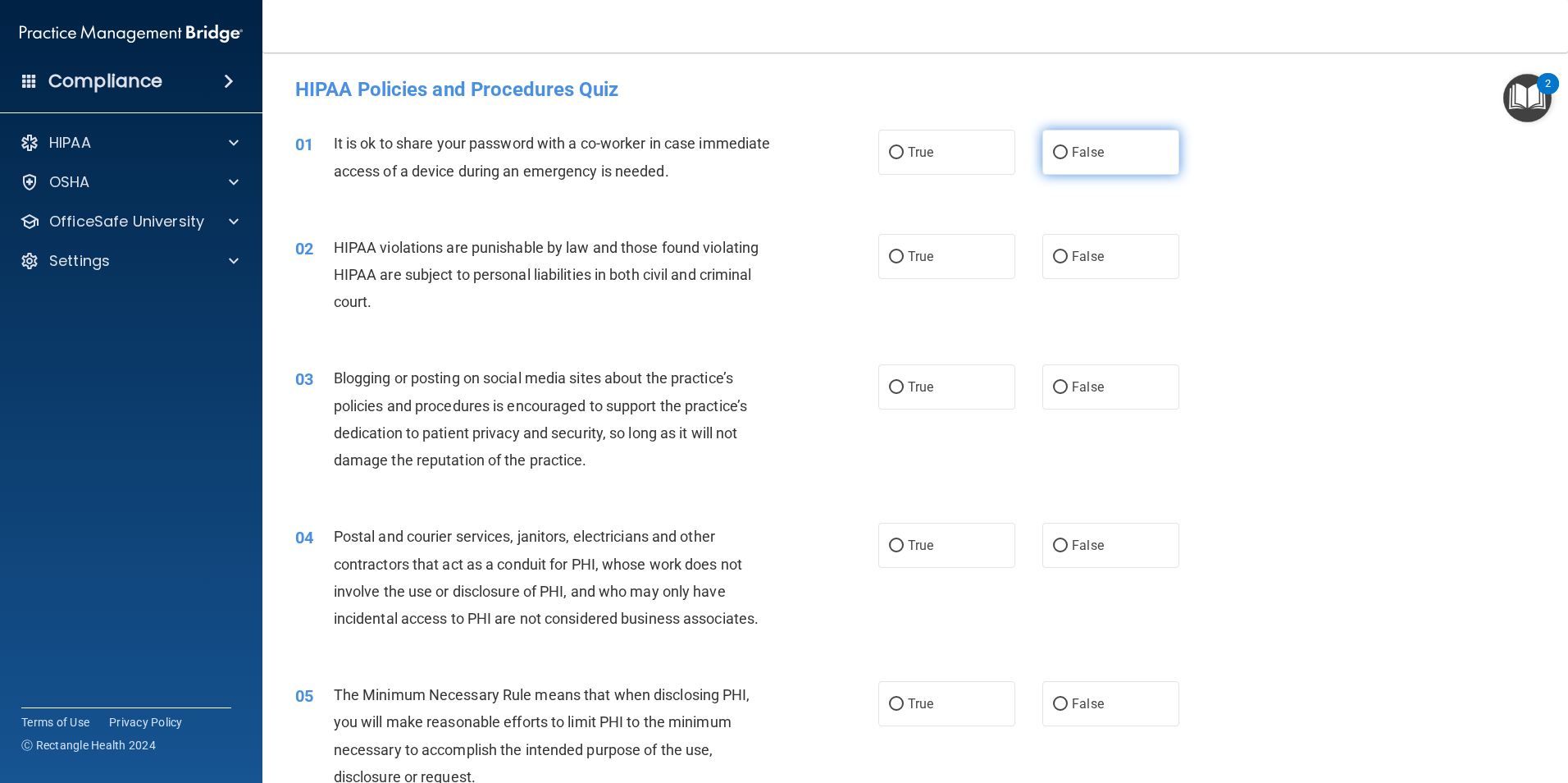
click at [1116, 165] on label "False" at bounding box center [1111, 153] width 137 height 45
click at [1068, 159] on input "False" at bounding box center [1060, 153] width 15 height 13
radio input "true"
drag, startPoint x: 961, startPoint y: 252, endPoint x: 1011, endPoint y: 286, distance: 60.5
click at [960, 253] on label "True" at bounding box center [946, 256] width 137 height 45
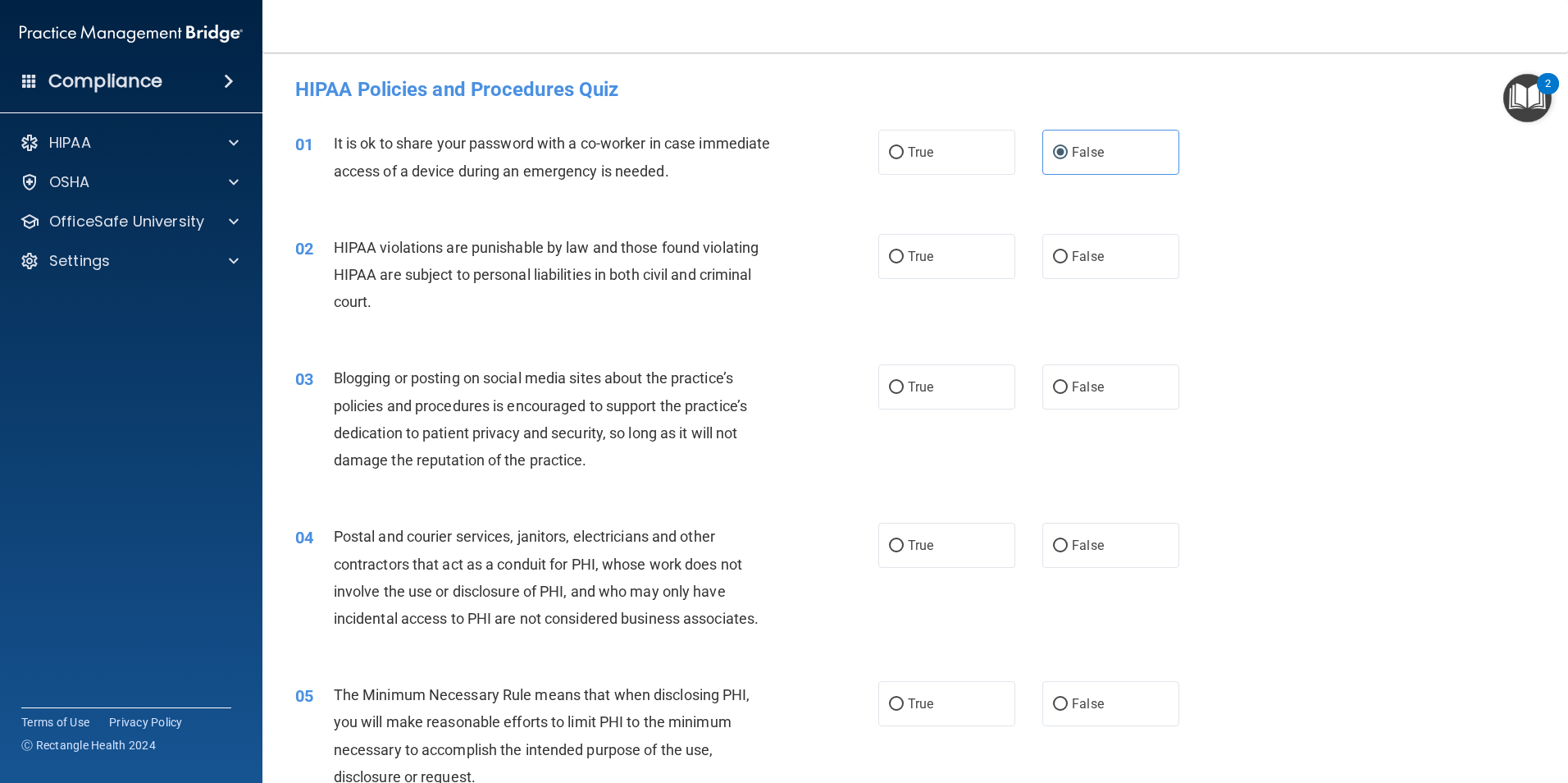
click at [904, 253] on input "True" at bounding box center [896, 257] width 15 height 13
radio input "true"
click at [1056, 390] on input "False" at bounding box center [1060, 388] width 15 height 13
radio input "true"
click at [954, 527] on label "True" at bounding box center [946, 546] width 137 height 45
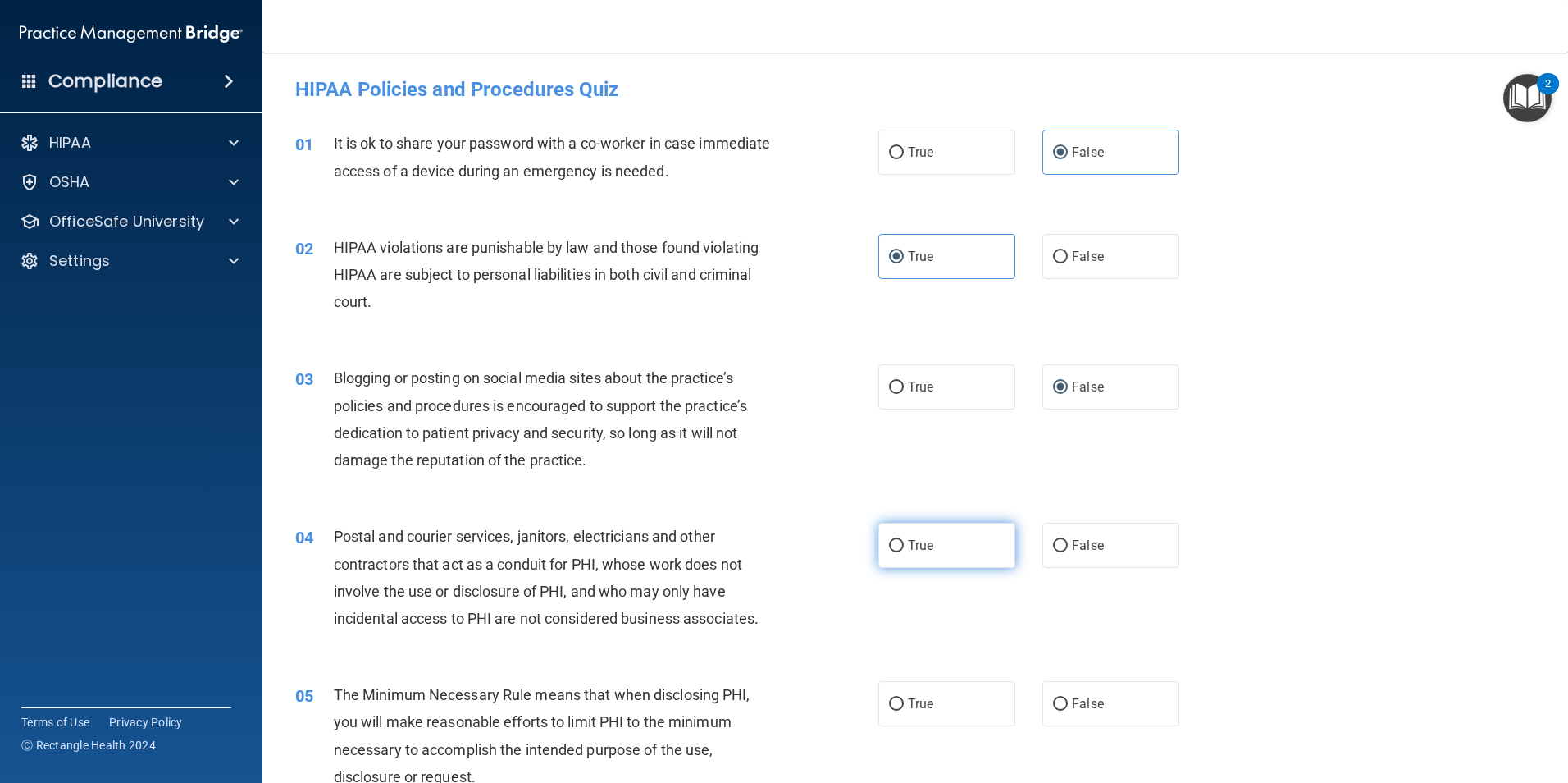
click at [904, 540] on input "True" at bounding box center [896, 547] width 15 height 13
radio input "true"
click at [954, 688] on label "True" at bounding box center [946, 704] width 137 height 45
click at [904, 698] on input "True" at bounding box center [896, 705] width 15 height 13
radio input "true"
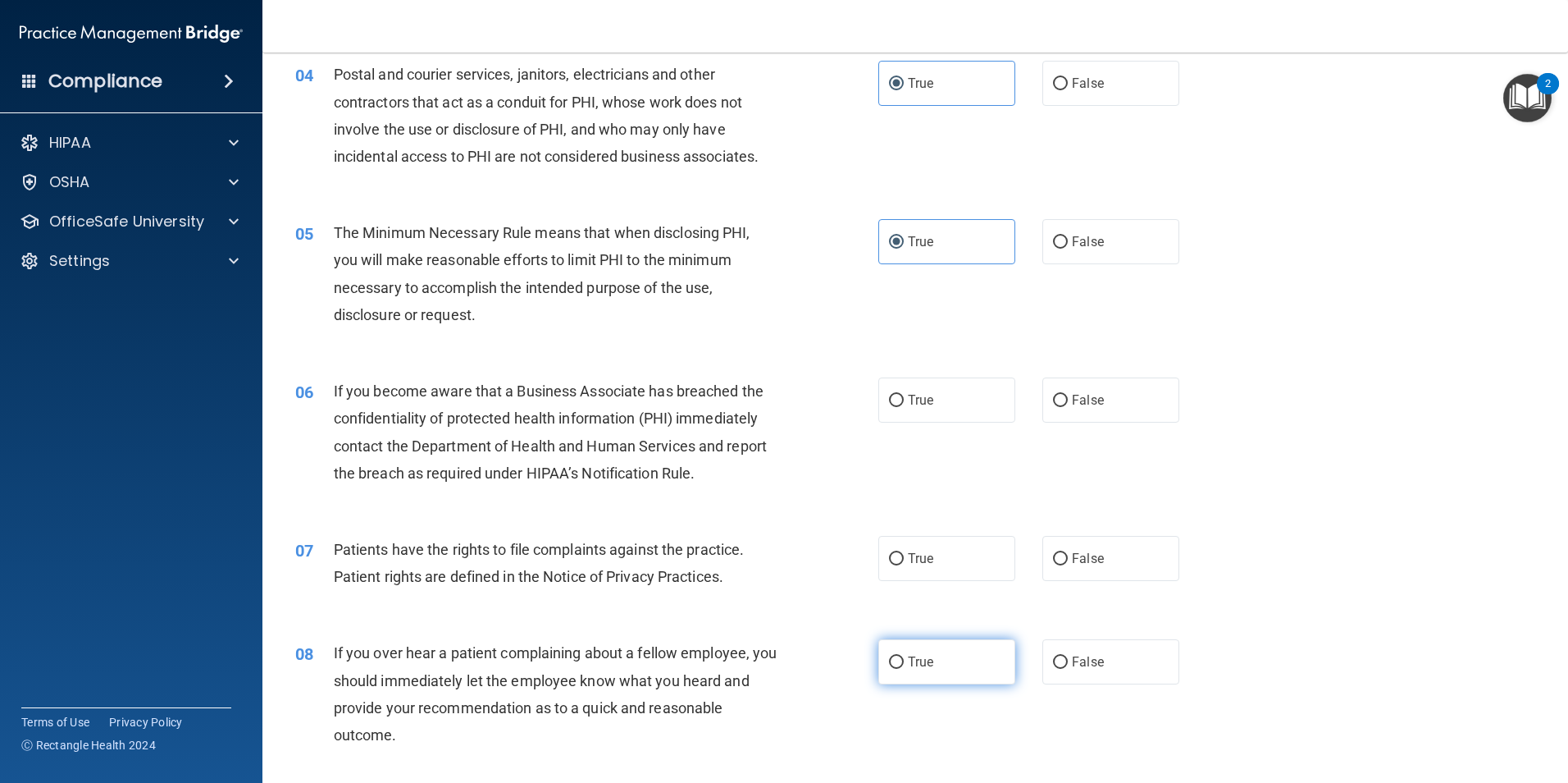
scroll to position [575, 0]
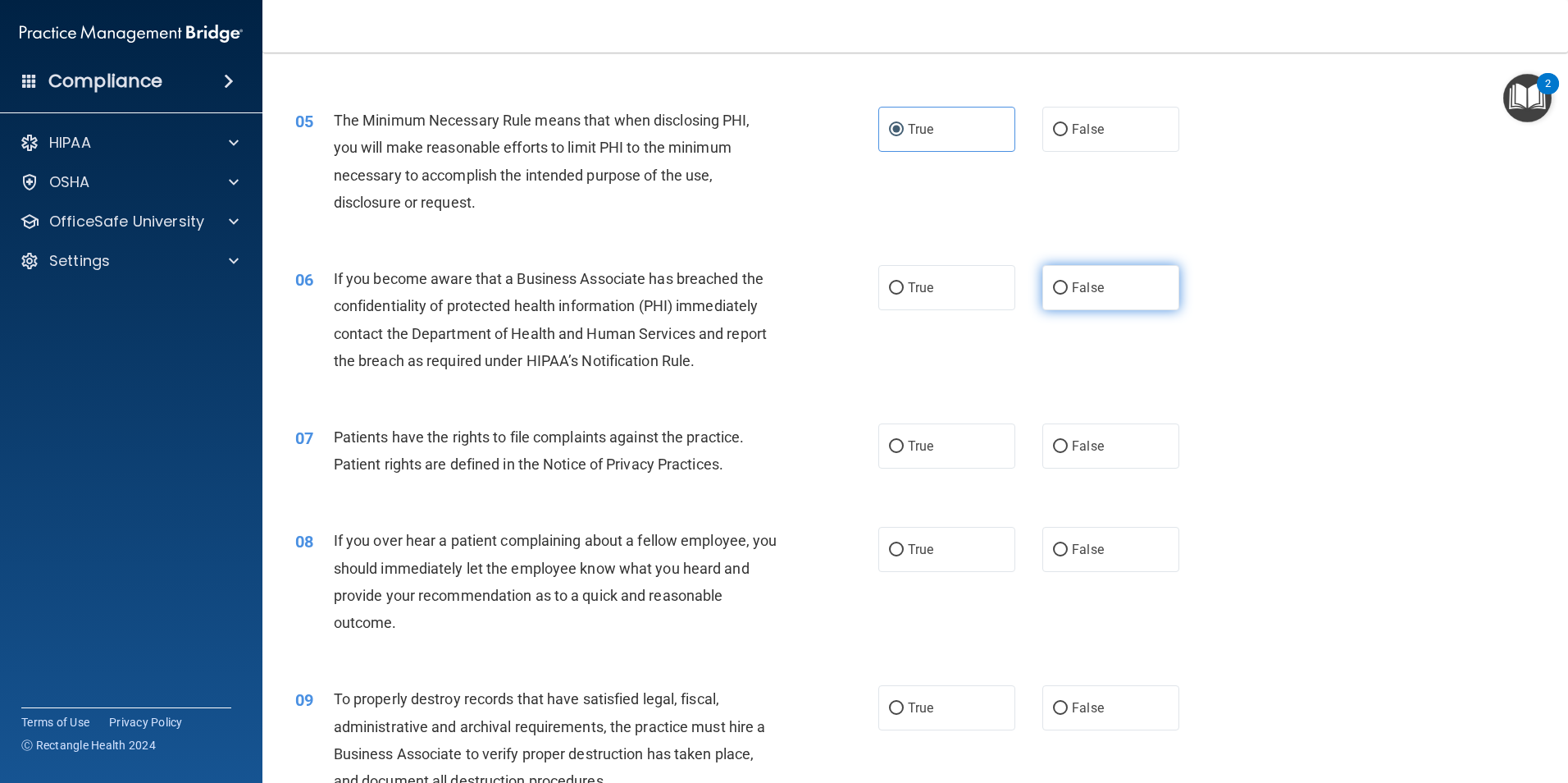
click at [1138, 303] on label "False" at bounding box center [1111, 287] width 137 height 45
click at [1068, 295] on input "False" at bounding box center [1060, 288] width 15 height 13
radio input "true"
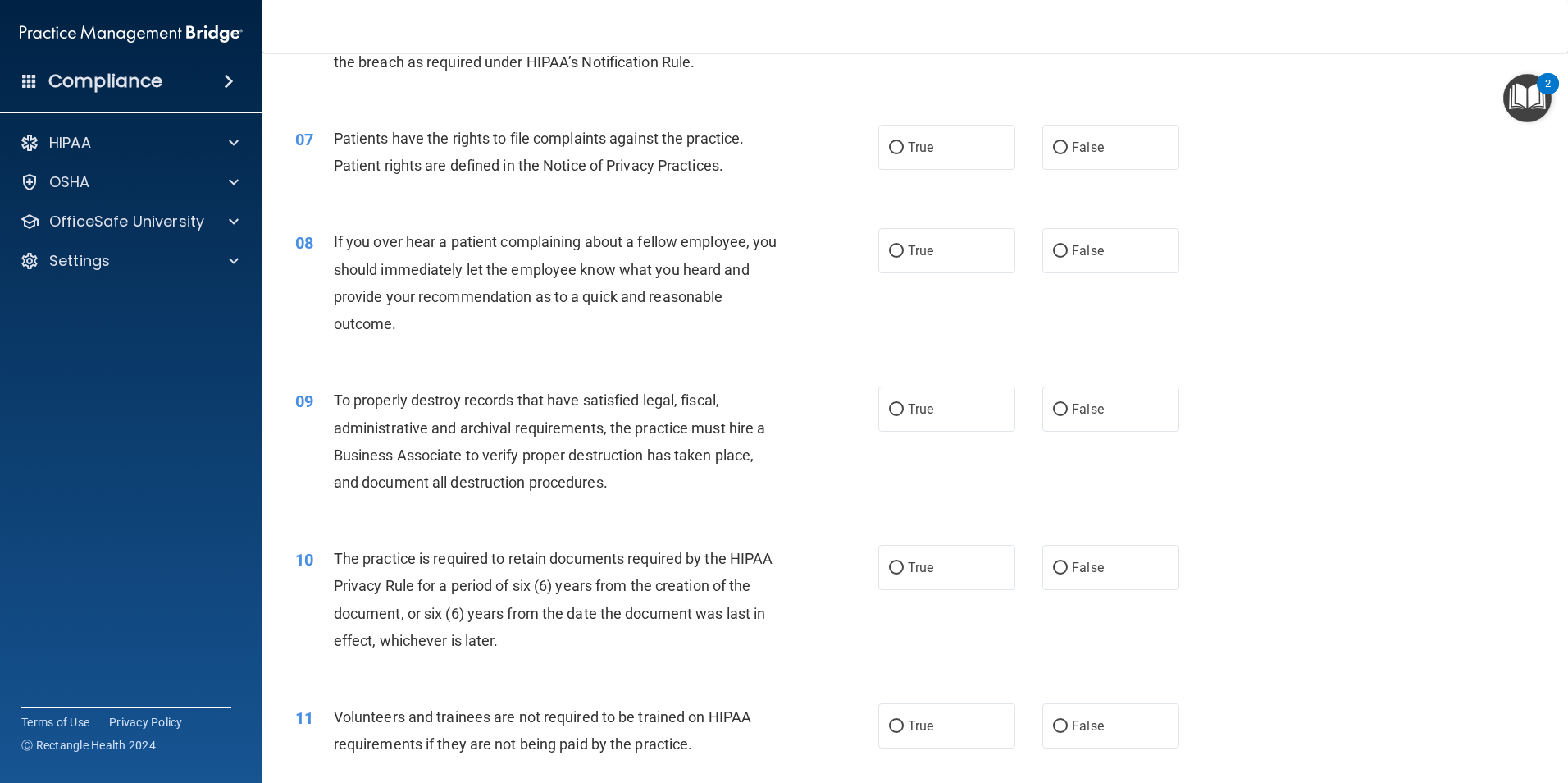
scroll to position [902, 0]
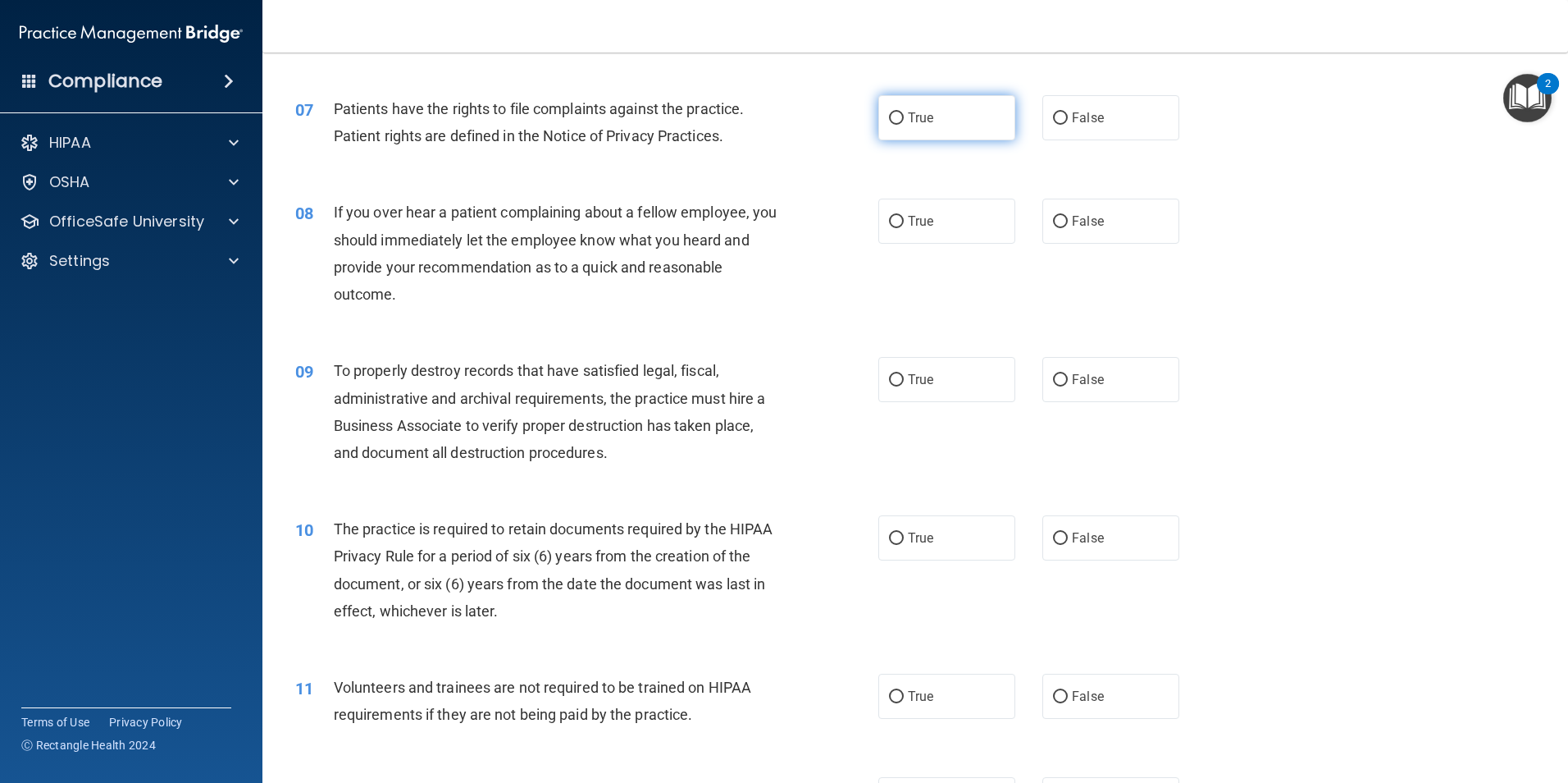
click at [955, 138] on label "True" at bounding box center [946, 118] width 137 height 45
click at [904, 125] on input "True" at bounding box center [896, 119] width 15 height 13
radio input "true"
click at [1094, 231] on label "False" at bounding box center [1111, 221] width 137 height 45
click at [1068, 228] on input "False" at bounding box center [1060, 222] width 15 height 13
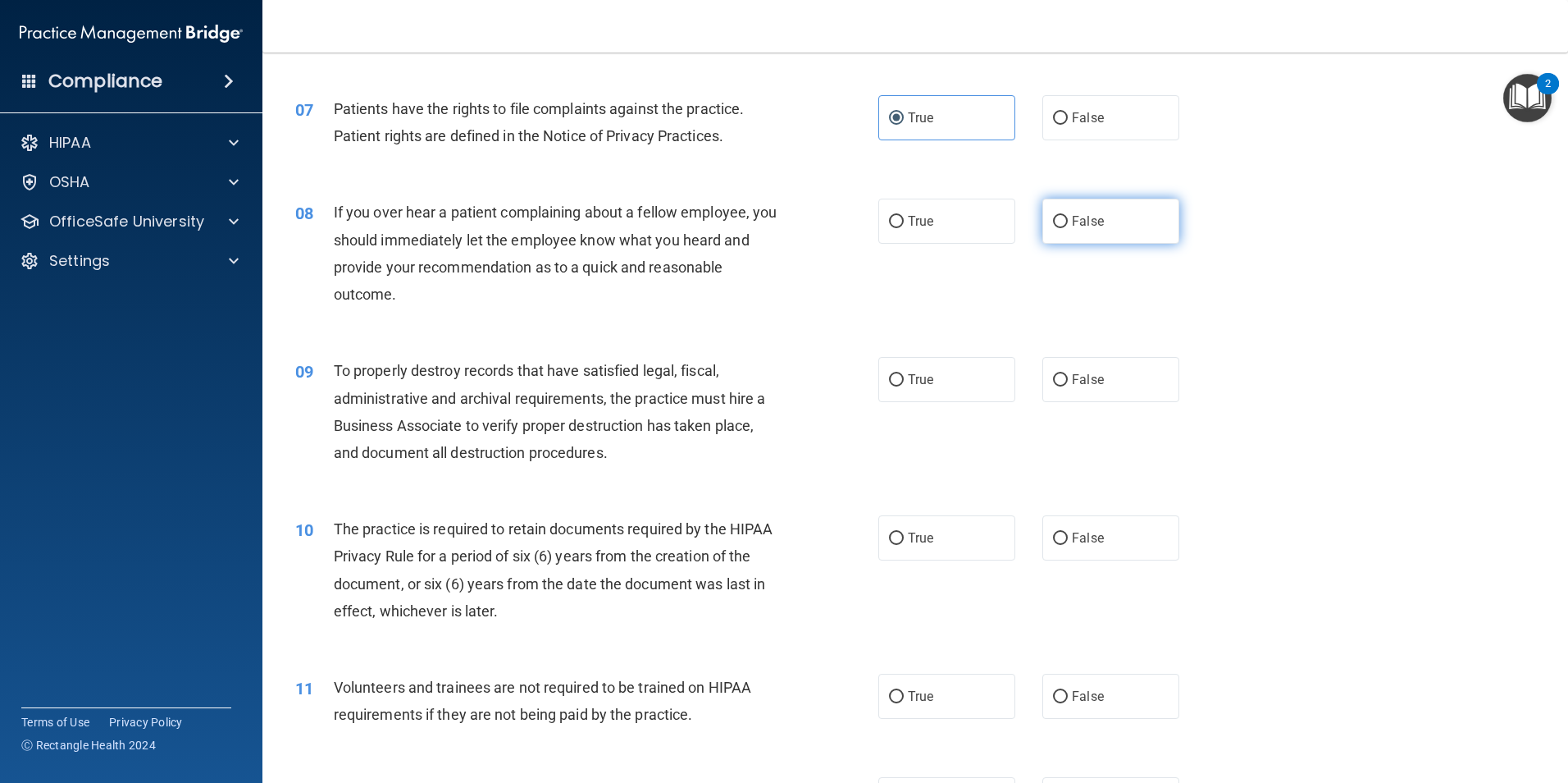
radio input "true"
click at [1120, 379] on label "False" at bounding box center [1111, 379] width 137 height 45
click at [1068, 379] on input "False" at bounding box center [1060, 380] width 15 height 13
radio input "true"
click at [976, 541] on label "True" at bounding box center [946, 538] width 137 height 45
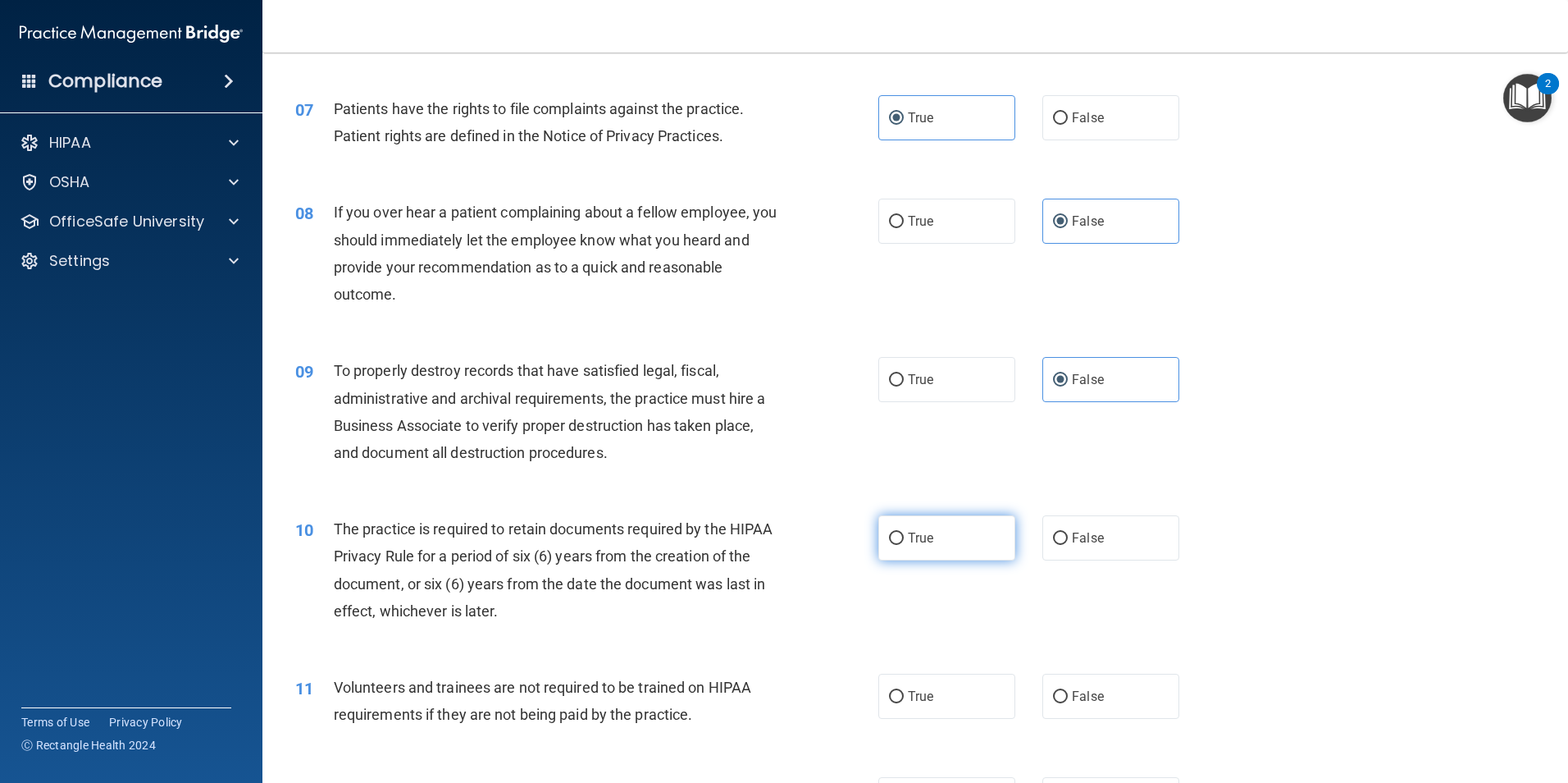
click at [904, 541] on input "True" at bounding box center [896, 539] width 15 height 13
radio input "true"
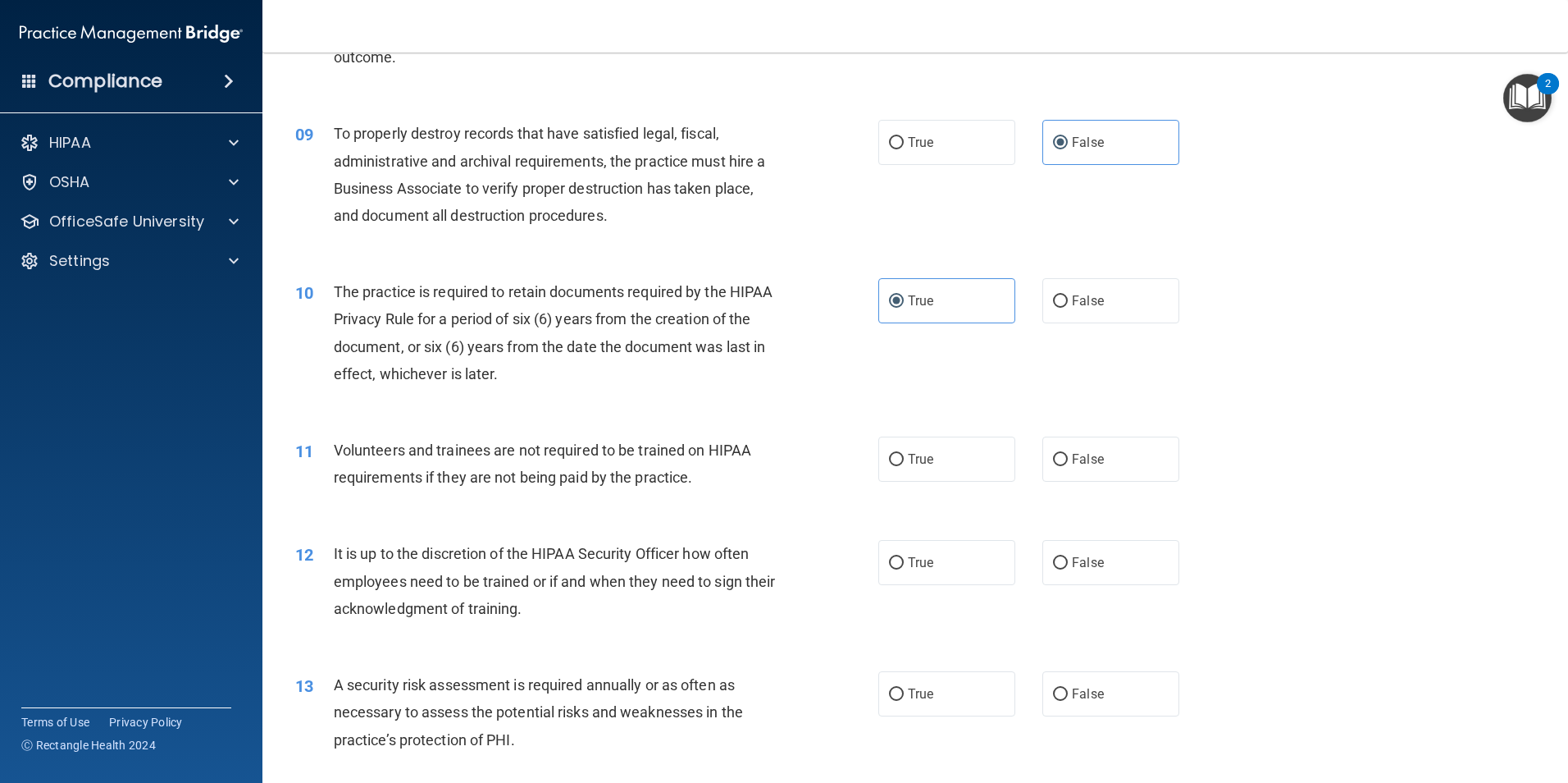
scroll to position [1149, 0]
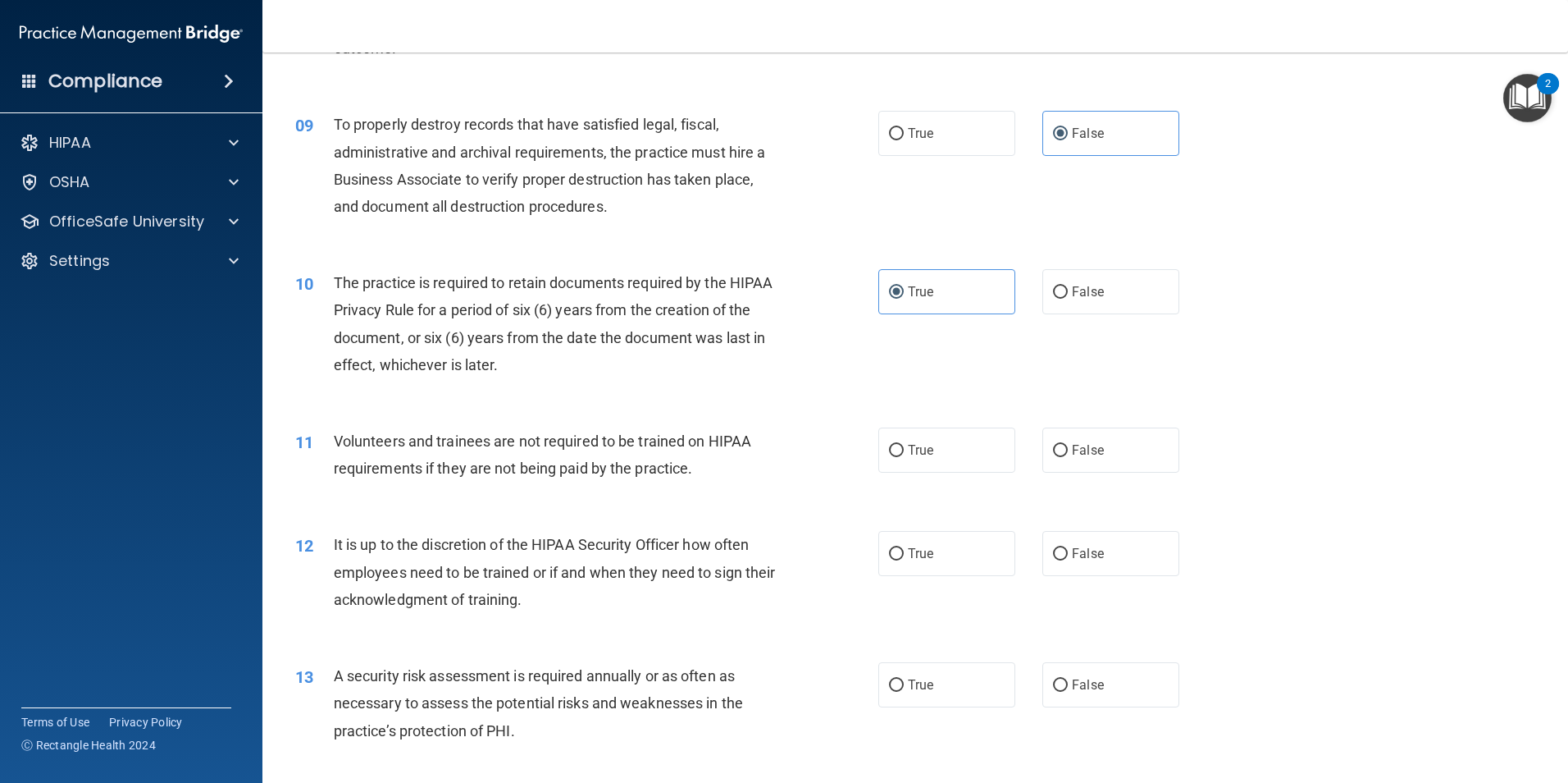
drag, startPoint x: 1136, startPoint y: 460, endPoint x: 1137, endPoint y: 488, distance: 28.0
click at [1136, 459] on label "False" at bounding box center [1111, 450] width 137 height 45
click at [1068, 457] on input "False" at bounding box center [1060, 451] width 15 height 13
radio input "true"
click at [1134, 553] on label "False" at bounding box center [1111, 554] width 137 height 45
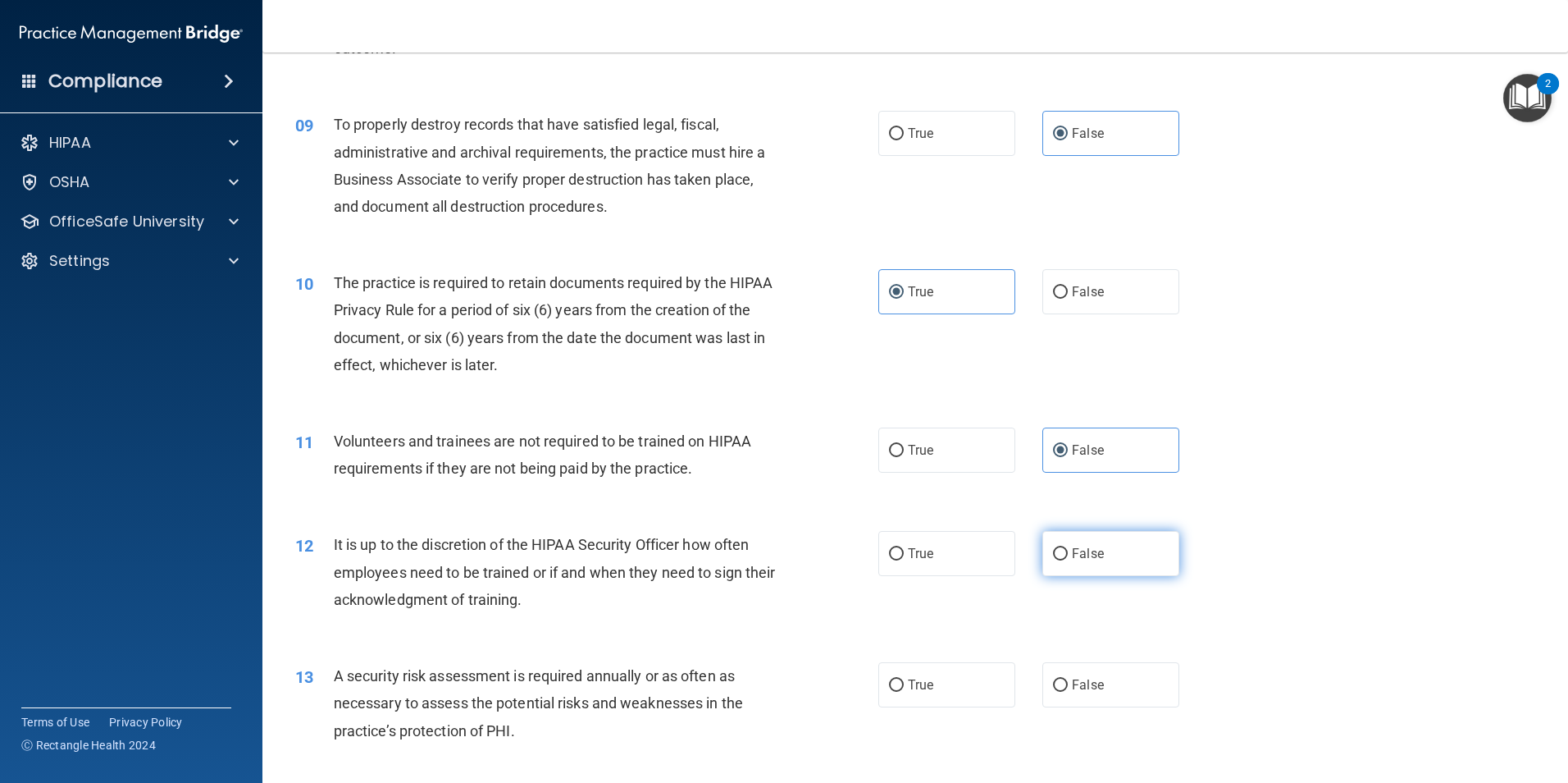
click at [1068, 553] on input "False" at bounding box center [1060, 555] width 15 height 13
radio input "true"
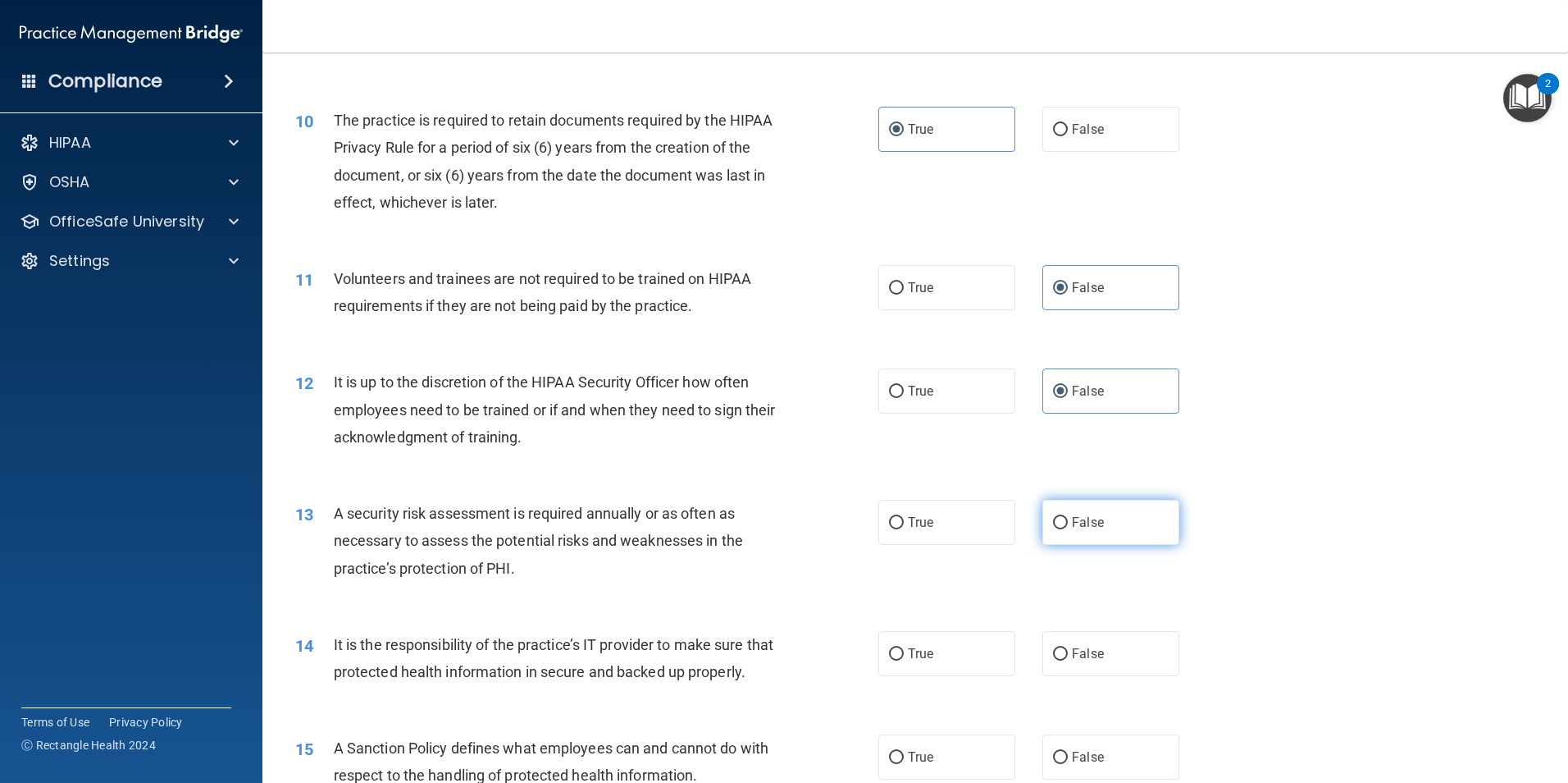
scroll to position [1313, 0]
click at [984, 533] on label "True" at bounding box center [946, 521] width 137 height 45
click at [904, 527] on input "True" at bounding box center [896, 522] width 15 height 13
radio input "true"
click at [1102, 663] on label "False" at bounding box center [1111, 652] width 137 height 45
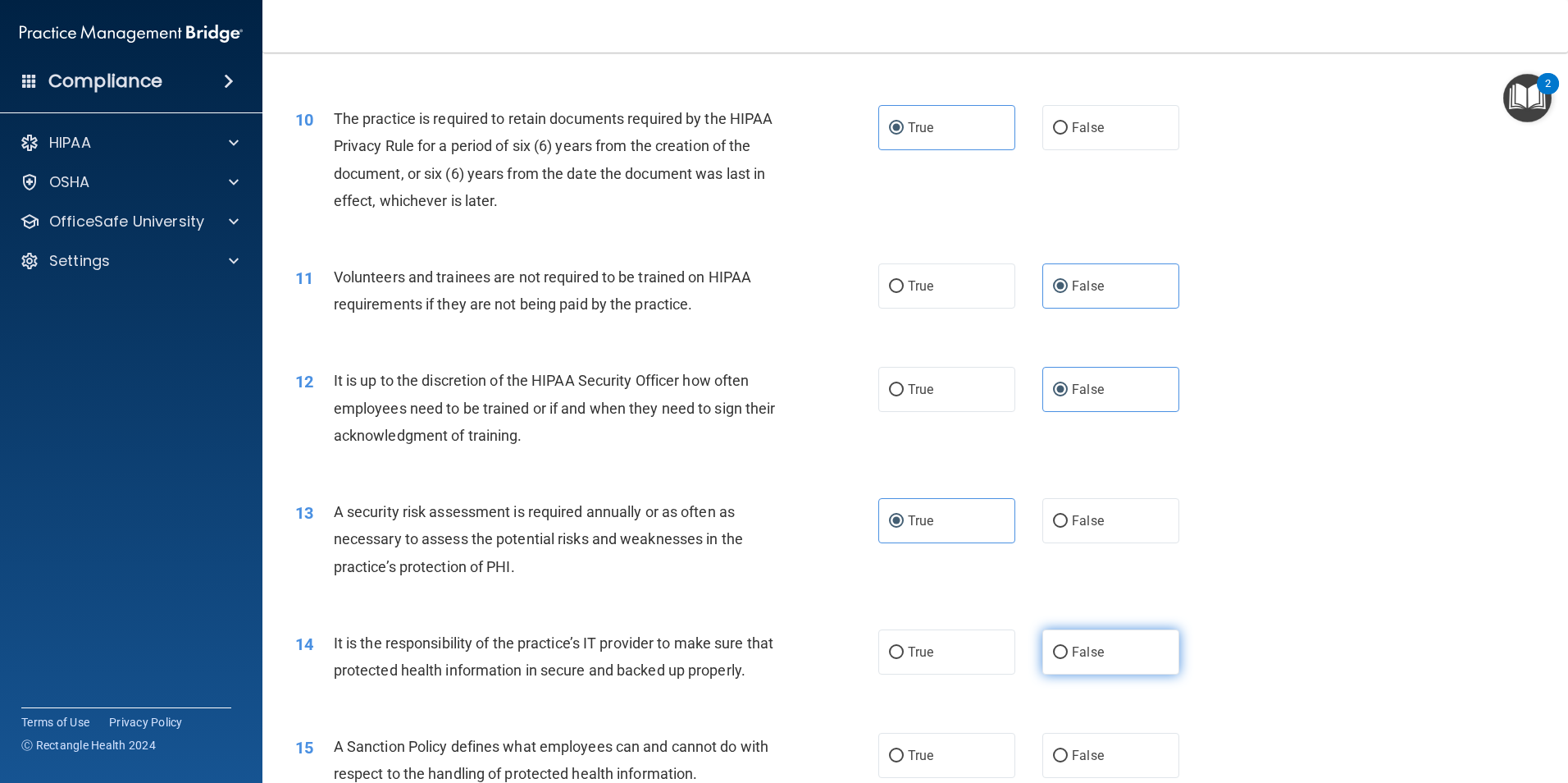
click at [1068, 658] on input "False" at bounding box center [1060, 653] width 15 height 13
radio input "true"
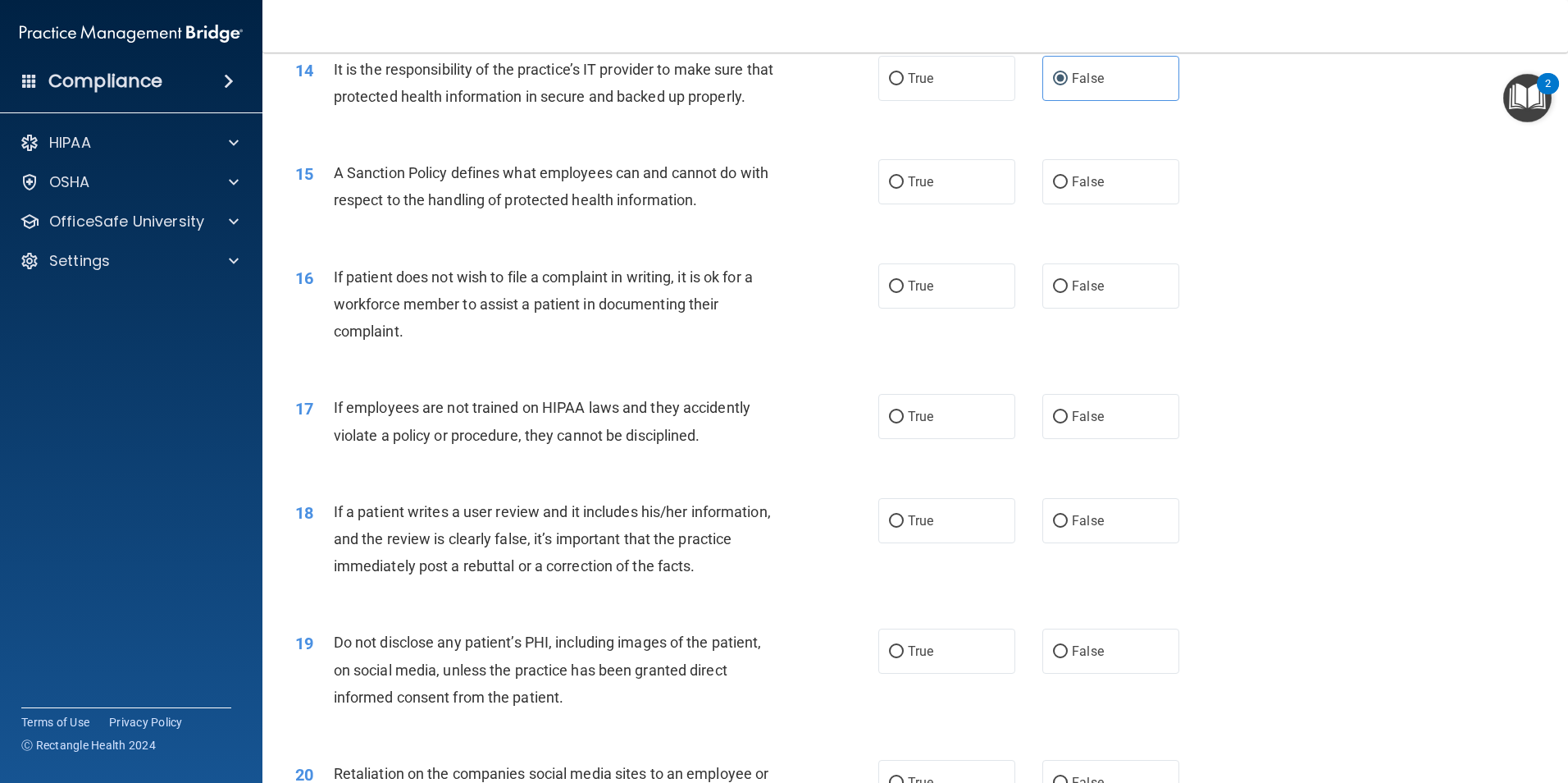
scroll to position [1887, 0]
click at [1114, 204] on label "False" at bounding box center [1111, 181] width 137 height 45
click at [1068, 188] on input "False" at bounding box center [1060, 182] width 15 height 13
radio input "true"
click at [913, 307] on label "True" at bounding box center [946, 286] width 137 height 45
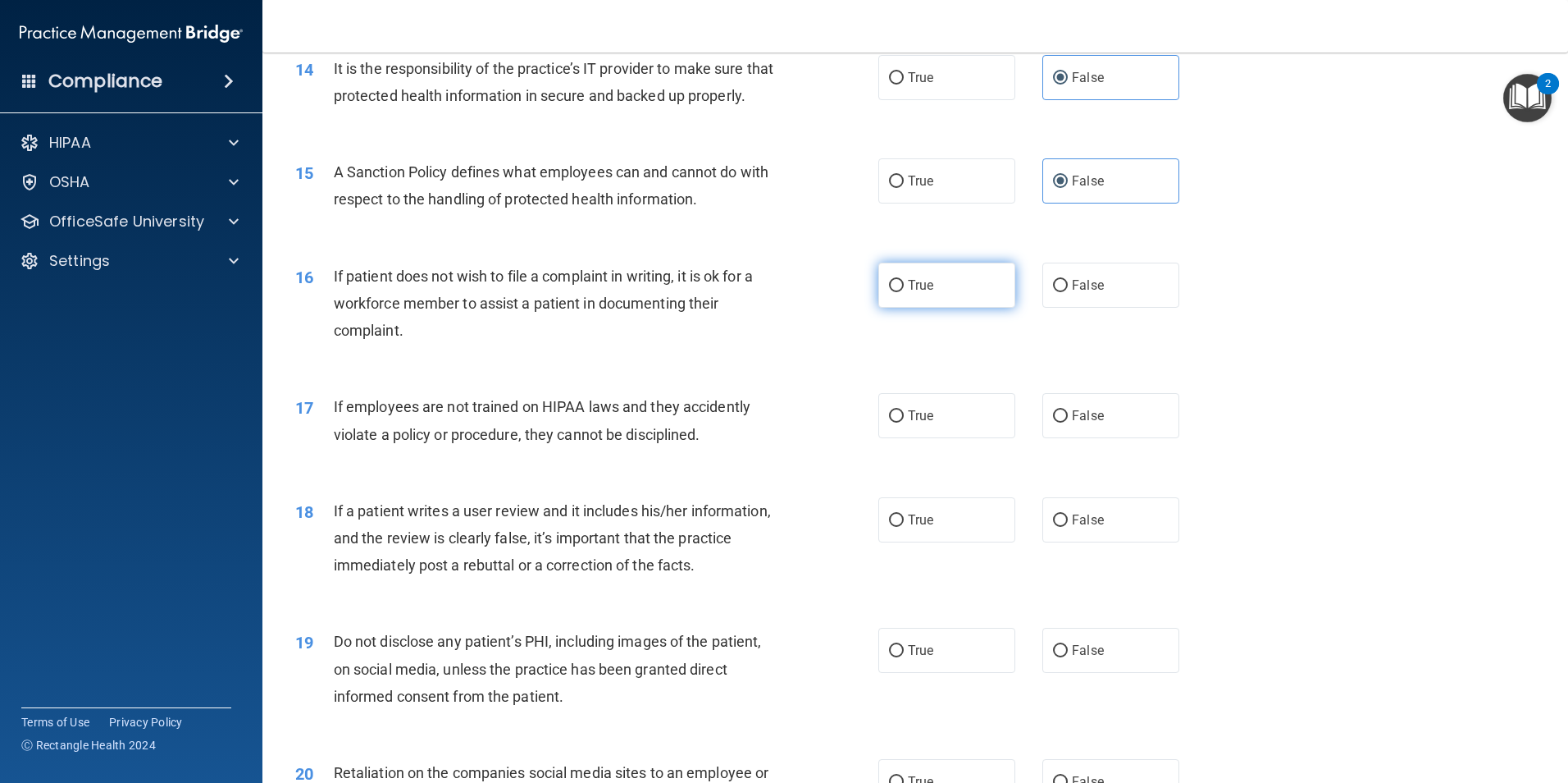
click at [904, 292] on input "True" at bounding box center [896, 286] width 15 height 13
radio input "true"
click at [1108, 438] on label "False" at bounding box center [1111, 416] width 137 height 45
click at [1068, 423] on input "False" at bounding box center [1060, 417] width 15 height 13
radio input "true"
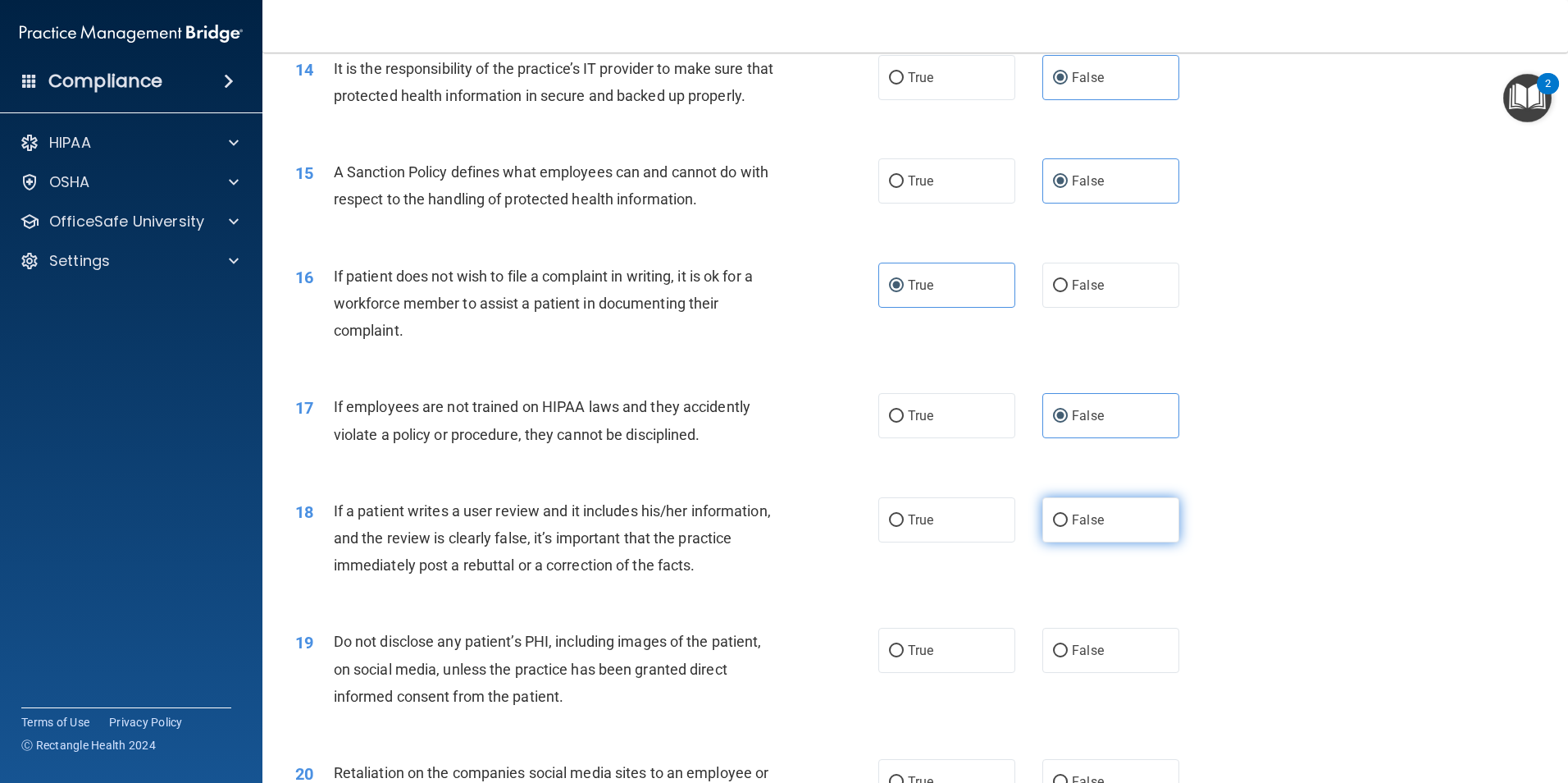
click at [1126, 542] on label "False" at bounding box center [1111, 520] width 137 height 45
click at [1068, 527] on input "False" at bounding box center [1060, 521] width 15 height 13
radio input "true"
drag, startPoint x: 966, startPoint y: 676, endPoint x: 980, endPoint y: 672, distance: 14.6
click at [967, 673] on label "True" at bounding box center [946, 650] width 137 height 45
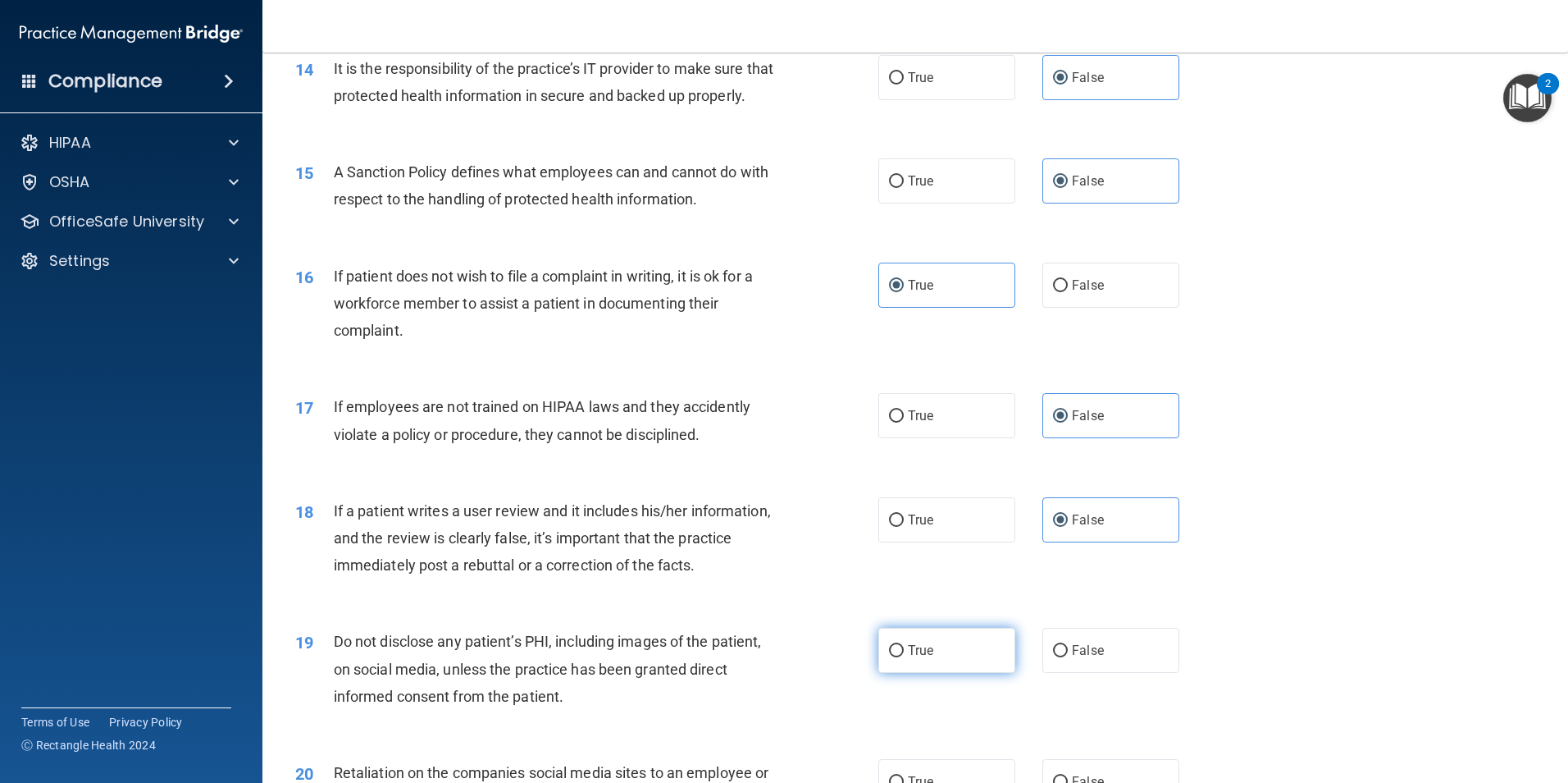
click at [904, 658] on input "True" at bounding box center [896, 651] width 15 height 13
radio input "true"
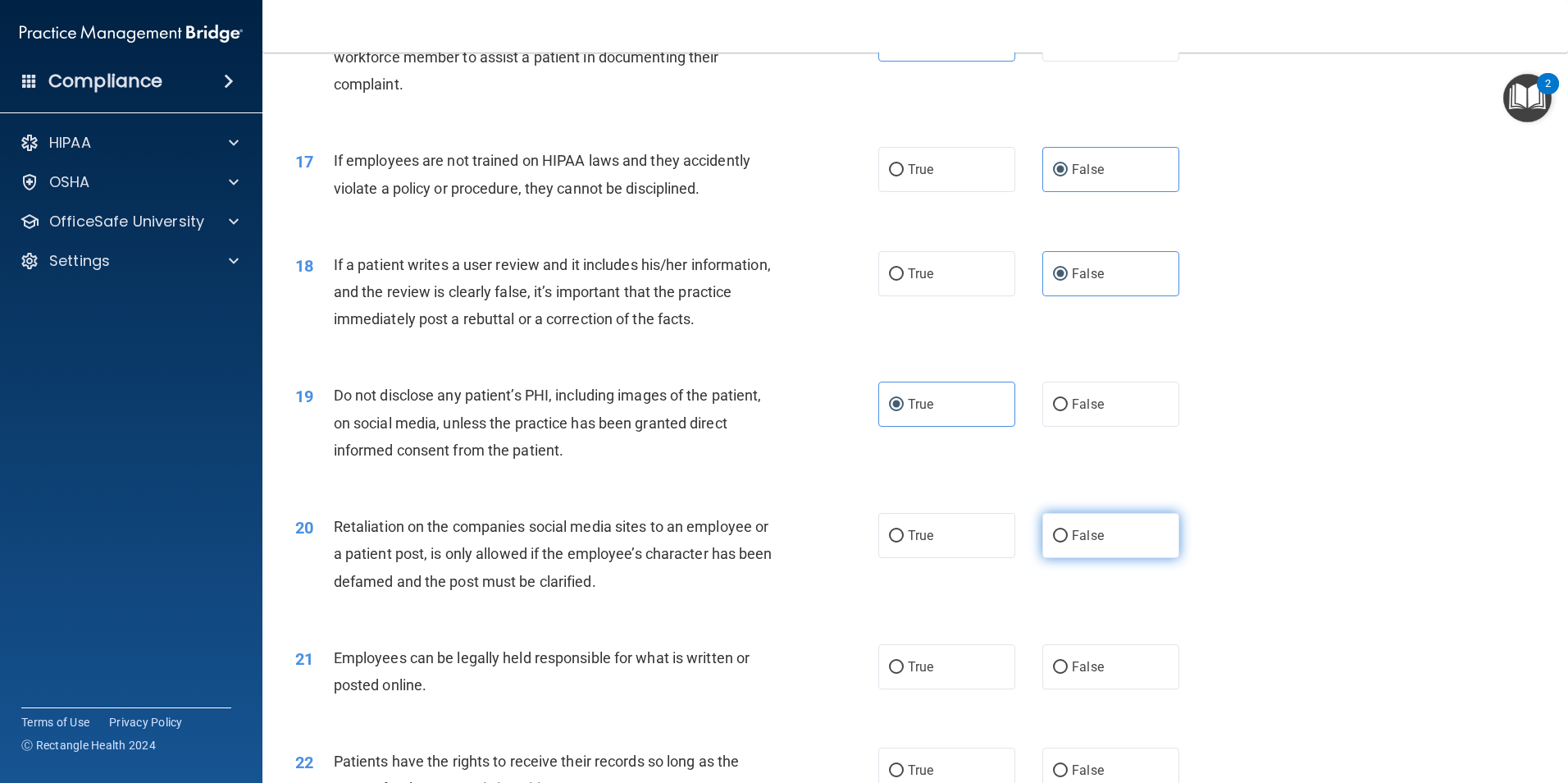
click at [1078, 543] on span "False" at bounding box center [1087, 535] width 32 height 15
click at [1068, 542] on input "False" at bounding box center [1060, 537] width 15 height 13
radio input "true"
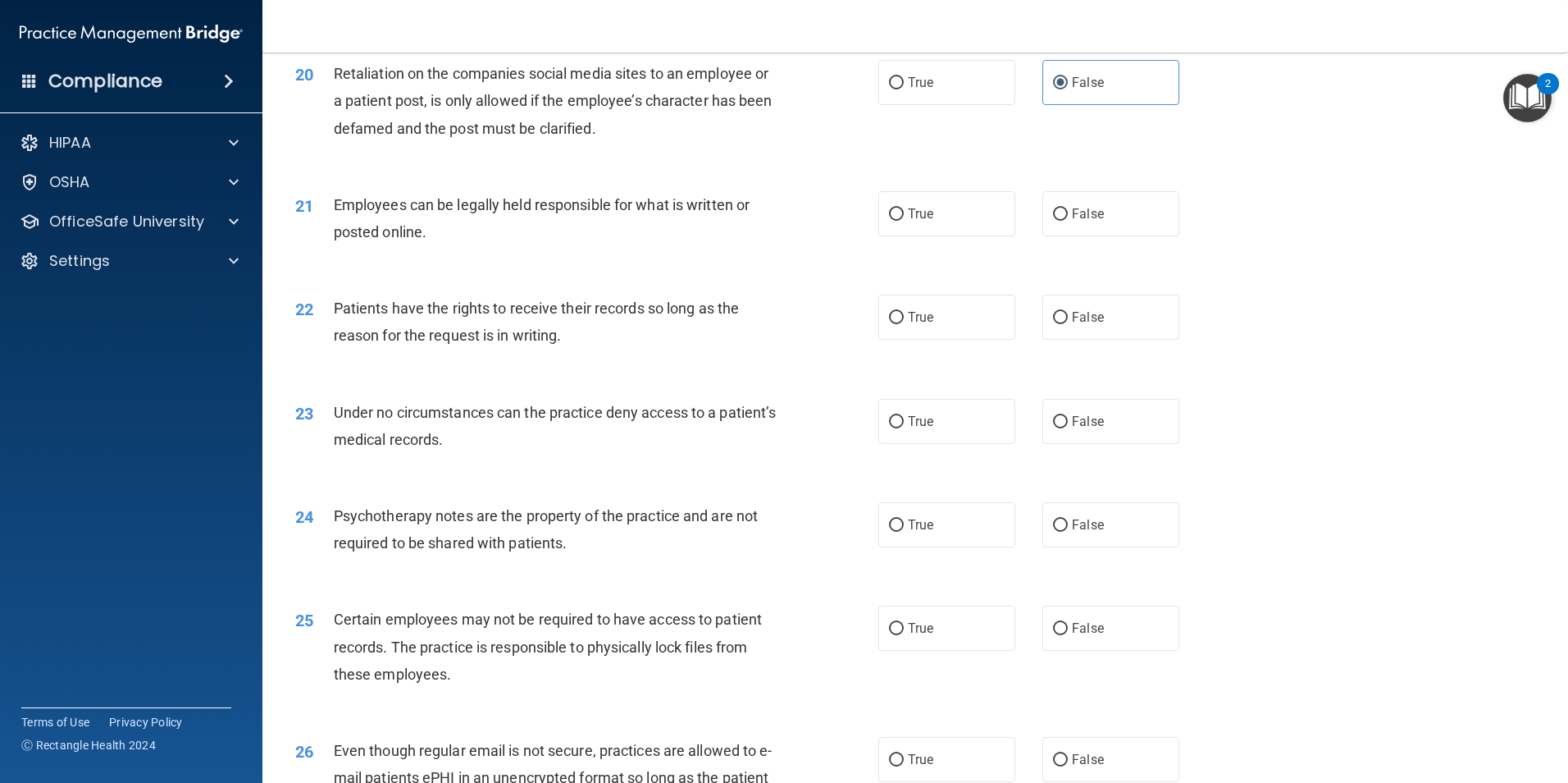
scroll to position [2625, 0]
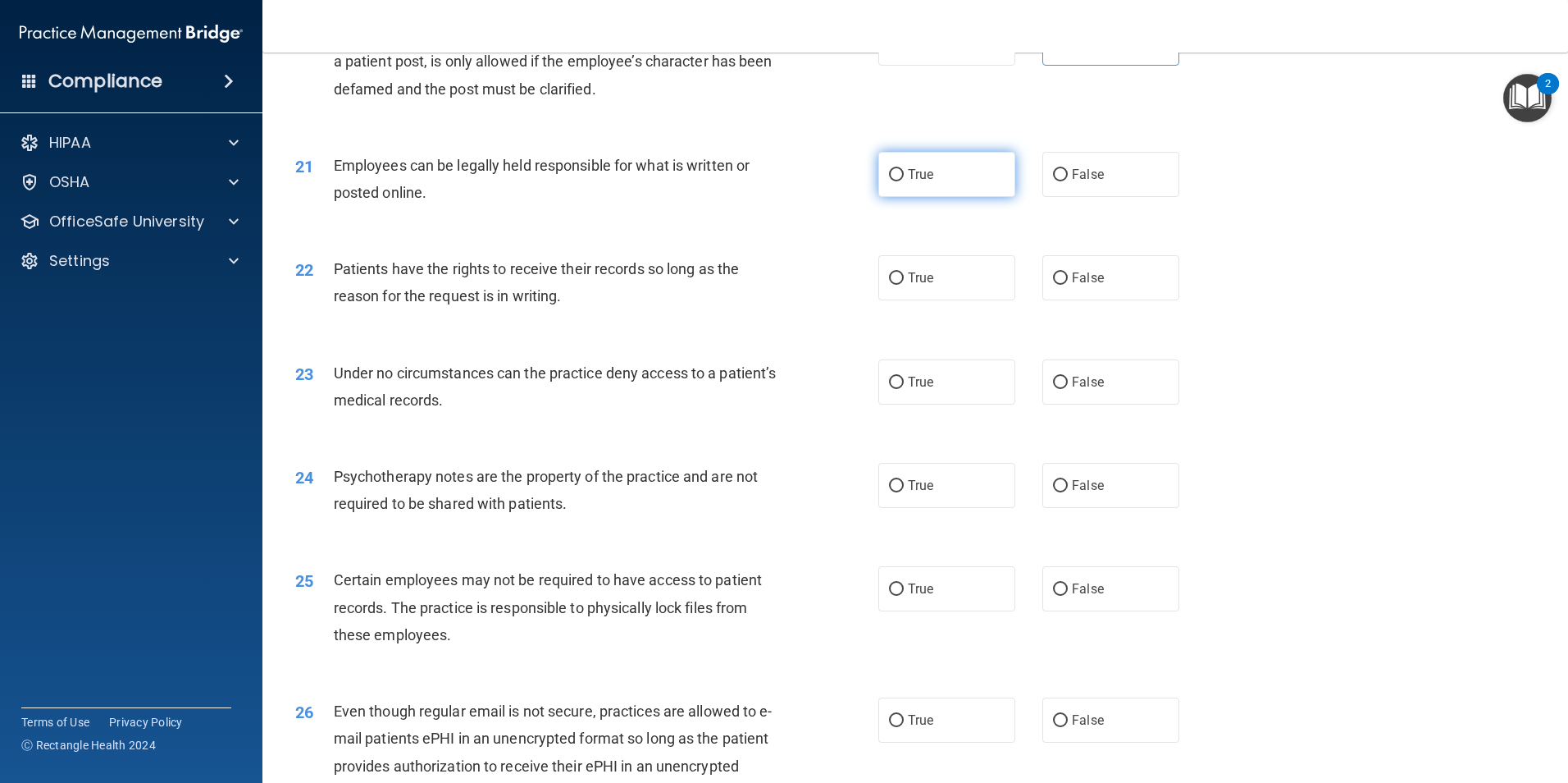
click at [935, 188] on label "True" at bounding box center [946, 175] width 137 height 45
click at [904, 181] on input "True" at bounding box center [896, 176] width 15 height 13
radio input "true"
click at [1122, 300] on label "False" at bounding box center [1111, 278] width 137 height 45
click at [1068, 285] on input "False" at bounding box center [1060, 279] width 15 height 13
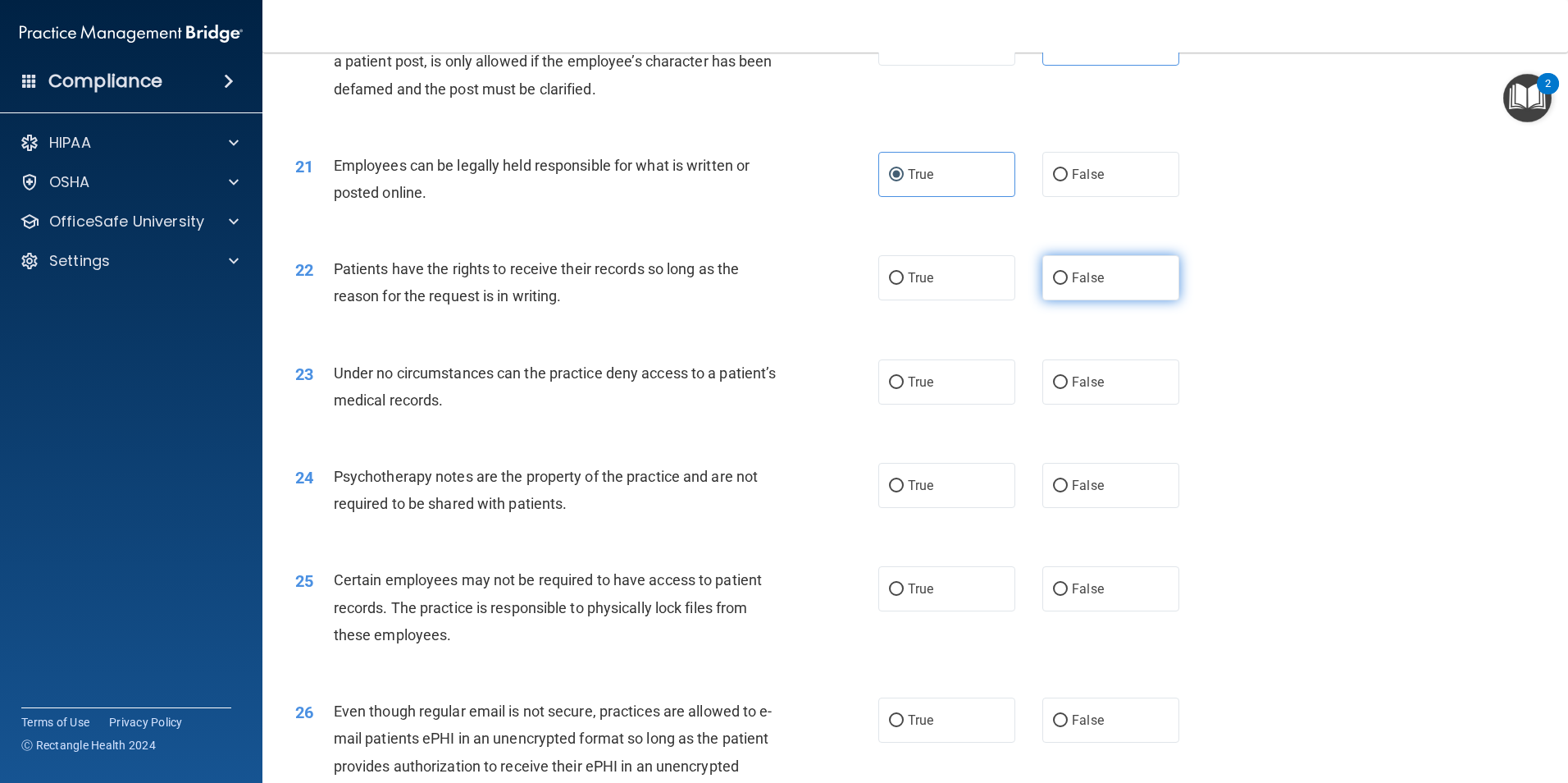
radio input "true"
click at [1119, 405] on label "False" at bounding box center [1111, 382] width 137 height 45
click at [1068, 389] on input "False" at bounding box center [1060, 383] width 15 height 13
radio input "true"
click at [969, 507] on label "True" at bounding box center [946, 486] width 137 height 45
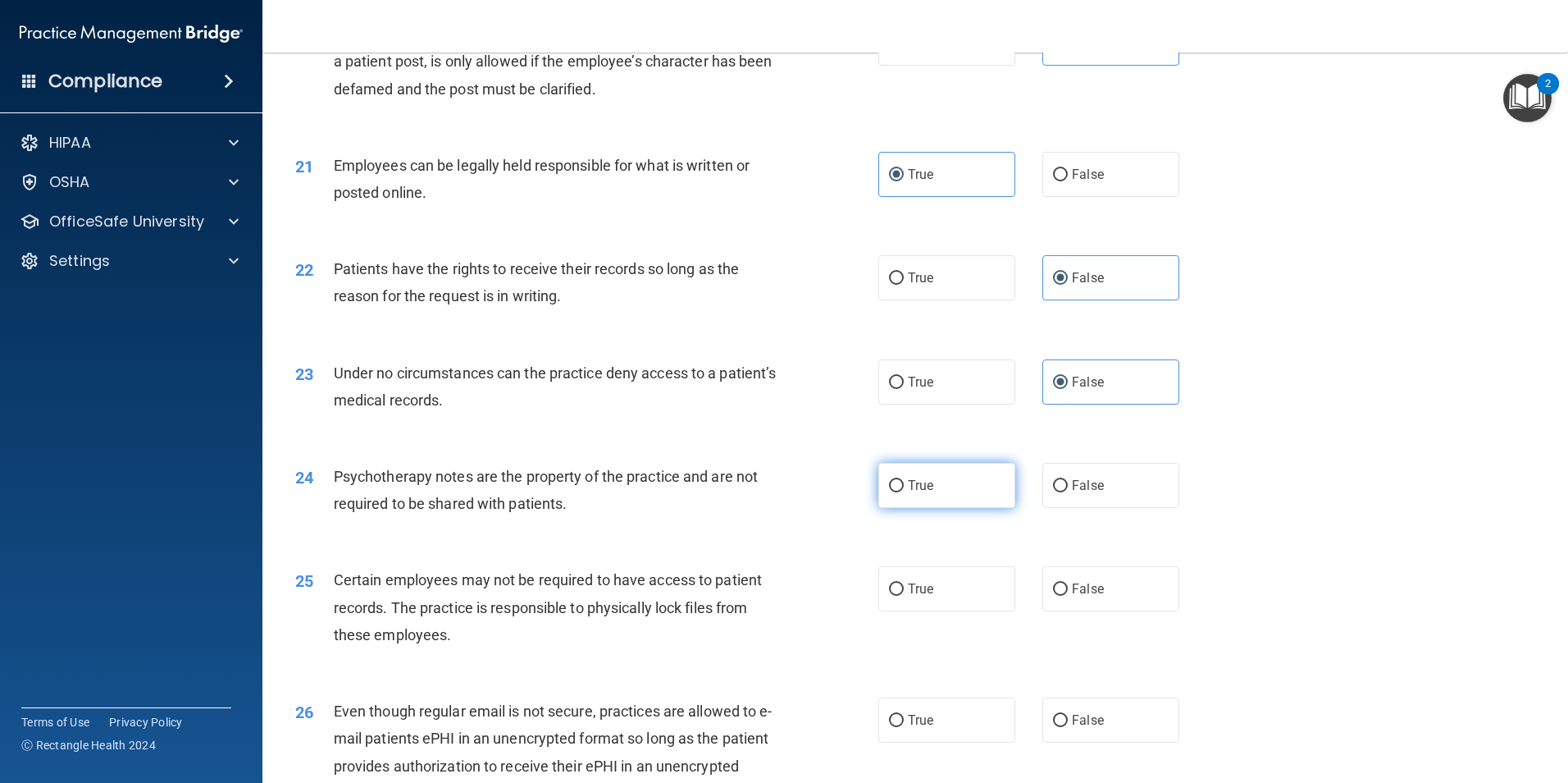
click at [904, 492] on input "True" at bounding box center [896, 487] width 15 height 13
radio input "true"
click at [944, 608] on label "True" at bounding box center [946, 589] width 137 height 45
click at [904, 596] on input "True" at bounding box center [896, 589] width 15 height 13
radio input "true"
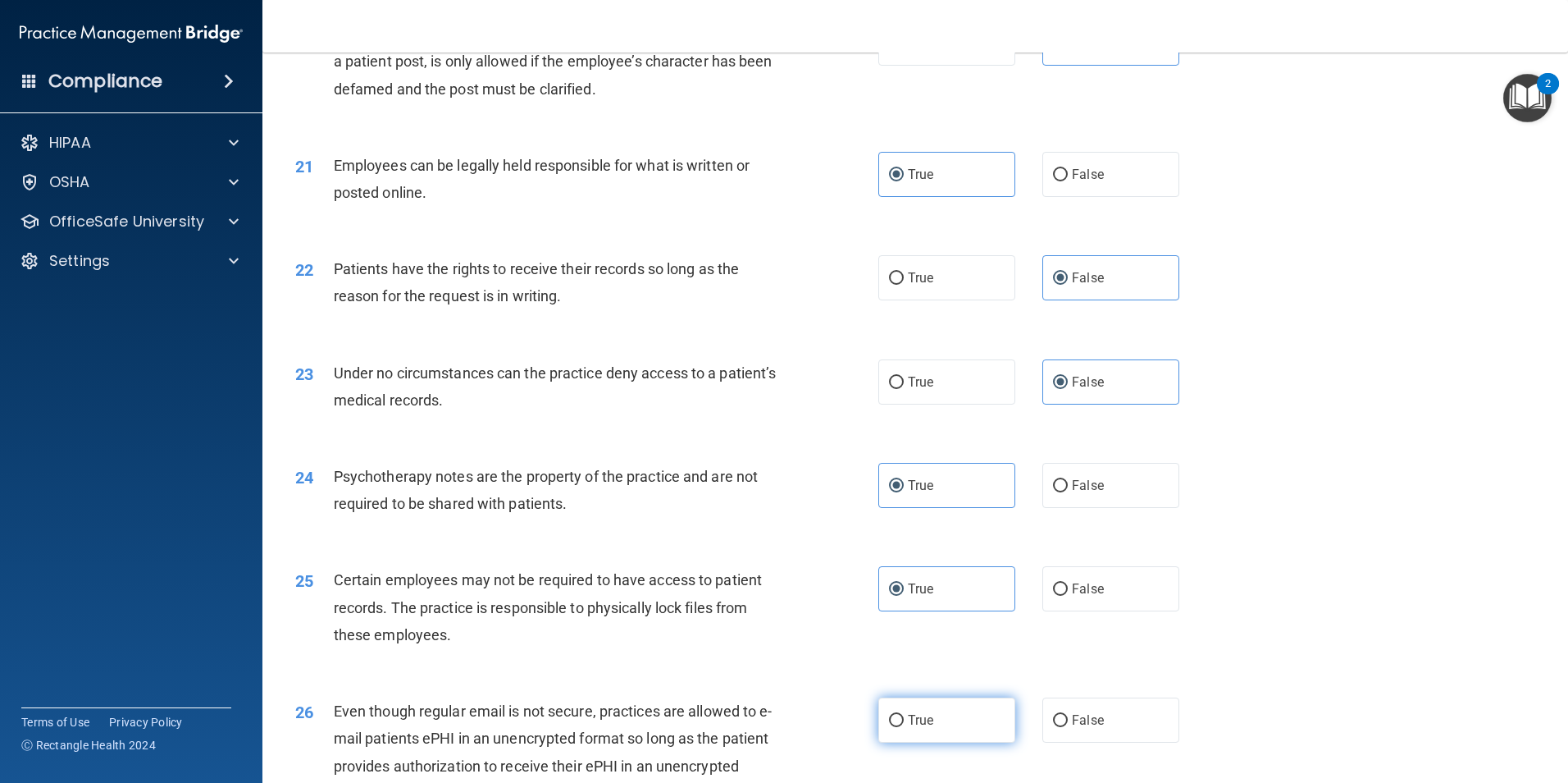
click at [940, 733] on label "True" at bounding box center [946, 720] width 137 height 45
click at [904, 727] on input "True" at bounding box center [896, 721] width 15 height 13
radio input "true"
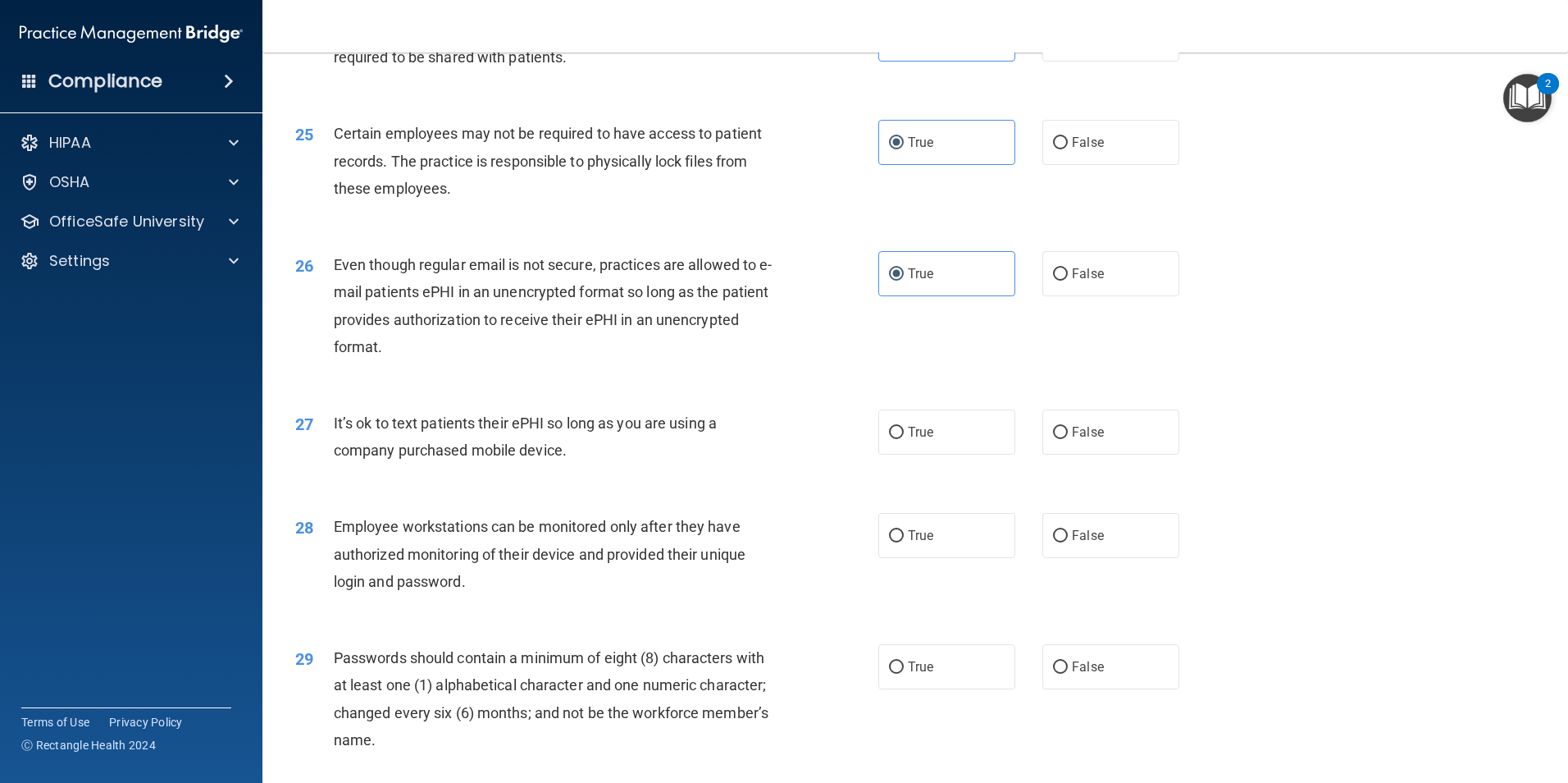
scroll to position [3117, 0]
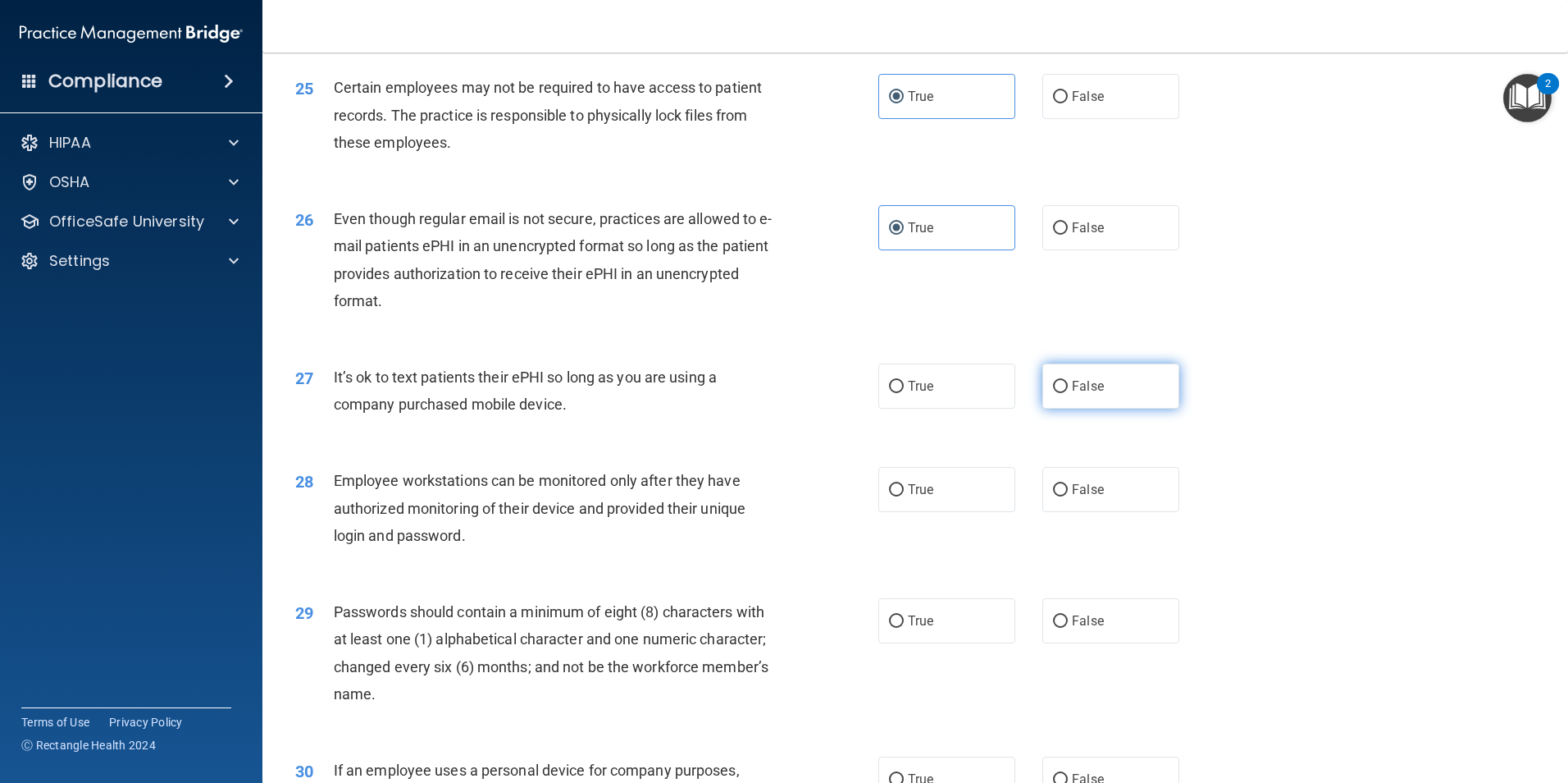
click at [1094, 394] on span "False" at bounding box center [1087, 386] width 32 height 15
click at [1068, 393] on input "False" at bounding box center [1060, 387] width 15 height 13
radio input "true"
click at [1094, 497] on span "False" at bounding box center [1087, 489] width 32 height 15
click at [1068, 497] on input "False" at bounding box center [1060, 490] width 15 height 13
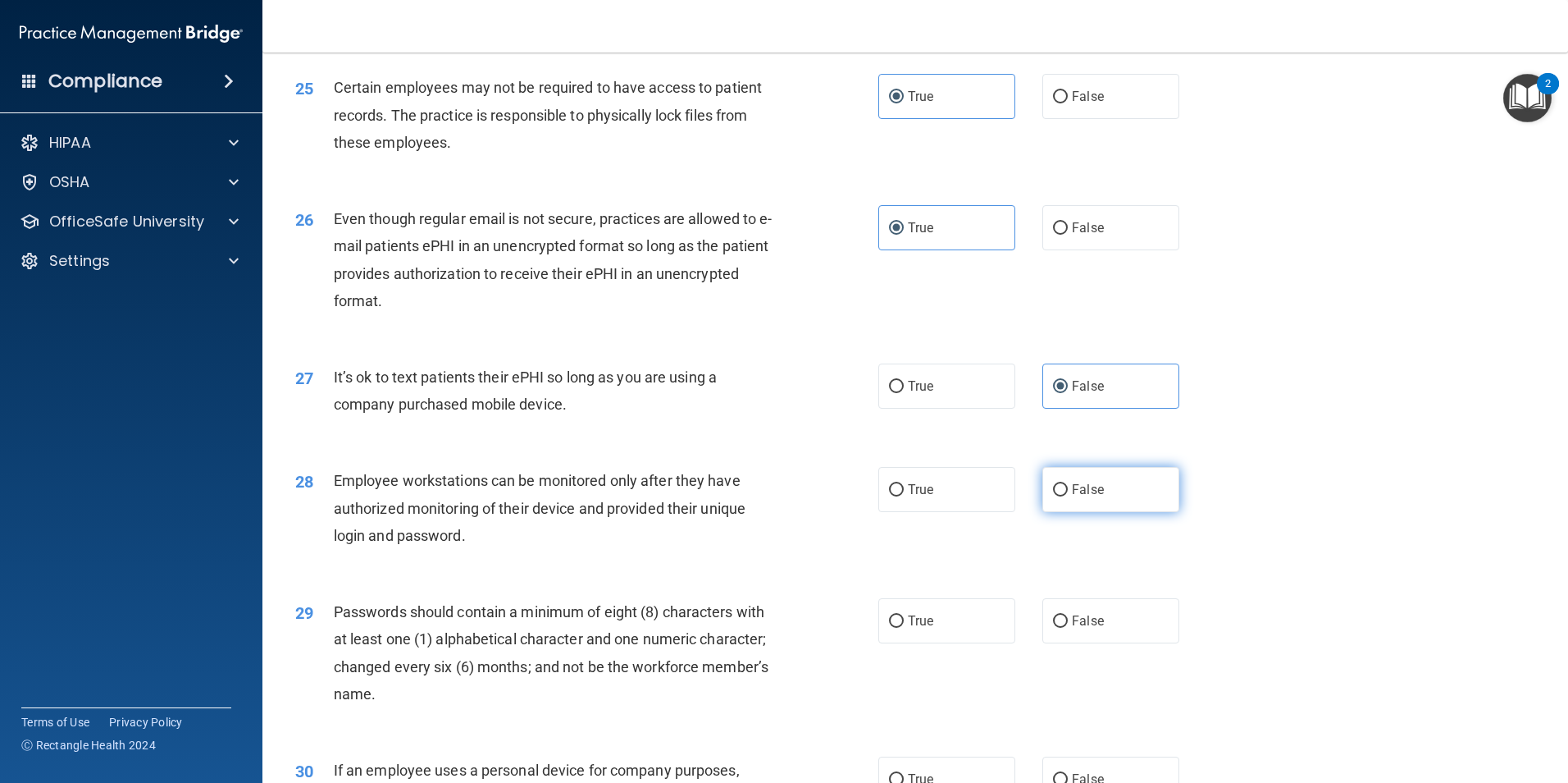
radio input "true"
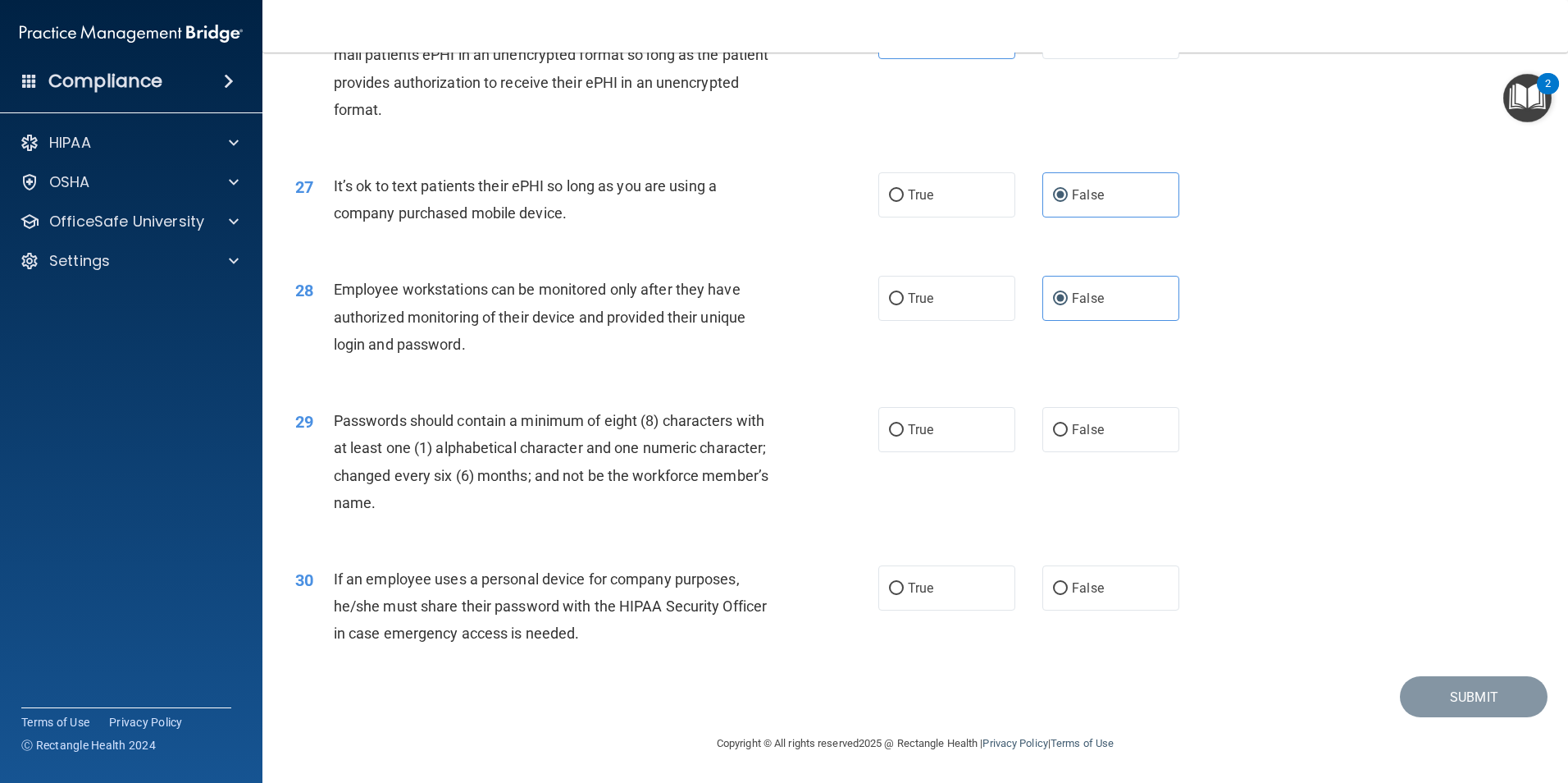
scroll to position [3336, 0]
click at [969, 432] on label "True" at bounding box center [946, 430] width 137 height 45
click at [904, 432] on input "True" at bounding box center [896, 430] width 15 height 13
radio input "true"
drag, startPoint x: 1094, startPoint y: 593, endPoint x: 1184, endPoint y: 600, distance: 90.3
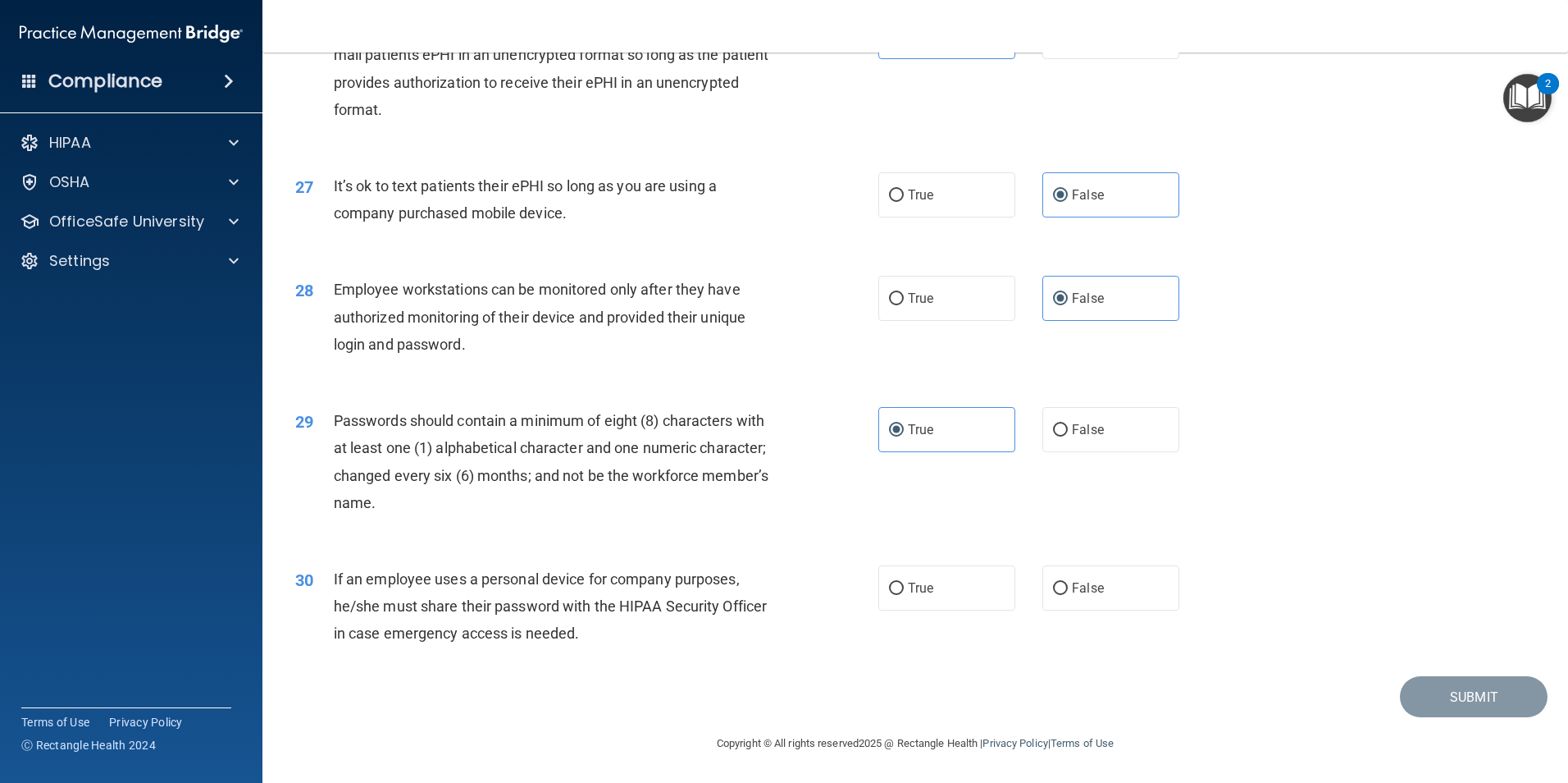
click at [1094, 593] on span "False" at bounding box center [1087, 587] width 32 height 15
click at [1068, 593] on input "False" at bounding box center [1060, 589] width 15 height 13
radio input "true"
click at [1509, 701] on button "Submit" at bounding box center [1473, 697] width 147 height 42
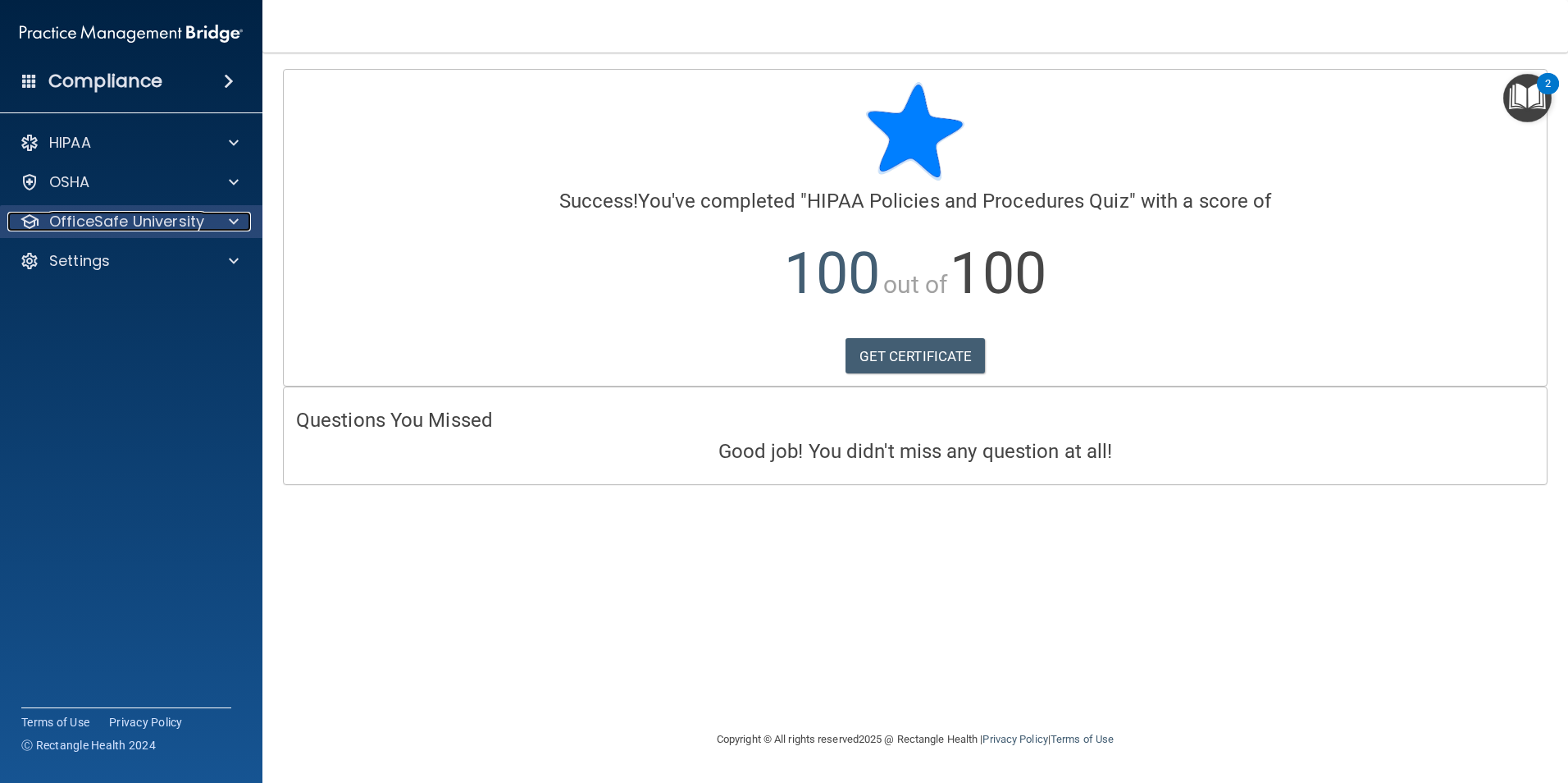
click at [175, 231] on p "OfficeSafe University" at bounding box center [126, 222] width 155 height 20
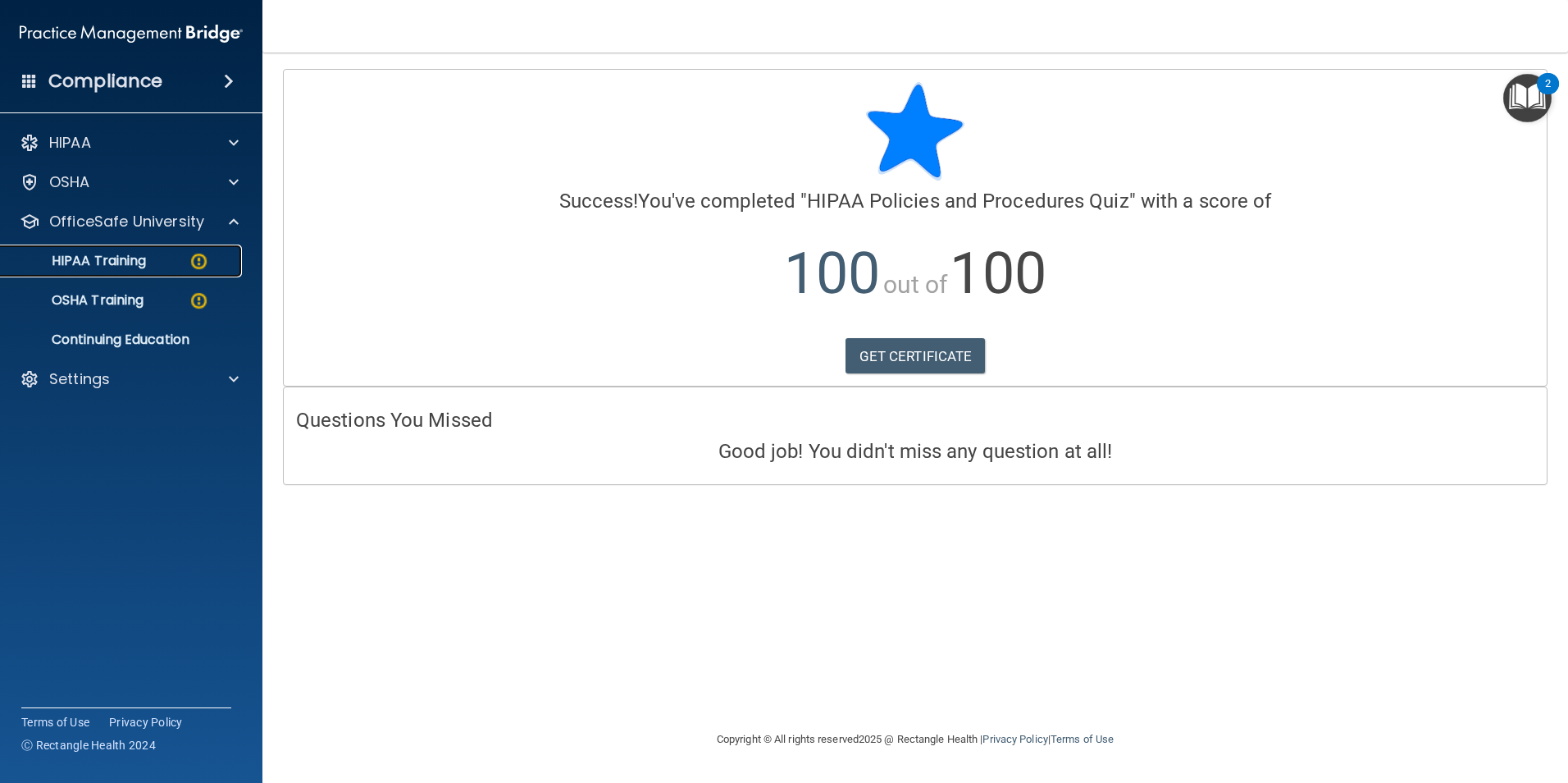
click at [168, 258] on div "HIPAA Training" at bounding box center [123, 261] width 224 height 16
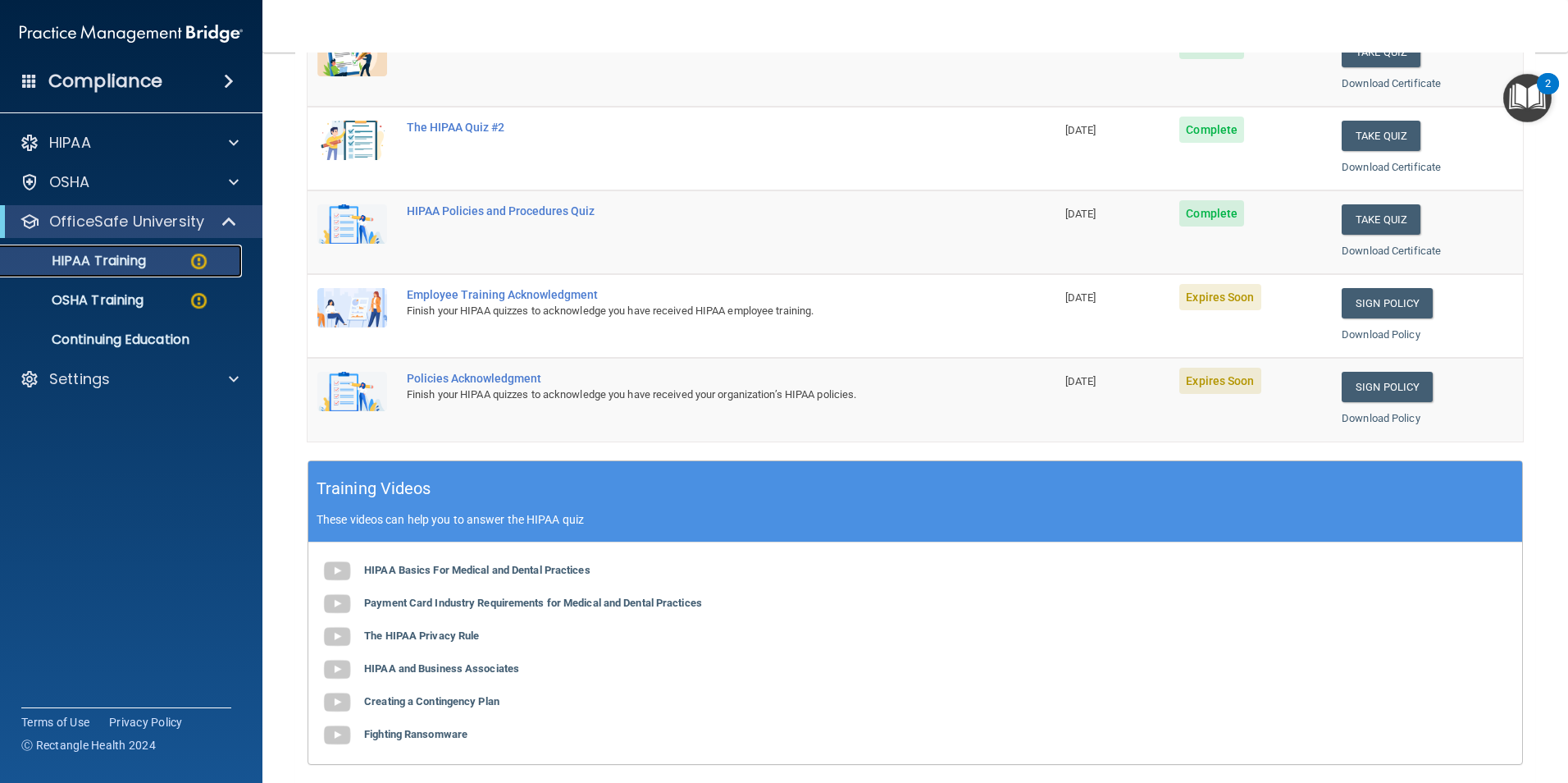
scroll to position [246, 0]
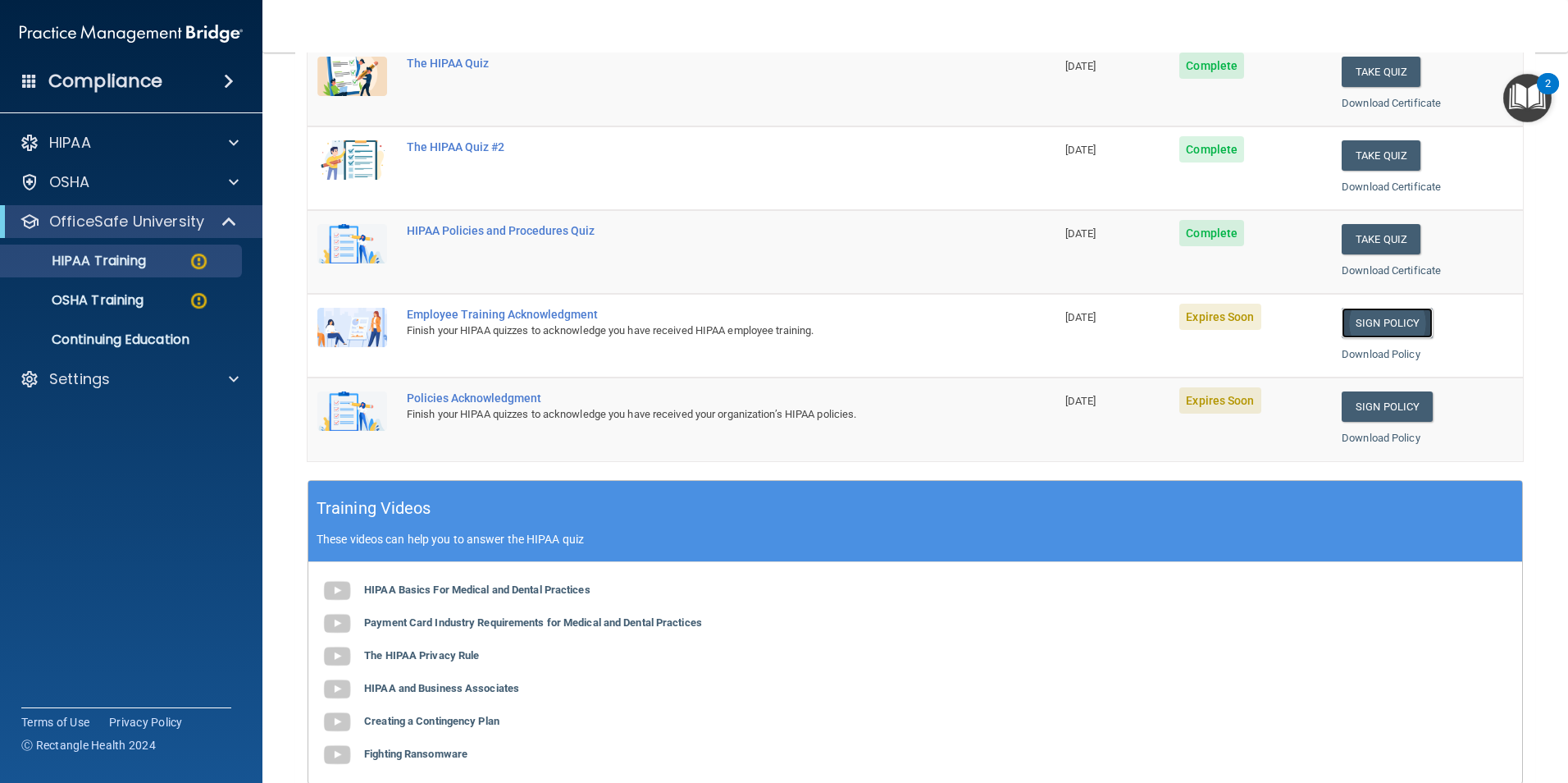
click at [1366, 324] on link "Sign Policy" at bounding box center [1387, 322] width 91 height 30
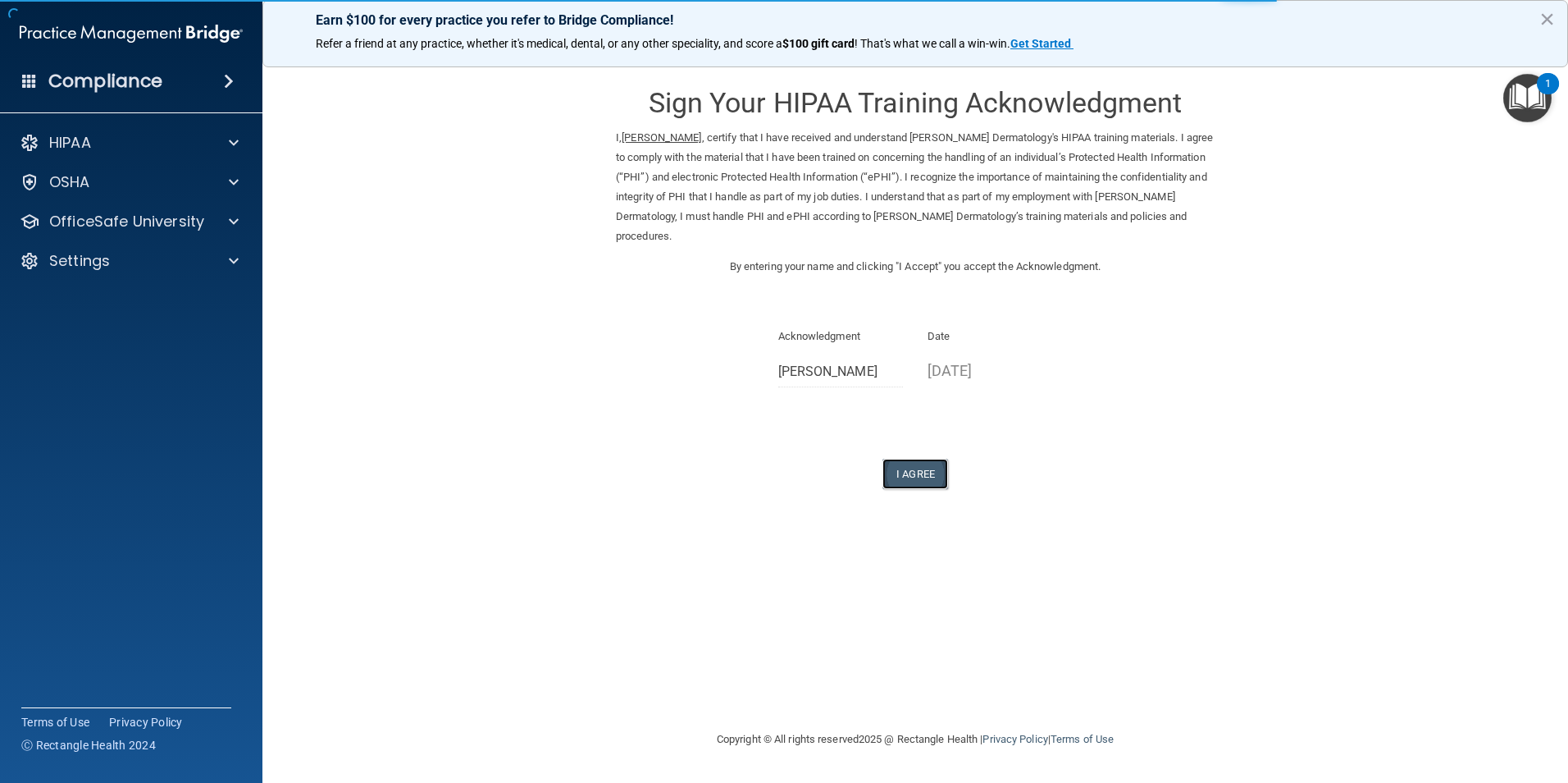
click at [918, 476] on button "I Agree" at bounding box center [915, 473] width 65 height 30
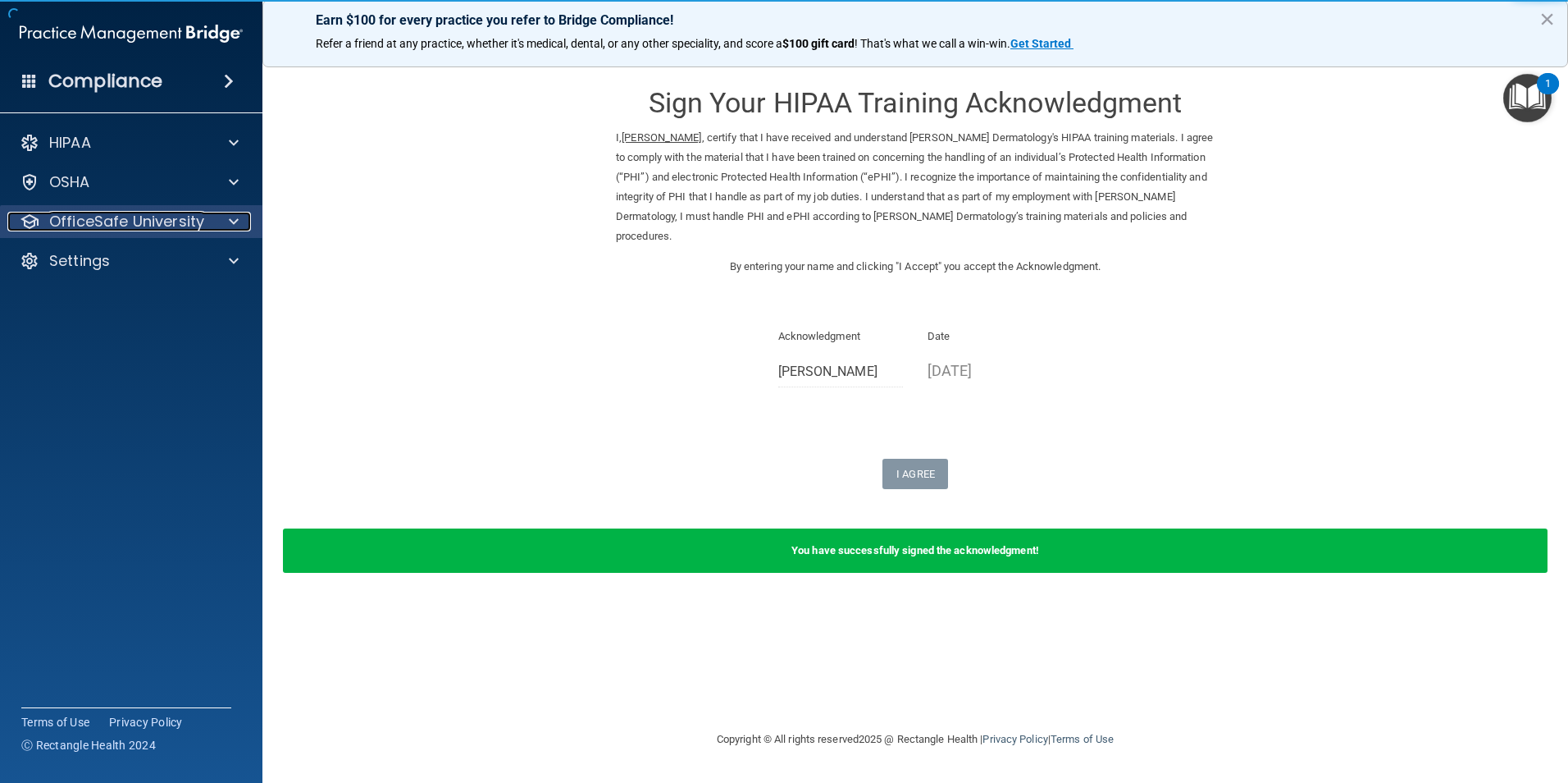
click at [128, 212] on p "OfficeSafe University" at bounding box center [126, 222] width 155 height 20
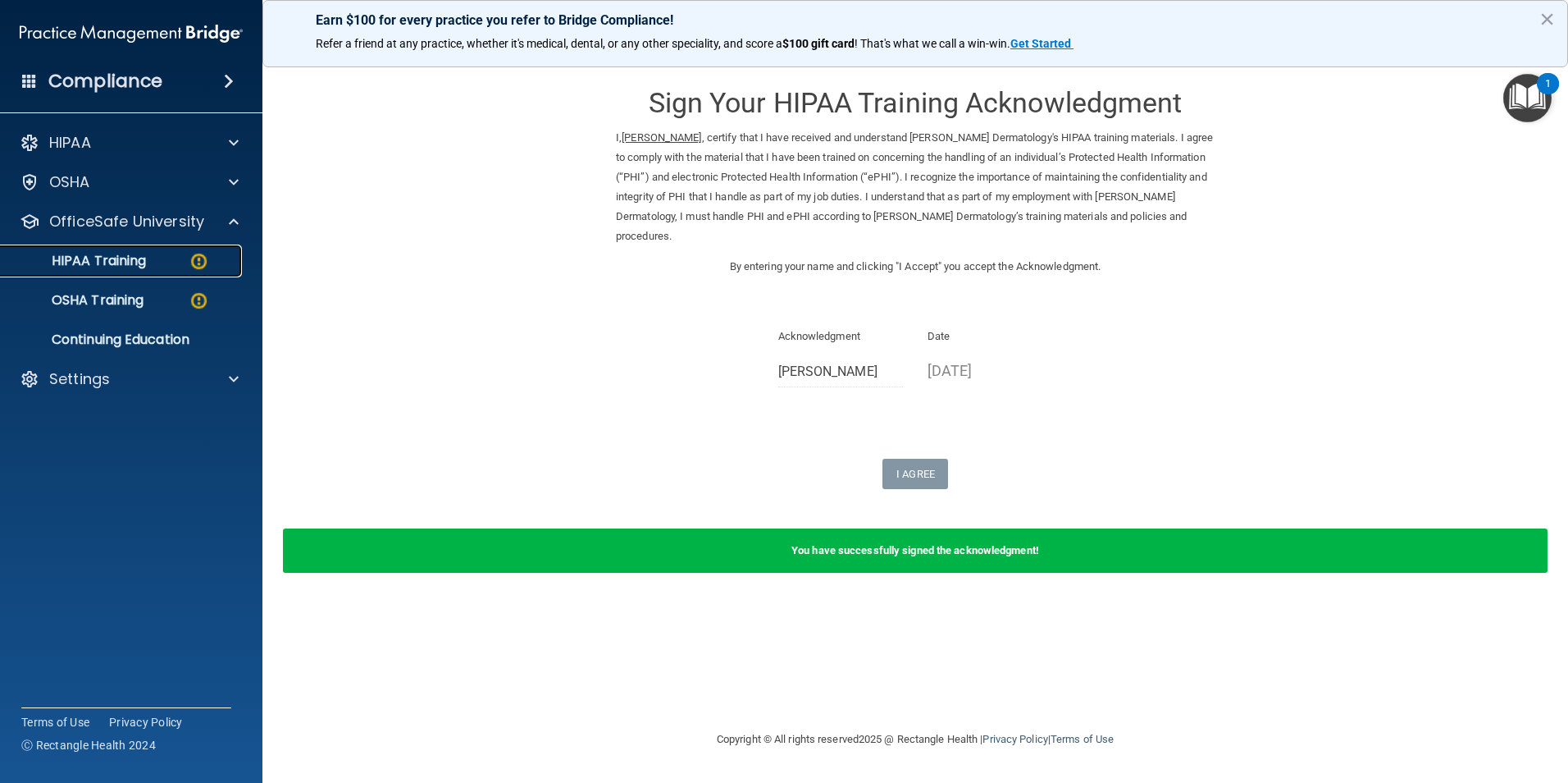
click at [185, 276] on link "HIPAA Training" at bounding box center [113, 261] width 258 height 33
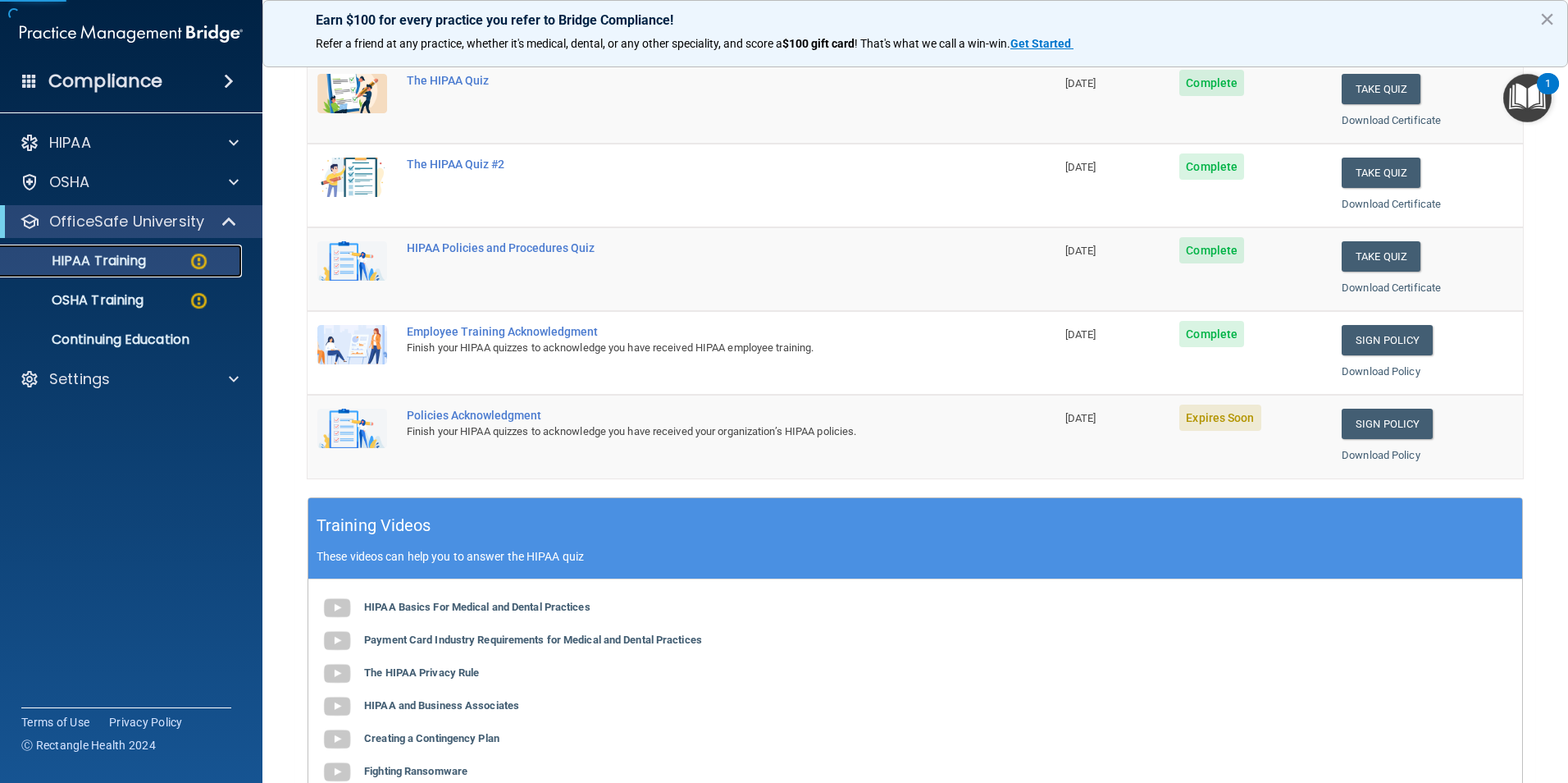
scroll to position [246, 0]
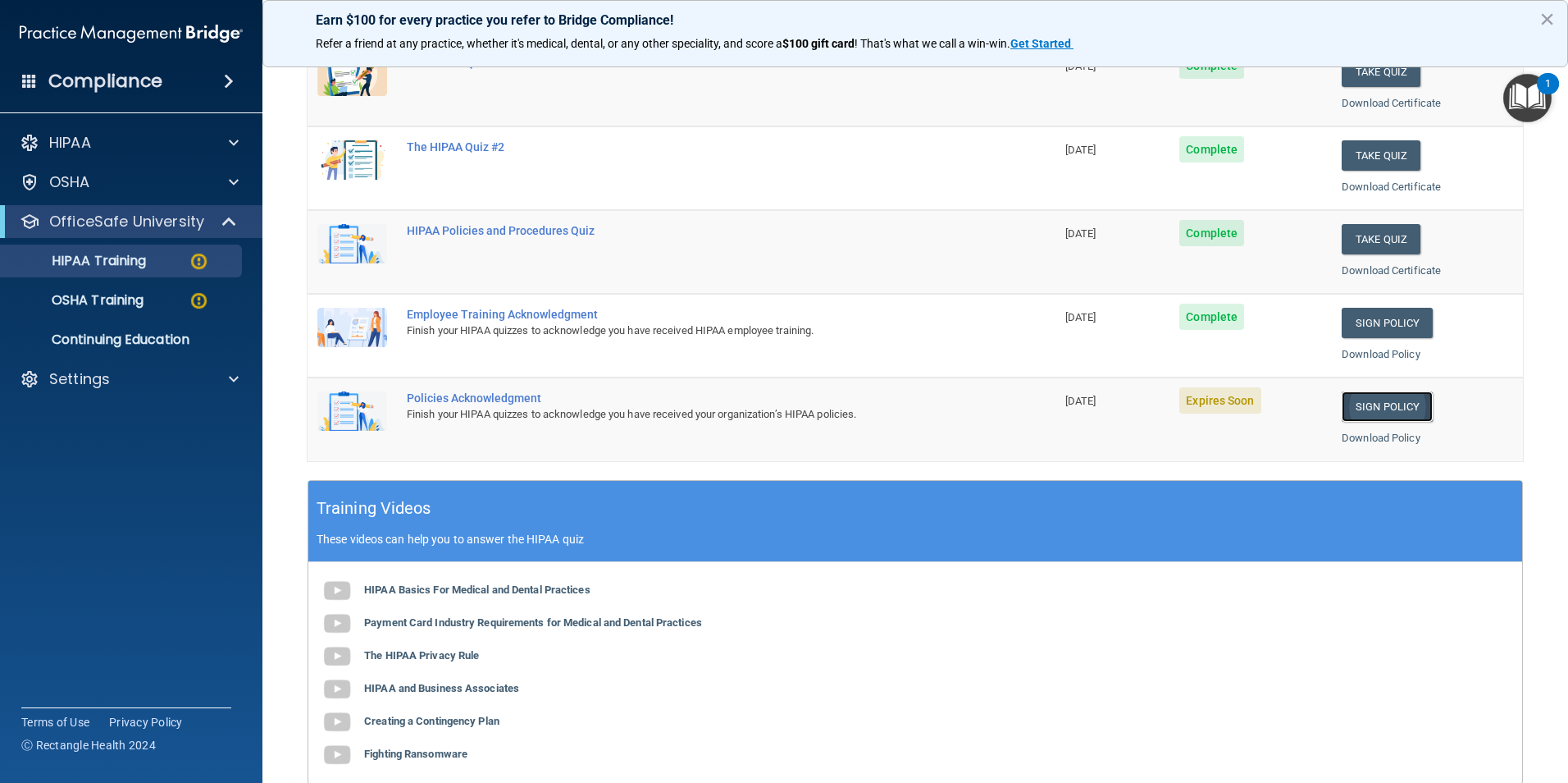
click at [1369, 404] on link "Sign Policy" at bounding box center [1387, 406] width 91 height 30
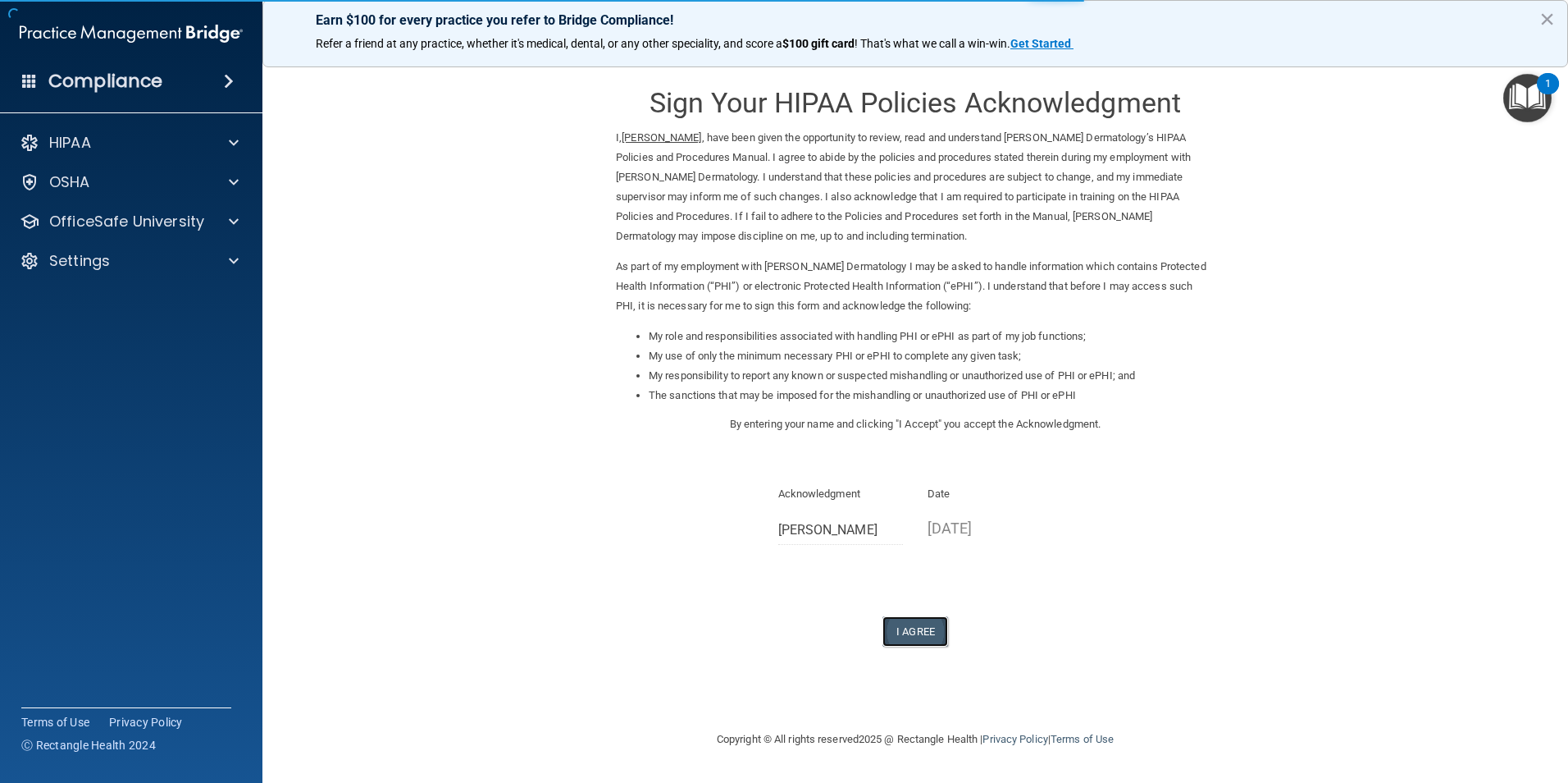
click at [899, 630] on button "I Agree" at bounding box center [915, 631] width 65 height 30
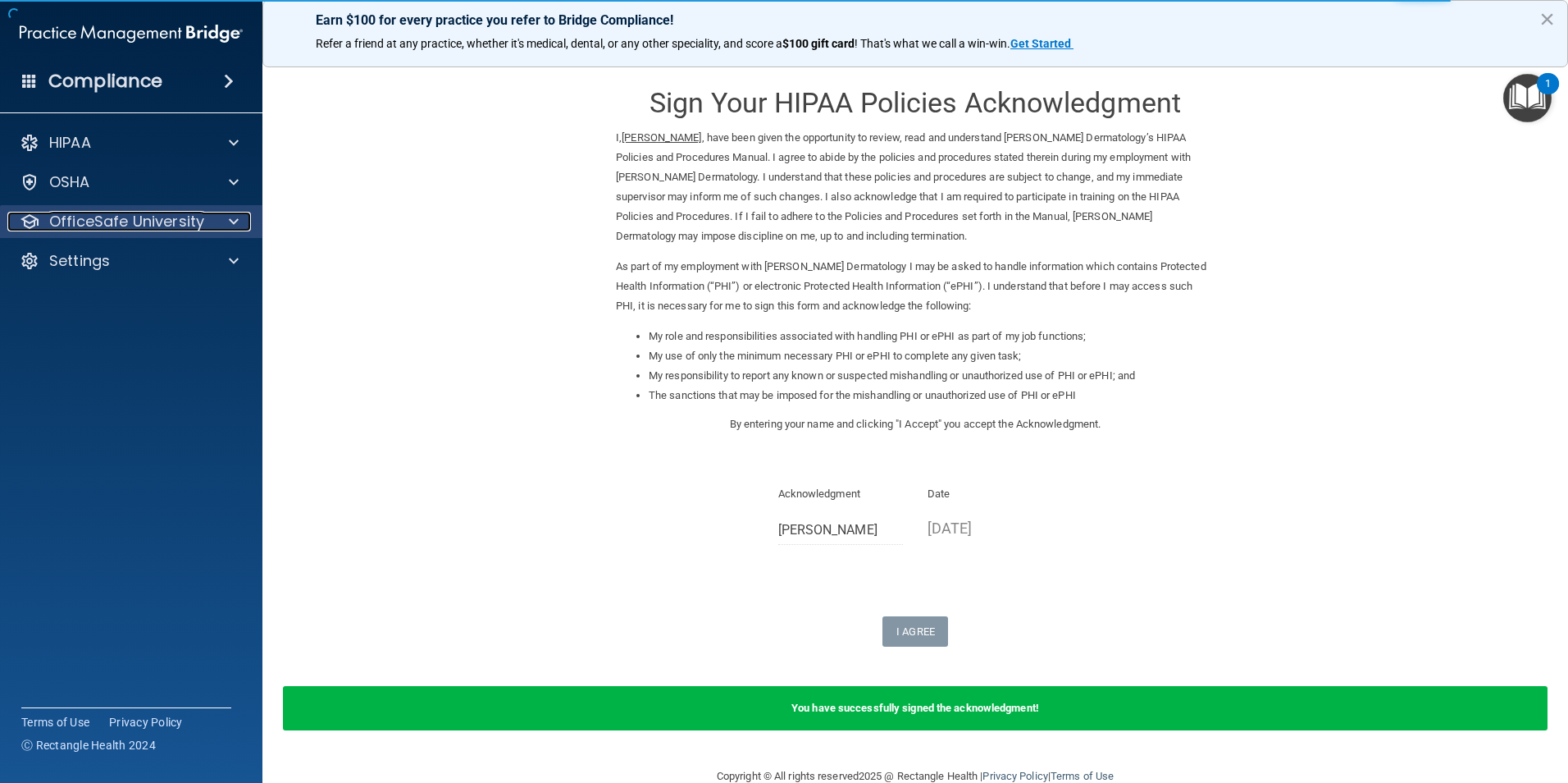
click at [128, 231] on p "OfficeSafe University" at bounding box center [126, 222] width 155 height 20
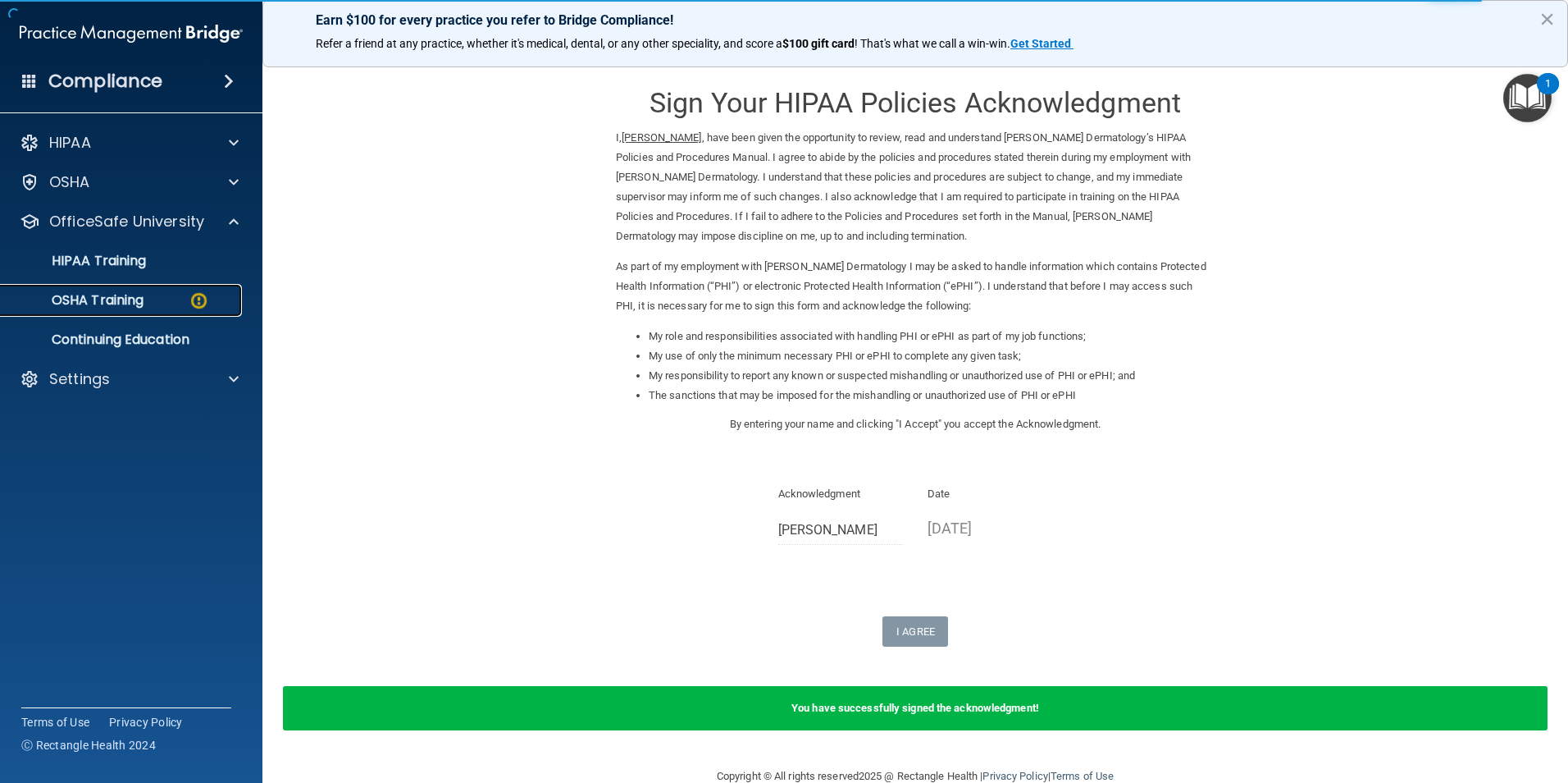
click at [175, 306] on div "OSHA Training" at bounding box center [123, 300] width 224 height 16
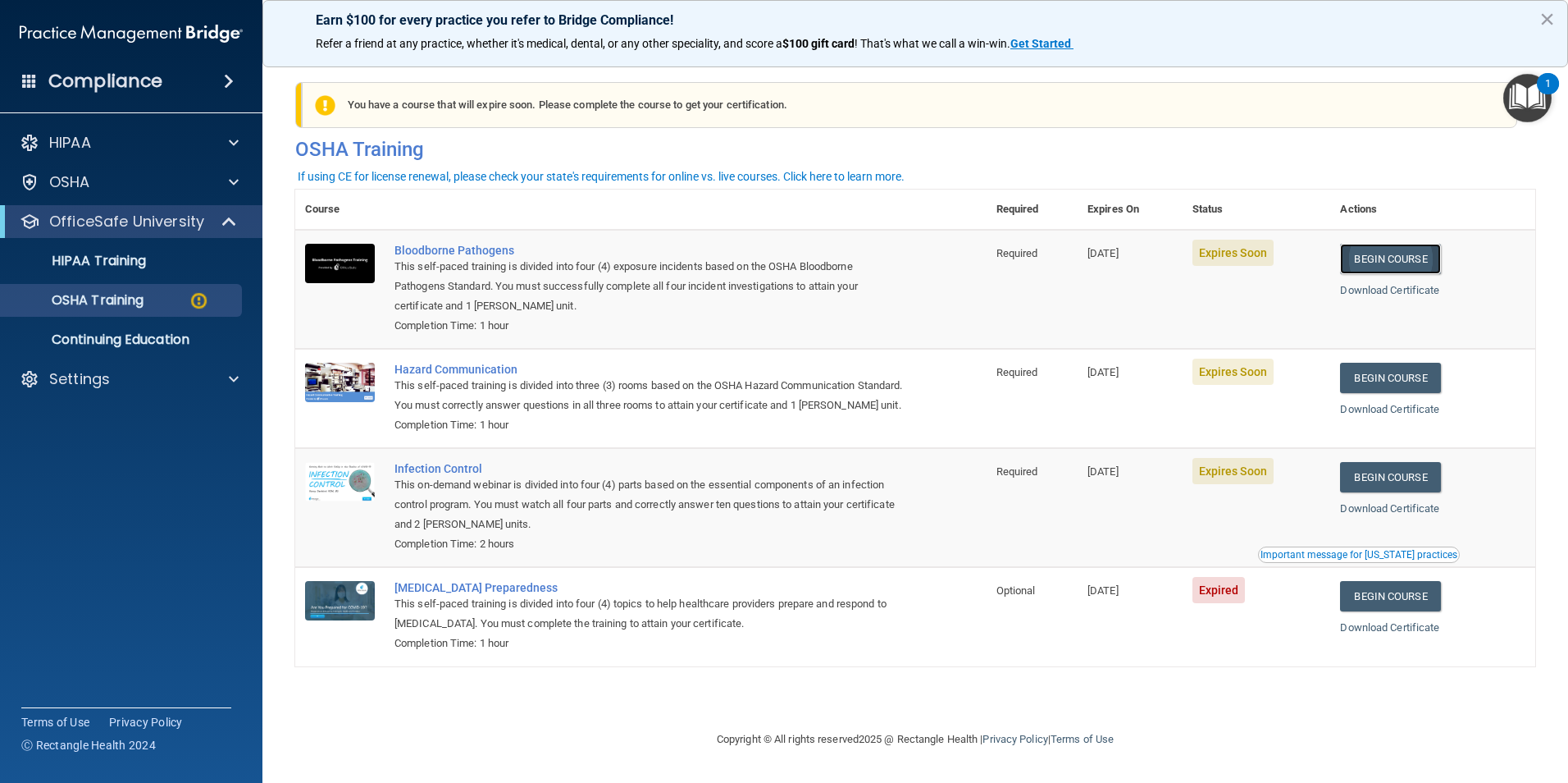
click at [1405, 256] on link "Begin Course" at bounding box center [1390, 258] width 100 height 30
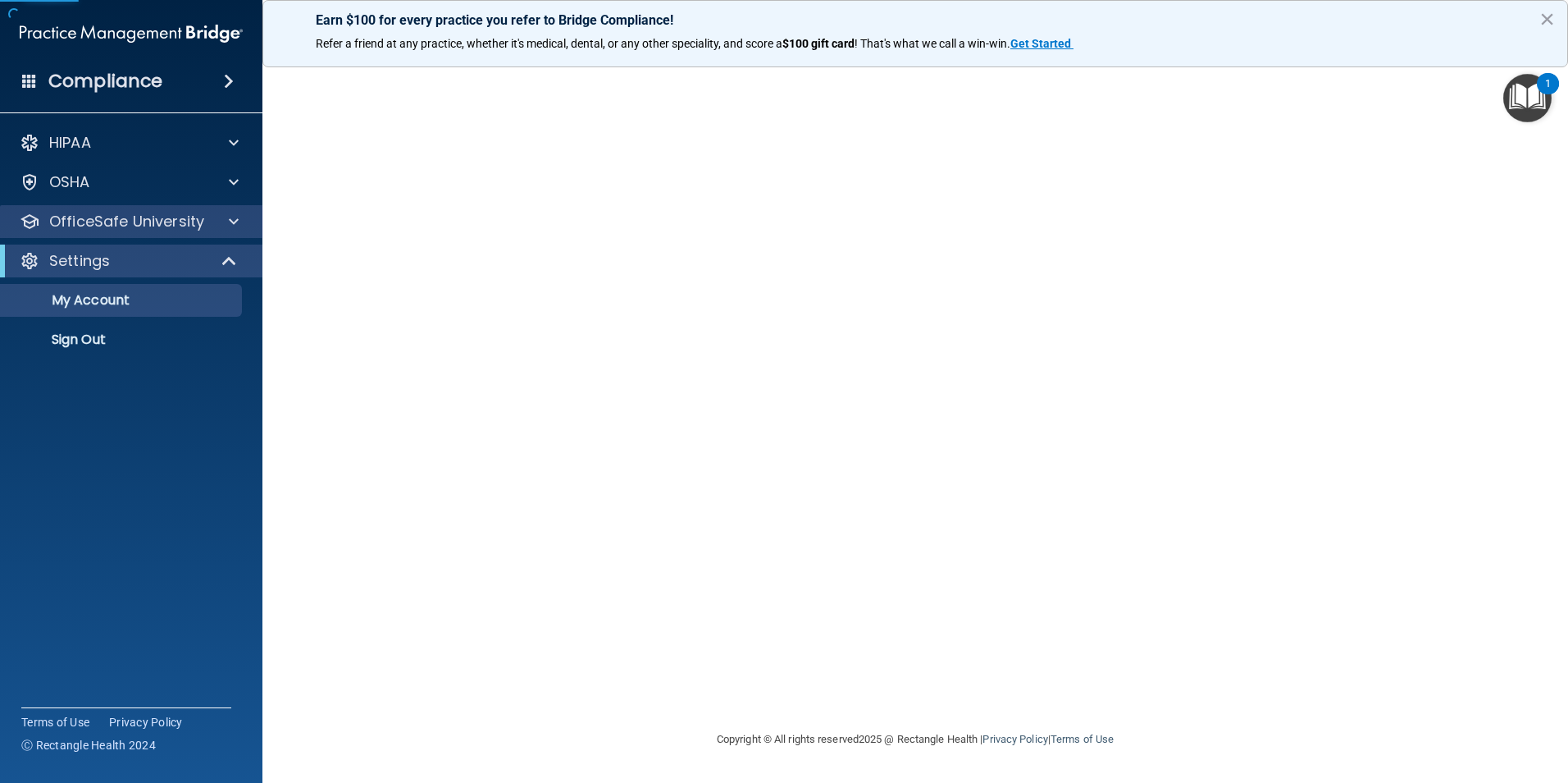
click at [155, 236] on div "OfficeSafe University" at bounding box center [132, 222] width 264 height 33
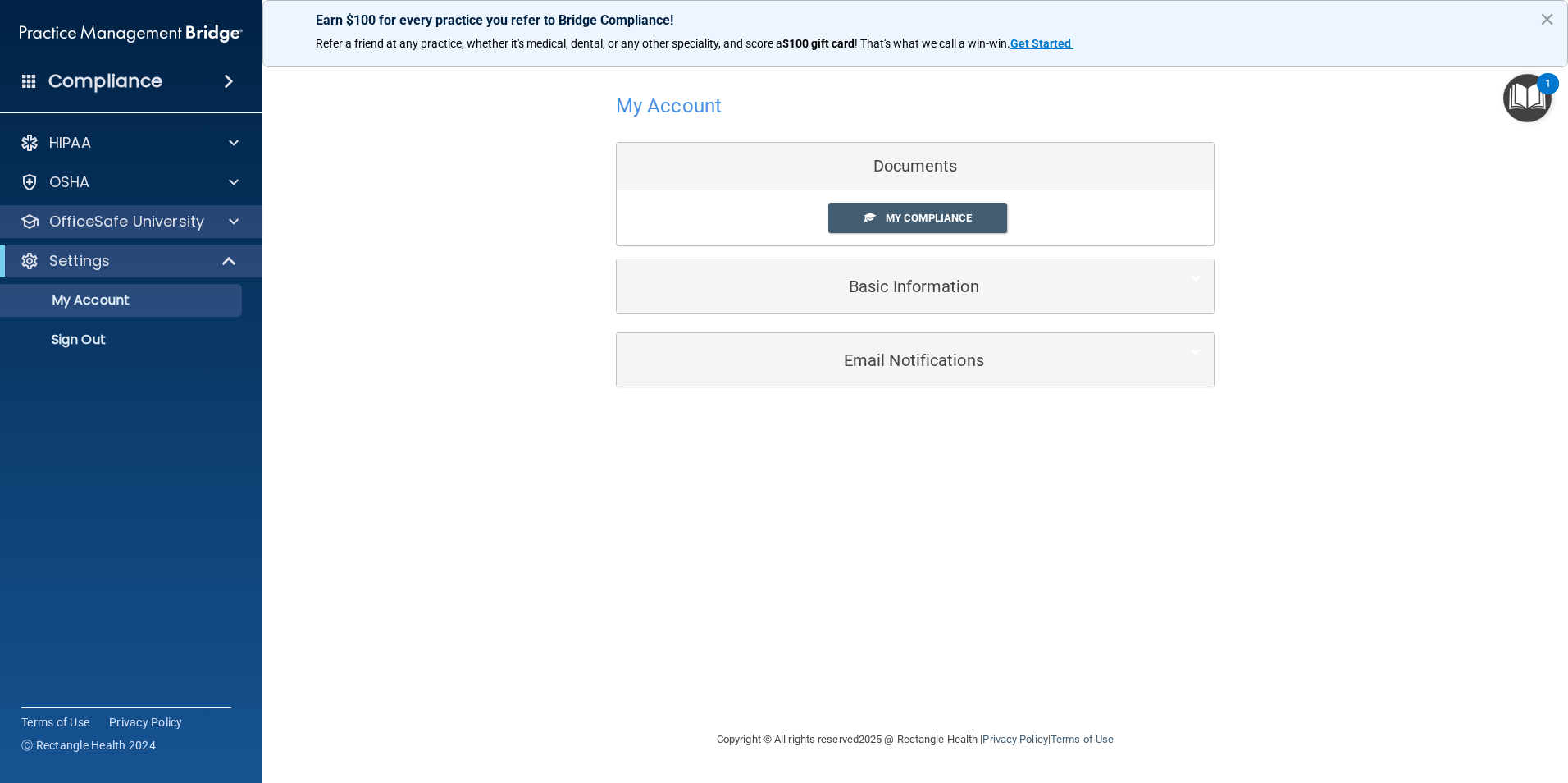
click at [201, 232] on div "OfficeSafe University" at bounding box center [132, 222] width 264 height 33
click at [232, 215] on span at bounding box center [234, 222] width 10 height 20
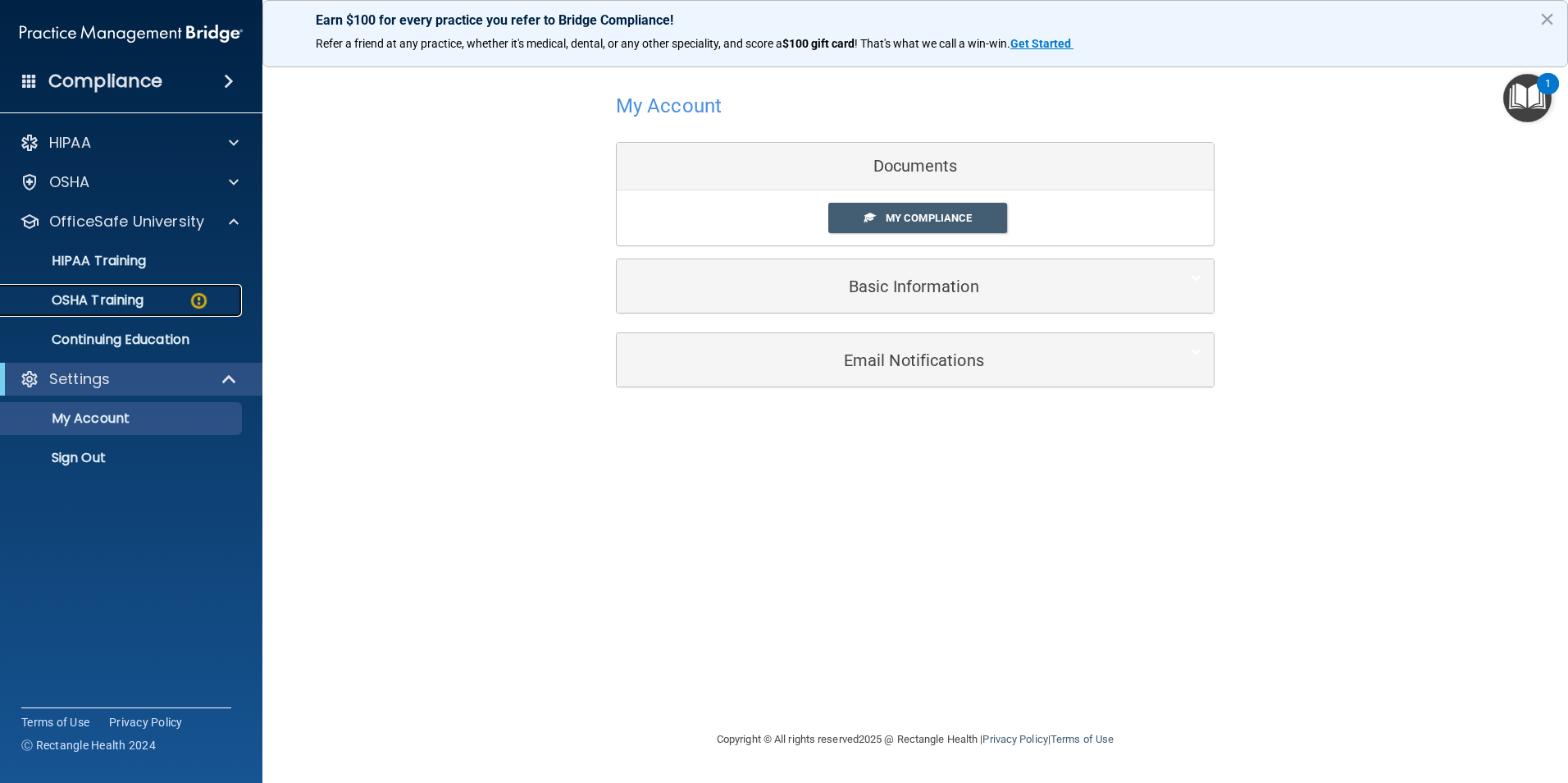
click at [164, 298] on div "OSHA Training" at bounding box center [123, 300] width 224 height 16
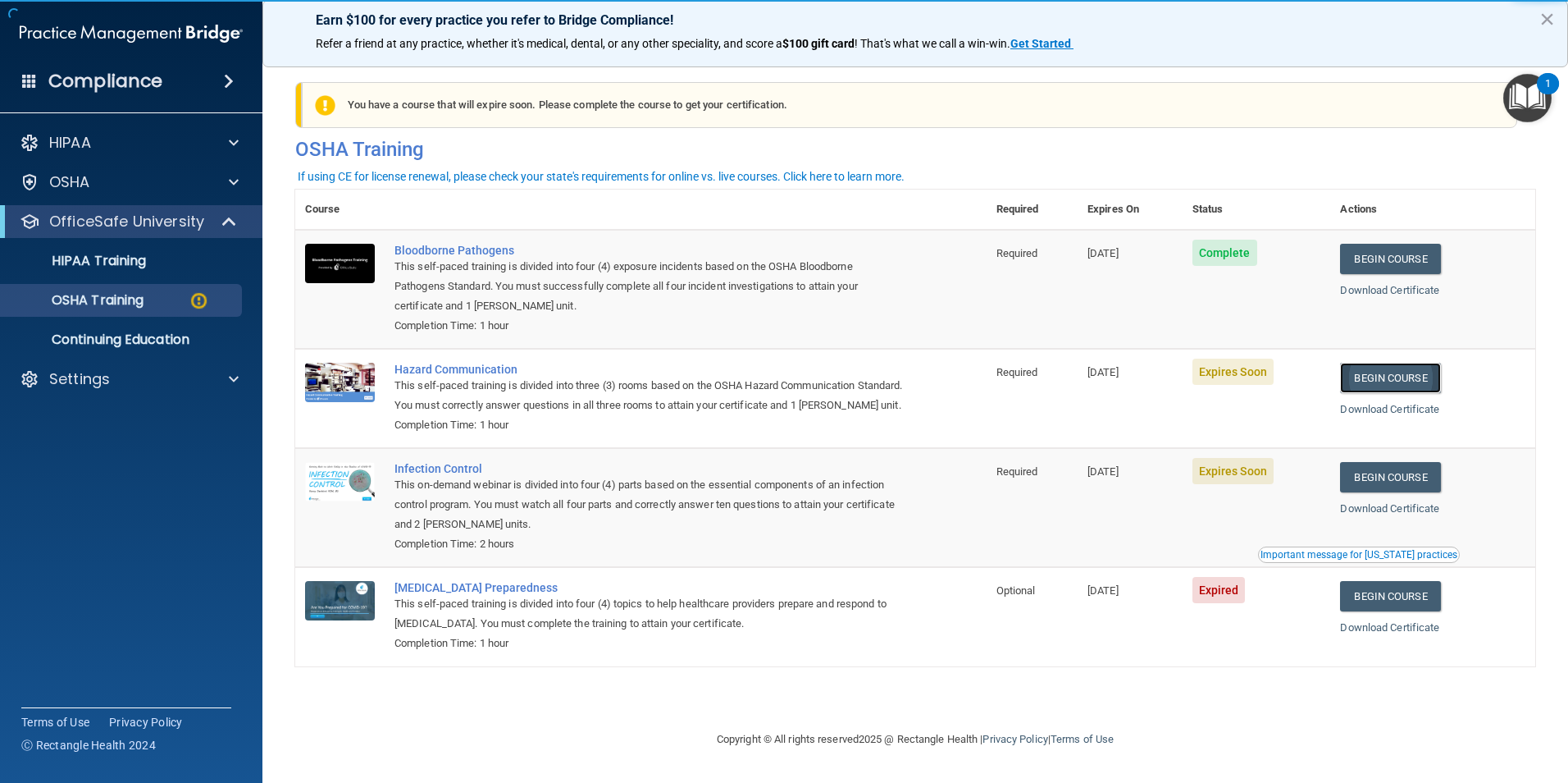
click at [1393, 376] on link "Begin Course" at bounding box center [1390, 377] width 100 height 30
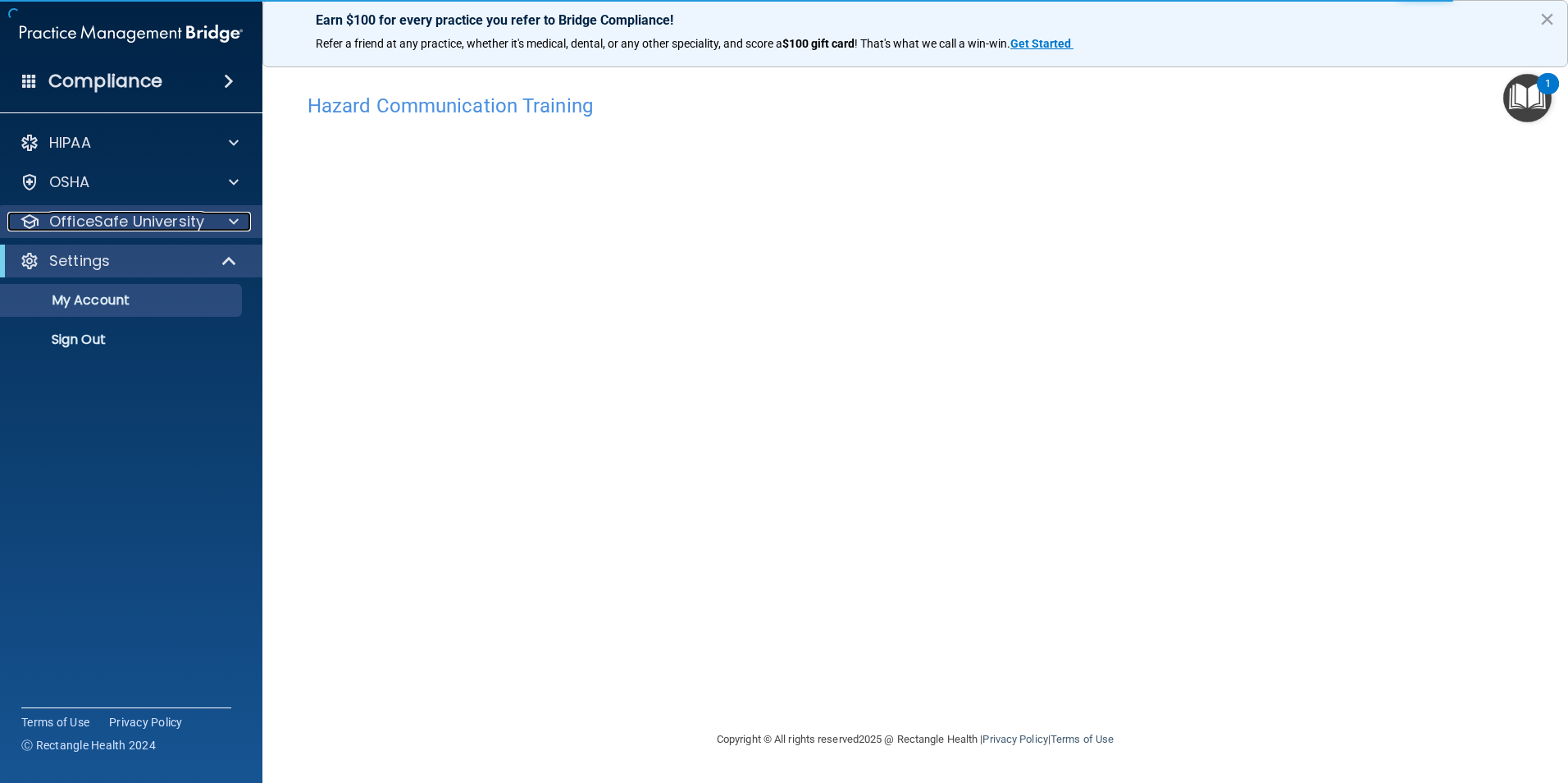
click at [231, 221] on span at bounding box center [234, 222] width 10 height 20
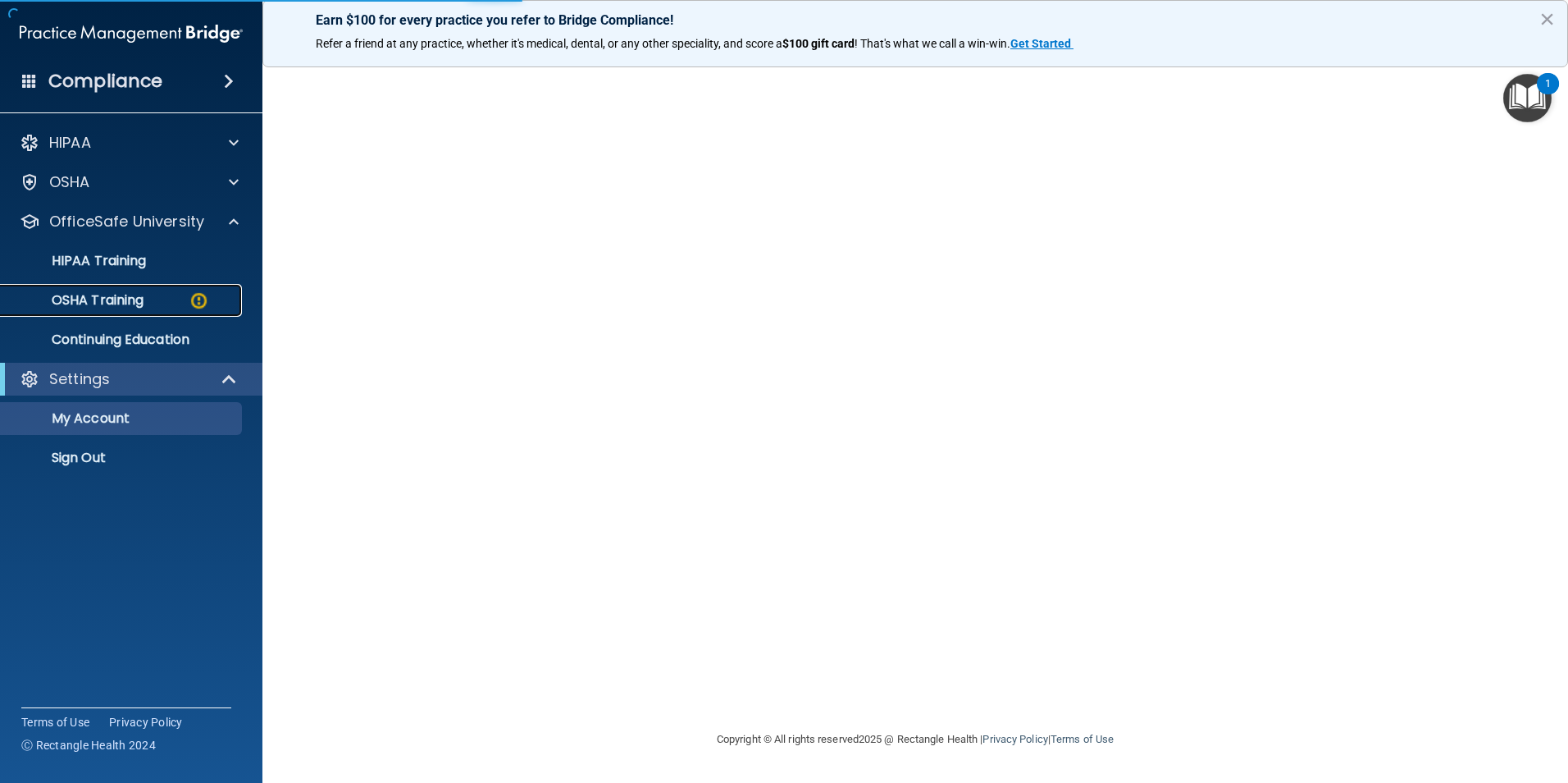
click at [136, 302] on p "OSHA Training" at bounding box center [77, 300] width 133 height 16
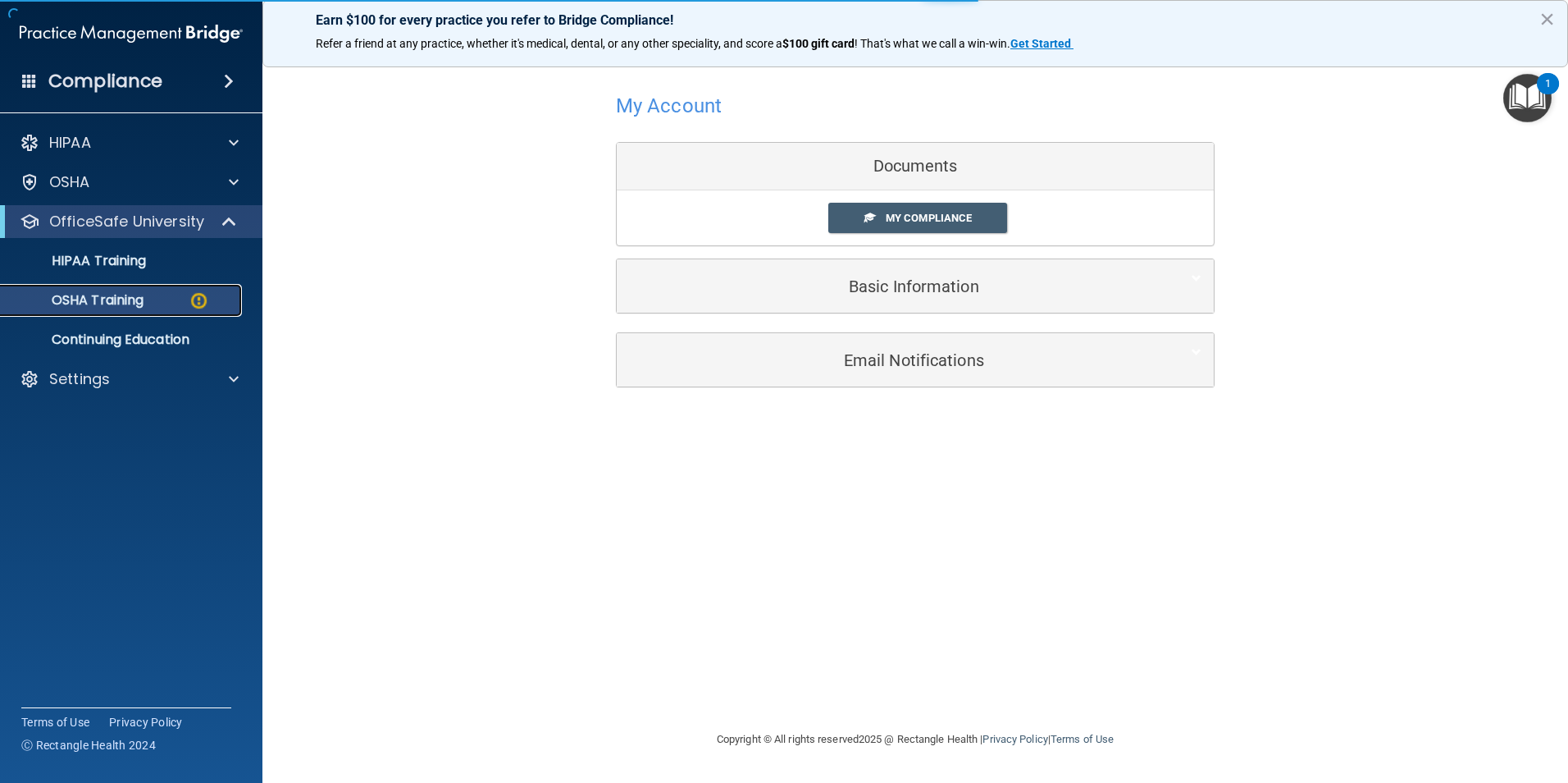
click at [135, 298] on p "OSHA Training" at bounding box center [77, 300] width 133 height 16
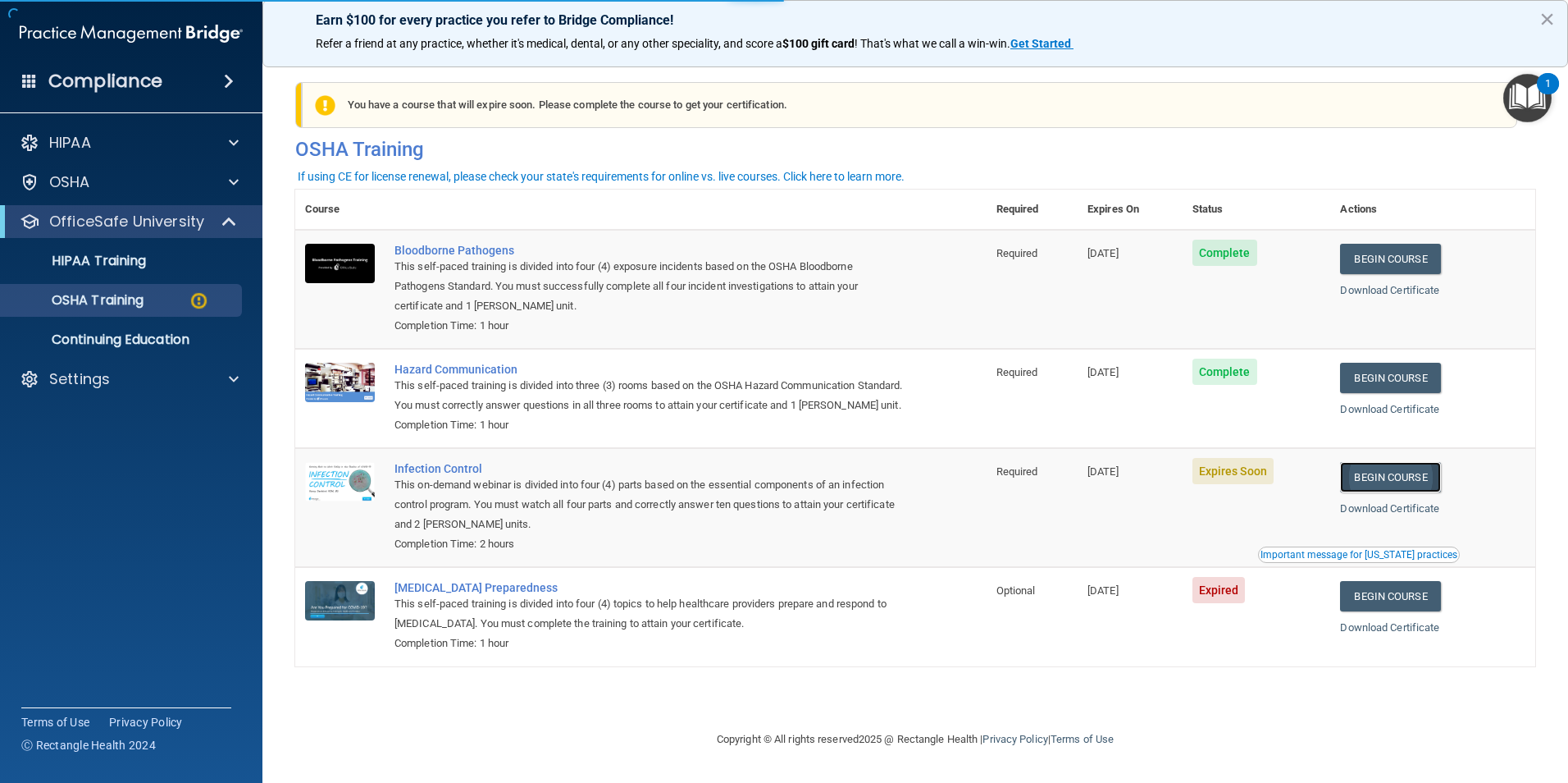
click at [1399, 492] on link "Begin Course" at bounding box center [1390, 477] width 100 height 30
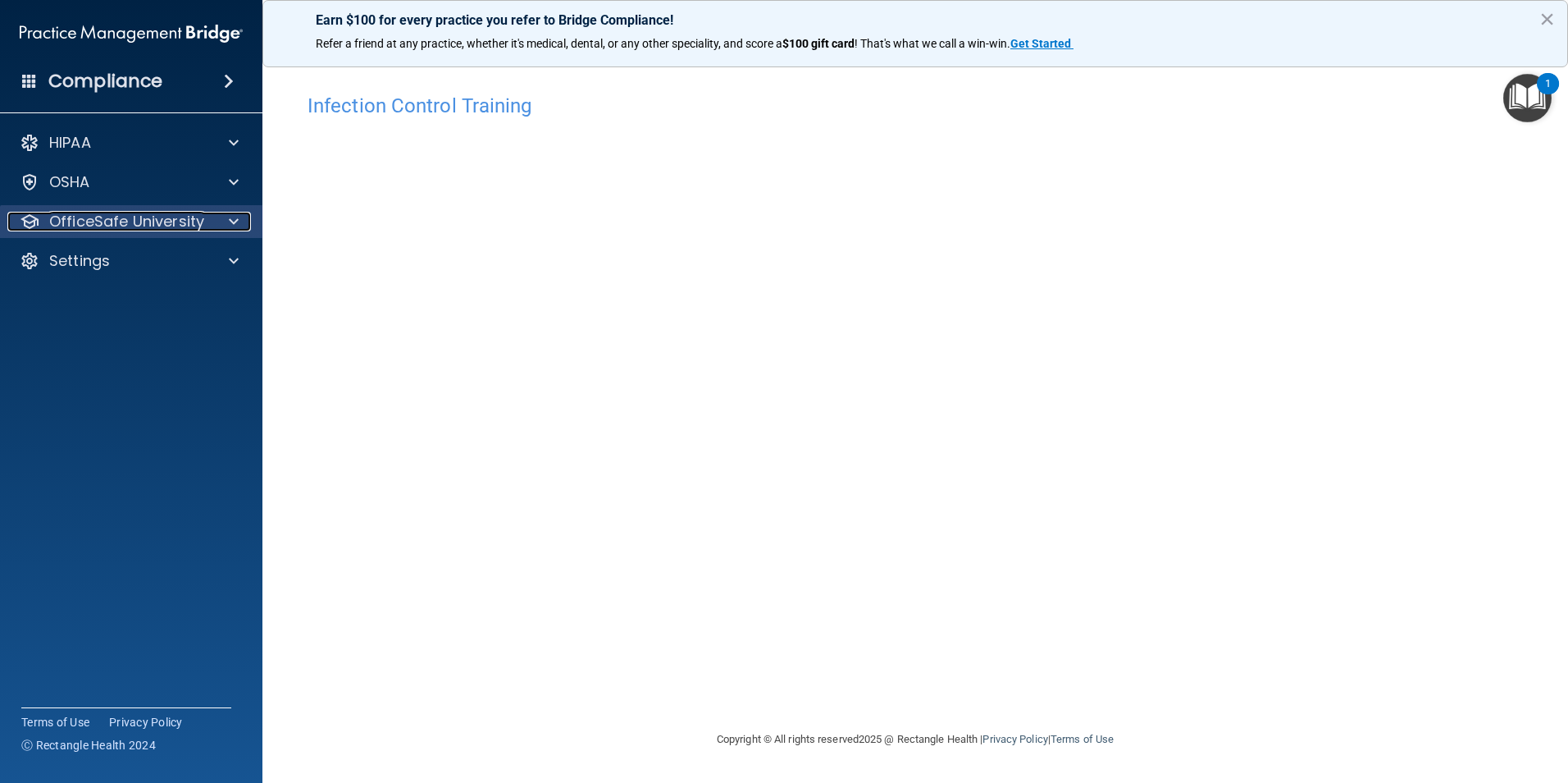
click at [143, 230] on p "OfficeSafe University" at bounding box center [126, 222] width 155 height 20
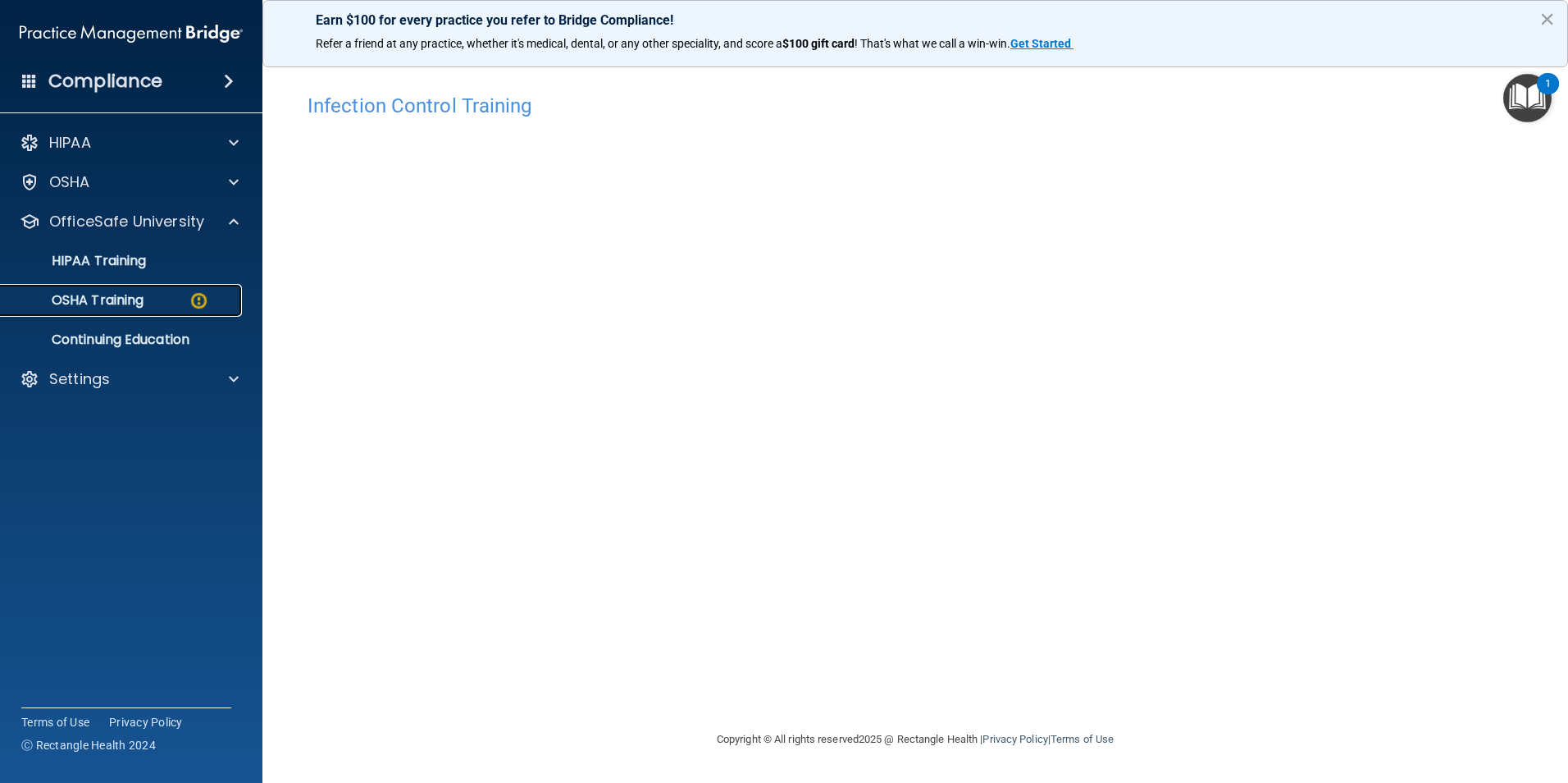
click at [124, 292] on p "OSHA Training" at bounding box center [77, 300] width 133 height 16
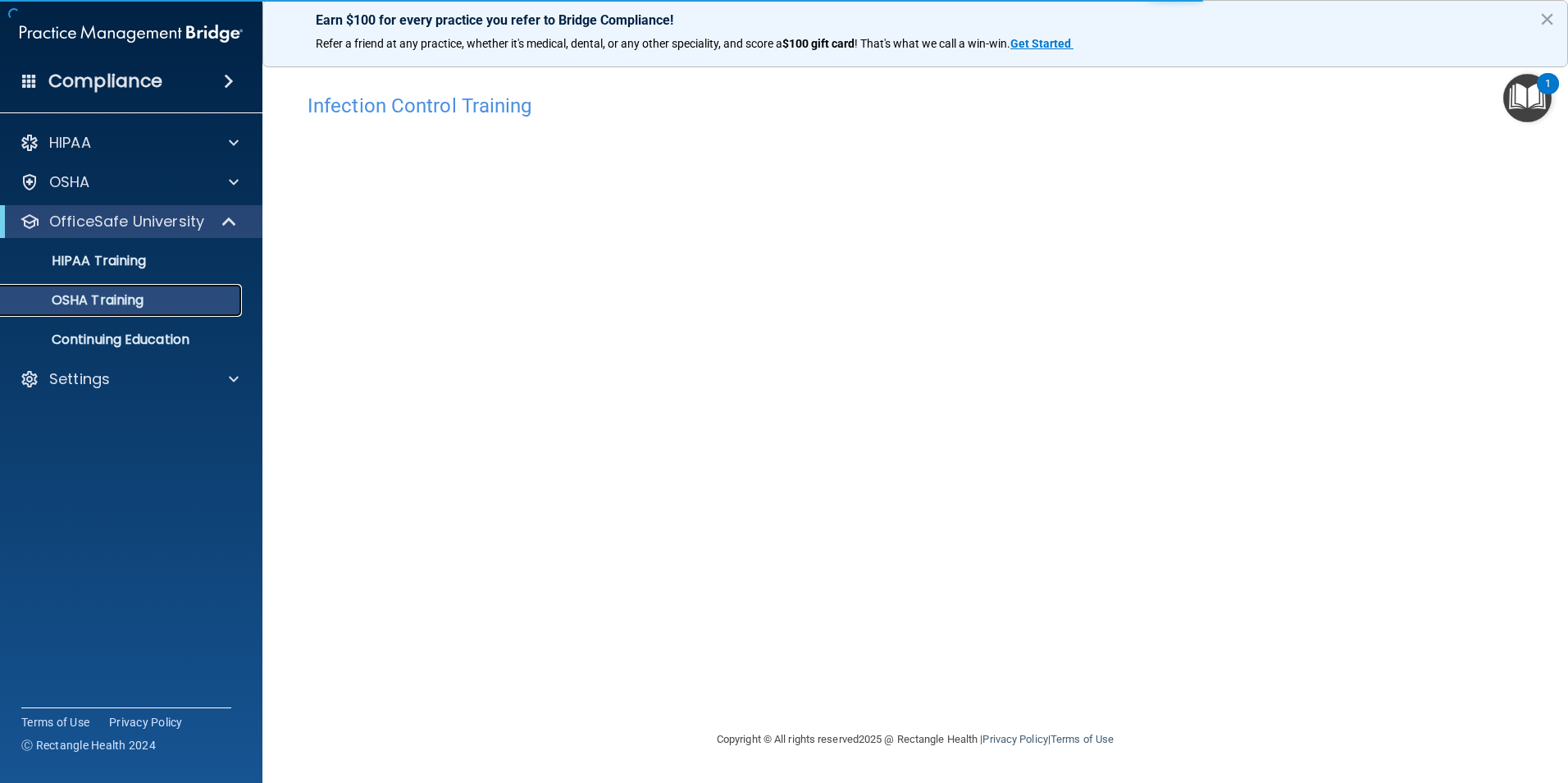
click at [144, 301] on p "OSHA Training" at bounding box center [77, 300] width 133 height 16
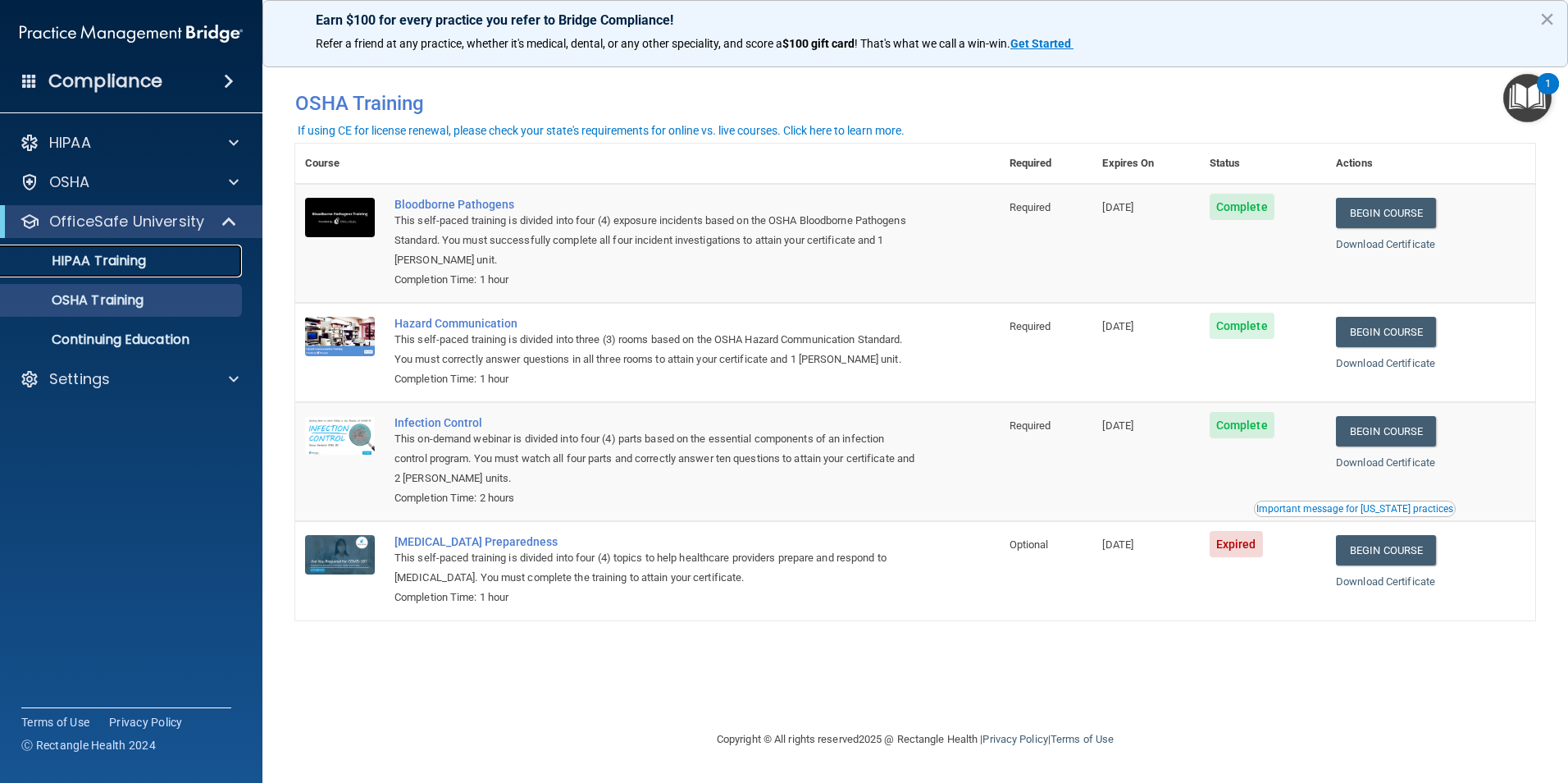
click at [107, 274] on link "HIPAA Training" at bounding box center [113, 261] width 258 height 33
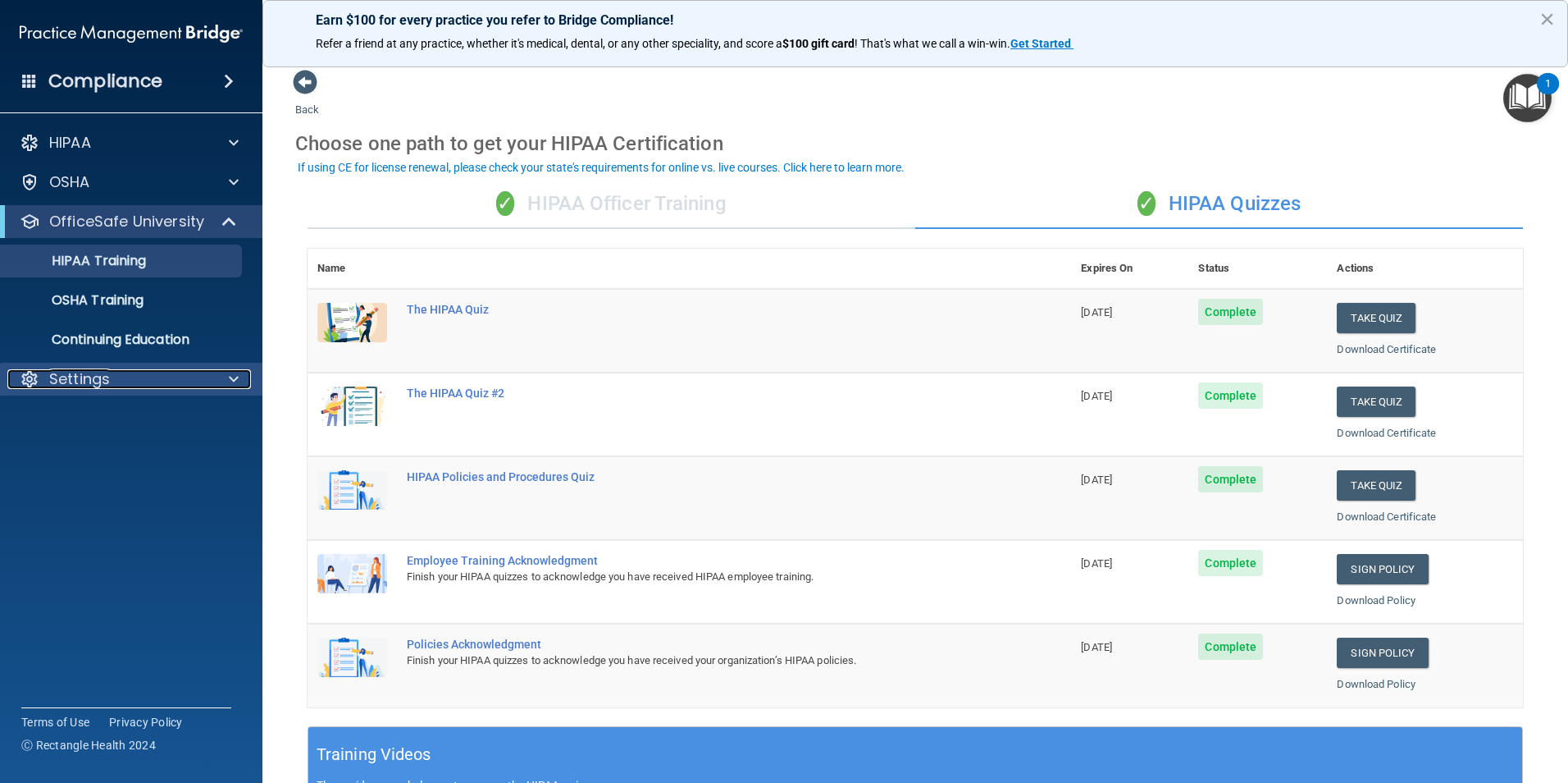
click at [184, 376] on div "Settings" at bounding box center [109, 379] width 204 height 20
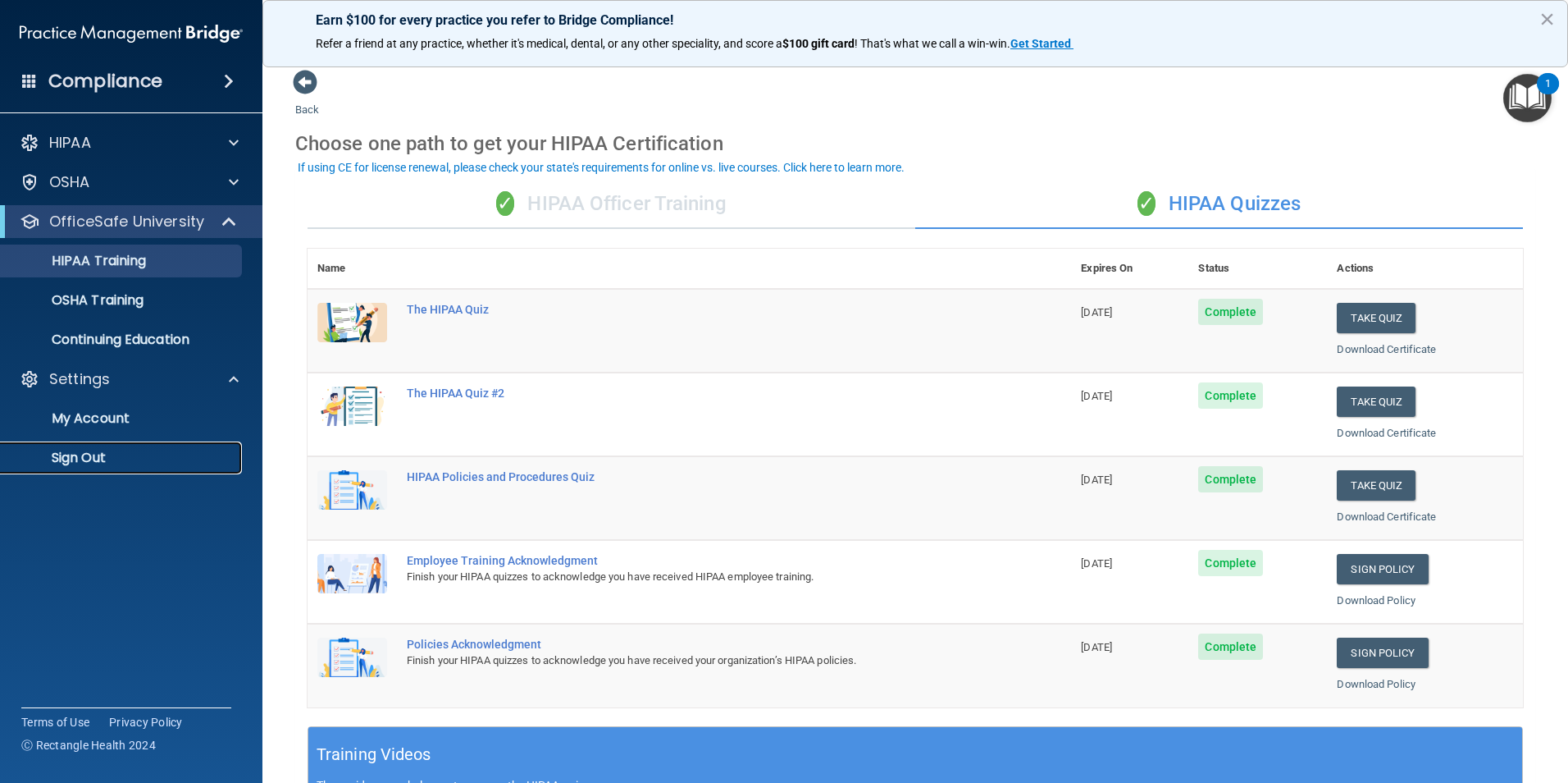
click at [127, 458] on p "Sign Out" at bounding box center [123, 457] width 224 height 16
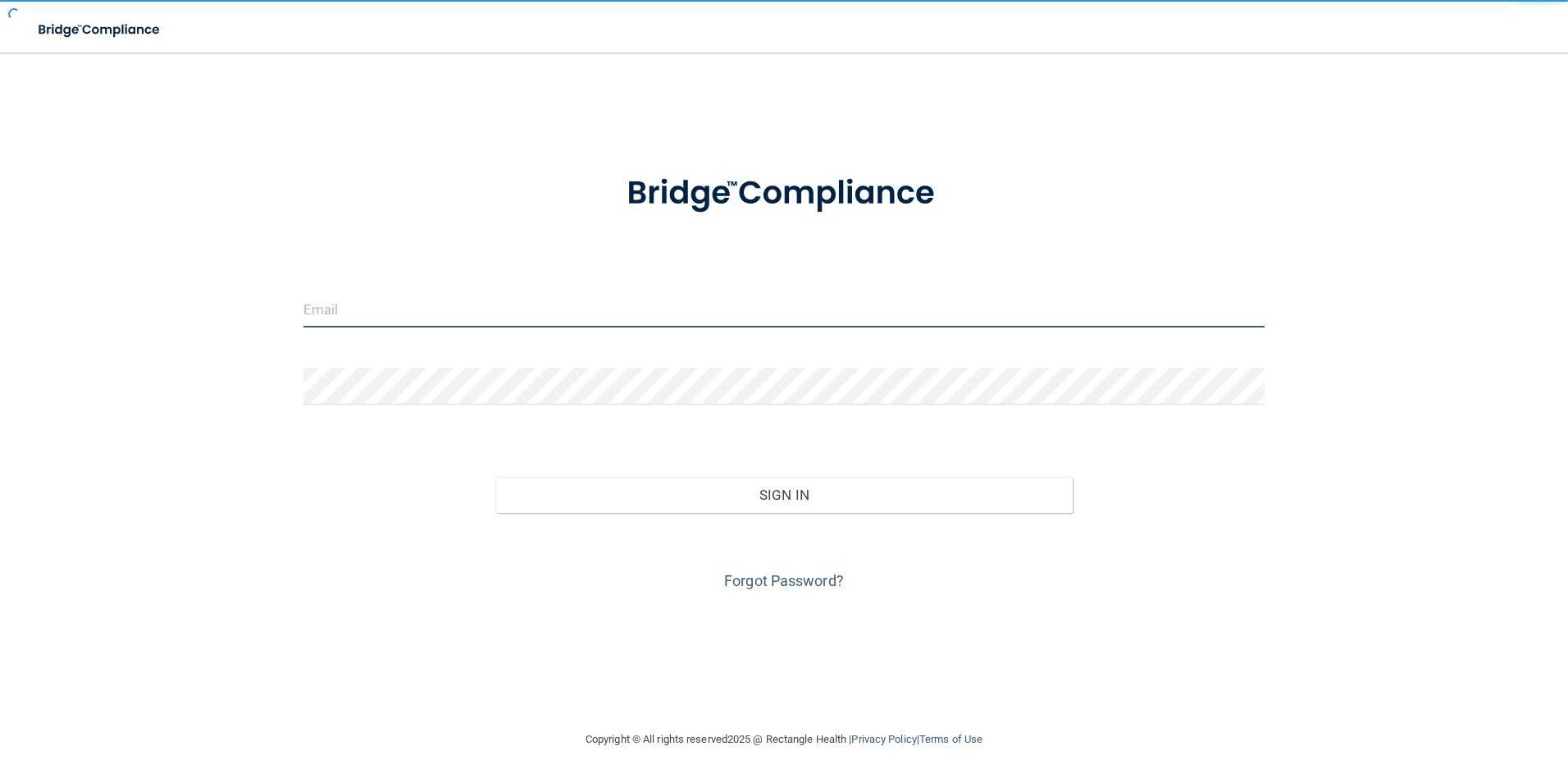
type input "mwest@hopkinsdermatology.com"
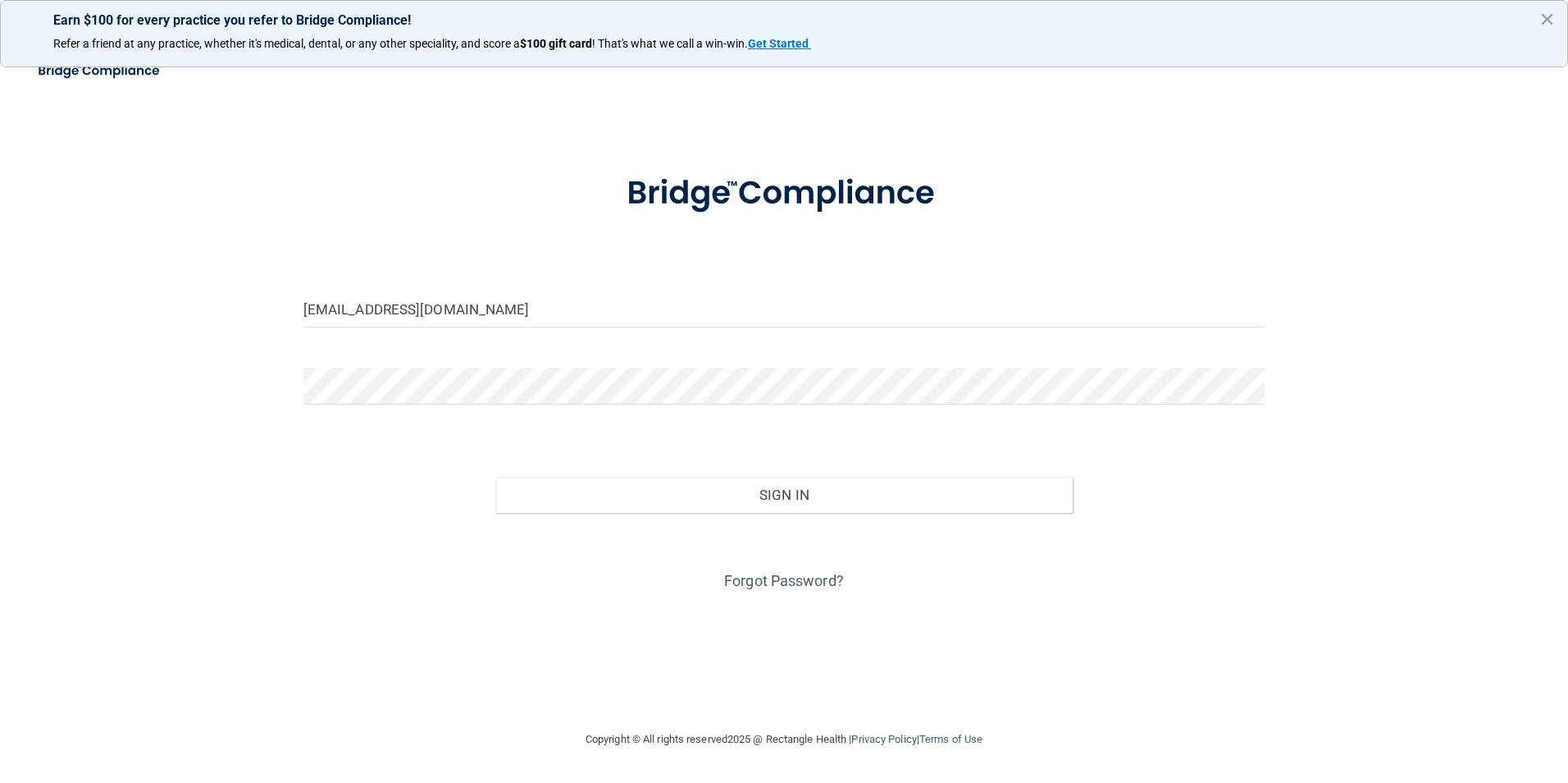
click at [661, 532] on div "Forgot Password?" at bounding box center [784, 554] width 986 height 82
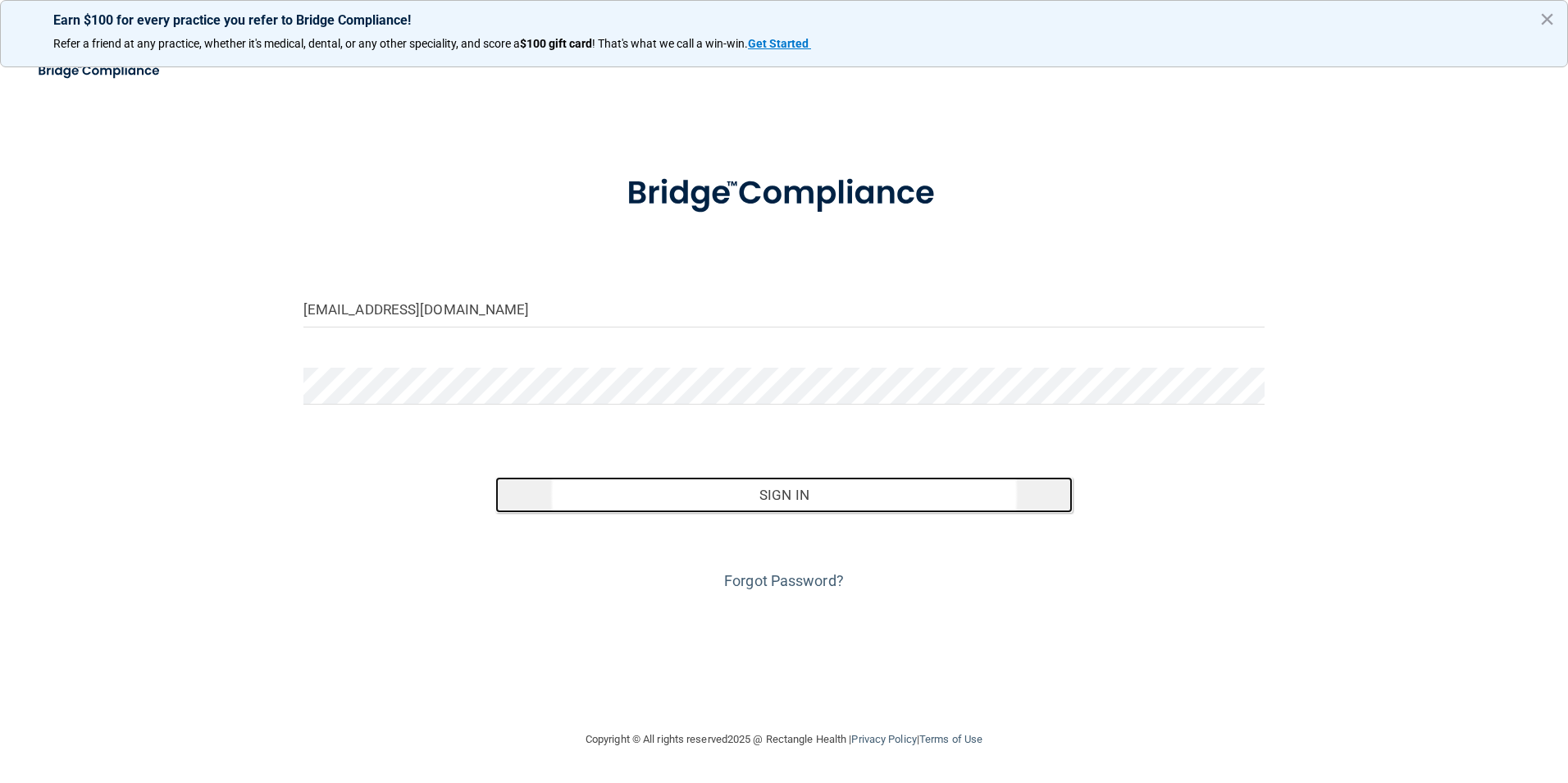
click at [715, 492] on button "Sign In" at bounding box center [784, 495] width 577 height 36
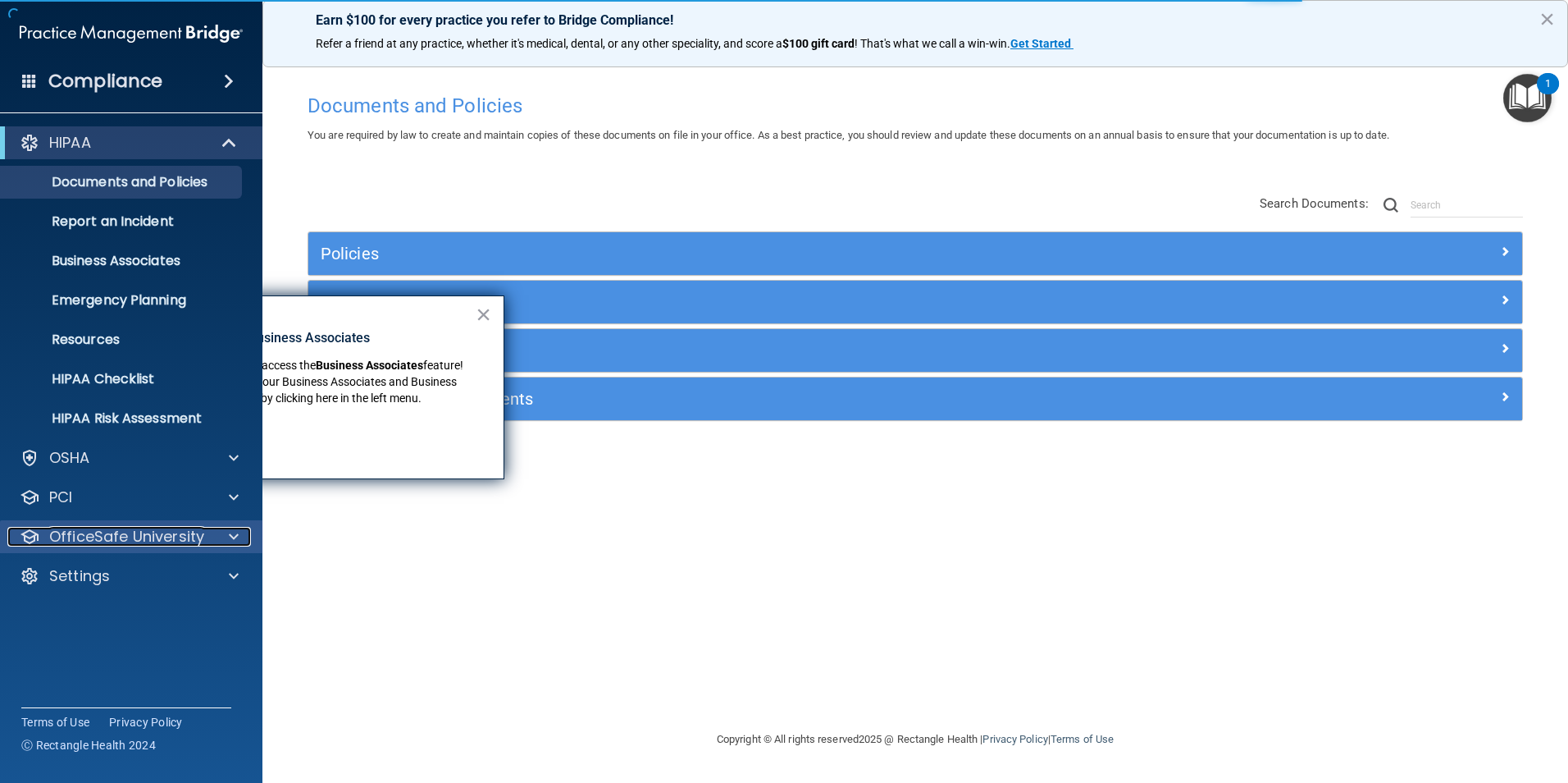
click at [155, 537] on p "OfficeSafe University" at bounding box center [126, 537] width 155 height 20
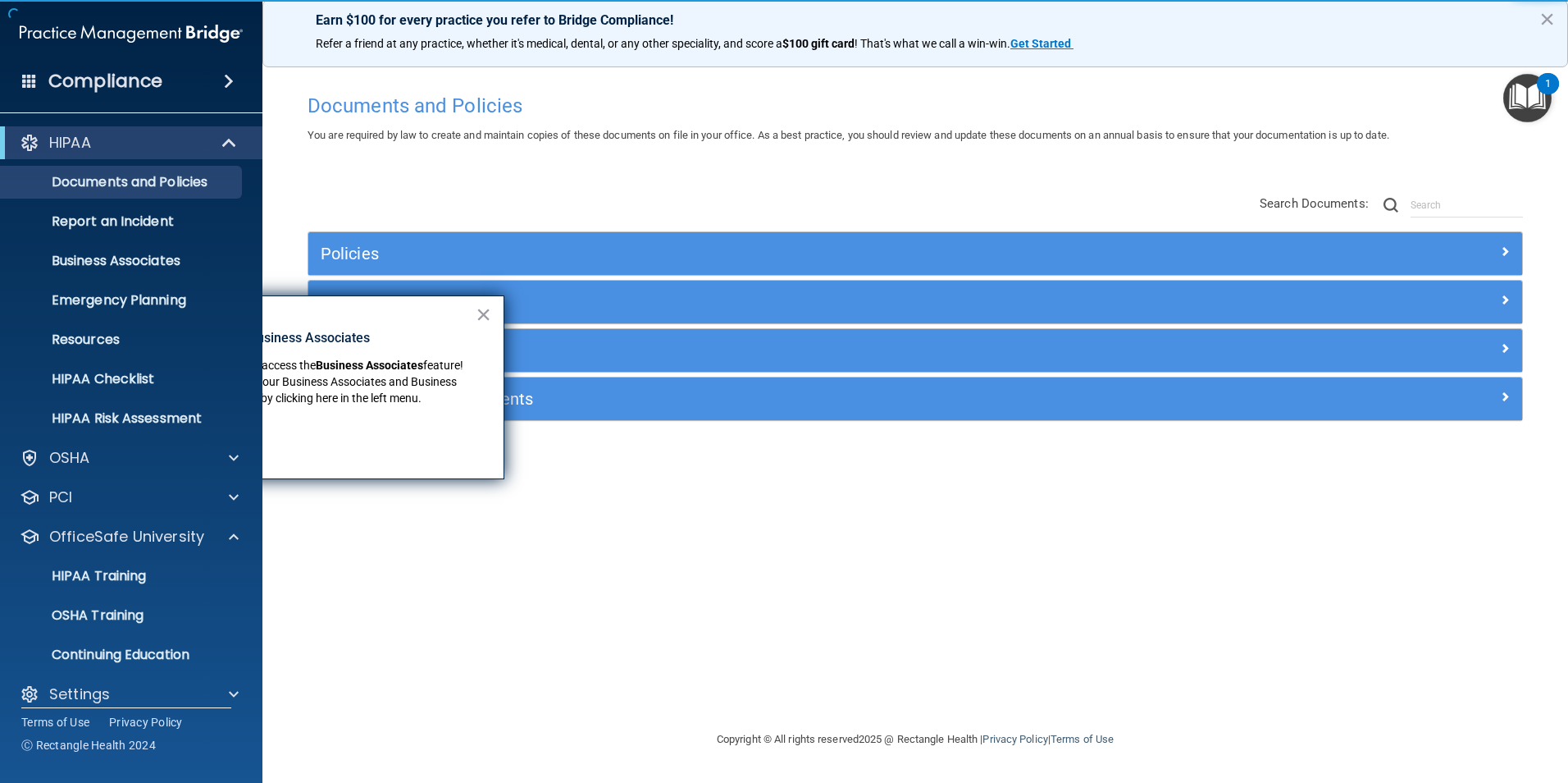
click at [400, 606] on div "Documents and Policies You are required by law to create and maintain copies of…" at bounding box center [915, 407] width 1240 height 644
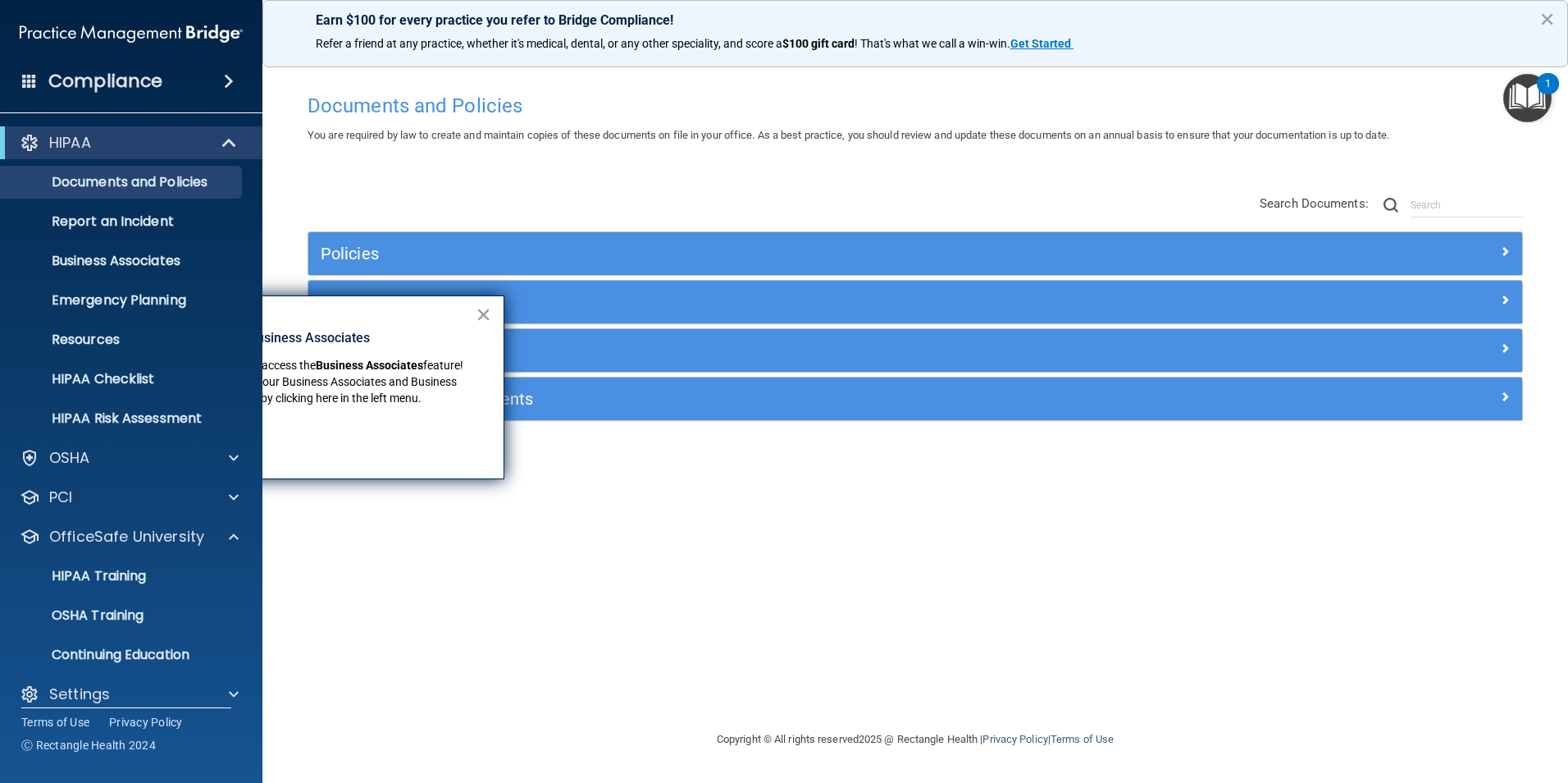
click at [491, 317] on button "×" at bounding box center [483, 314] width 15 height 26
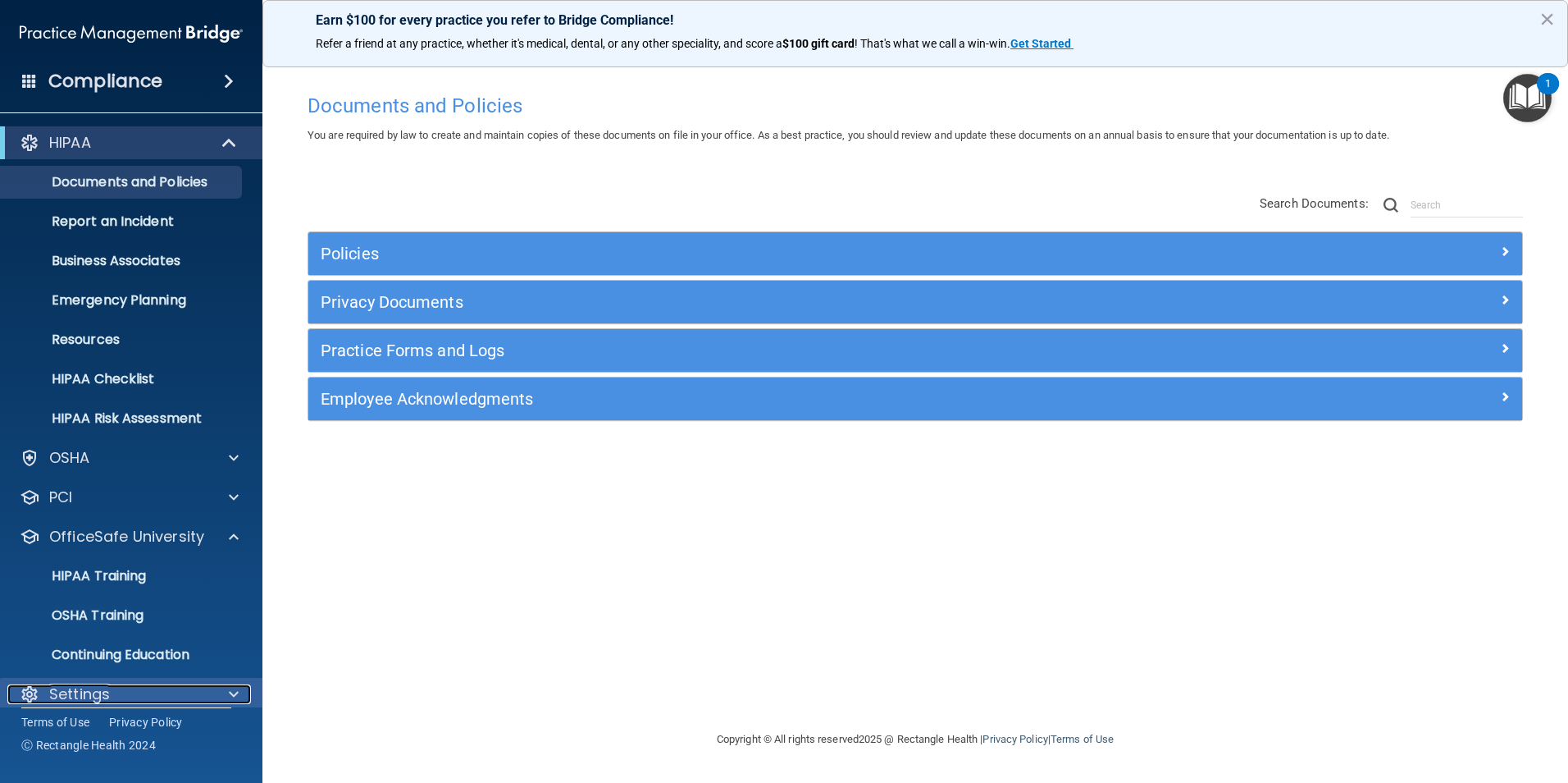
click at [114, 692] on div "Settings" at bounding box center [109, 694] width 204 height 20
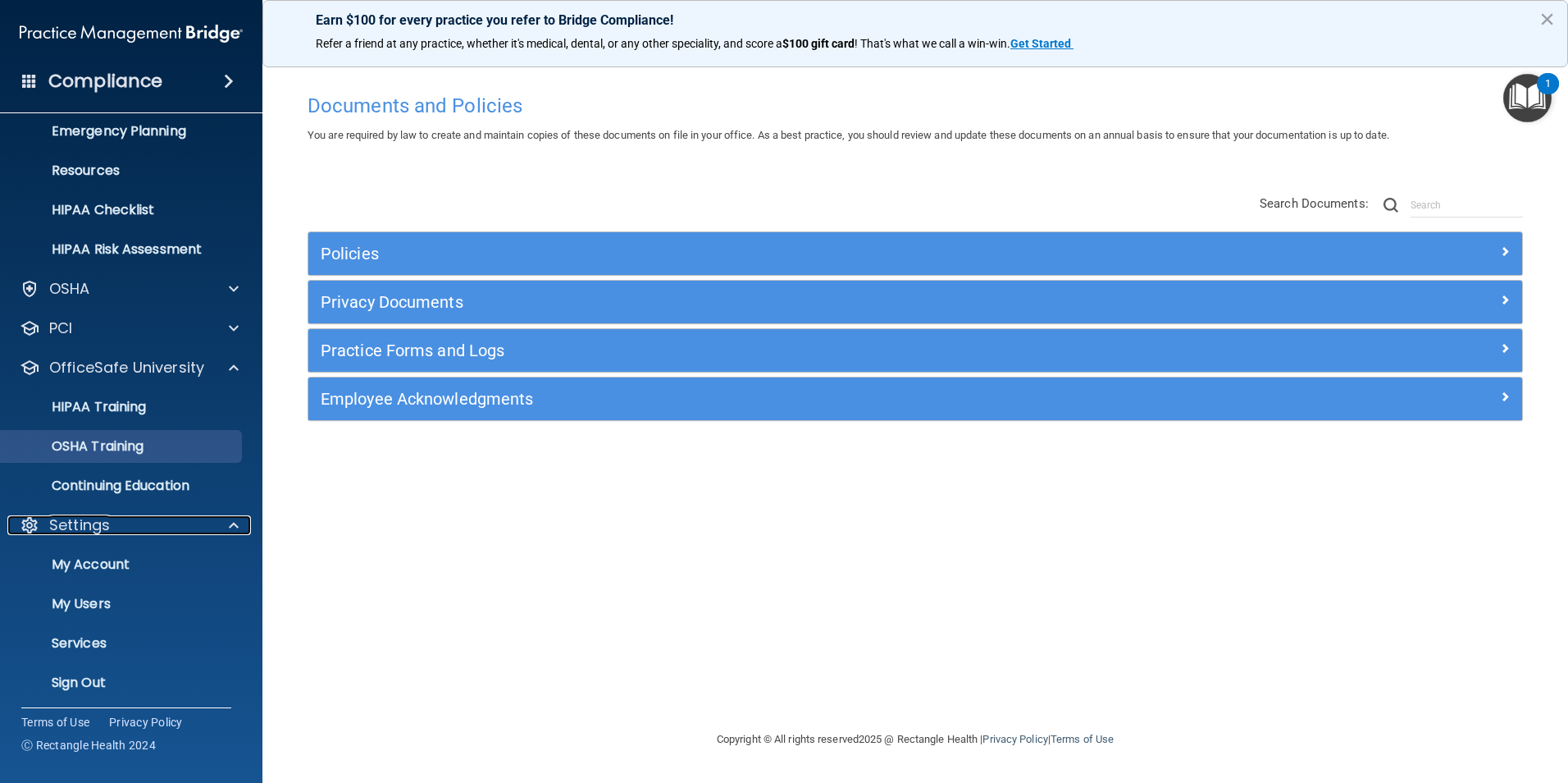
scroll to position [174, 0]
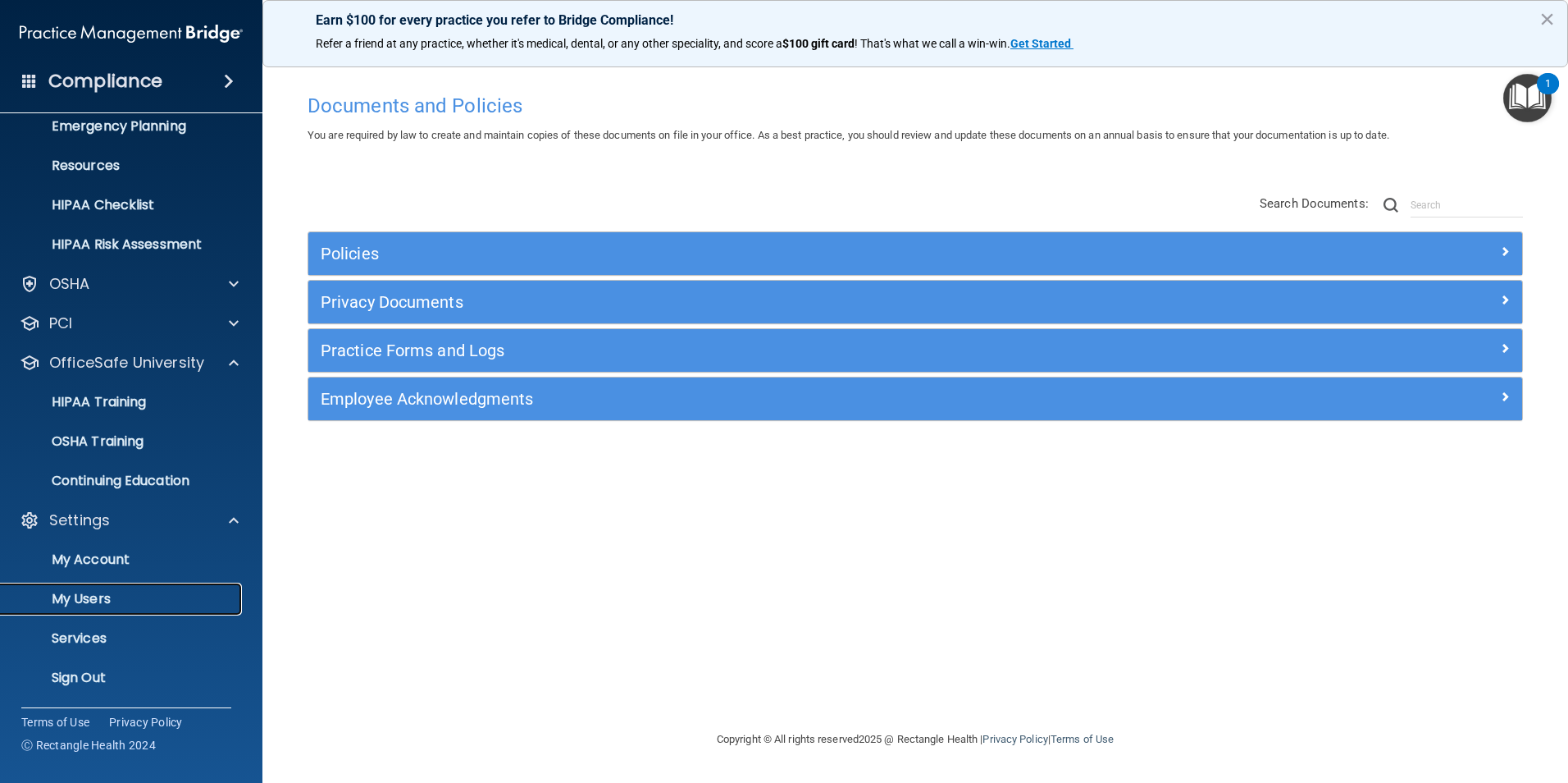
click at [173, 599] on p "My Users" at bounding box center [123, 599] width 224 height 16
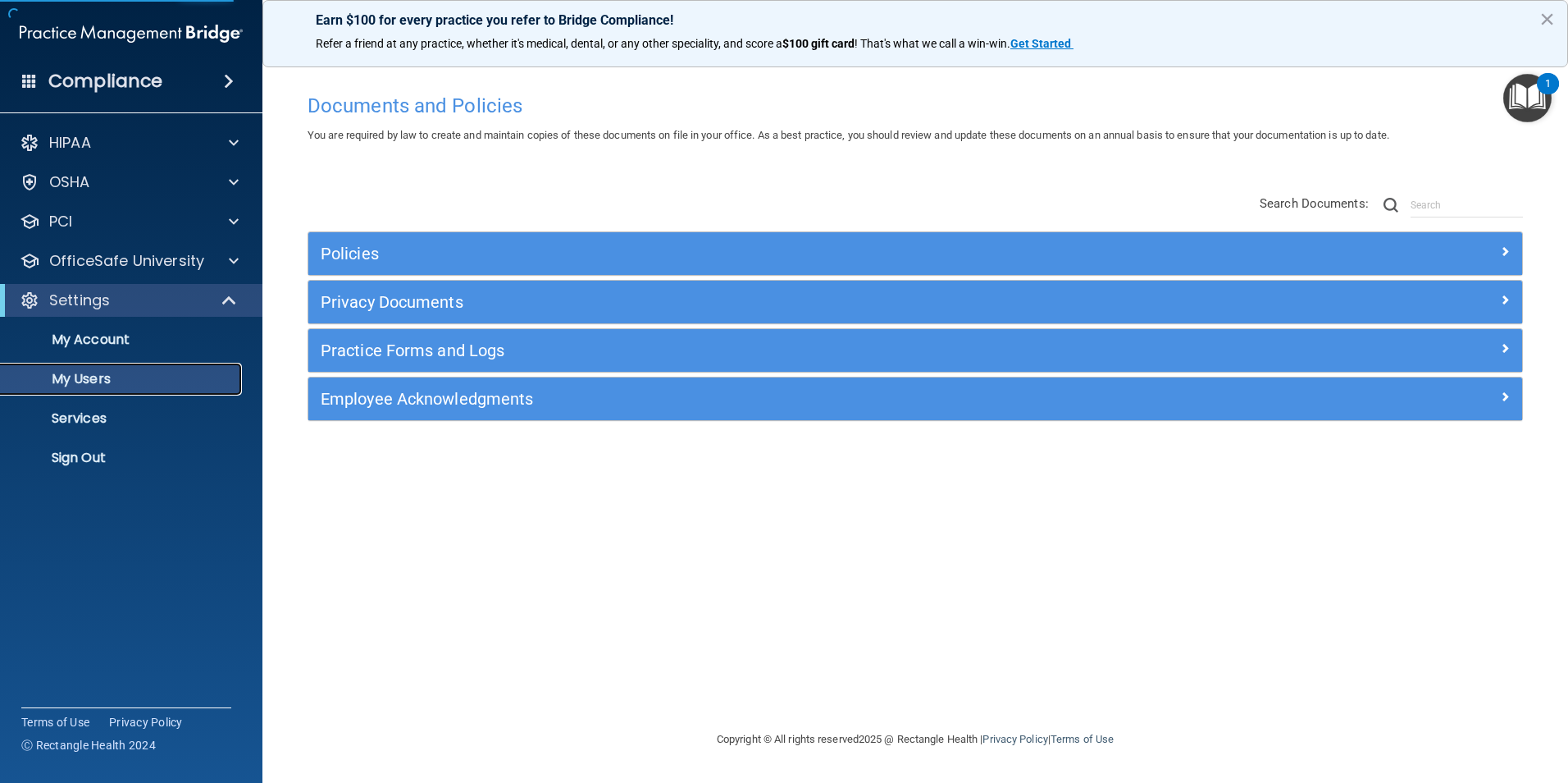
click at [196, 380] on p "My Users" at bounding box center [123, 379] width 224 height 16
select select "20"
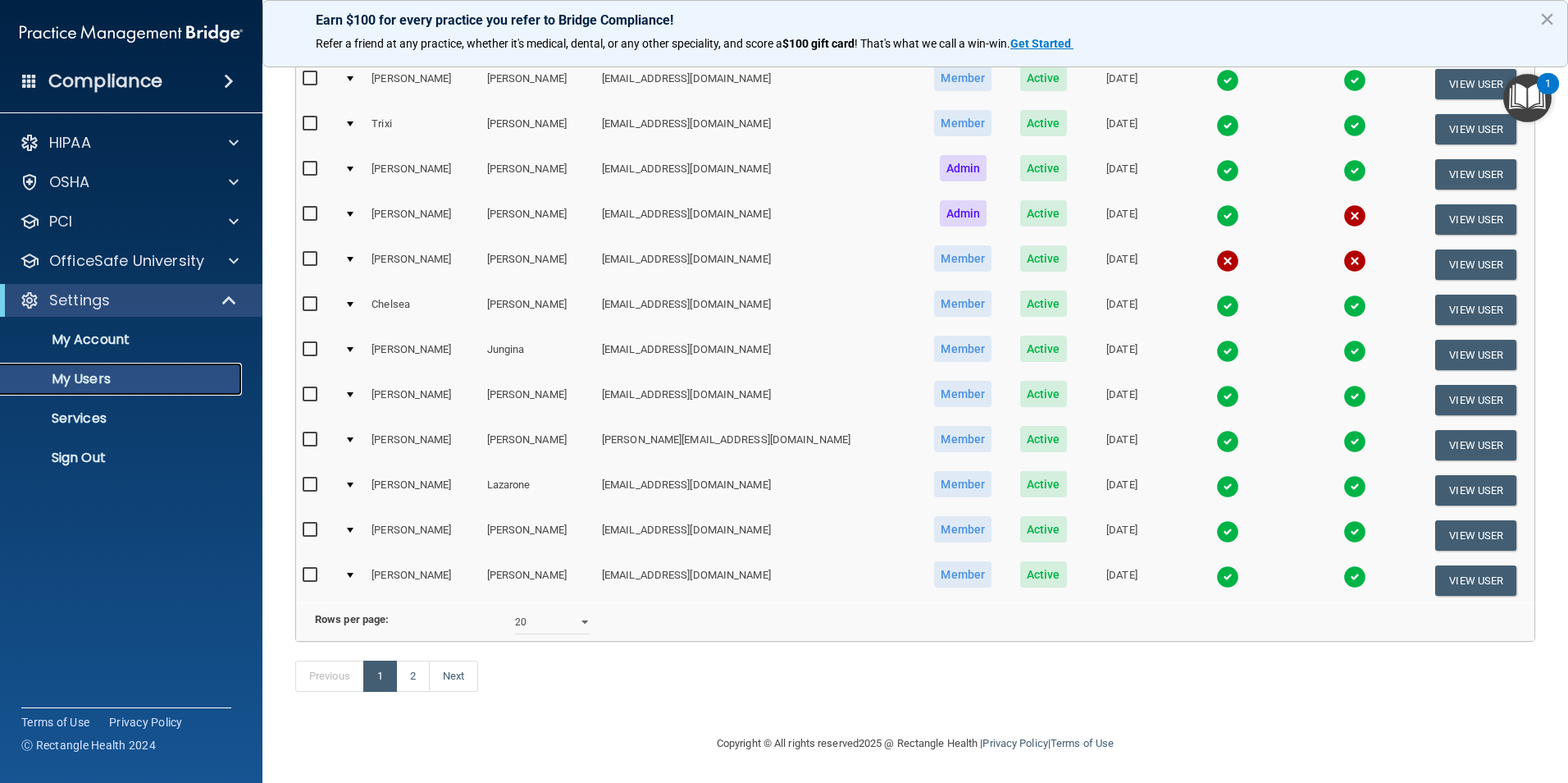
scroll to position [575, 0]
click at [1216, 566] on img at bounding box center [1227, 577] width 23 height 23
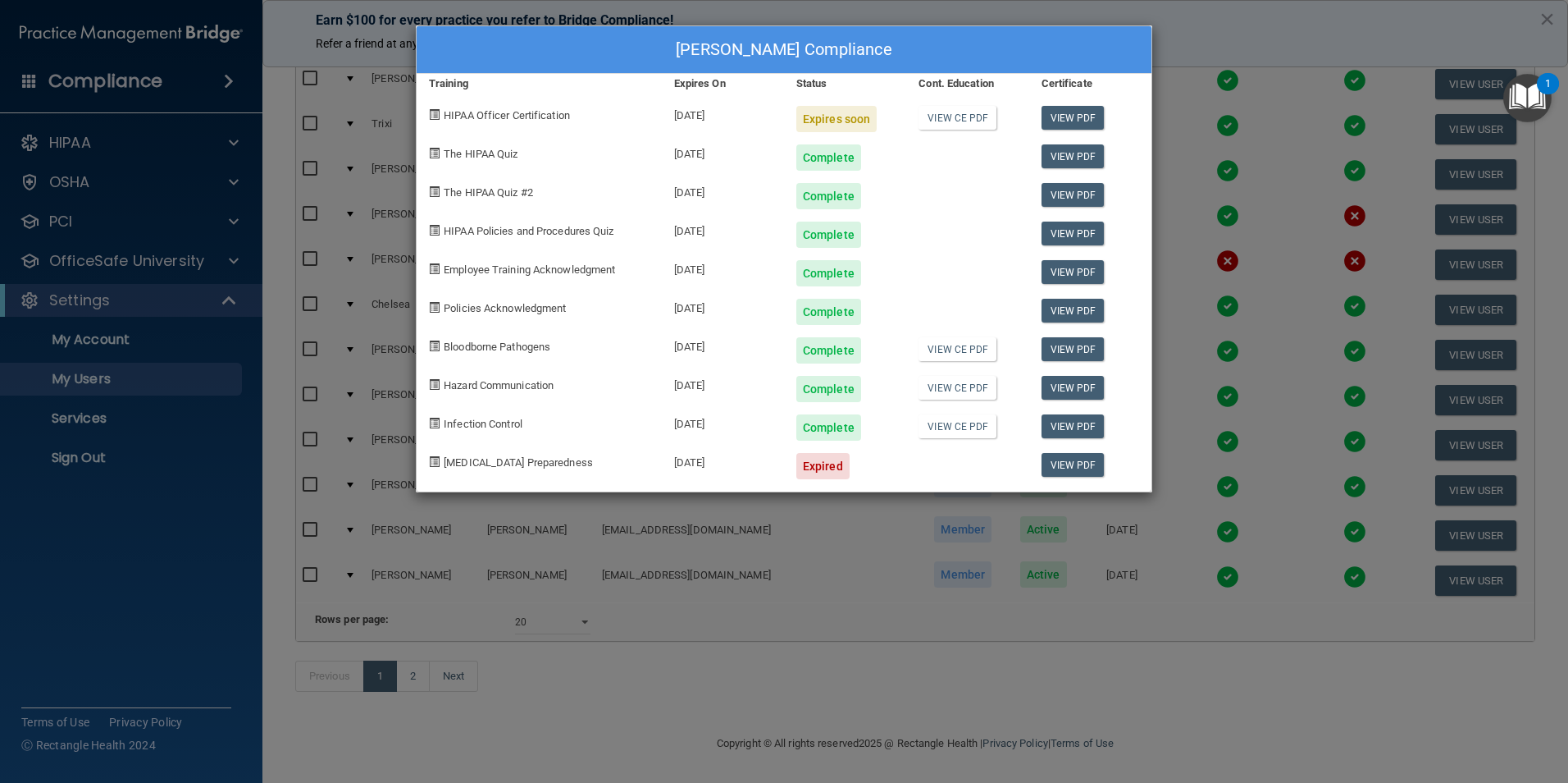
click at [768, 613] on div "Anna Grace Livingston's Compliance Training Expires On Status Cont. Education C…" at bounding box center [784, 391] width 1568 height 783
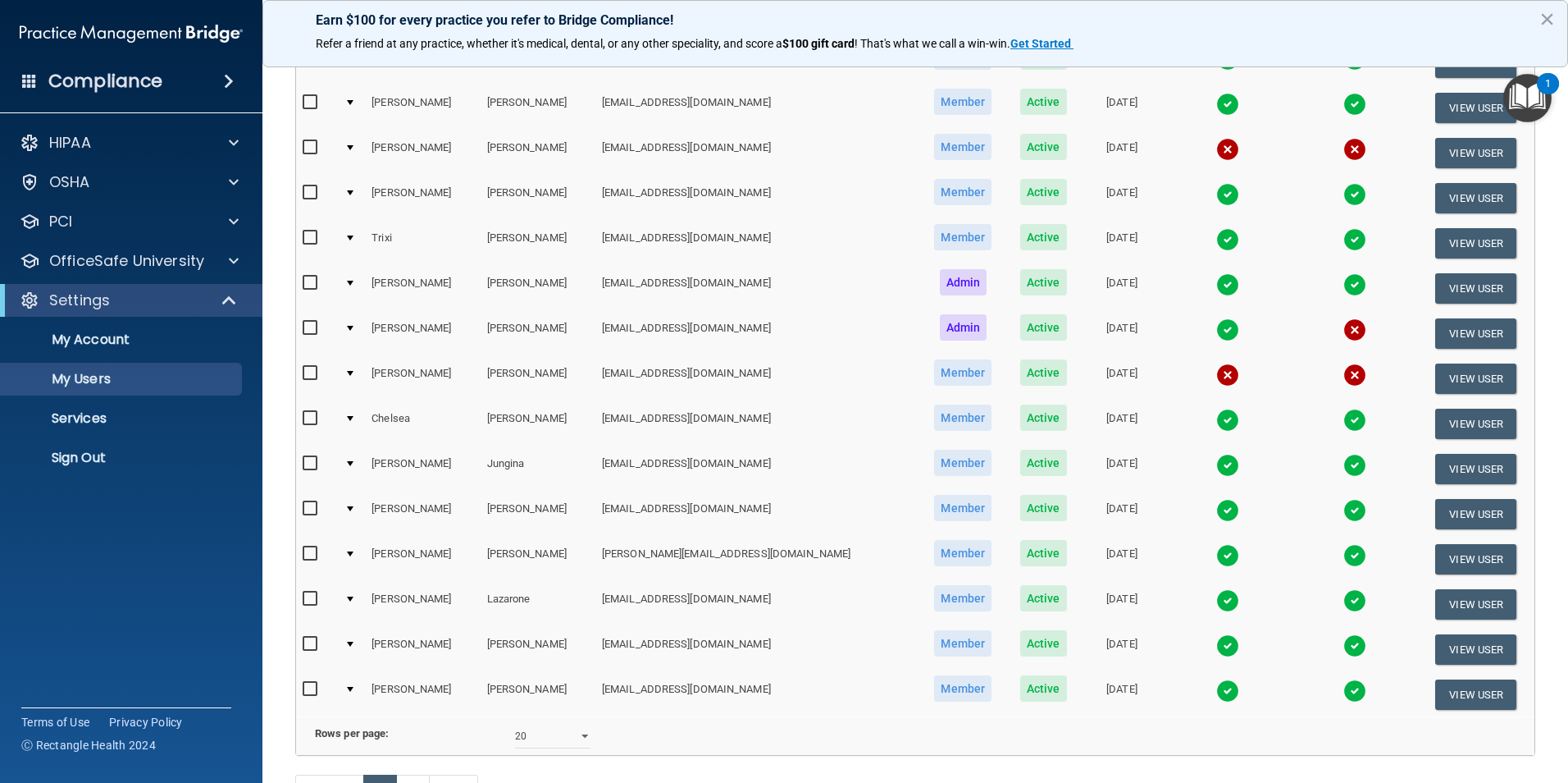
scroll to position [247, 0]
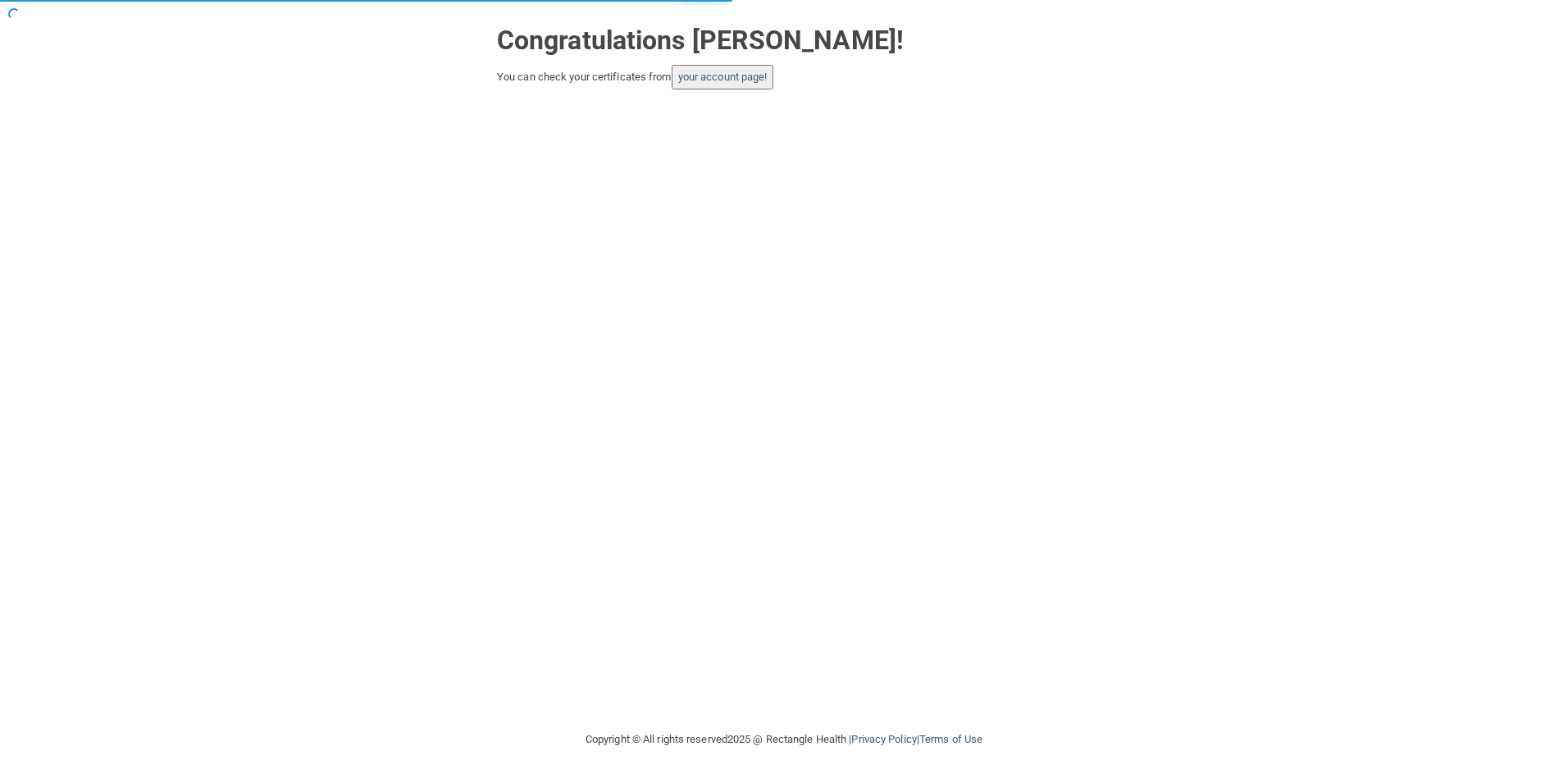
click at [734, 85] on button "your account page!" at bounding box center [723, 76] width 103 height 25
click at [739, 84] on button "your account page!" at bounding box center [723, 76] width 103 height 25
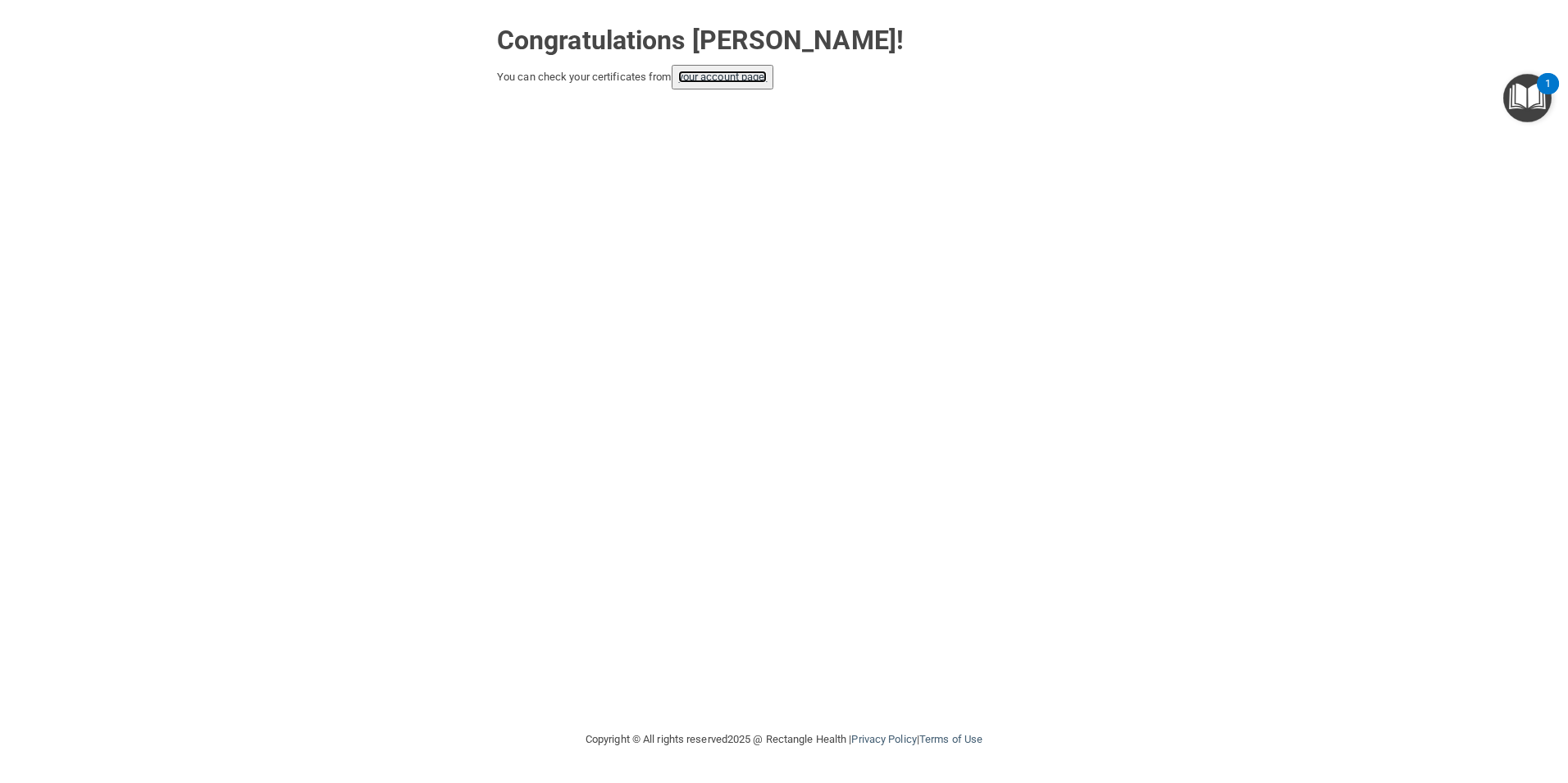
click at [724, 78] on link "your account page!" at bounding box center [723, 77] width 89 height 13
